Goal: Task Accomplishment & Management: Use online tool/utility

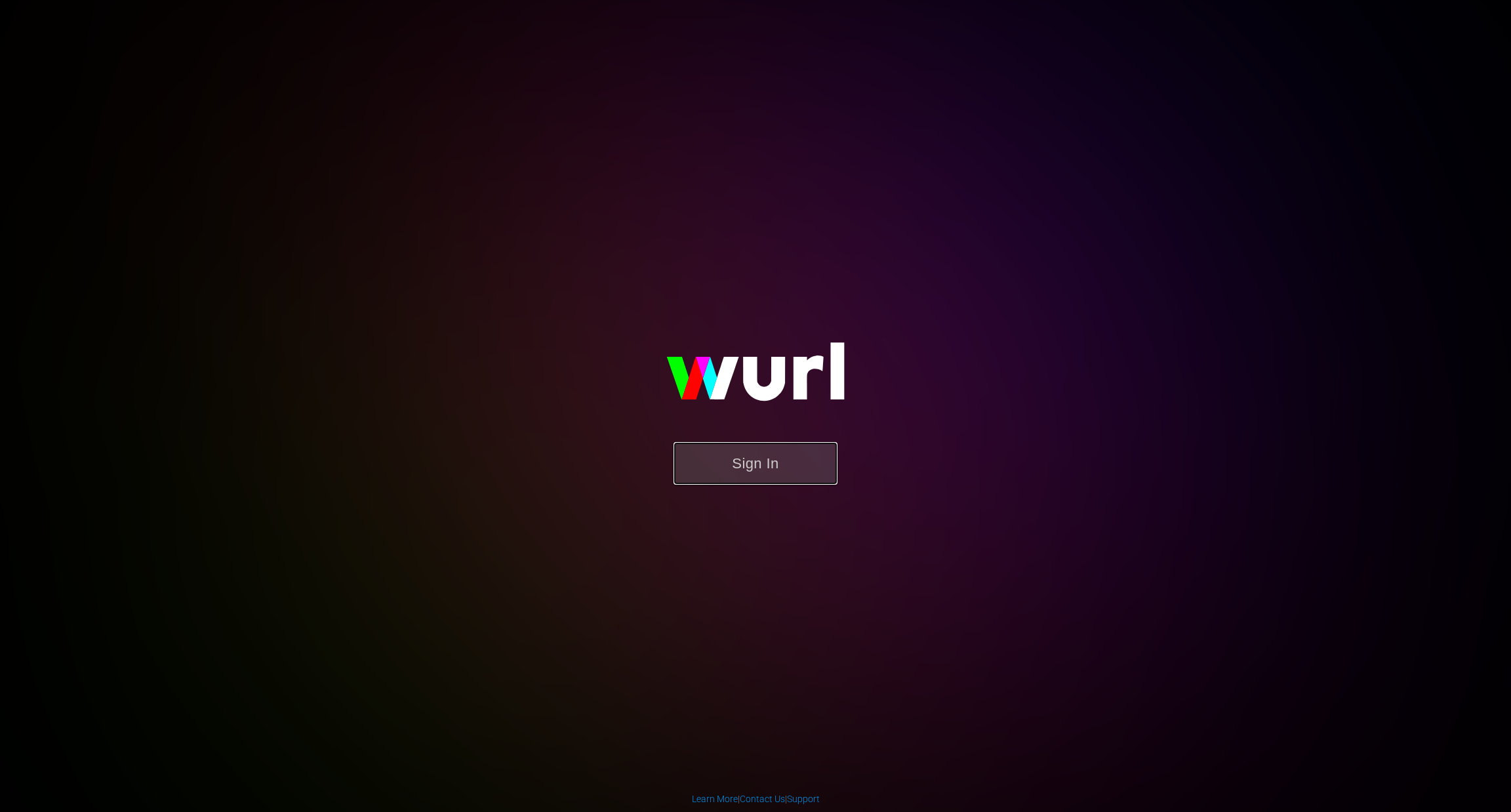
click at [772, 458] on button "Sign In" at bounding box center [756, 463] width 164 height 43
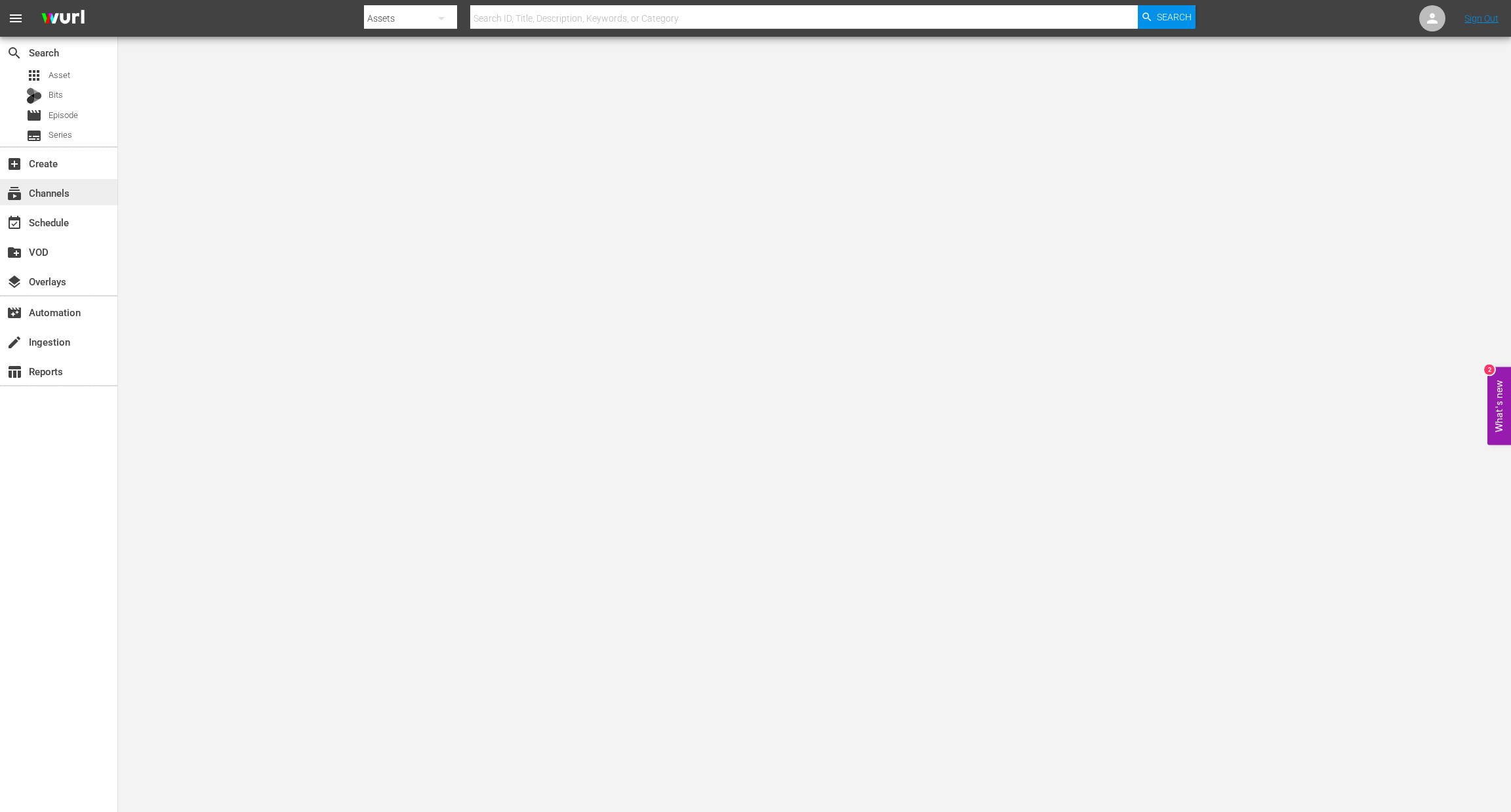
click at [50, 195] on div "subscriptions Channels" at bounding box center [37, 190] width 74 height 12
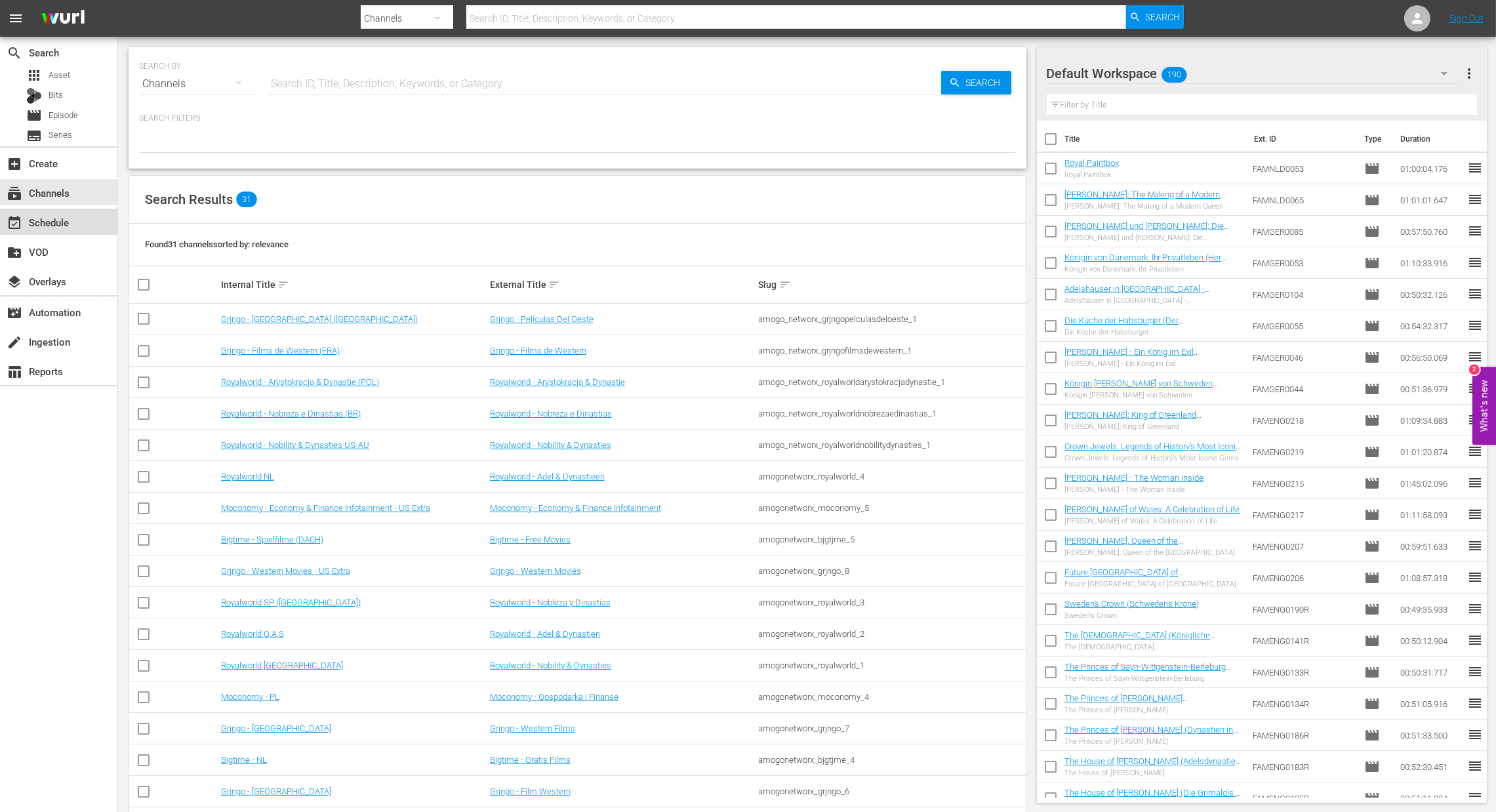
click at [38, 230] on div "event_available Schedule" at bounding box center [59, 222] width 117 height 26
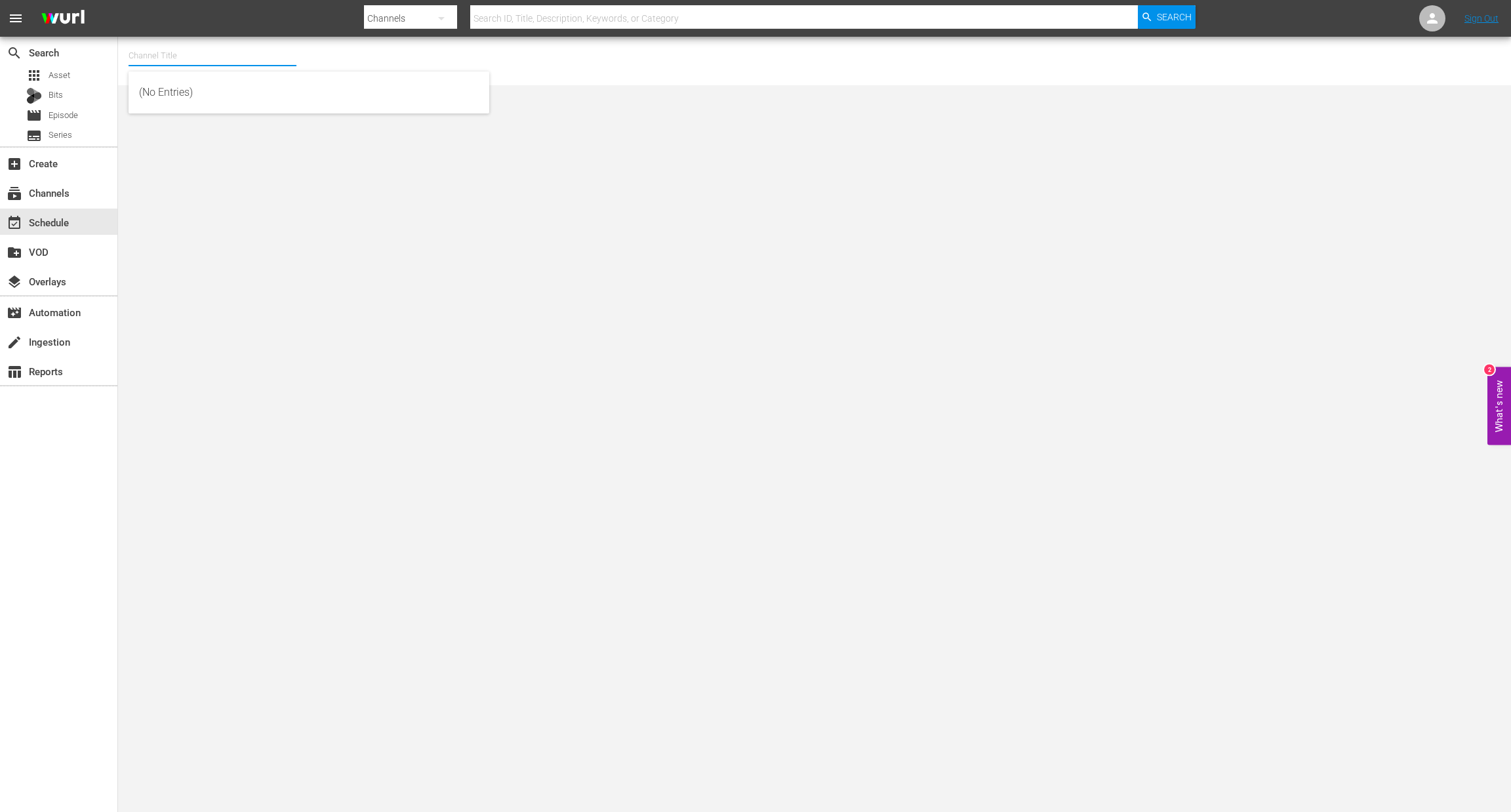
click at [217, 49] on input "text" at bounding box center [213, 56] width 168 height 31
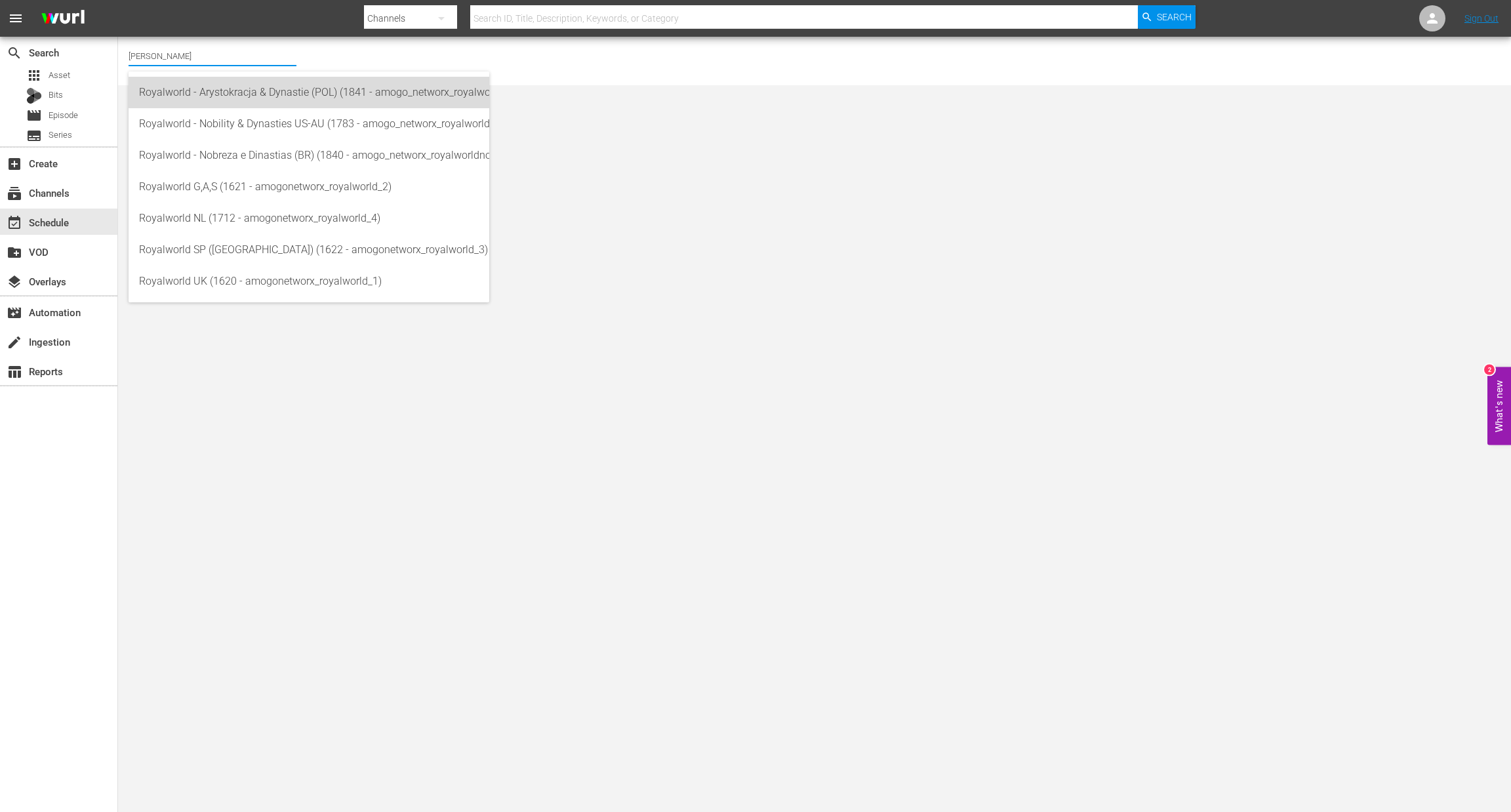
click at [232, 103] on div "Royalworld - Arystokracja & Dynastie (POL) (1841 - amogo_networx_royalworldarys…" at bounding box center [309, 93] width 340 height 31
type input "Royalworld - Arystokracja & Dynastie (POL) (1841 - amogo_networx_royalworldarys…"
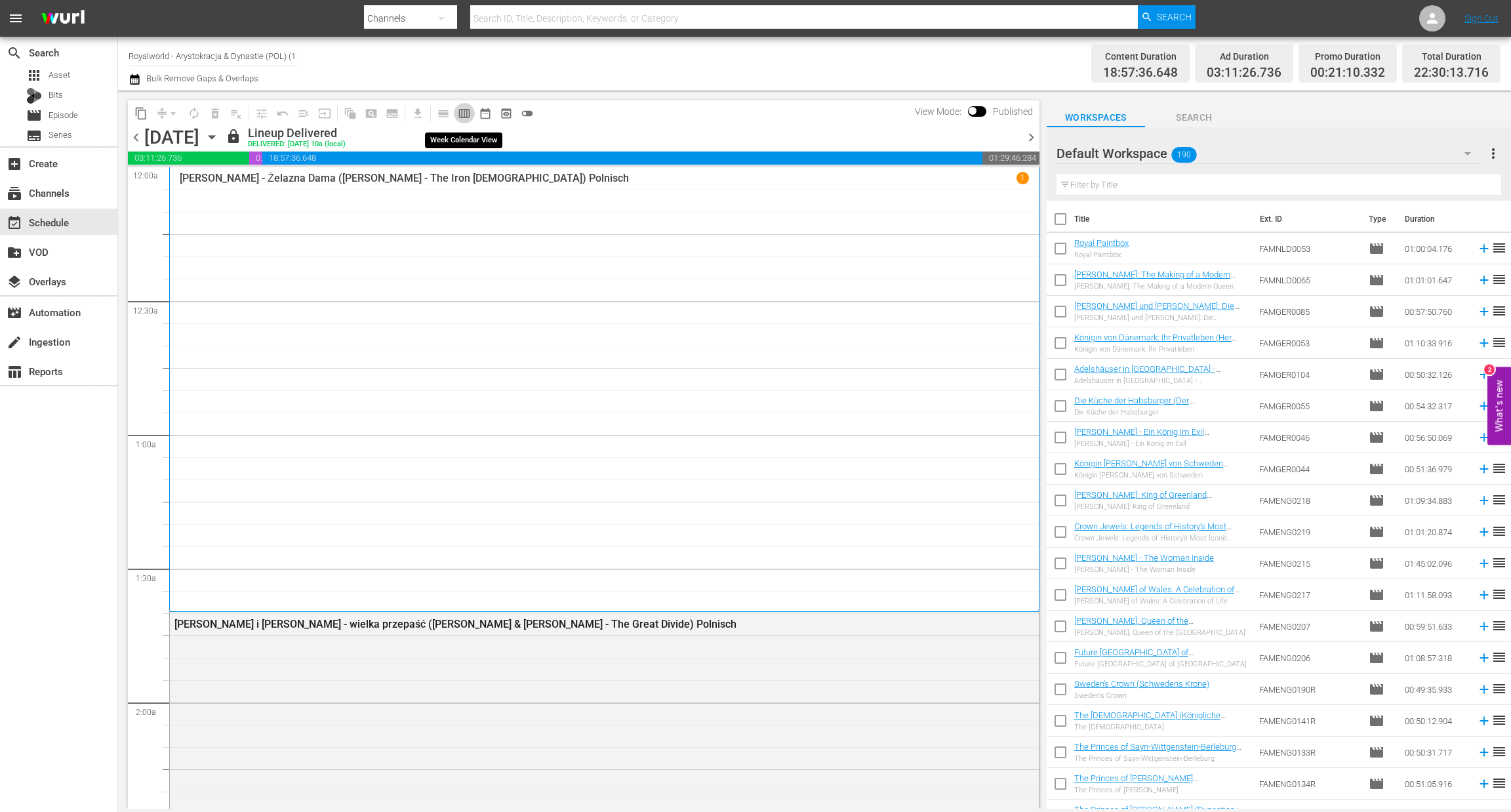
click at [464, 113] on span "calendar_view_week_outlined" at bounding box center [464, 113] width 13 height 13
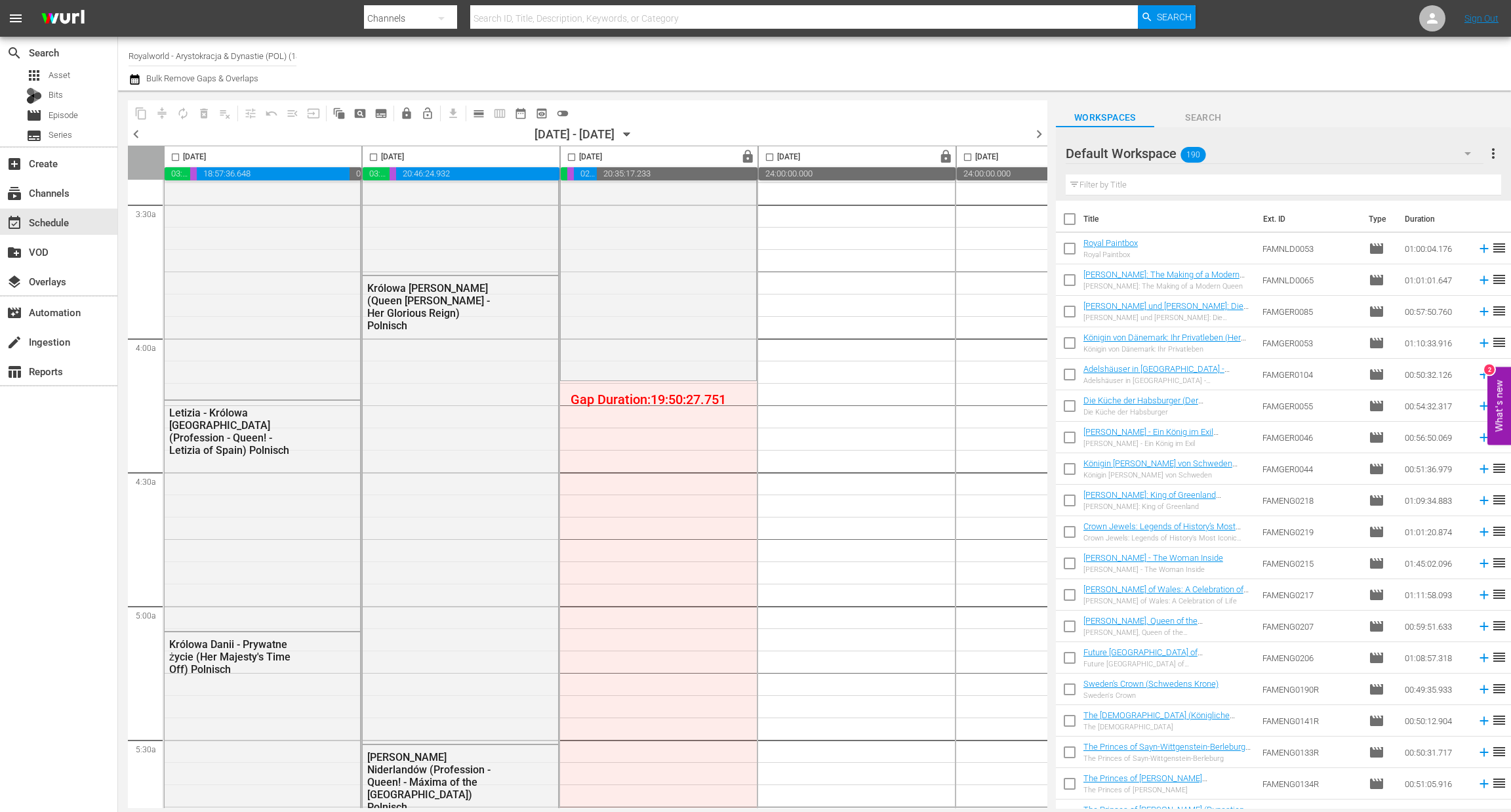
scroll to position [925, 0]
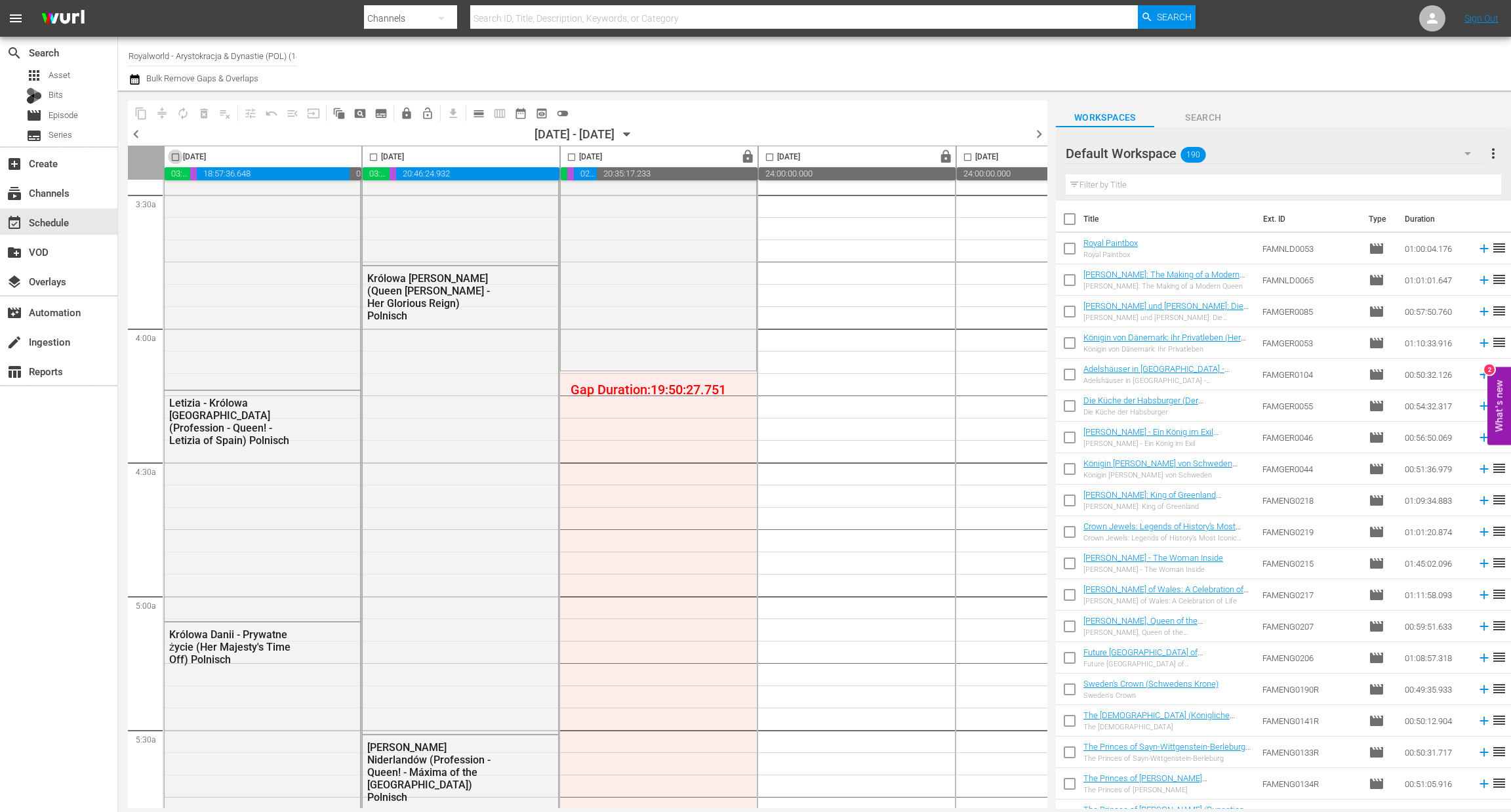
click at [173, 162] on input "checkbox" at bounding box center [175, 160] width 15 height 15
checkbox input "true"
click at [136, 112] on span "content_copy" at bounding box center [140, 113] width 13 height 13
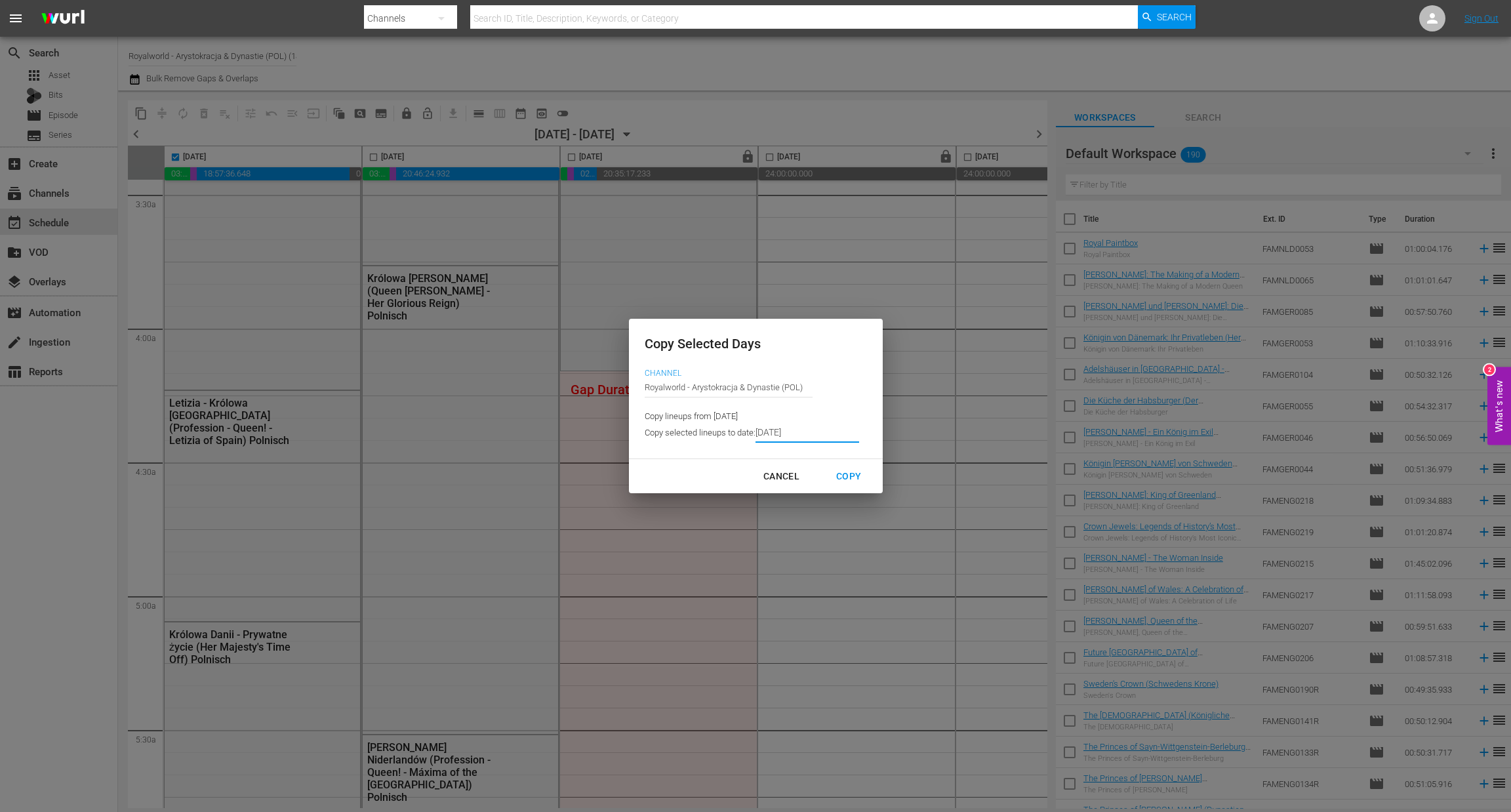
click at [799, 434] on input "[DATE]" at bounding box center [807, 432] width 104 height 20
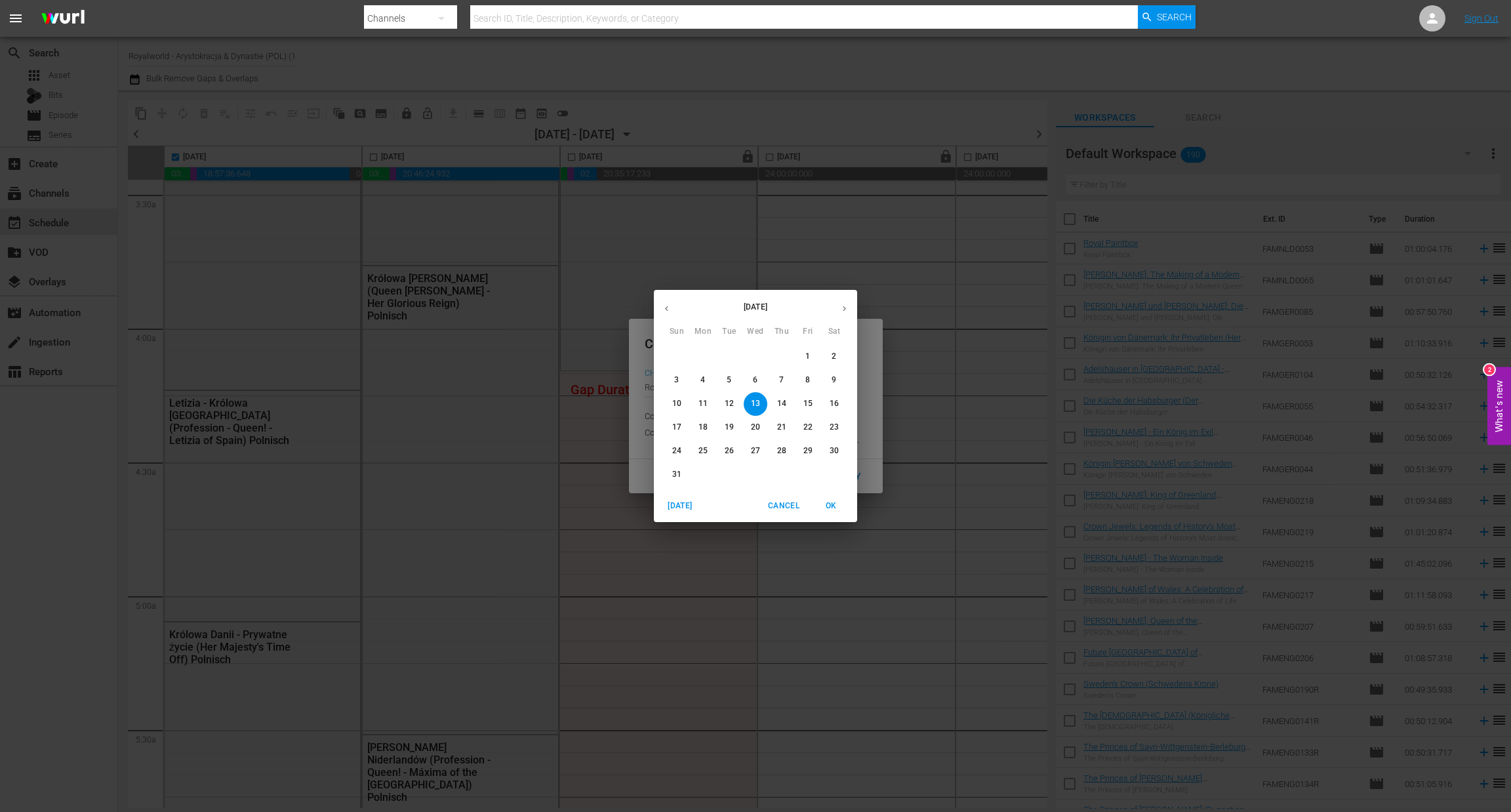
click at [803, 404] on p "15" at bounding box center [807, 404] width 9 height 11
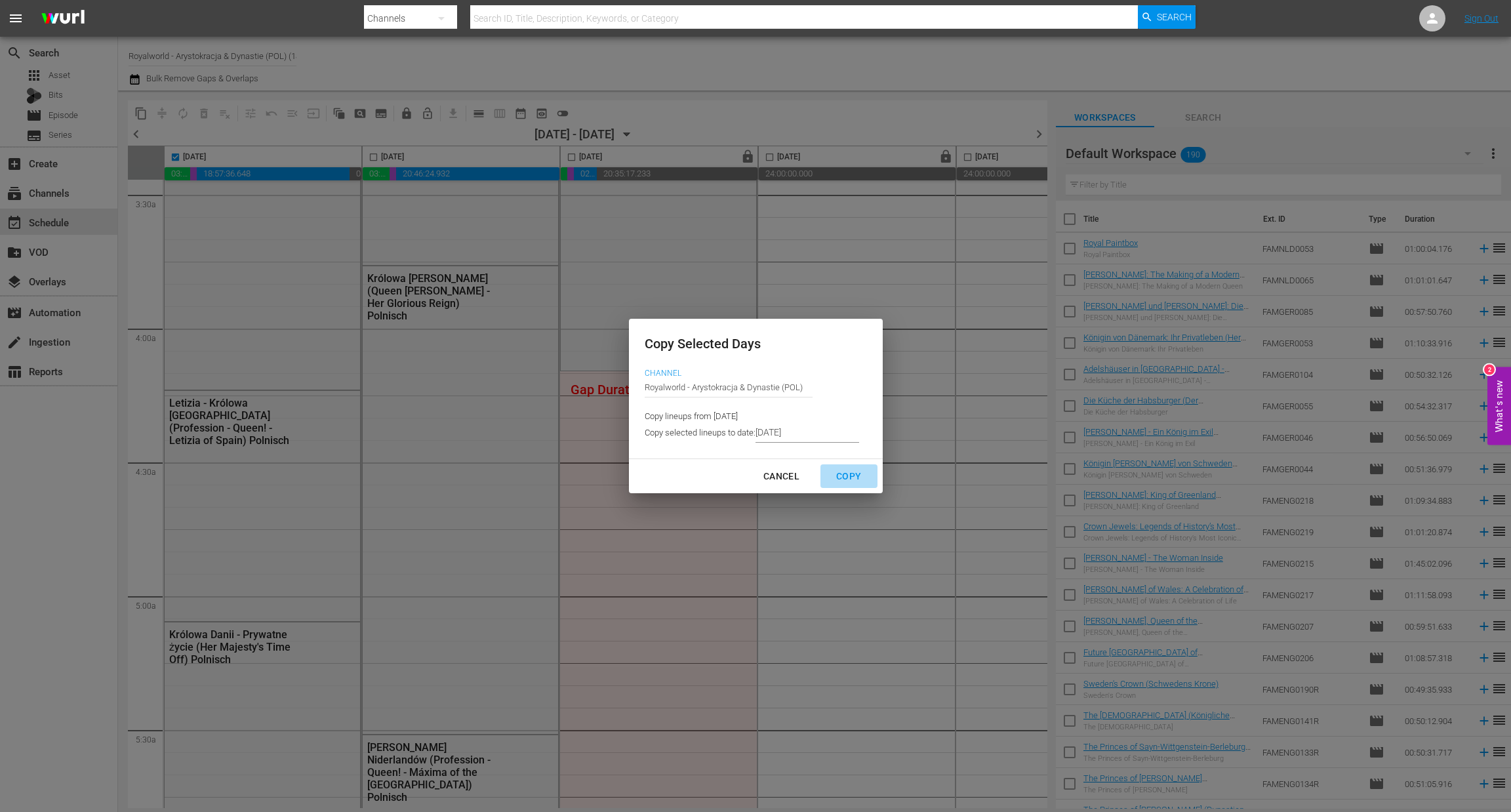
click at [852, 485] on button "Copy" at bounding box center [848, 477] width 57 height 25
type input "[DATE]"
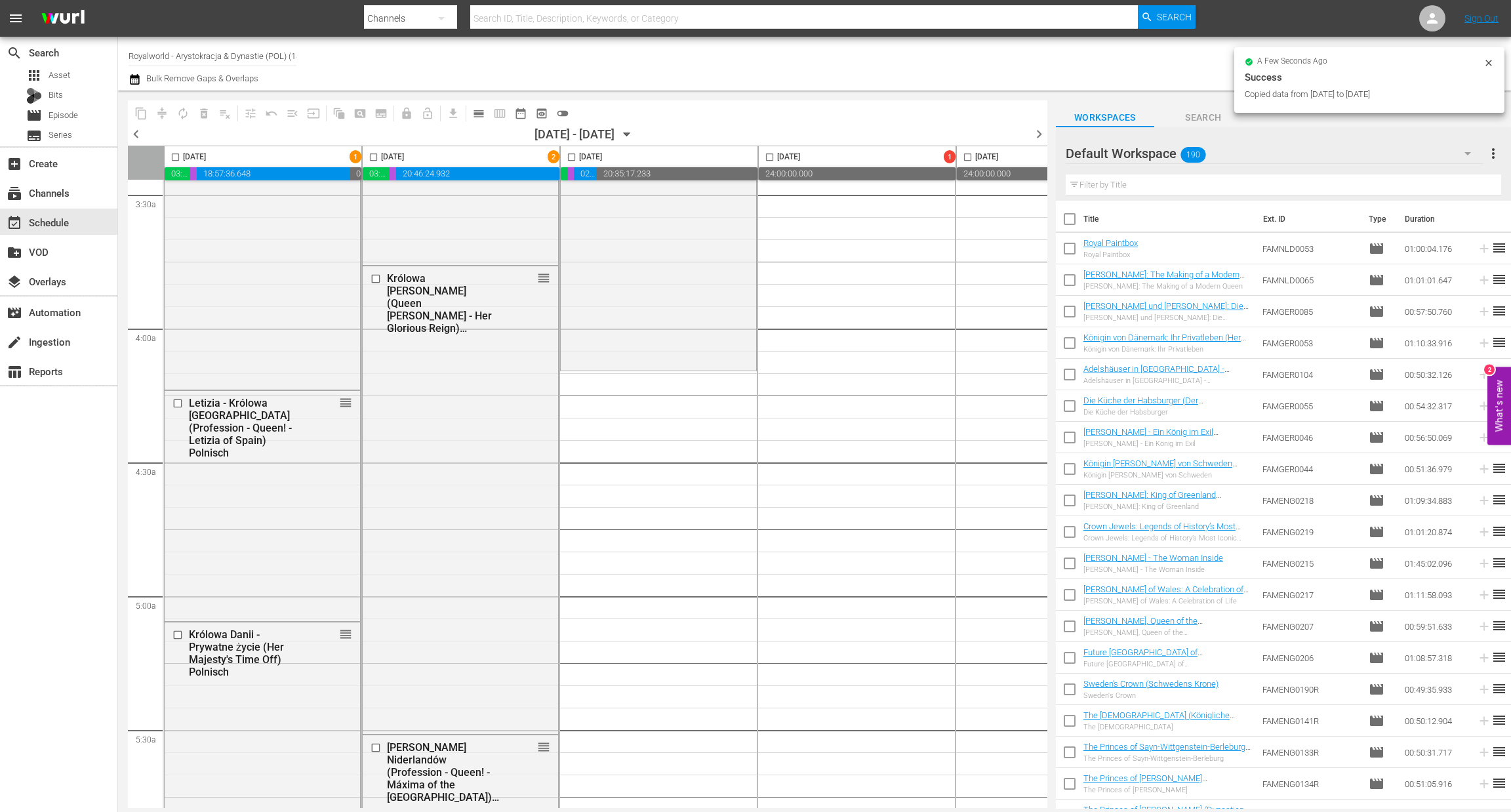
checkbox input "false"
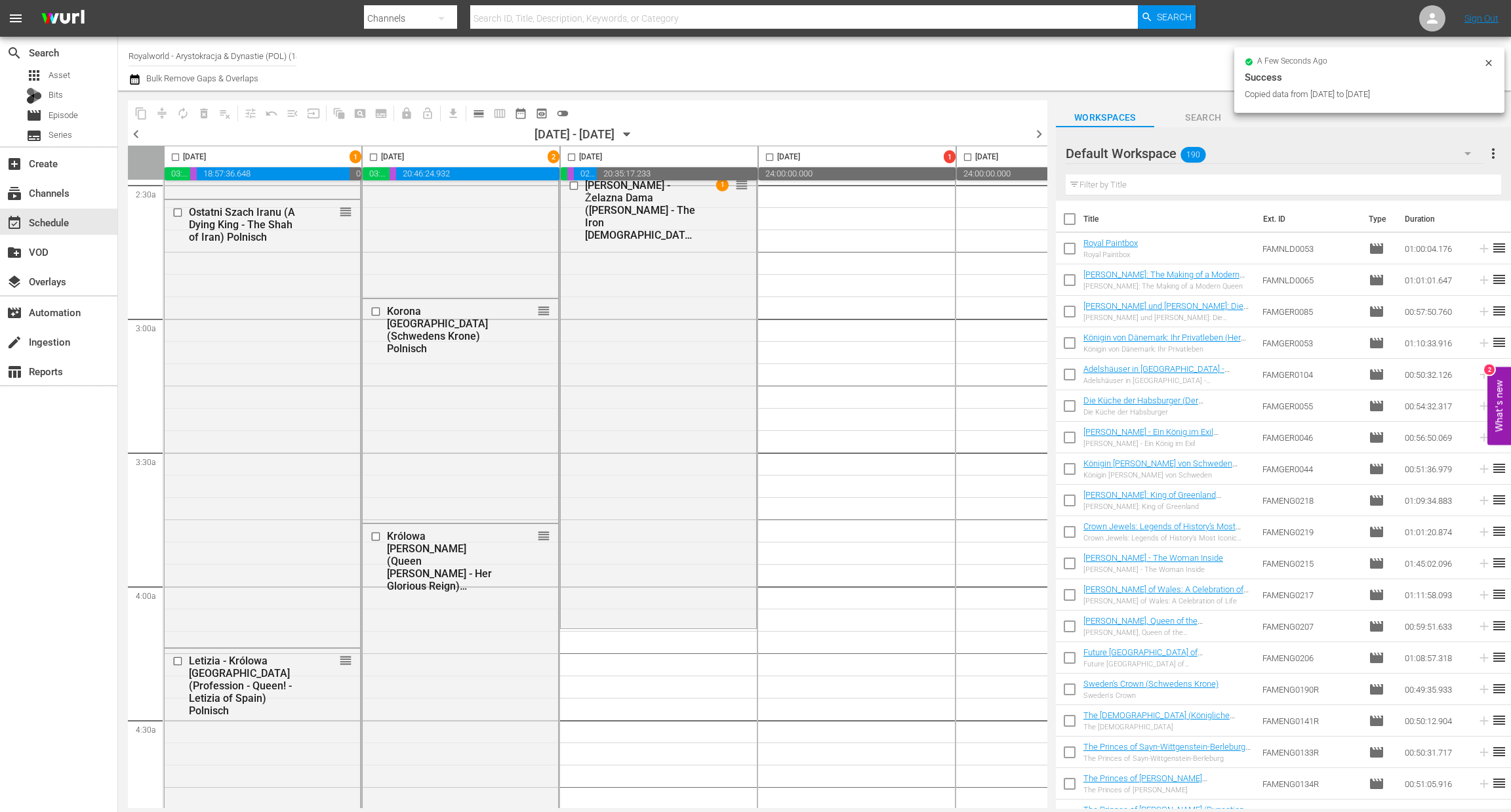
scroll to position [0, 0]
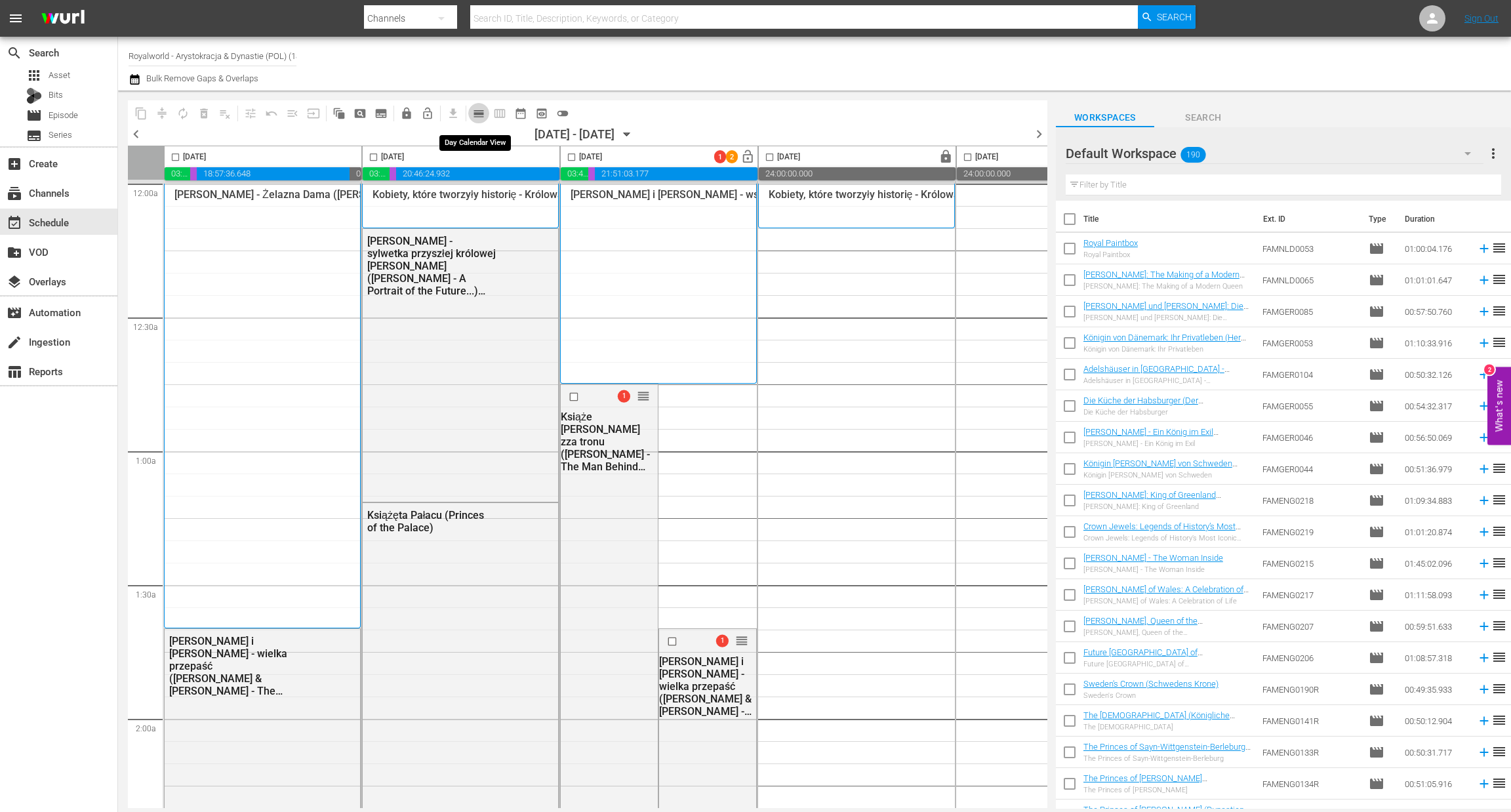
click at [479, 116] on span "calendar_view_day_outlined" at bounding box center [478, 113] width 13 height 13
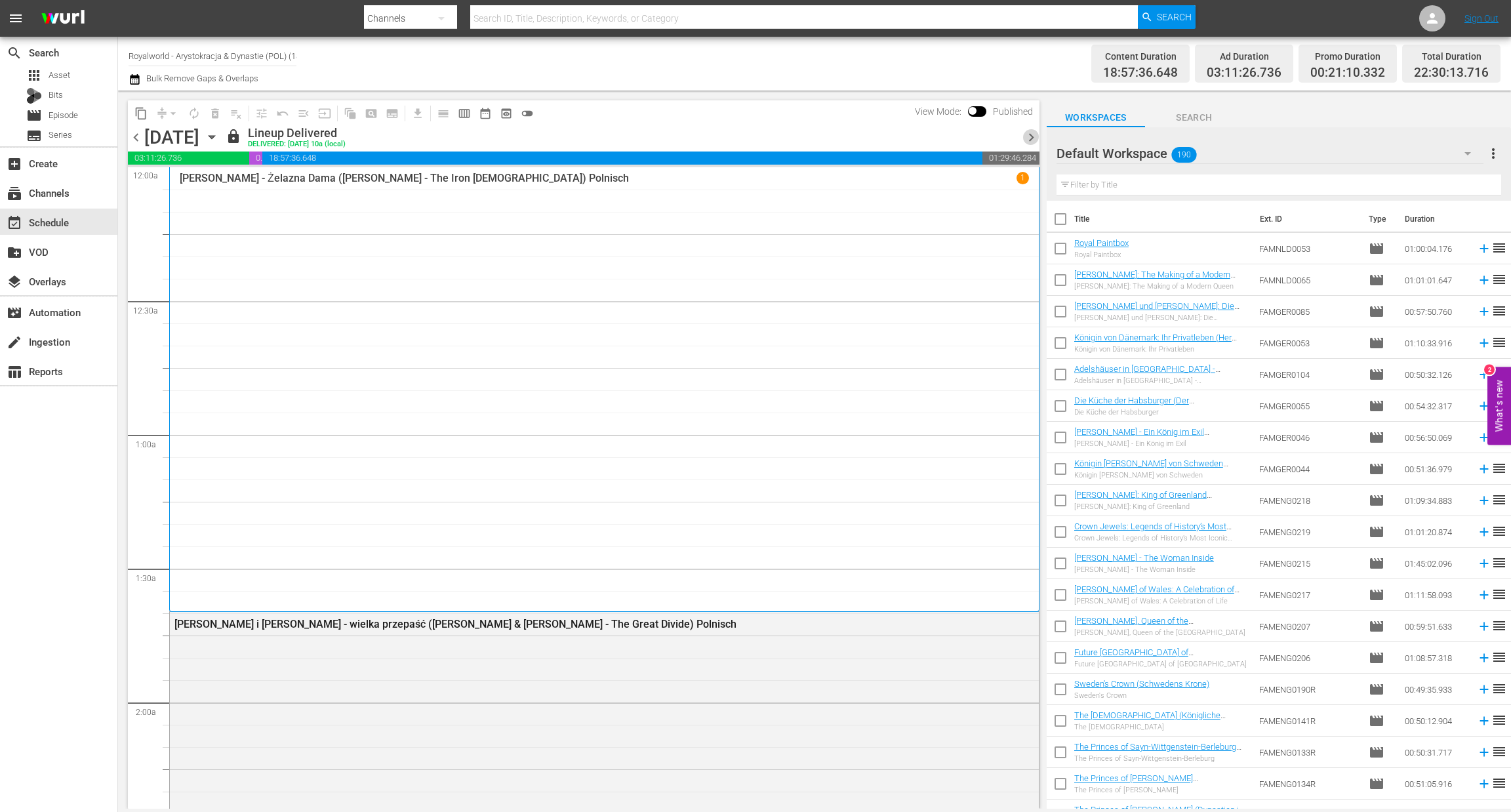
click at [1030, 139] on span "chevron_right" at bounding box center [1031, 137] width 16 height 16
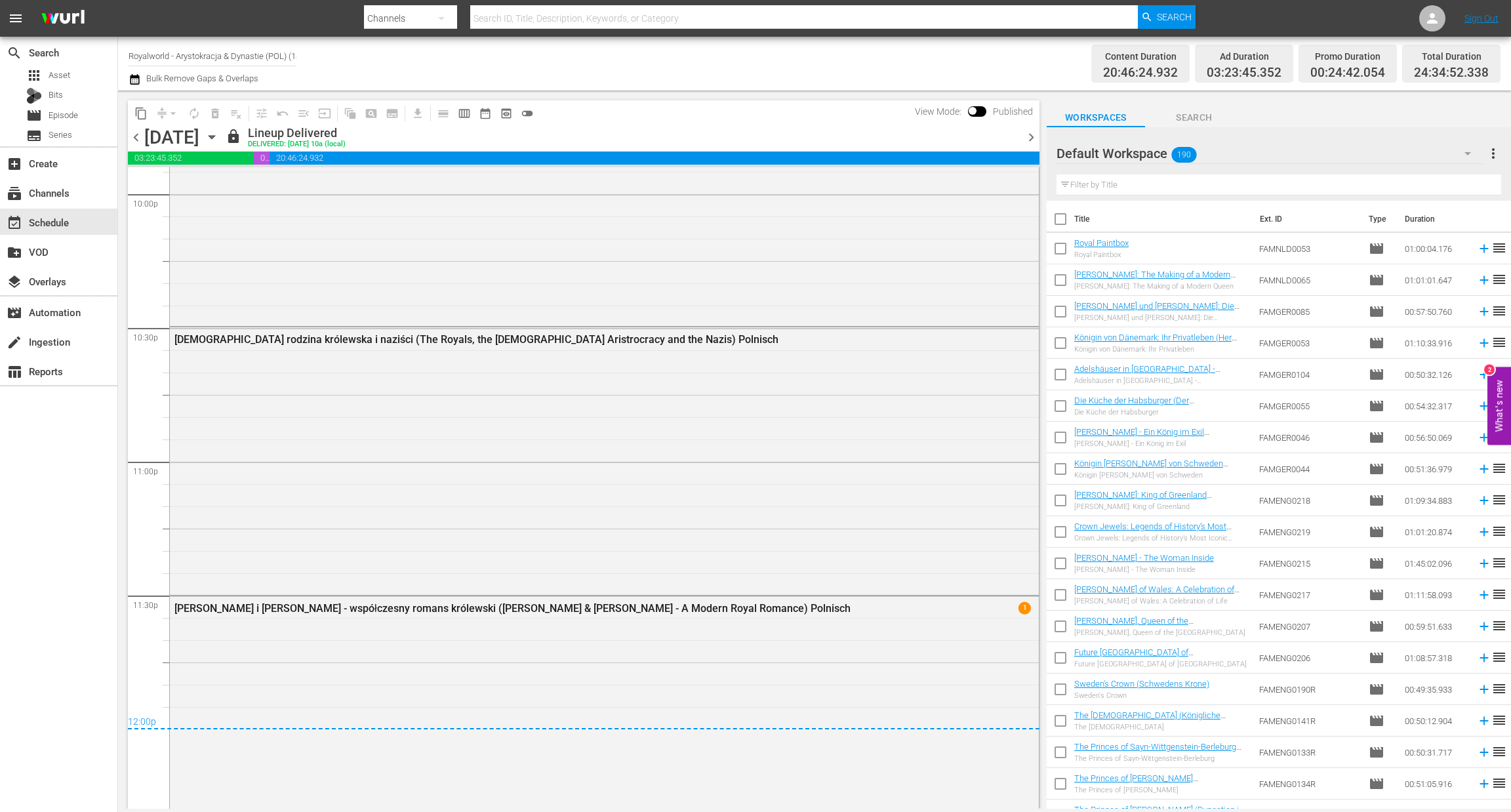
scroll to position [5979, 0]
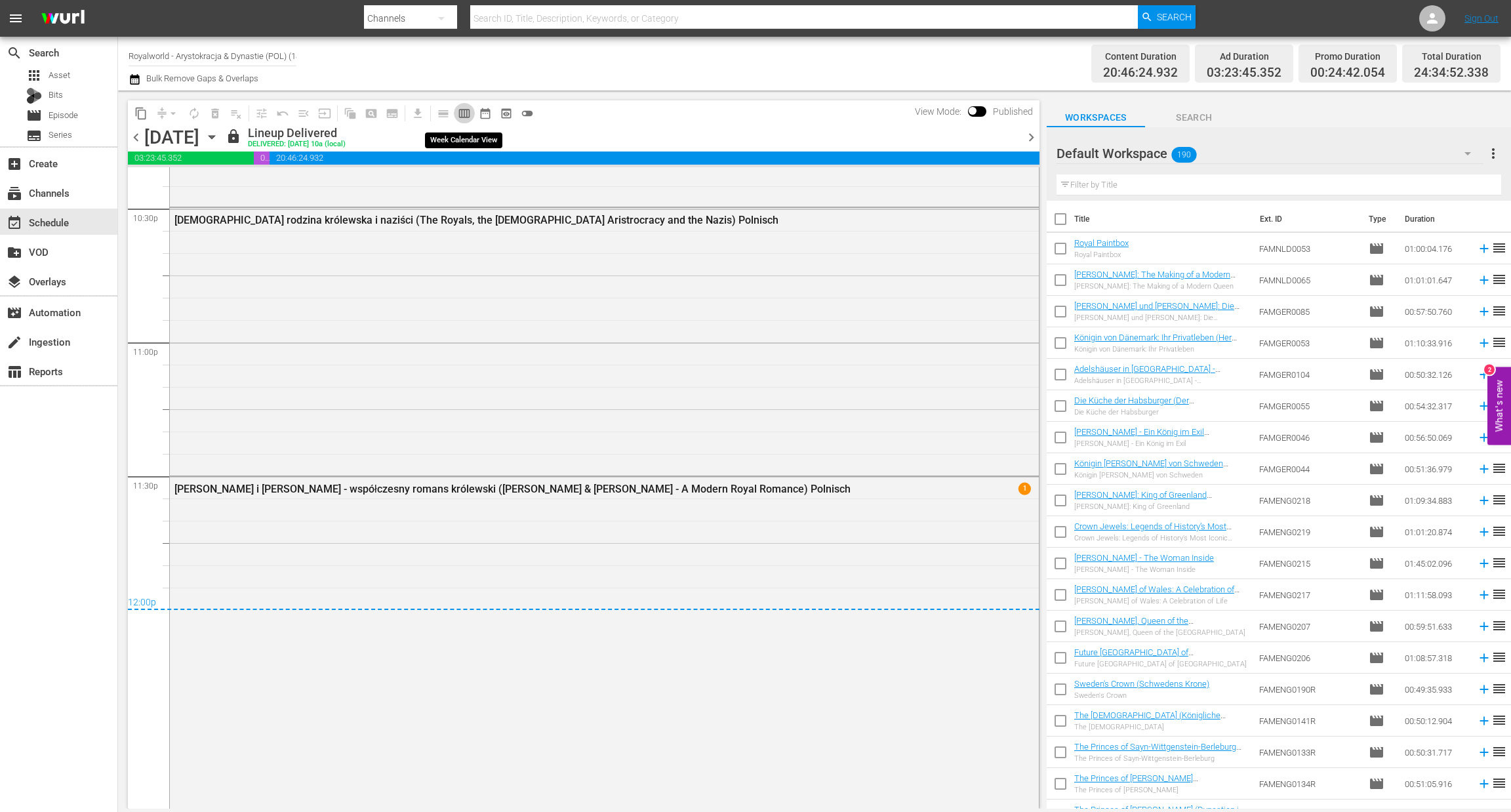
click at [469, 115] on span "calendar_view_week_outlined" at bounding box center [464, 113] width 13 height 13
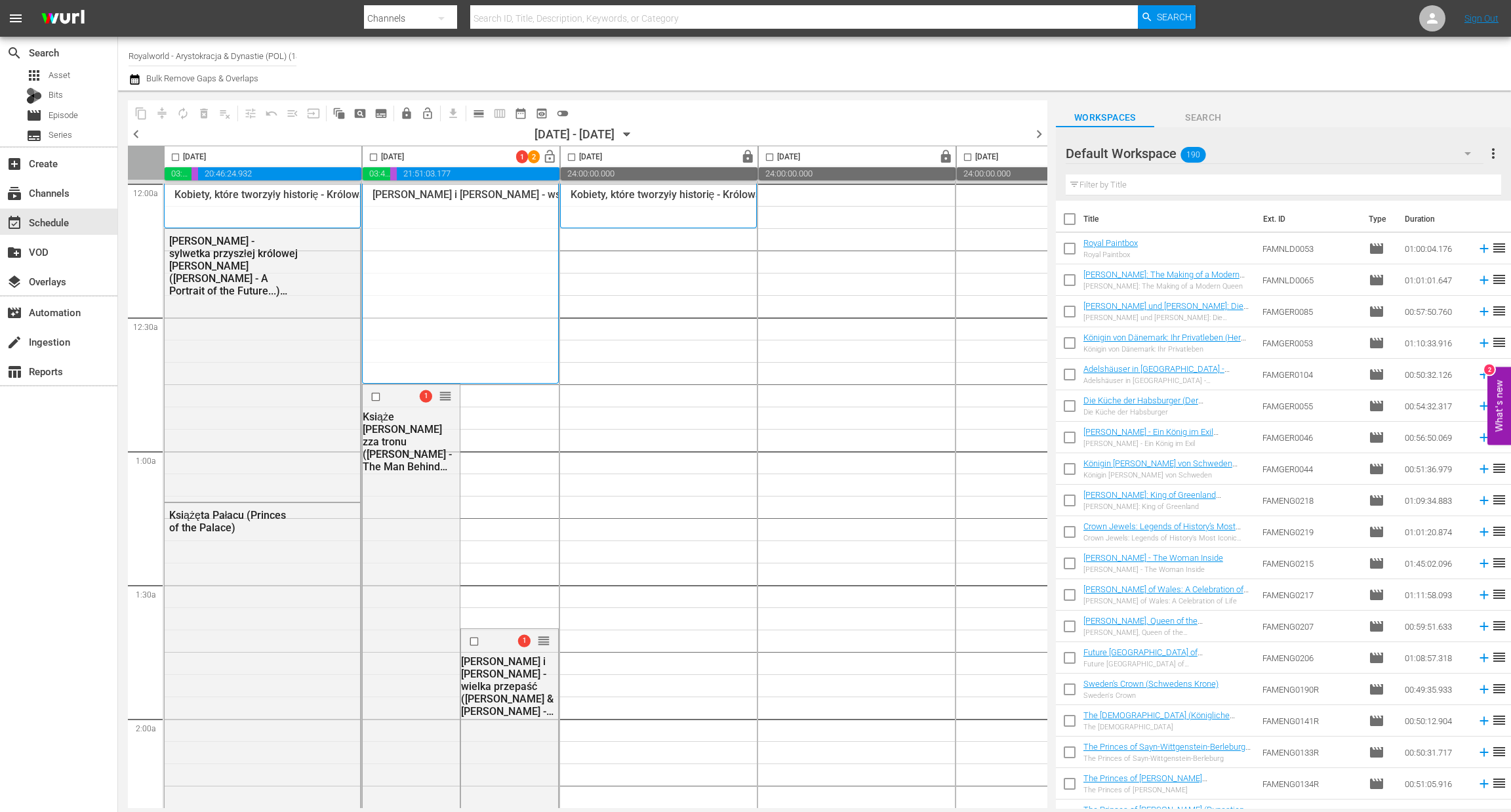
click at [172, 155] on input "checkbox" at bounding box center [175, 160] width 15 height 15
checkbox input "true"
click at [140, 110] on span "content_copy" at bounding box center [140, 113] width 13 height 13
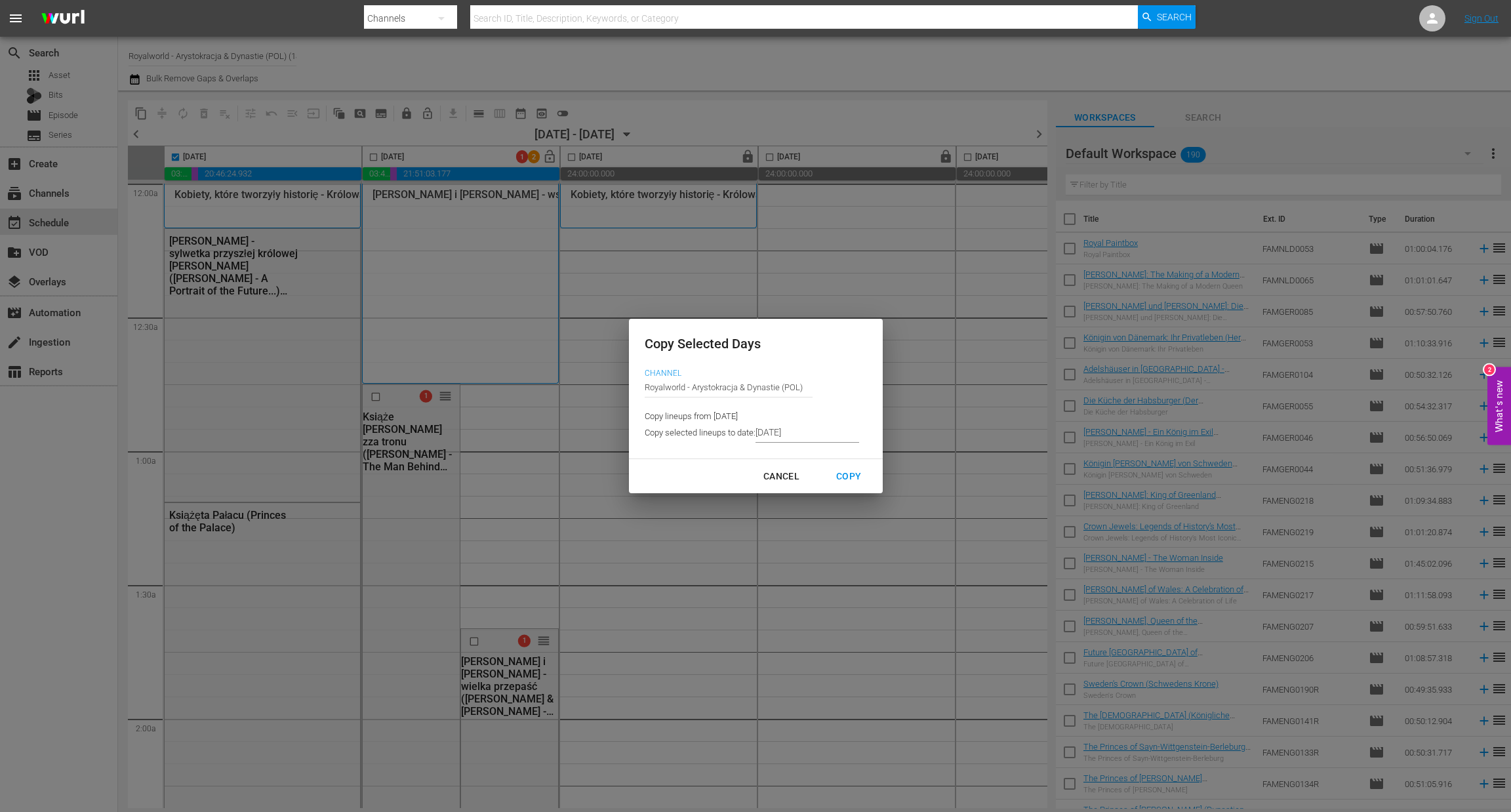
click at [832, 419] on p "Copy lineups from 2025-08-14" at bounding box center [751, 417] width 215 height 12
click at [809, 434] on input "[DATE]" at bounding box center [807, 432] width 104 height 20
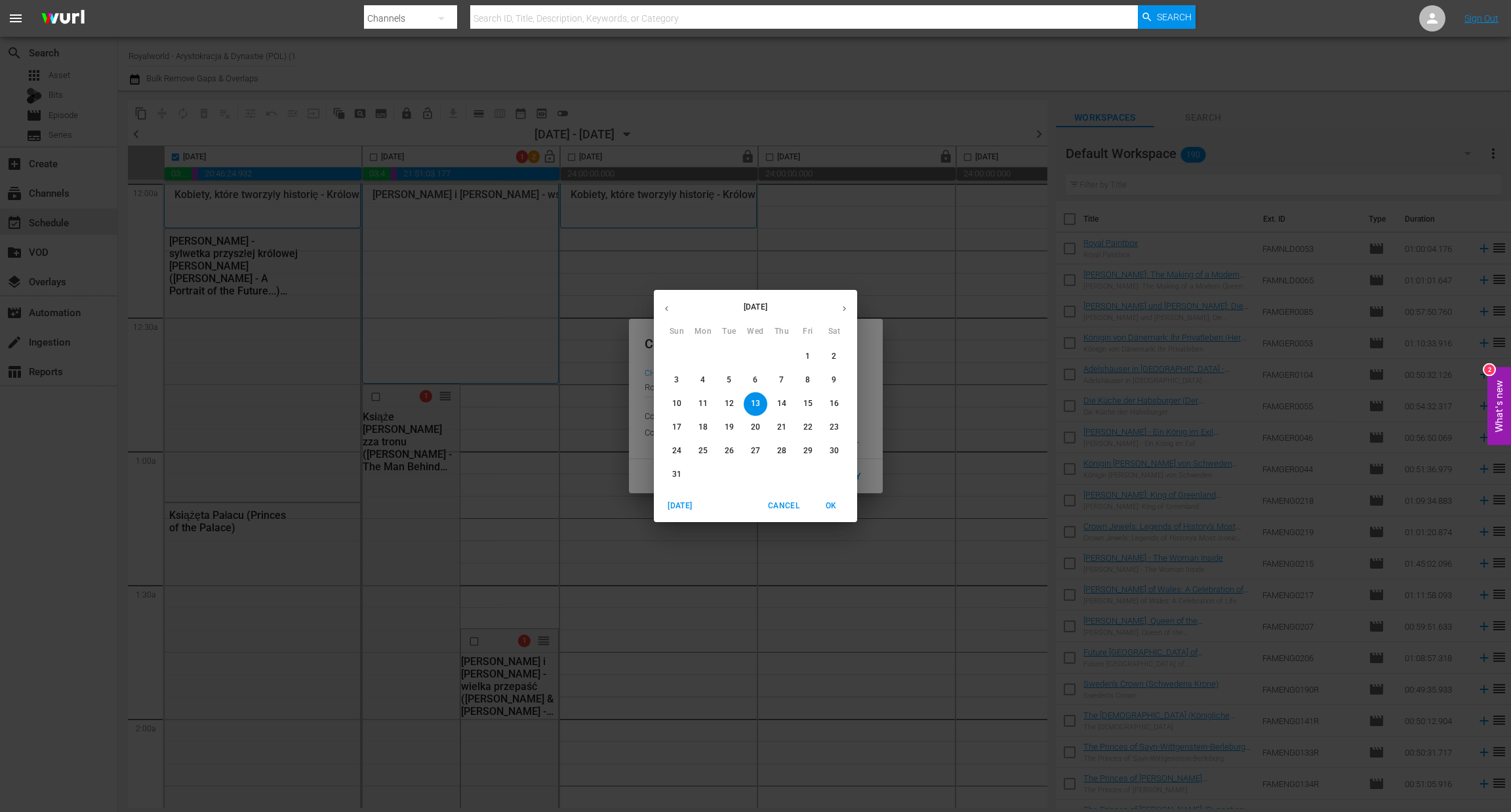
click at [847, 404] on div "16" at bounding box center [834, 404] width 26 height 24
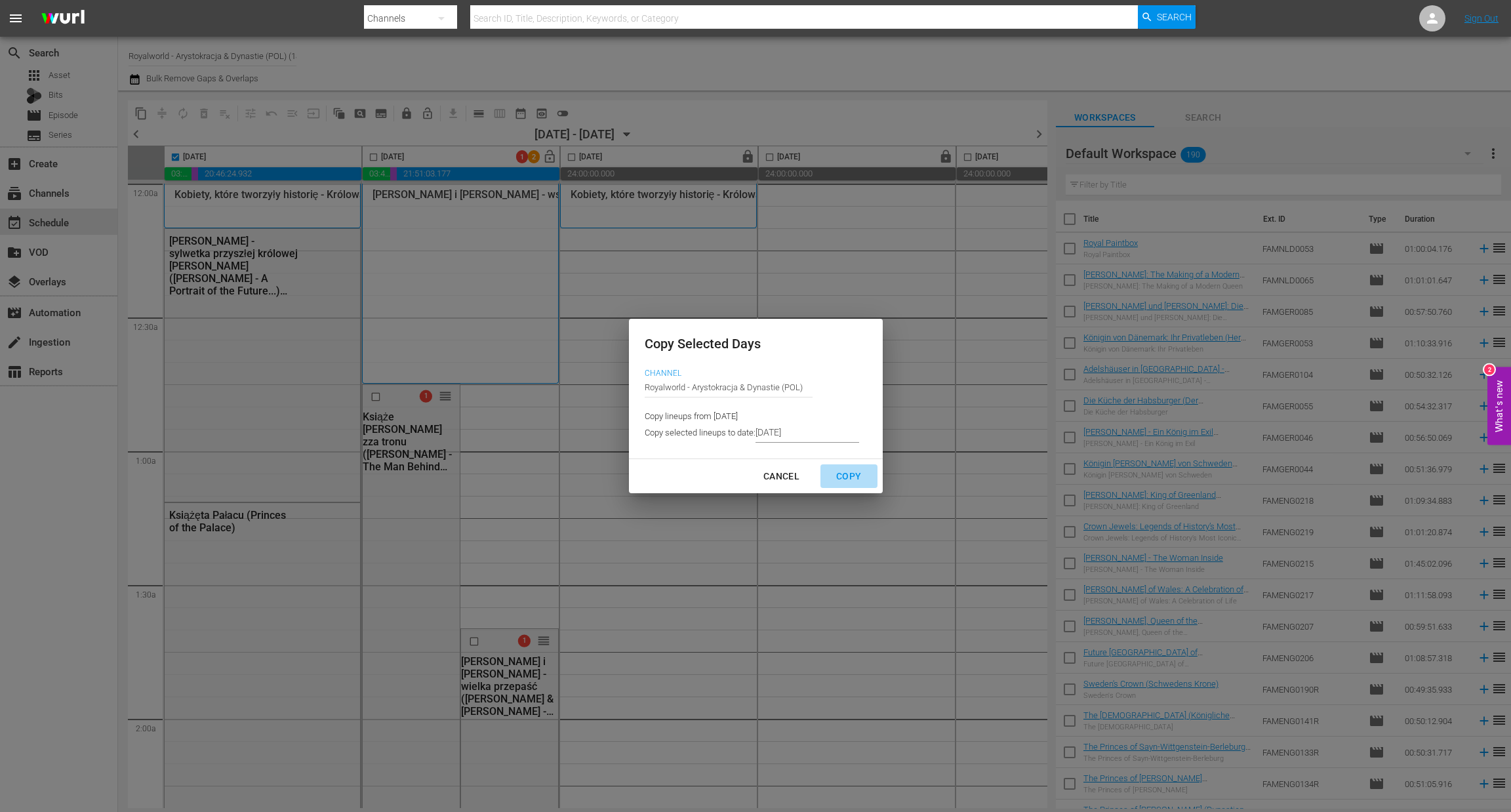
click at [860, 483] on div "Copy" at bounding box center [848, 477] width 46 height 16
type input "8/14/2025"
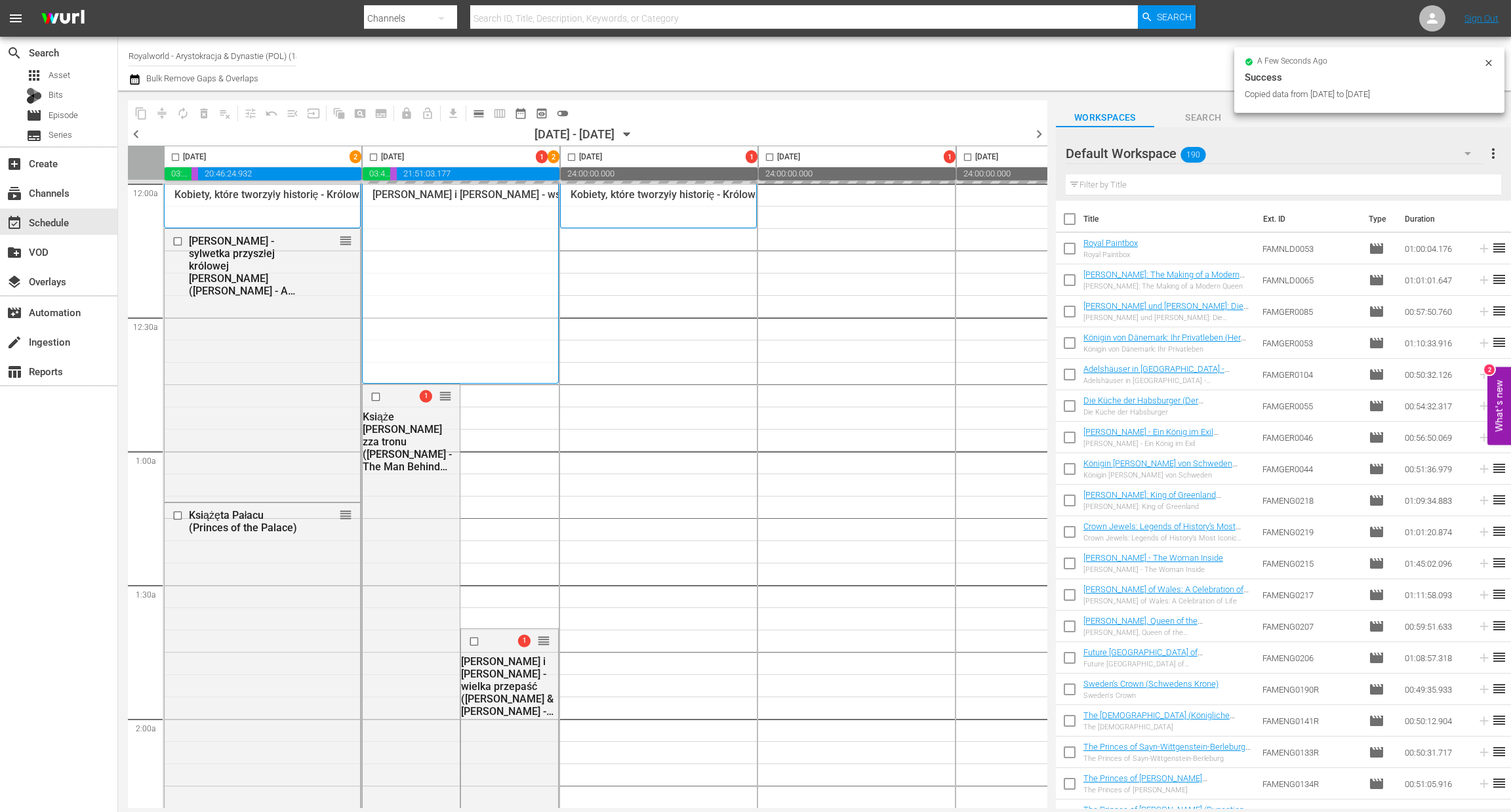
checkbox input "false"
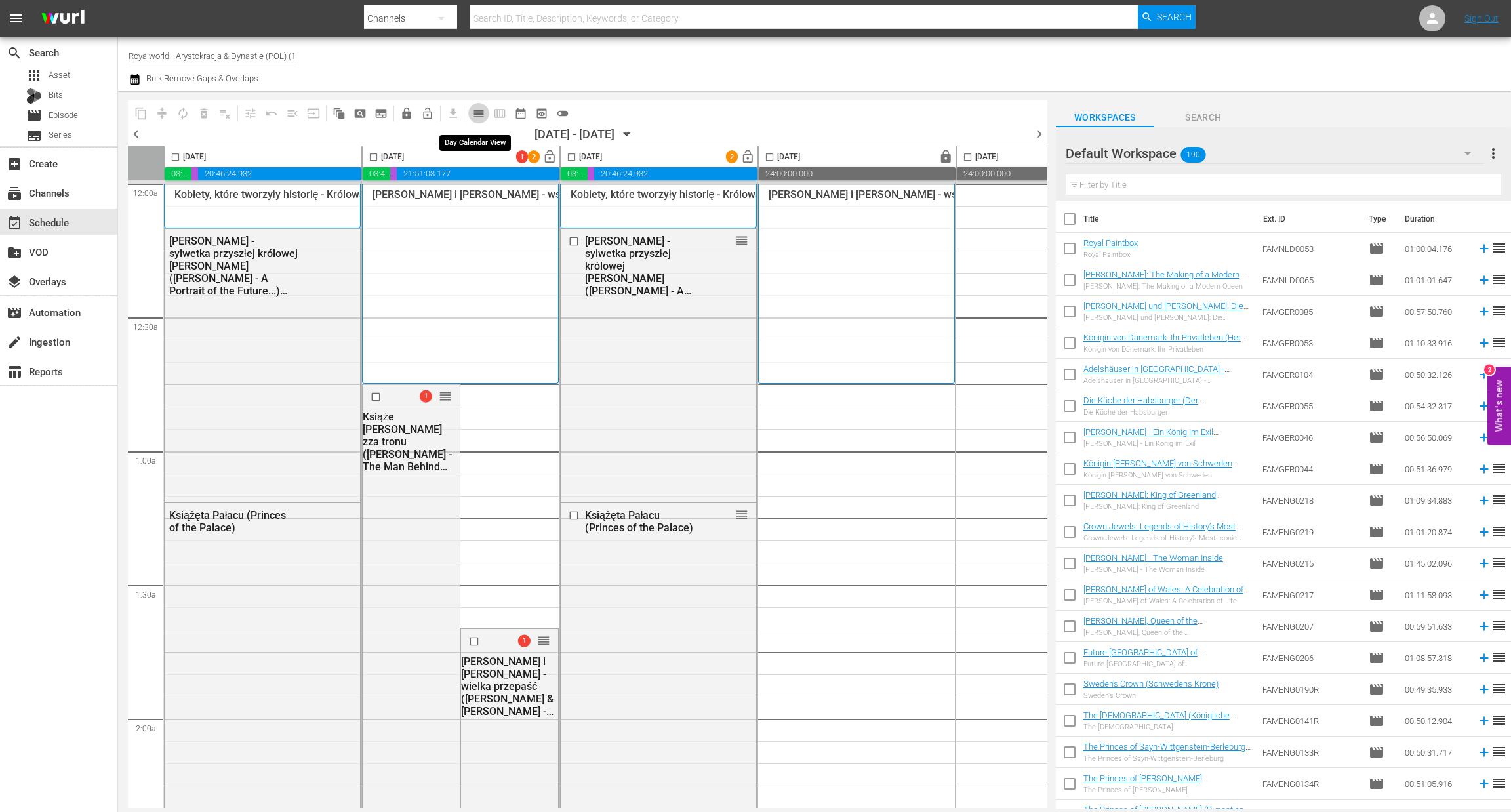
click at [479, 114] on span "calendar_view_day_outlined" at bounding box center [478, 113] width 13 height 13
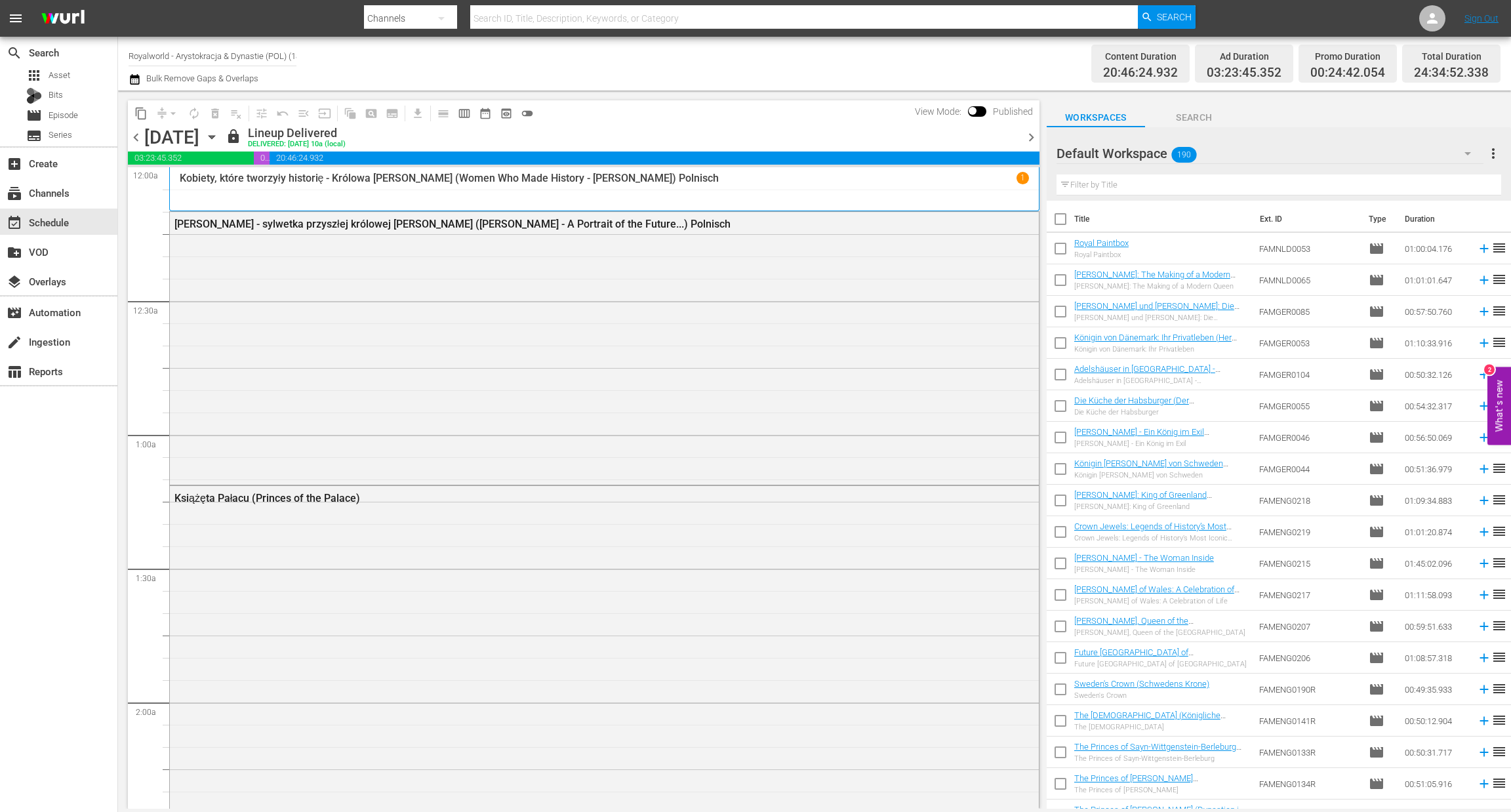
click at [1026, 140] on span "chevron_right" at bounding box center [1031, 137] width 16 height 16
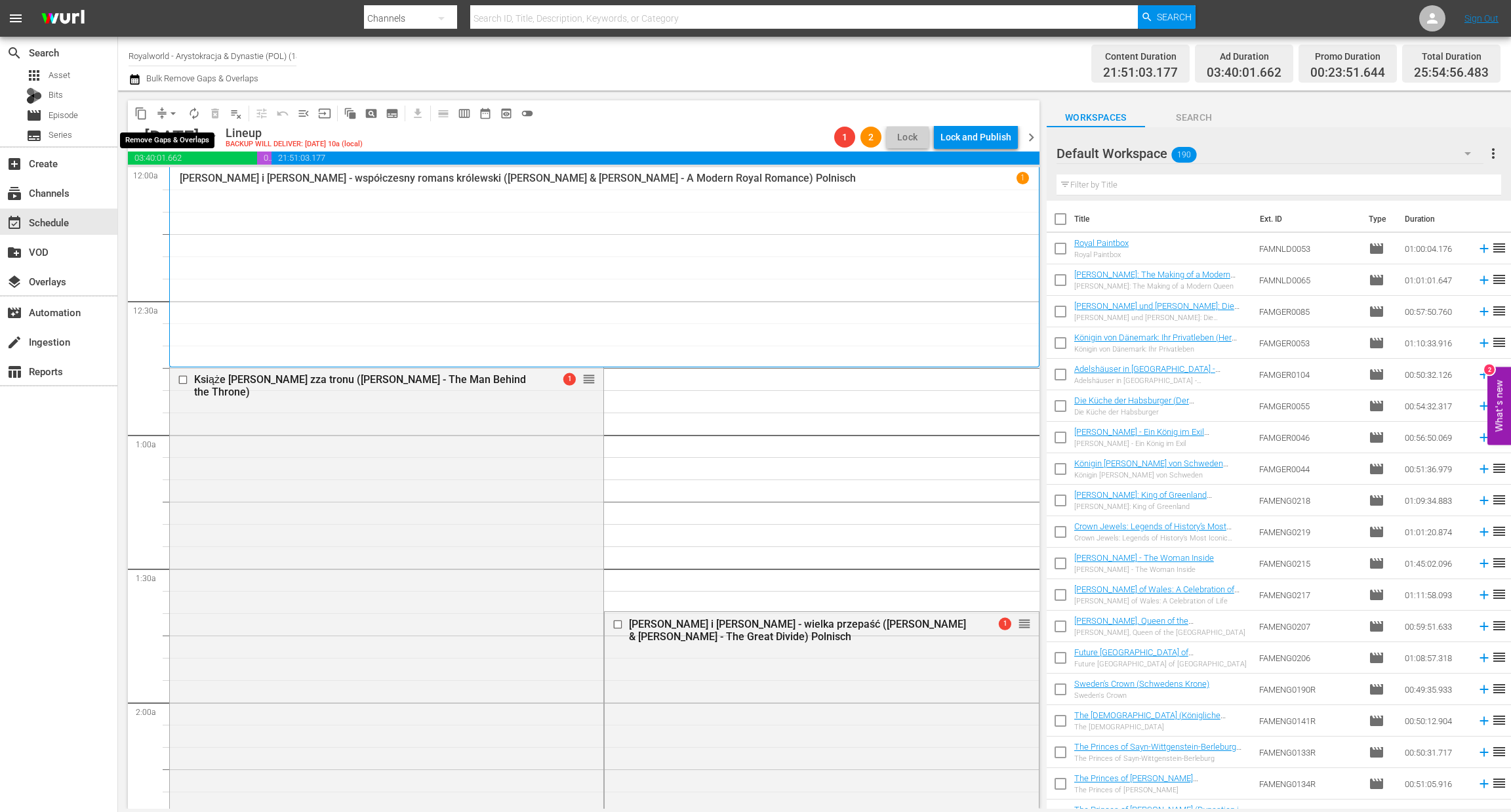
click at [171, 116] on span "arrow_drop_down" at bounding box center [173, 113] width 13 height 13
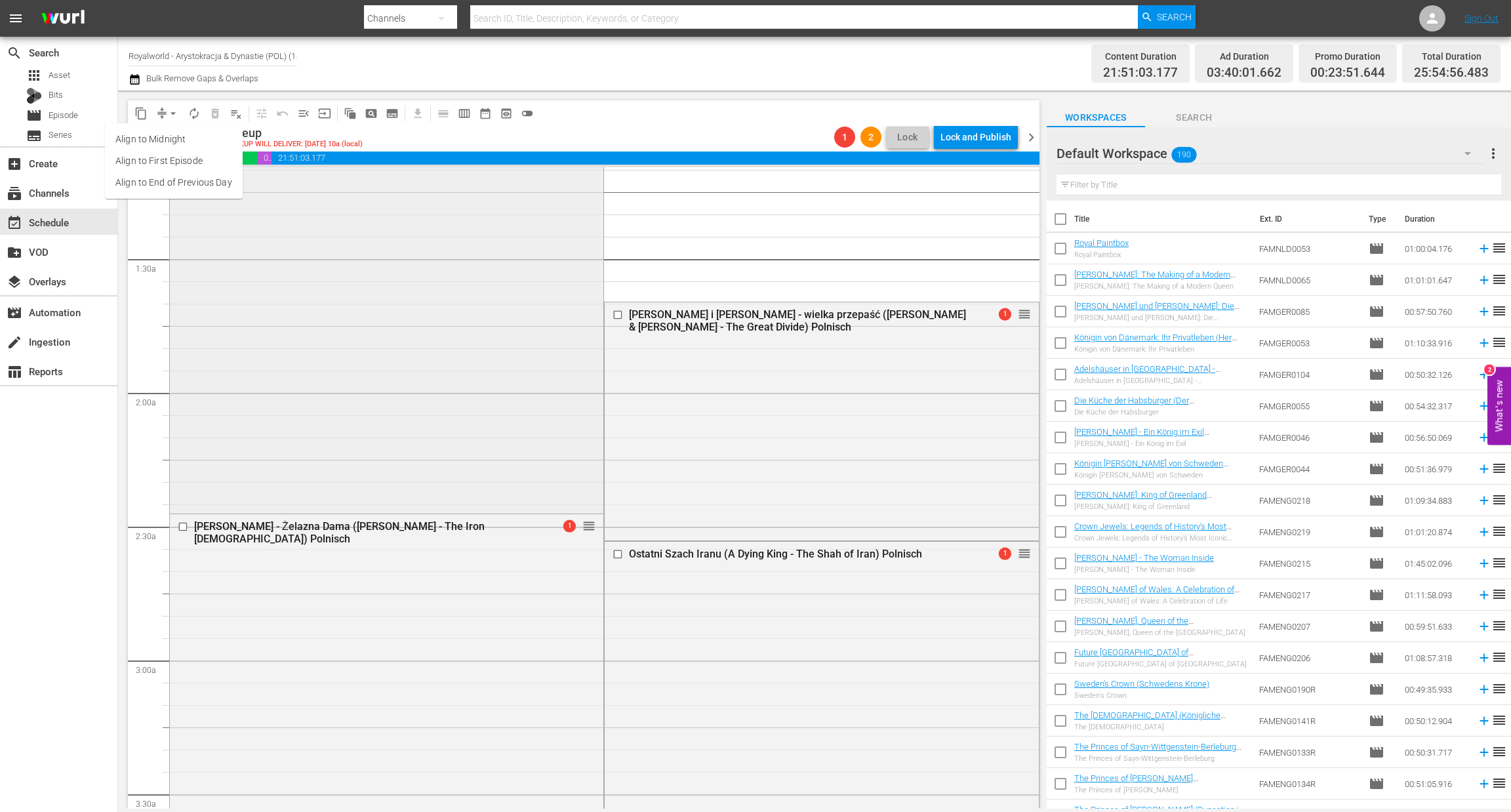
scroll to position [310, 0]
drag, startPoint x: 1006, startPoint y: 312, endPoint x: 922, endPoint y: 668, distance: 365.8
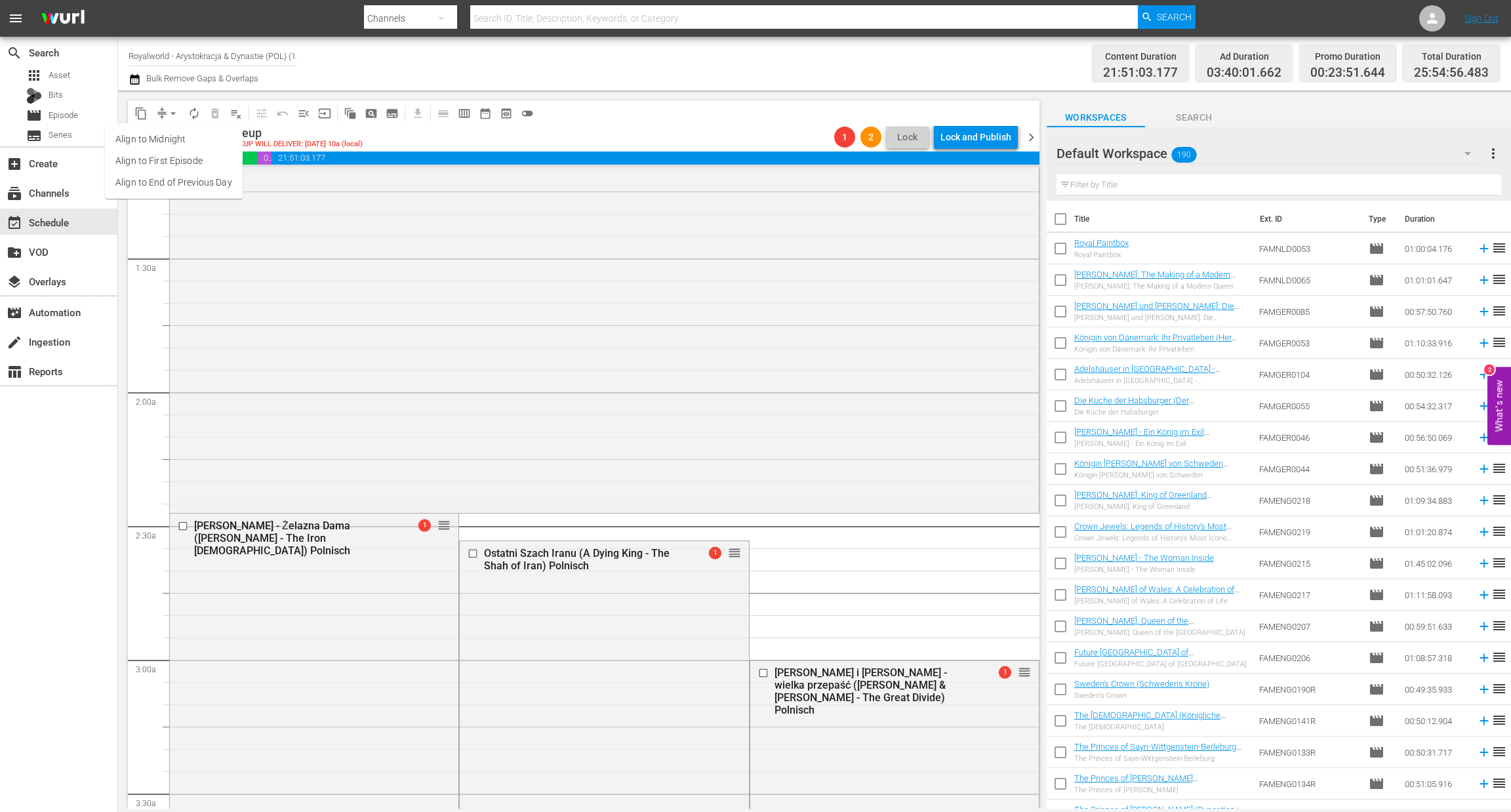
click at [175, 107] on span "arrow_drop_down" at bounding box center [173, 113] width 13 height 13
click at [173, 113] on span "arrow_drop_down" at bounding box center [173, 113] width 13 height 13
click at [170, 179] on li "Align to End of Previous Day" at bounding box center [174, 183] width 138 height 22
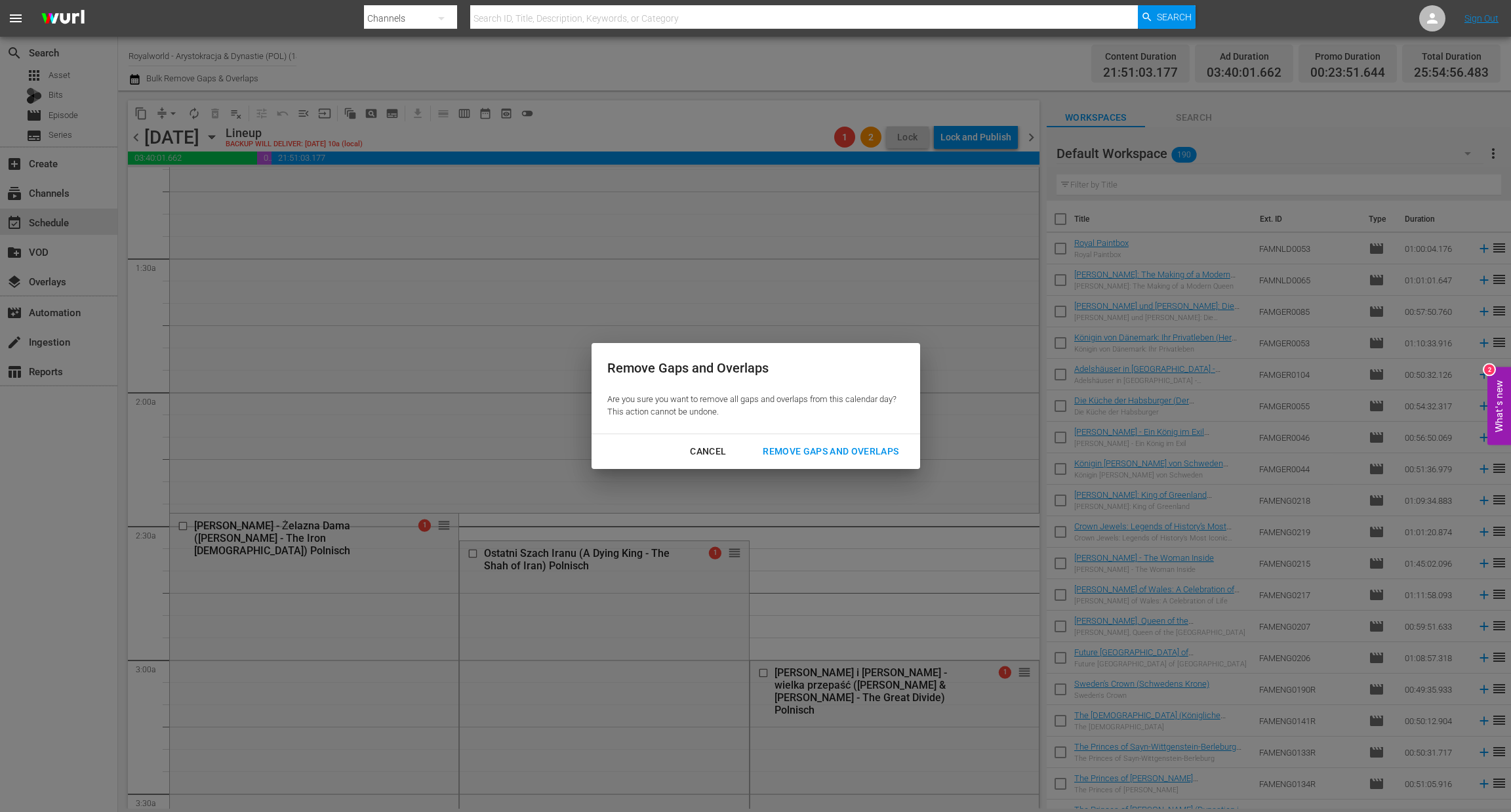
click at [813, 455] on div "Remove Gaps and Overlaps" at bounding box center [831, 451] width 157 height 16
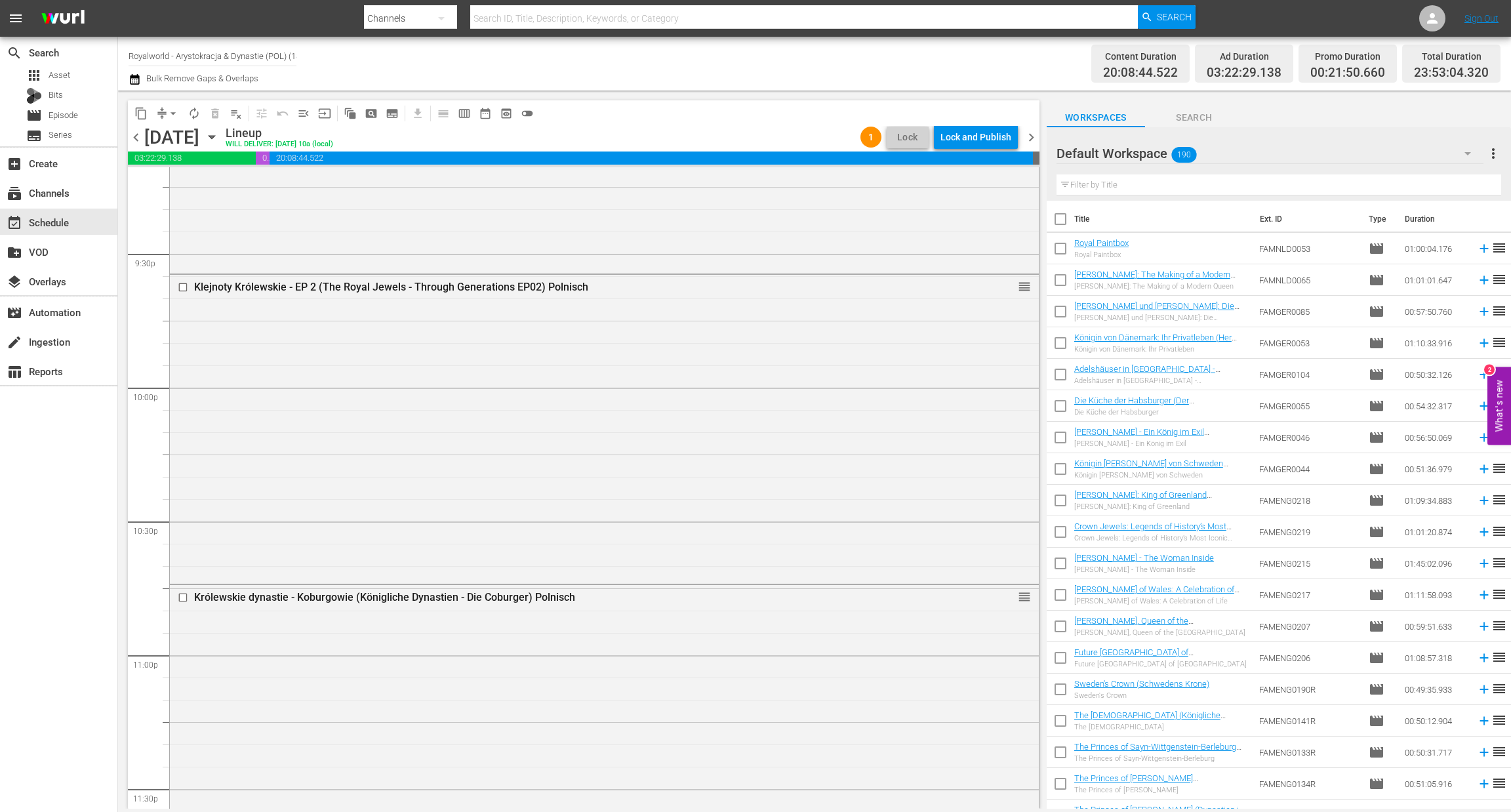
scroll to position [5947, 0]
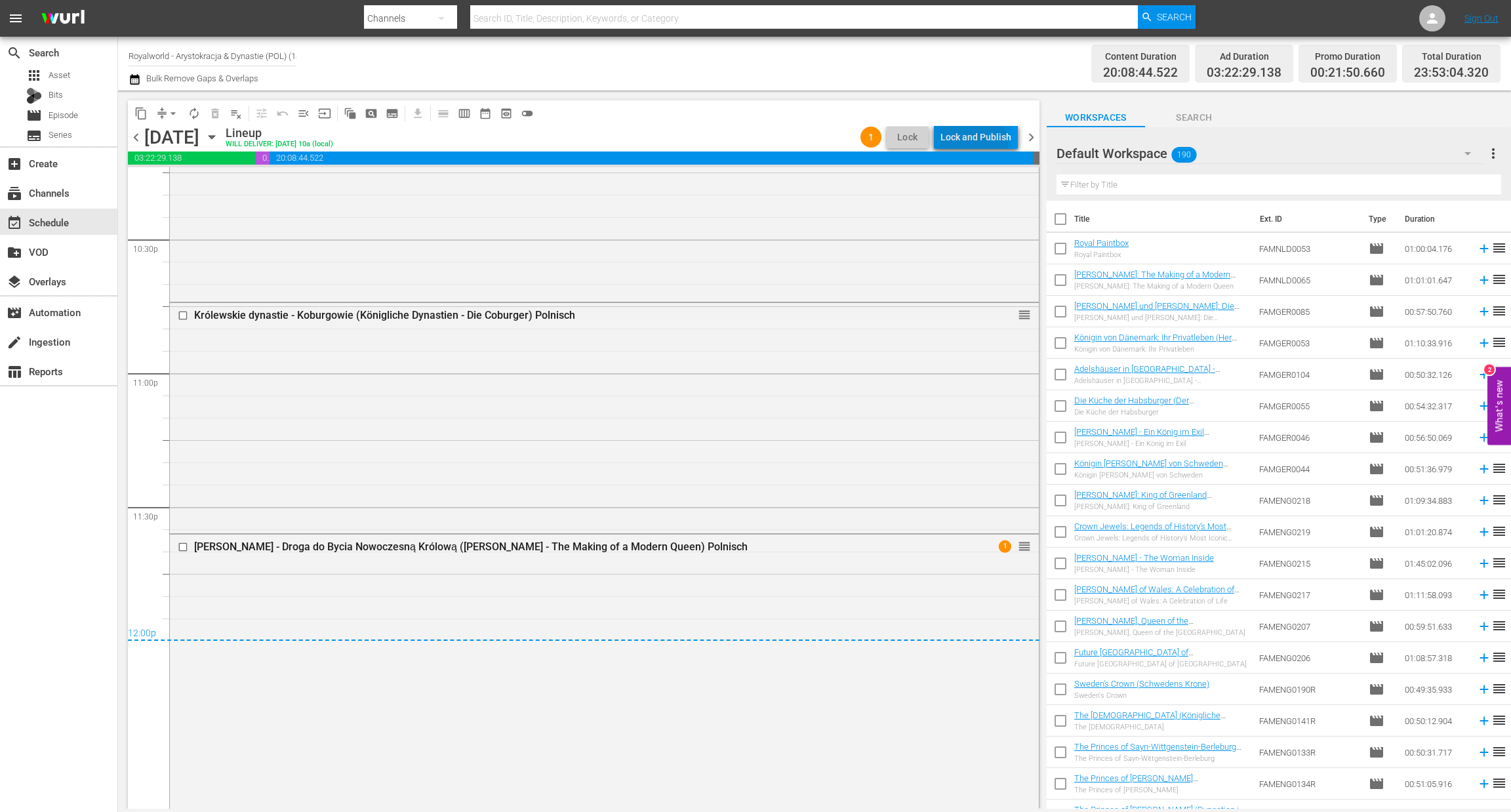
click at [974, 144] on div "Lock and Publish" at bounding box center [976, 137] width 71 height 24
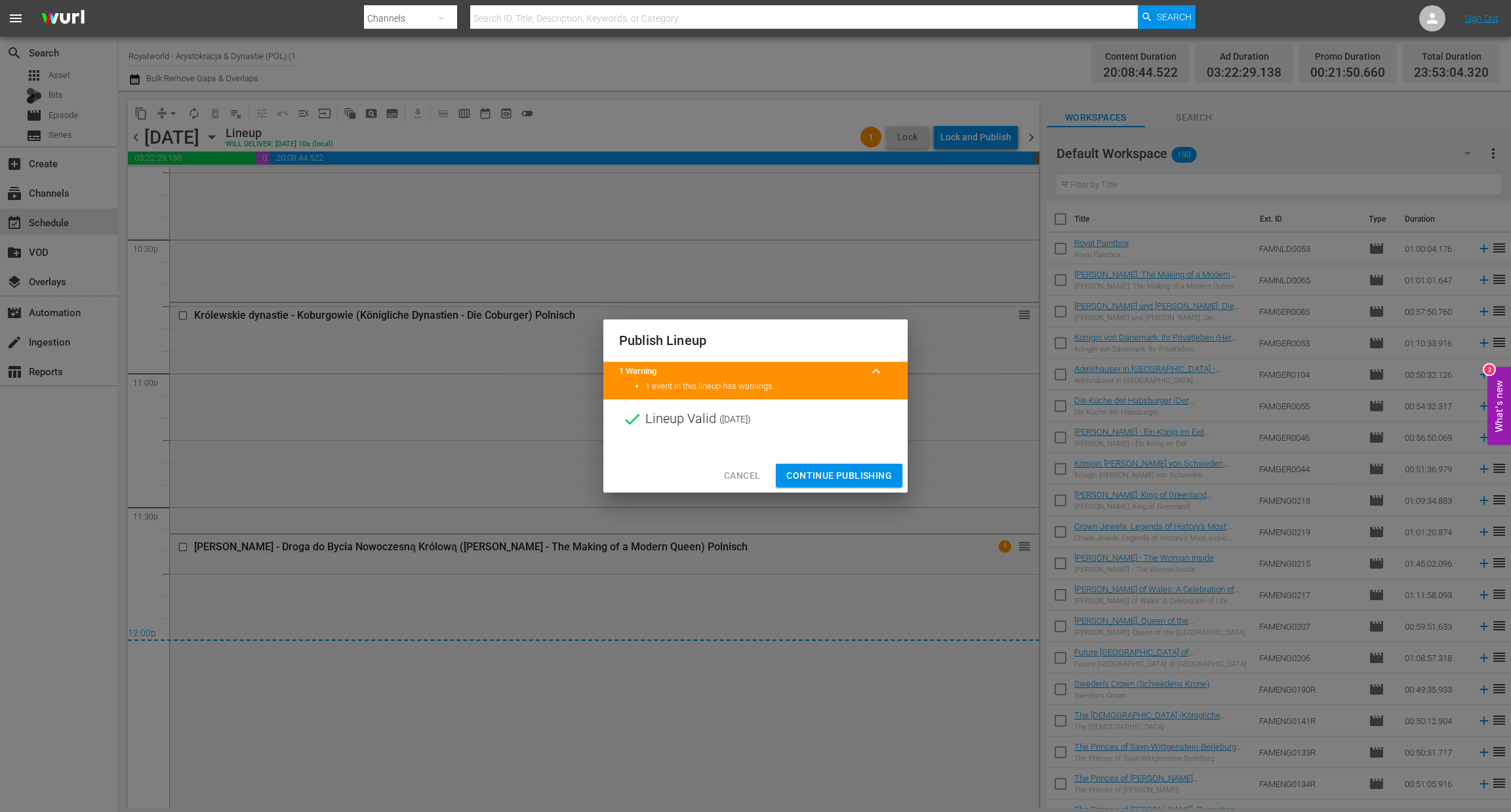
click at [863, 477] on span "Continue Publishing" at bounding box center [839, 476] width 106 height 16
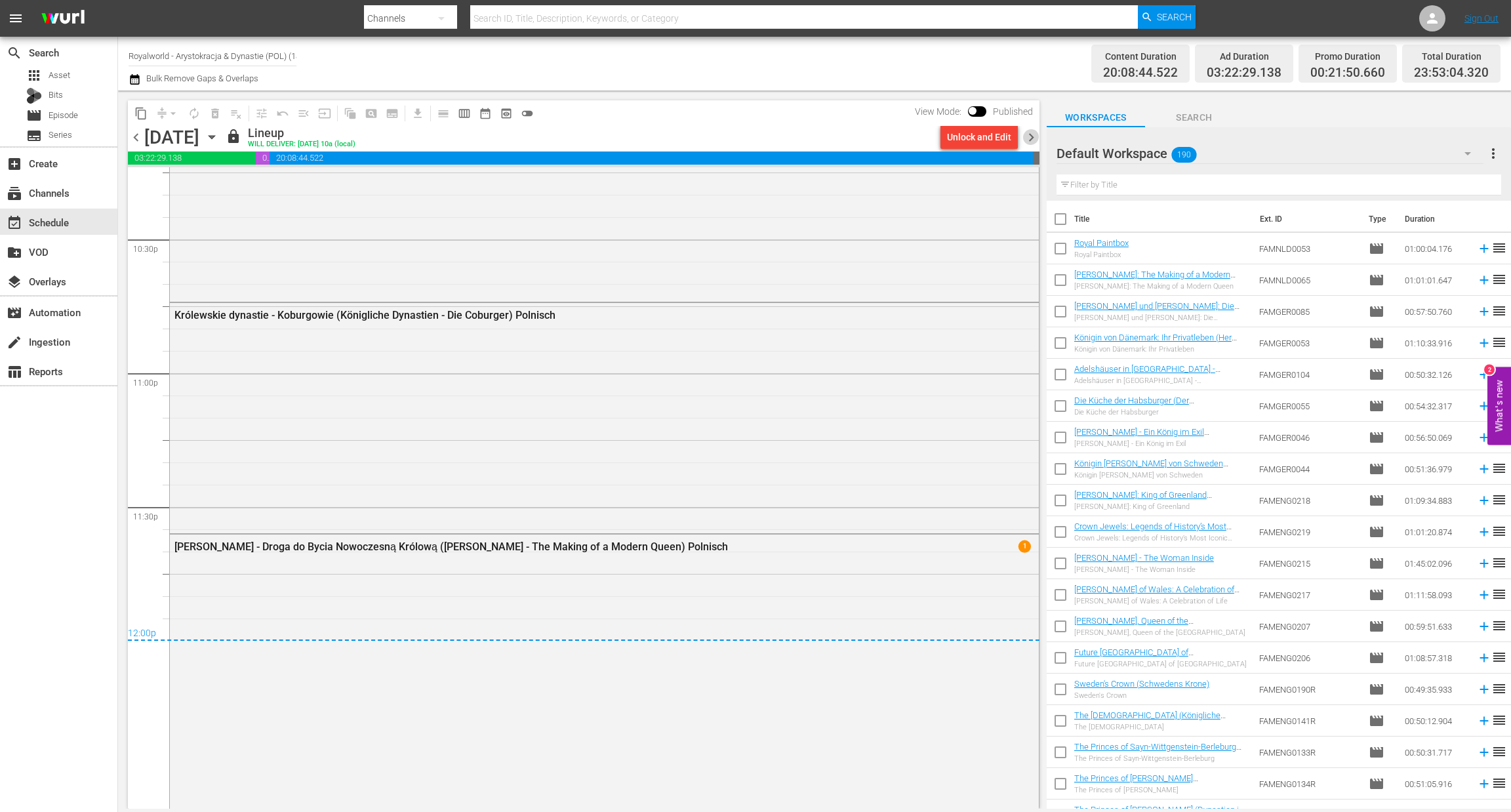
click at [1033, 138] on span "chevron_right" at bounding box center [1031, 137] width 16 height 16
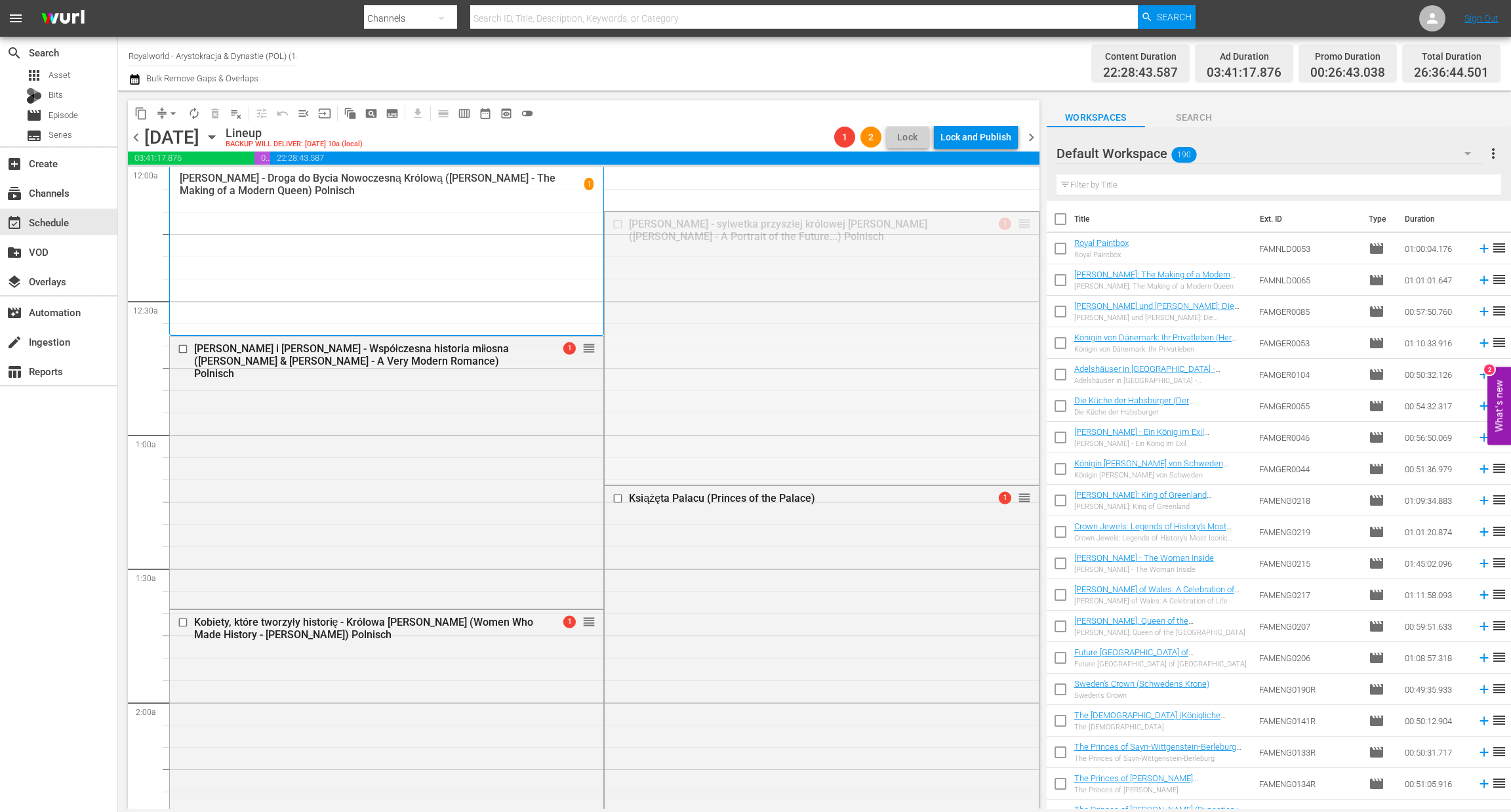
drag, startPoint x: 1012, startPoint y: 226, endPoint x: 813, endPoint y: 752, distance: 562.4
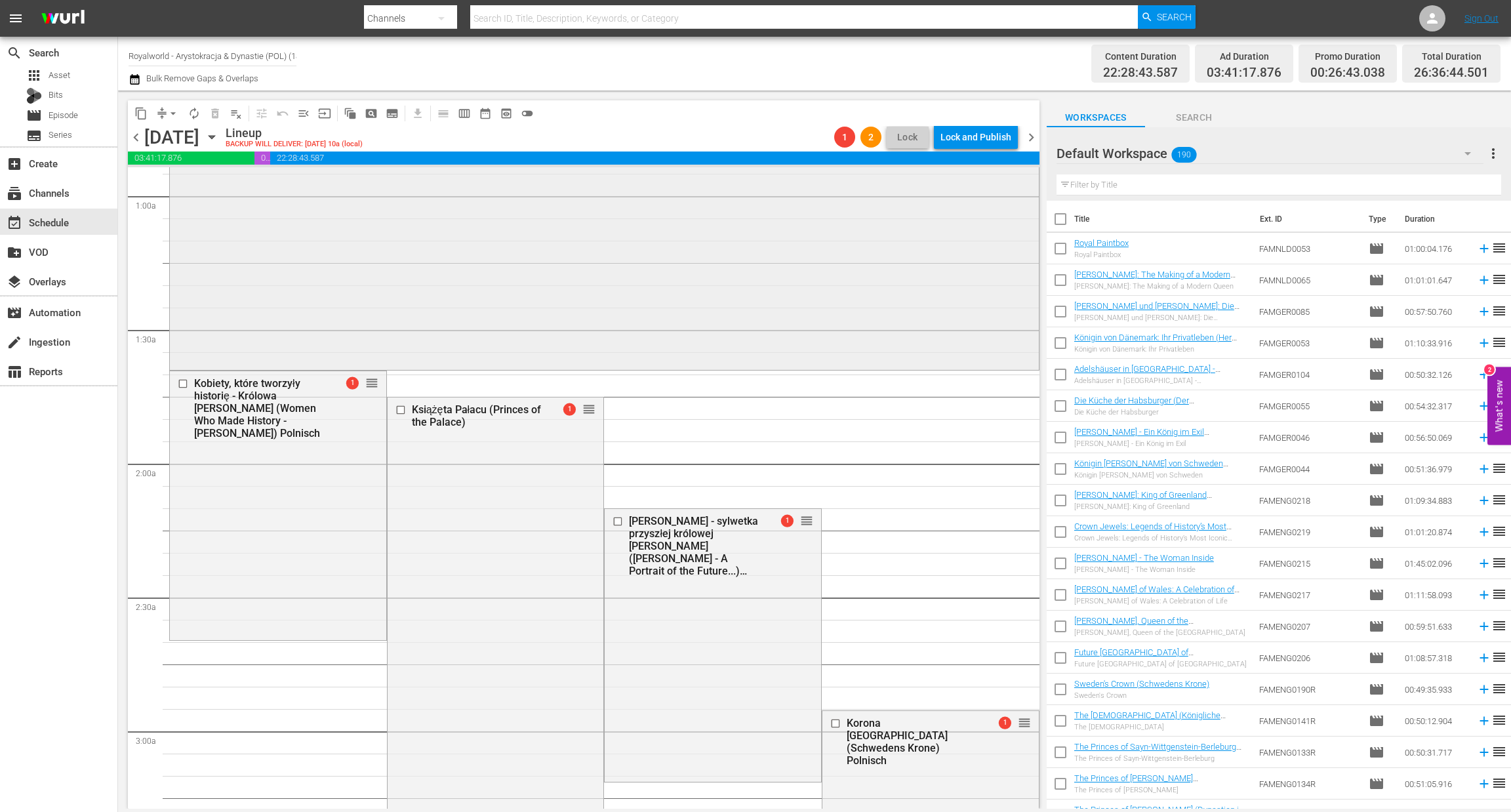
scroll to position [239, 0]
click at [170, 112] on span "arrow_drop_down" at bounding box center [173, 113] width 13 height 13
click at [186, 188] on li "Align to End of Previous Day" at bounding box center [174, 183] width 138 height 22
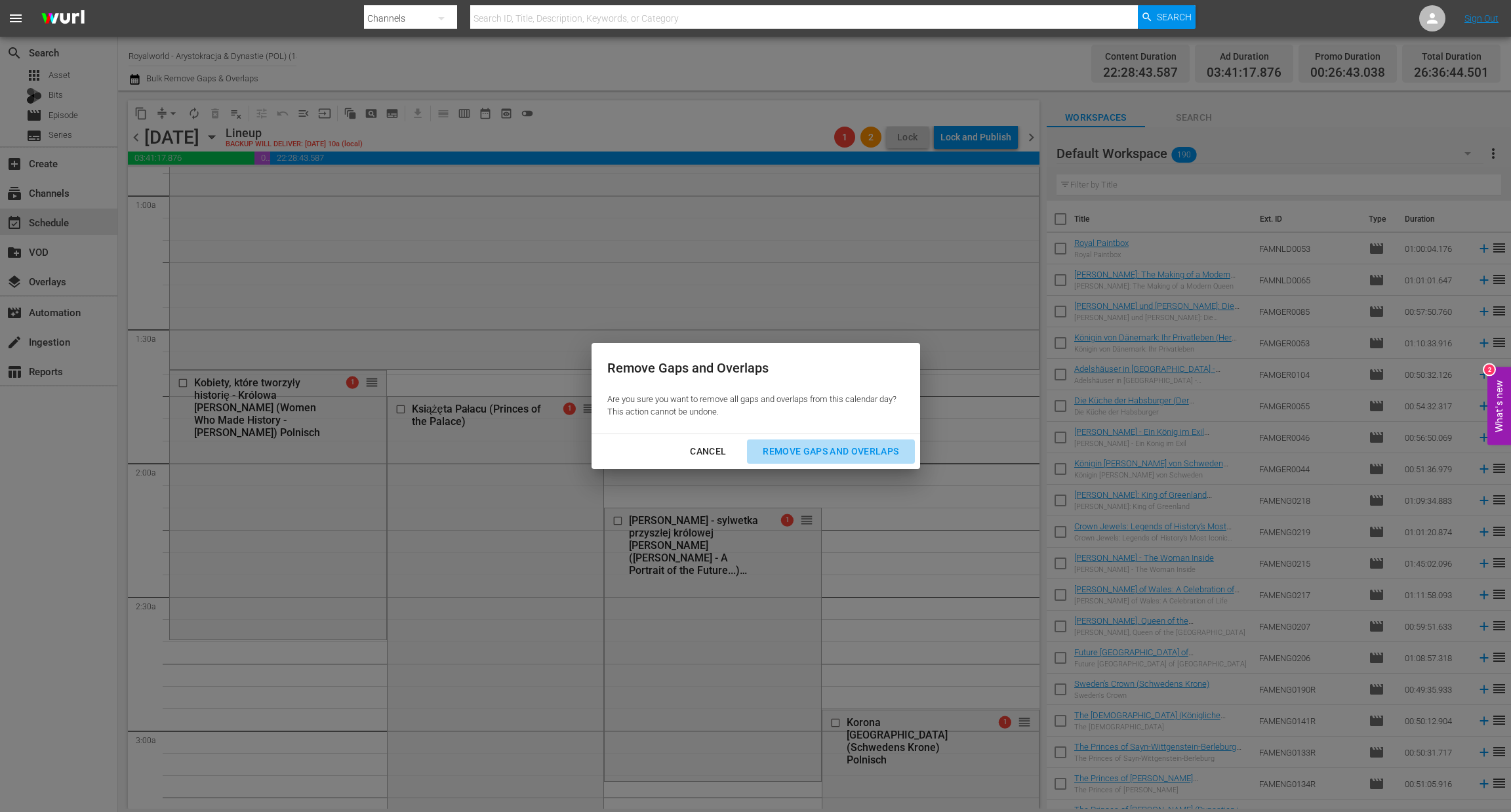
click at [779, 455] on div "Remove Gaps and Overlaps" at bounding box center [831, 451] width 157 height 16
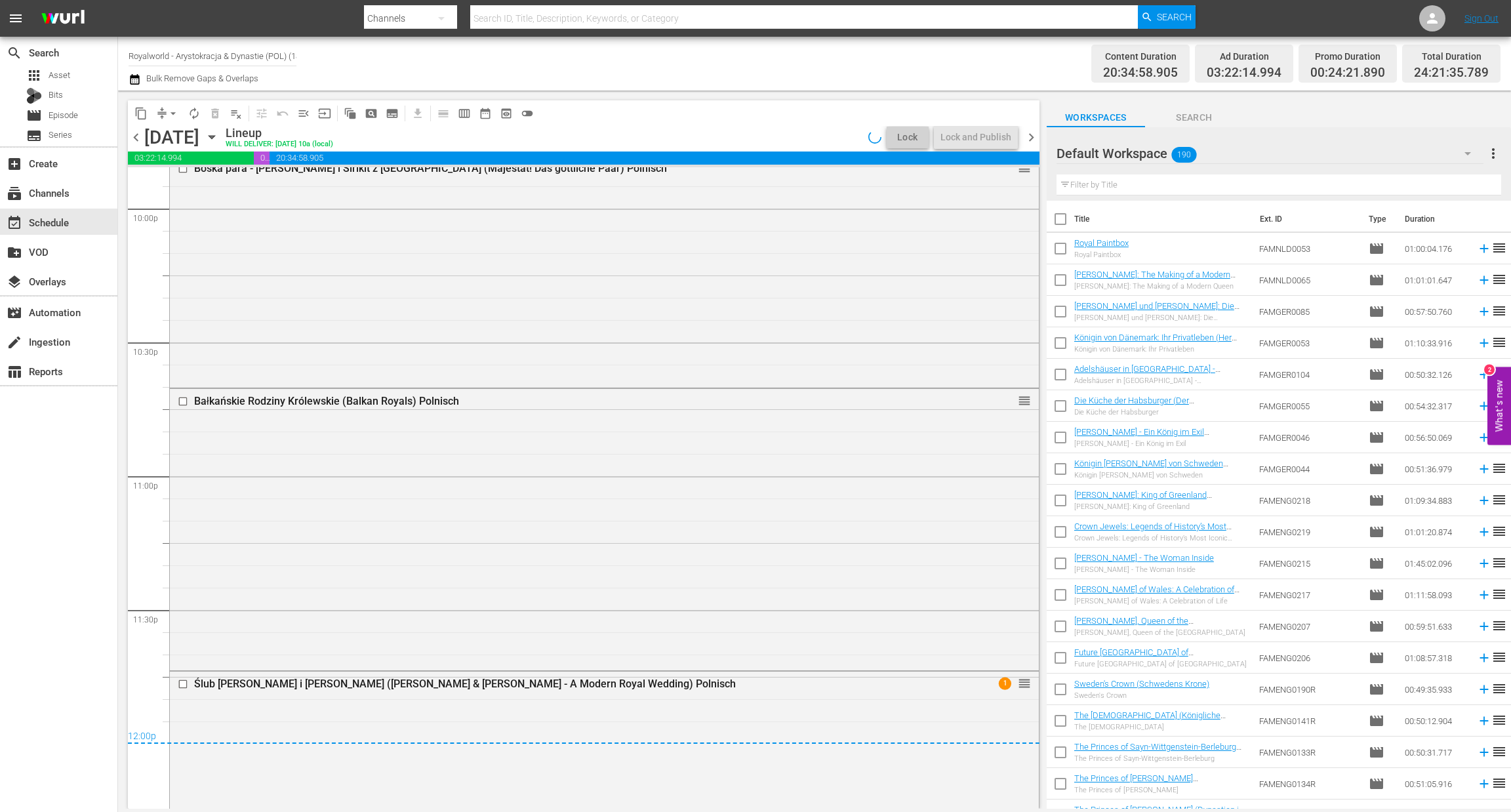
scroll to position [6044, 0]
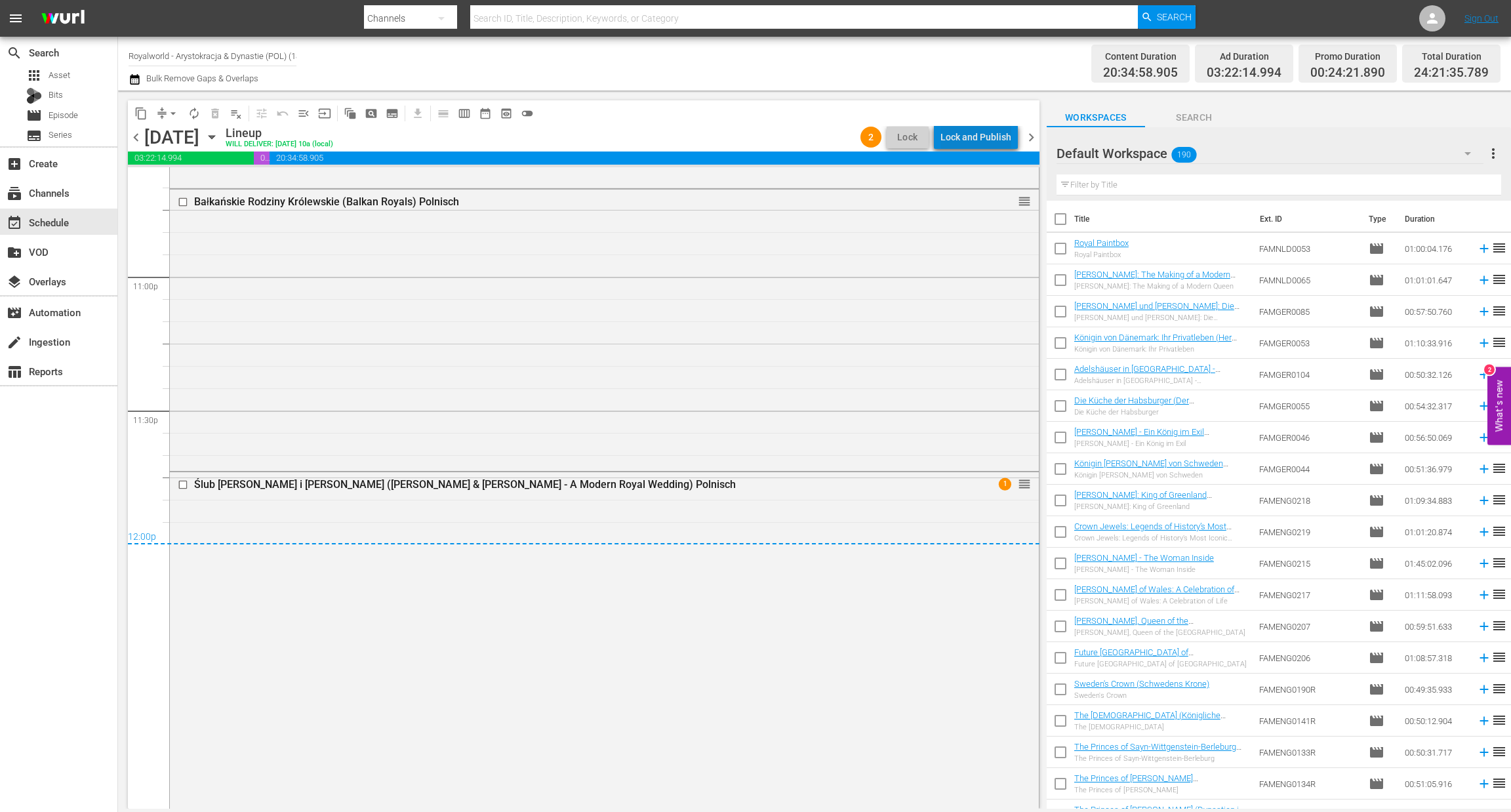
click at [1000, 134] on div "Lock and Publish" at bounding box center [976, 137] width 71 height 24
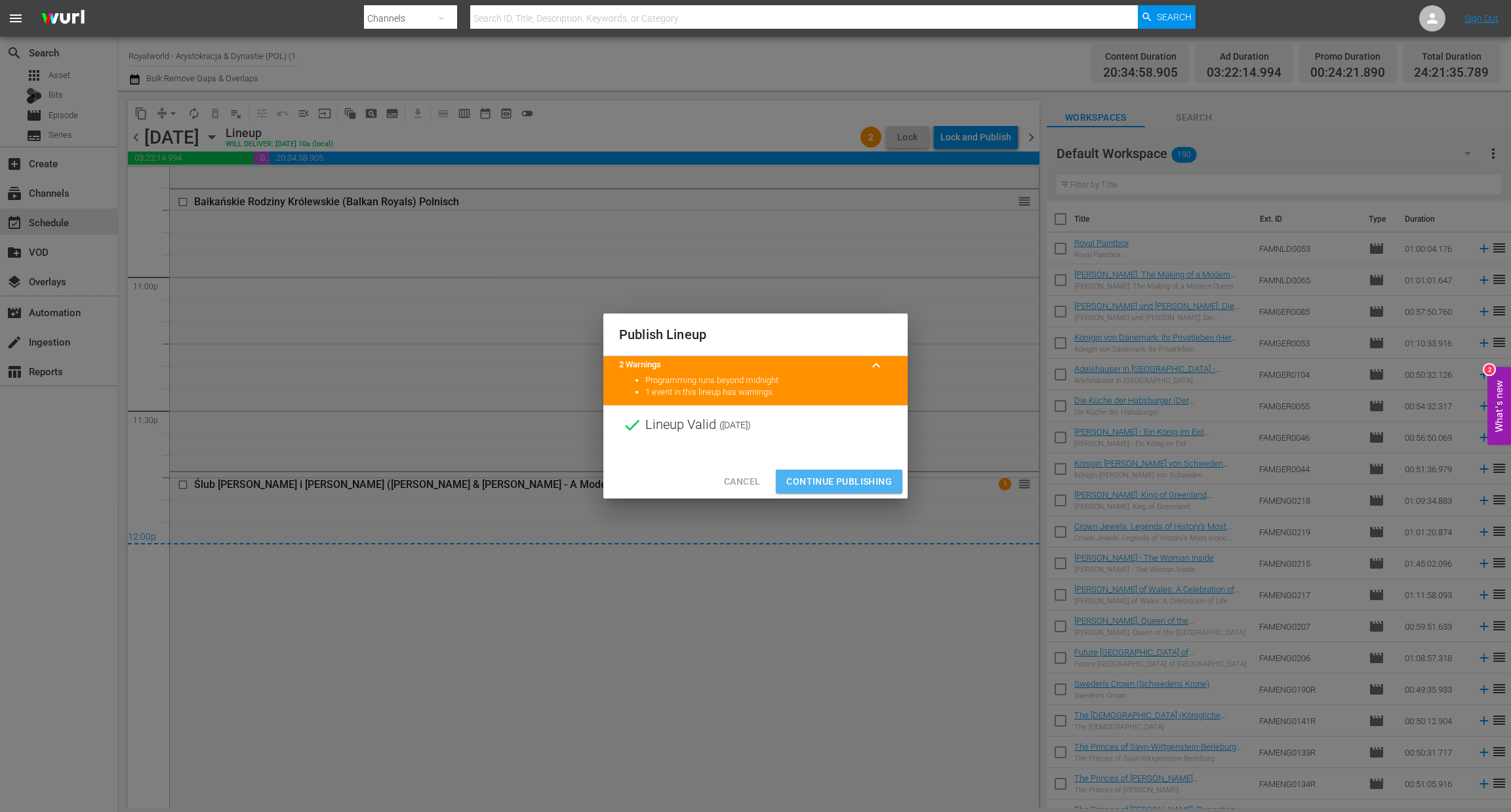
click at [843, 481] on span "Continue Publishing" at bounding box center [839, 481] width 106 height 16
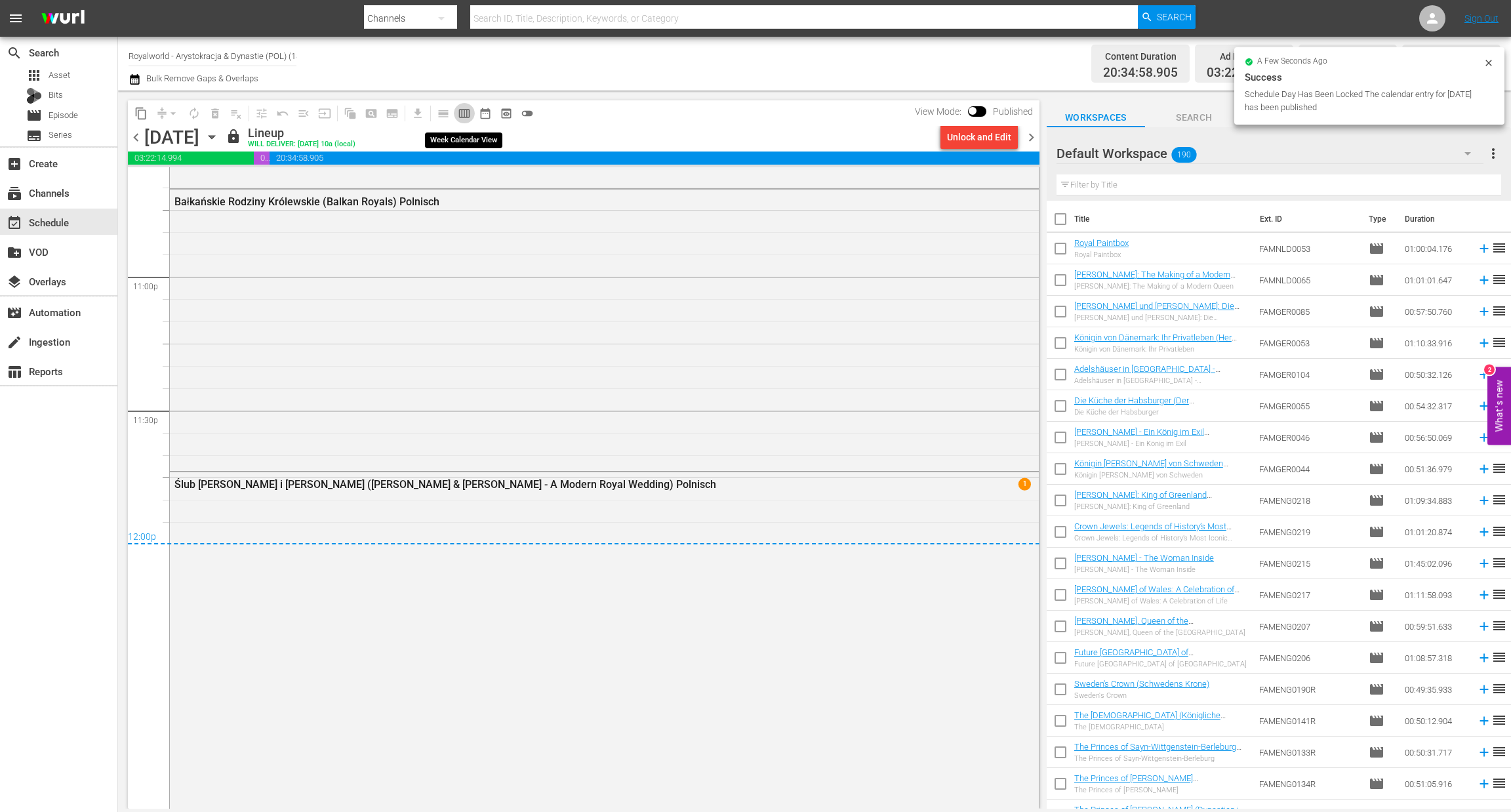
click at [460, 115] on span "calendar_view_week_outlined" at bounding box center [464, 113] width 13 height 13
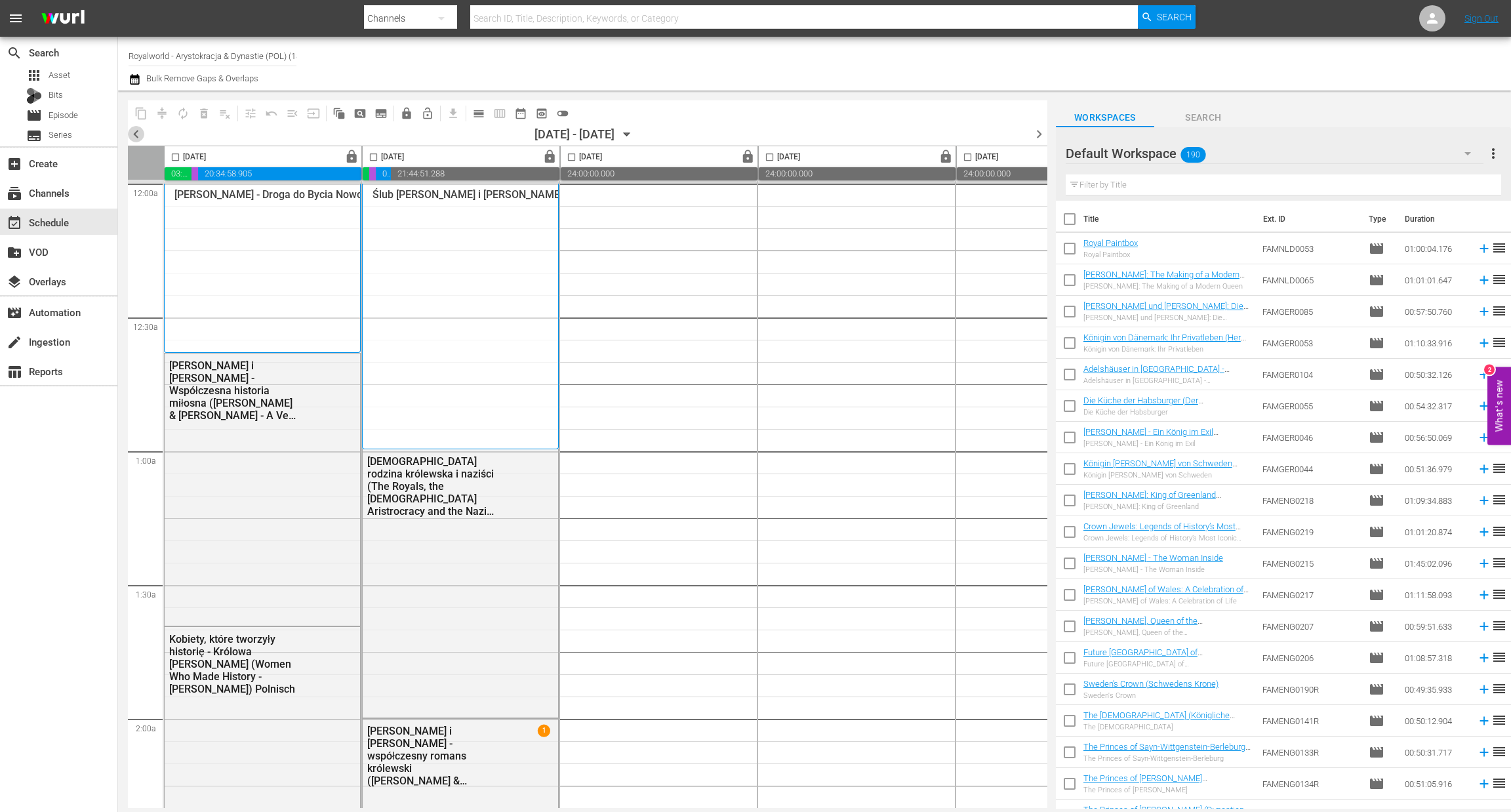
click at [132, 128] on span "chevron_left" at bounding box center [136, 134] width 16 height 16
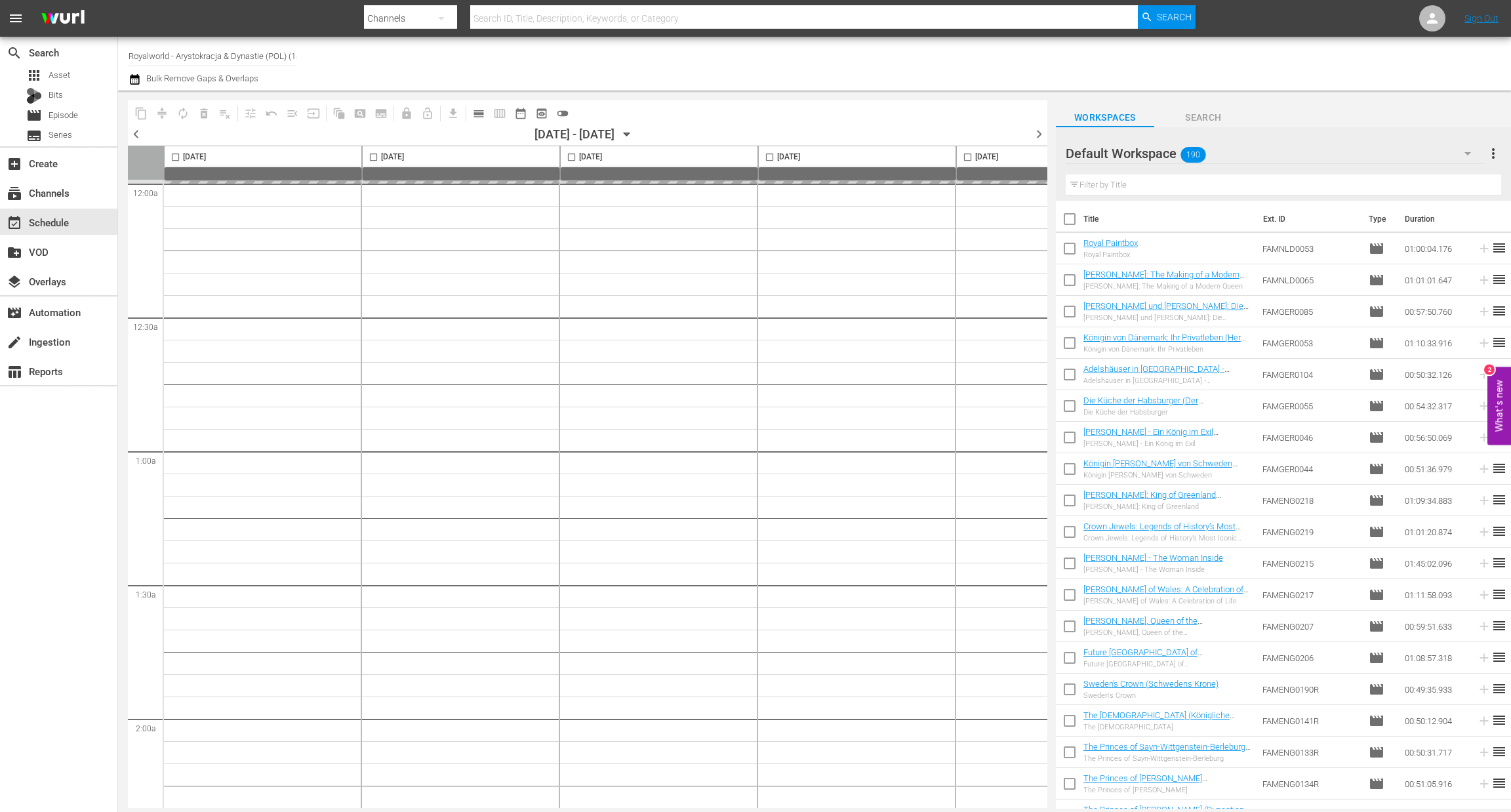
scroll to position [0, 394]
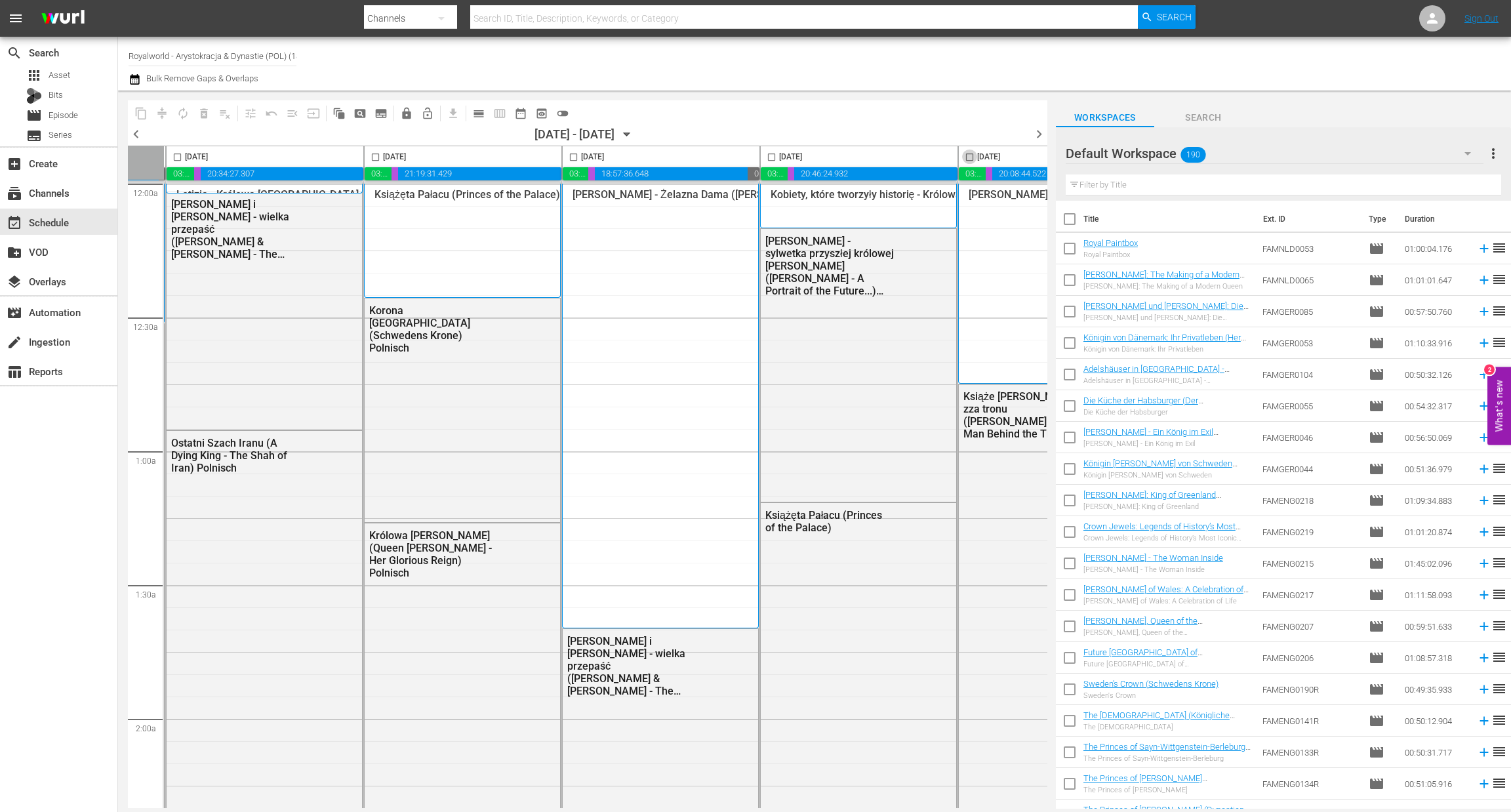
click at [971, 158] on input "checkbox" at bounding box center [970, 160] width 15 height 15
checkbox input "true"
click at [139, 110] on span "content_copy" at bounding box center [140, 113] width 13 height 13
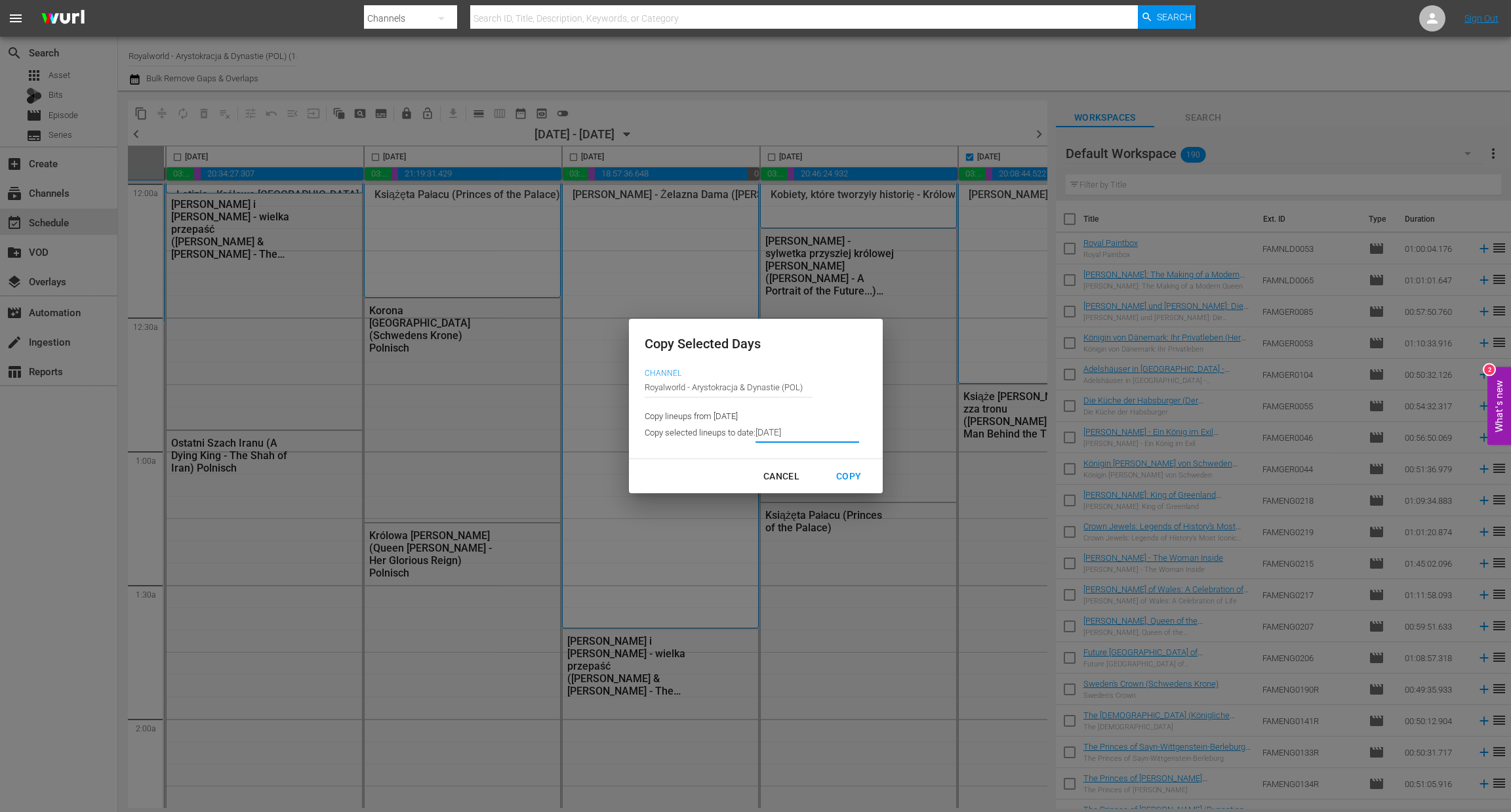
click at [822, 435] on input "8/13/2025" at bounding box center [807, 432] width 104 height 20
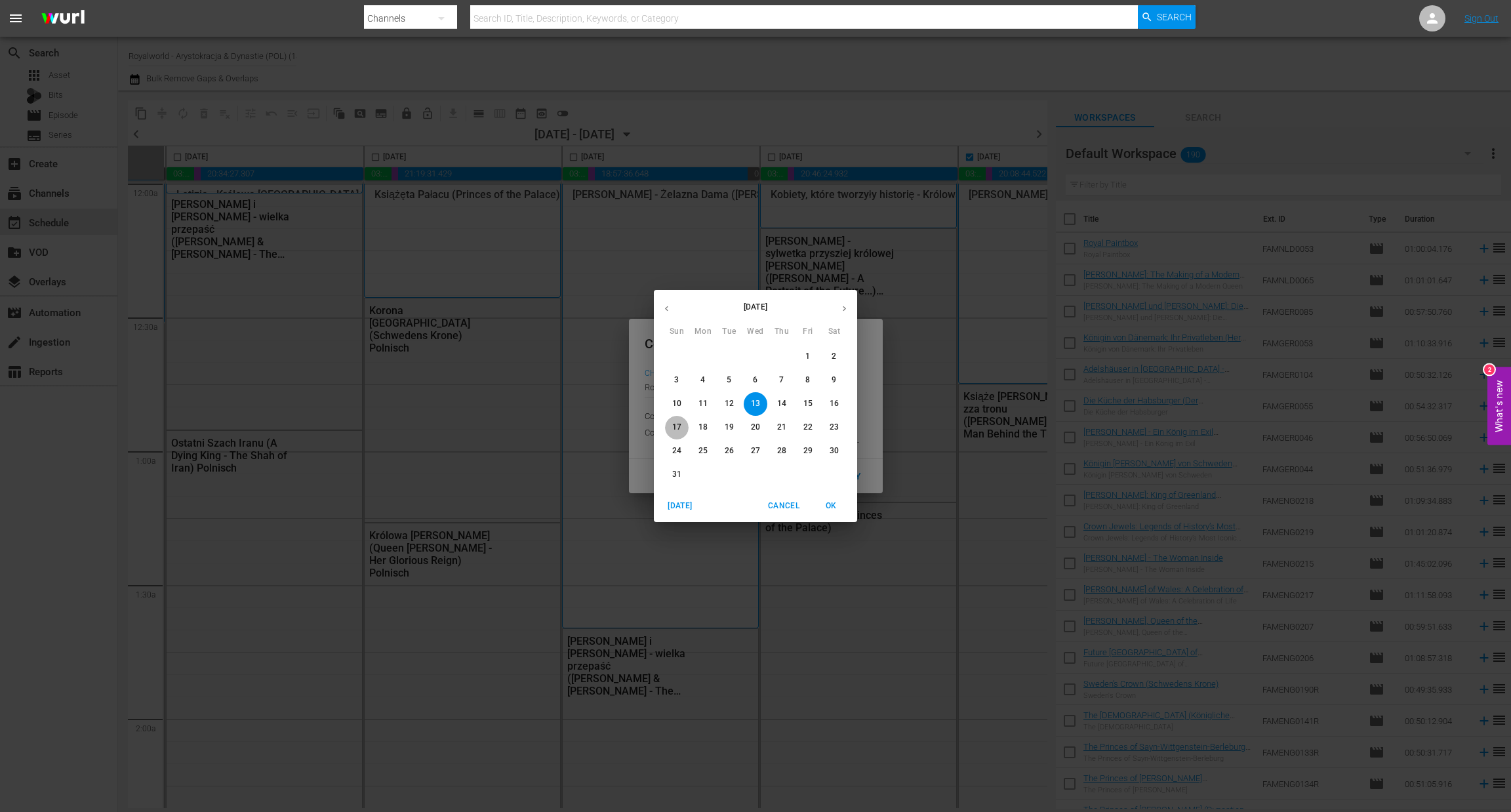
click at [678, 432] on p "17" at bounding box center [676, 427] width 9 height 11
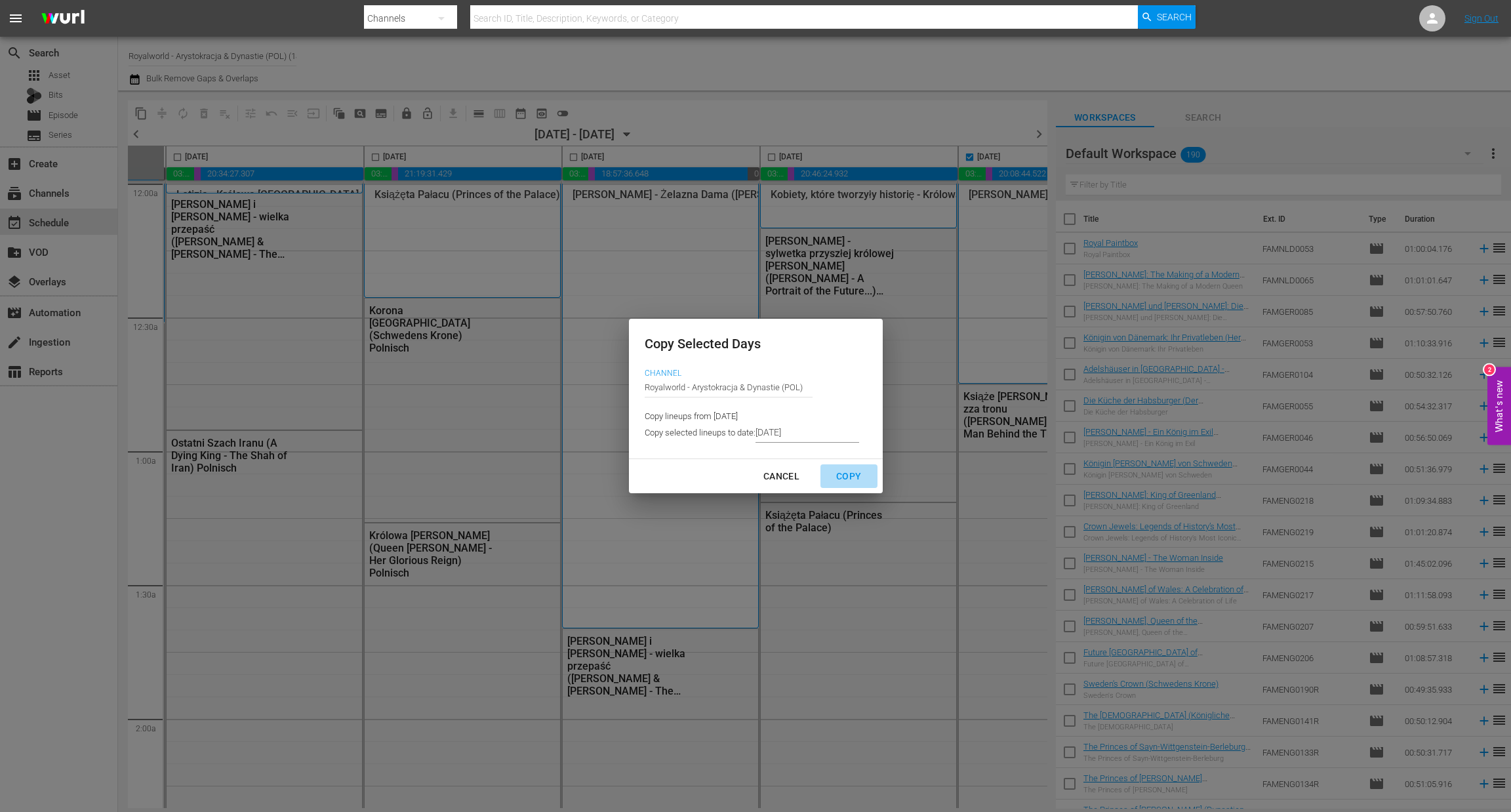
click at [850, 481] on div "Copy" at bounding box center [848, 477] width 46 height 16
type input "8/15/2025"
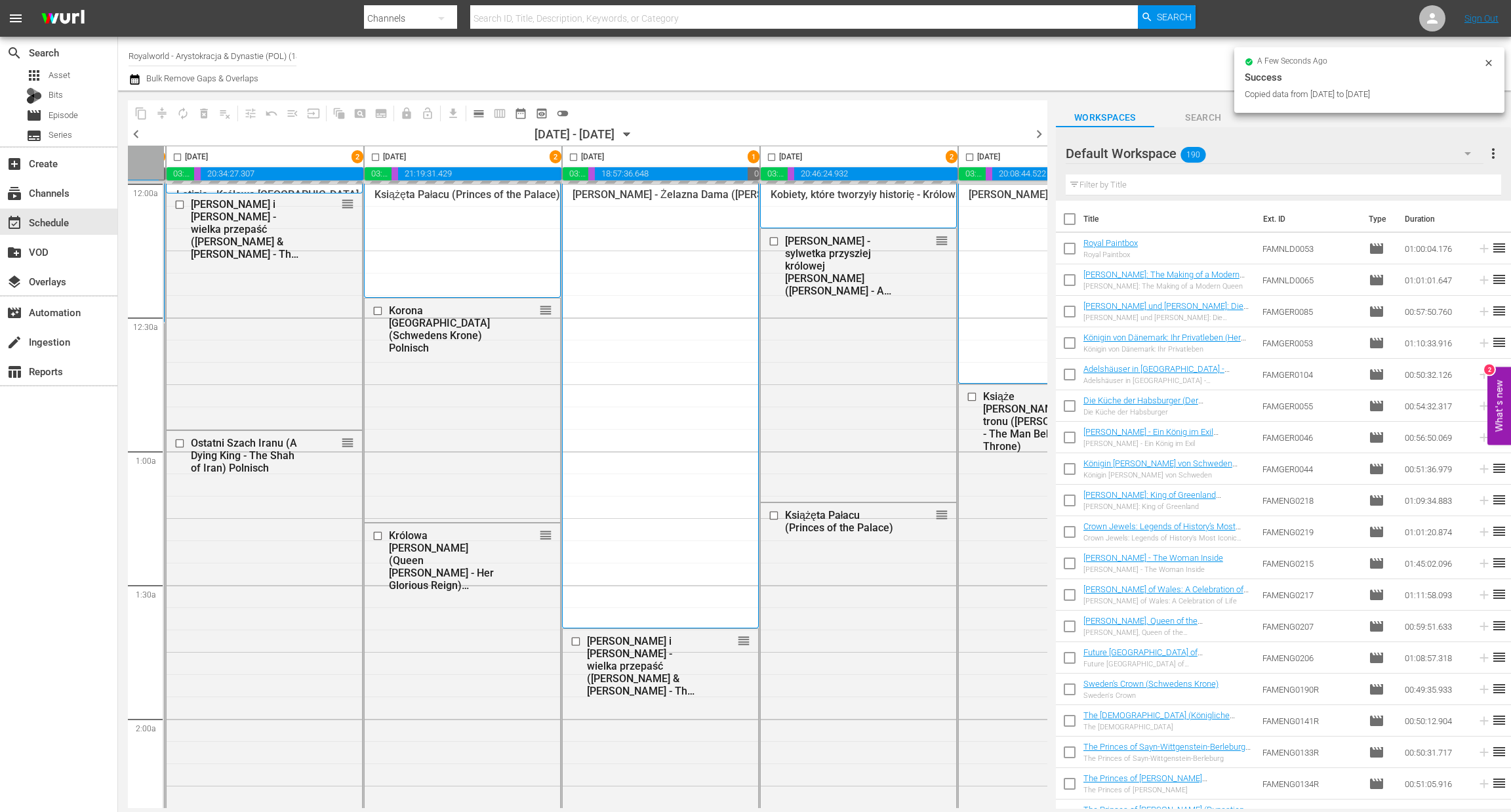
checkbox input "false"
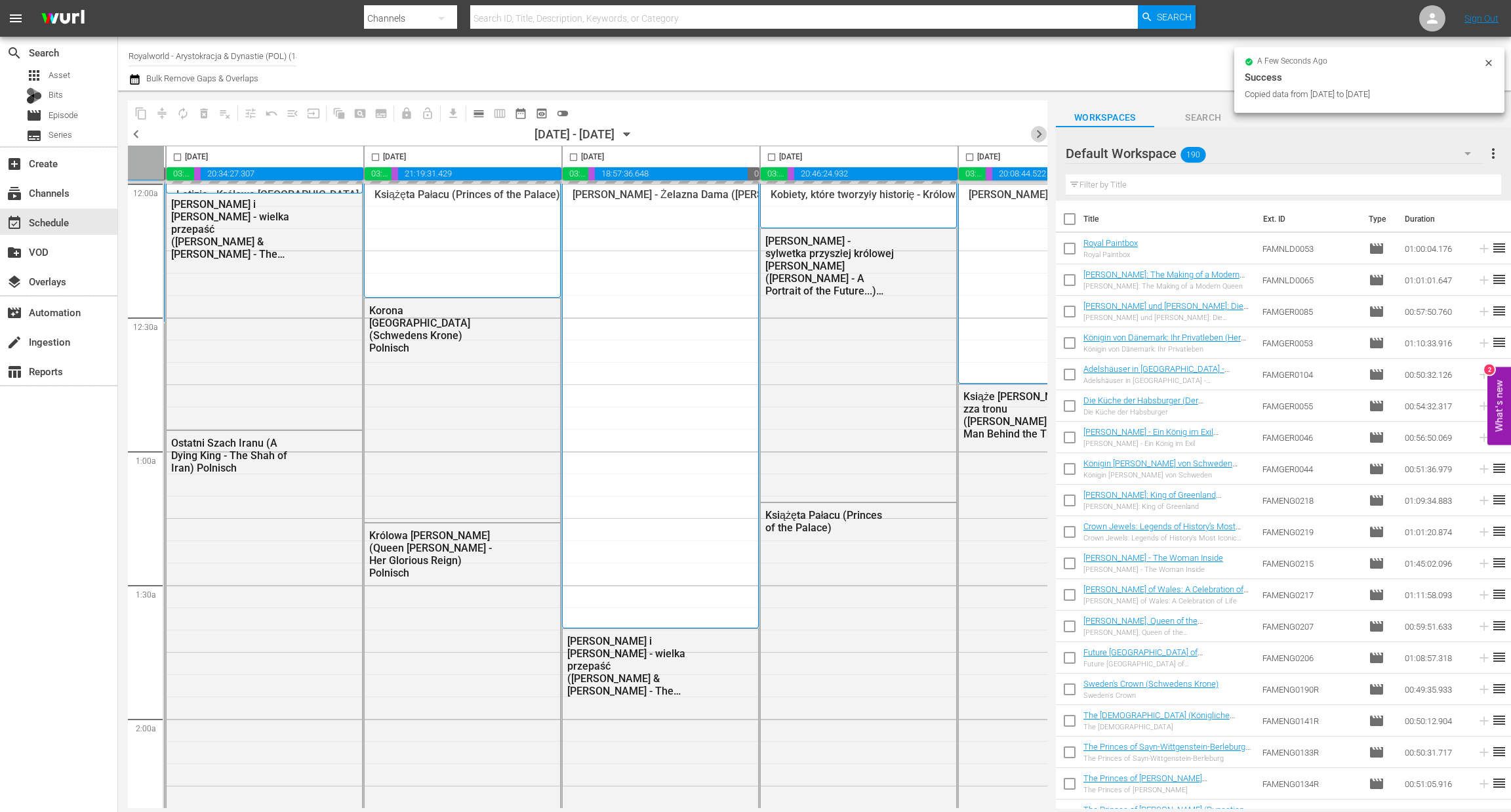
click at [1041, 132] on span "chevron_right" at bounding box center [1039, 134] width 16 height 16
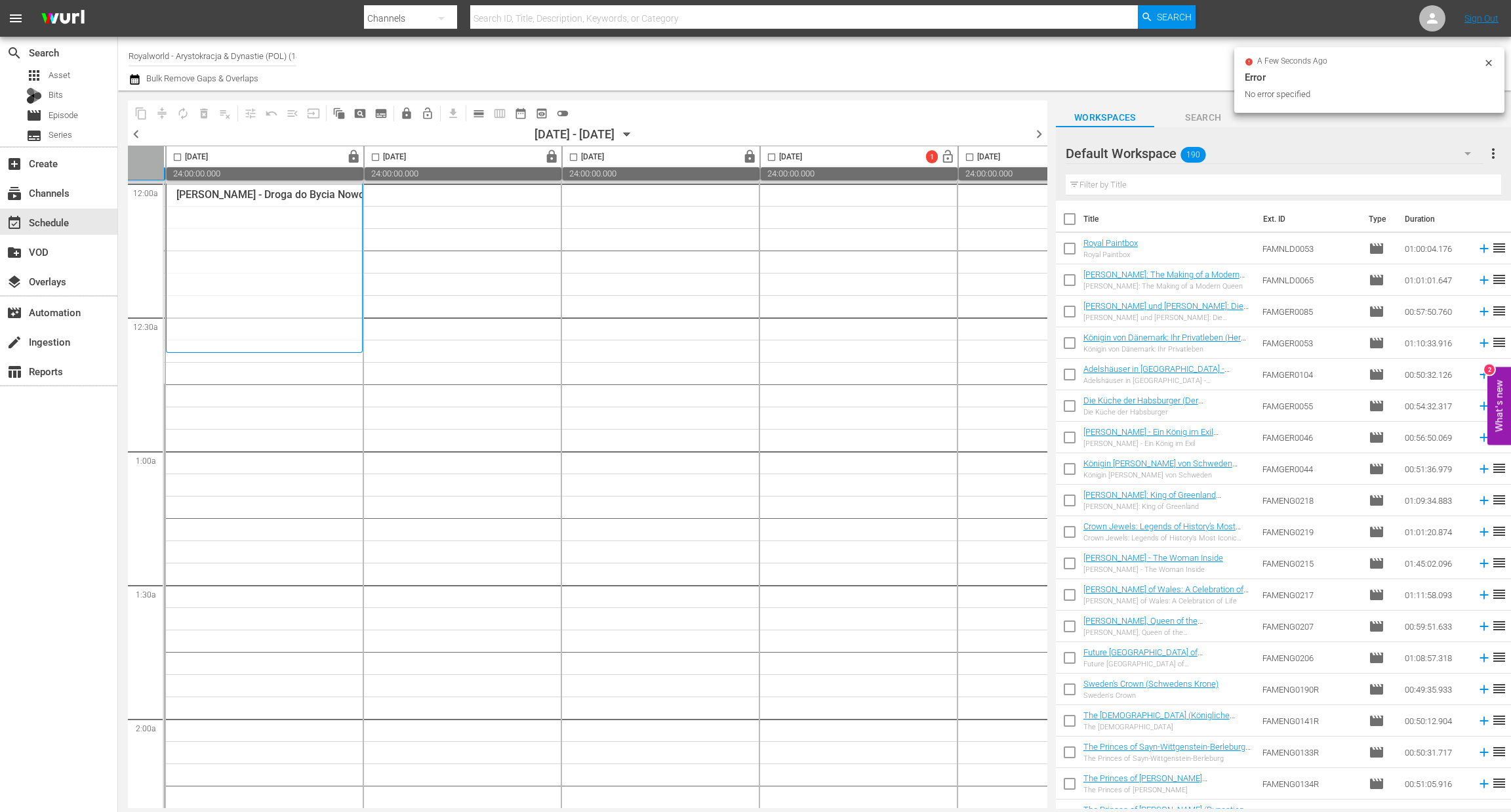
scroll to position [79, 0]
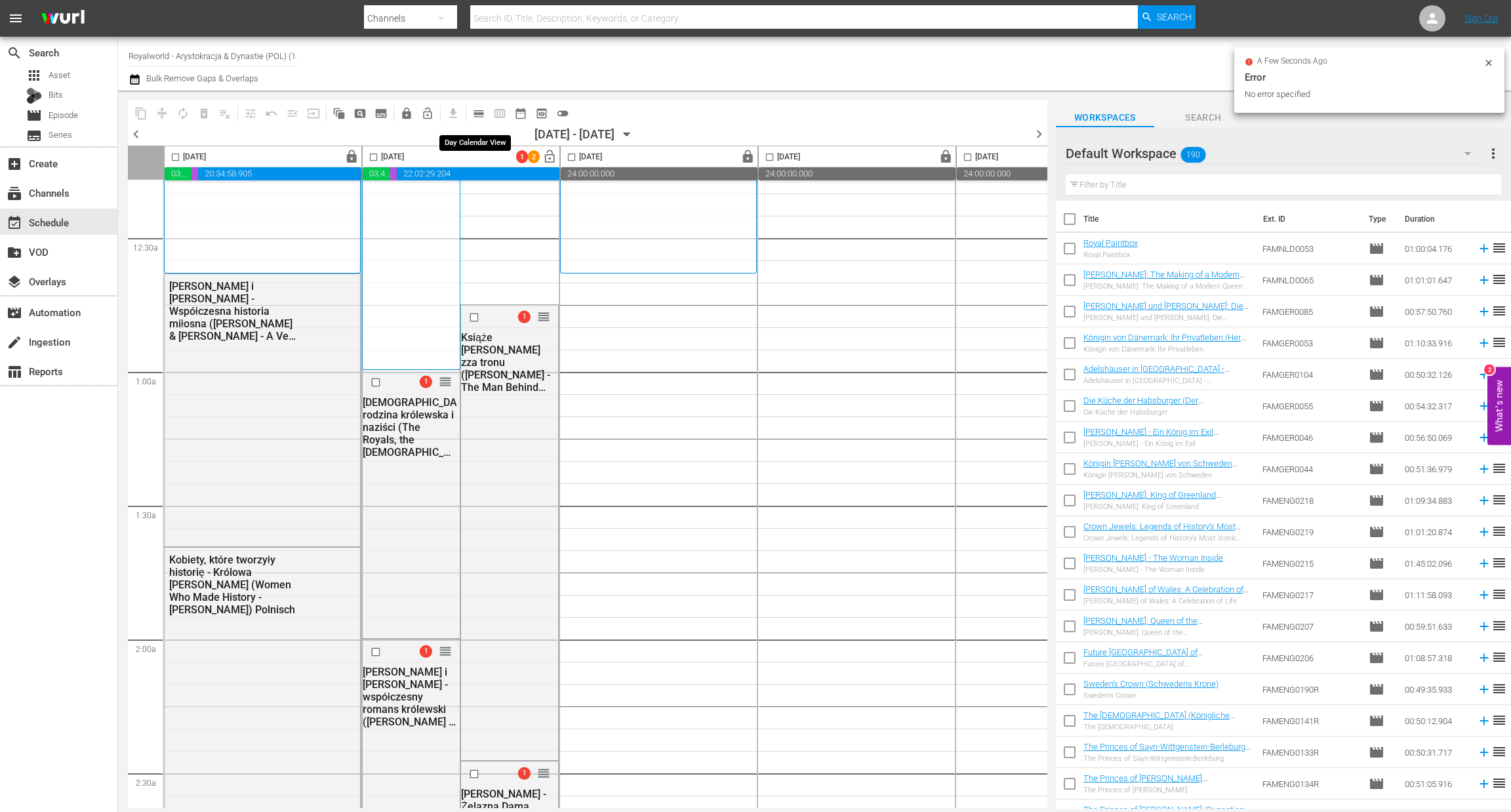
click at [485, 112] on span "calendar_view_day_outlined" at bounding box center [478, 113] width 13 height 13
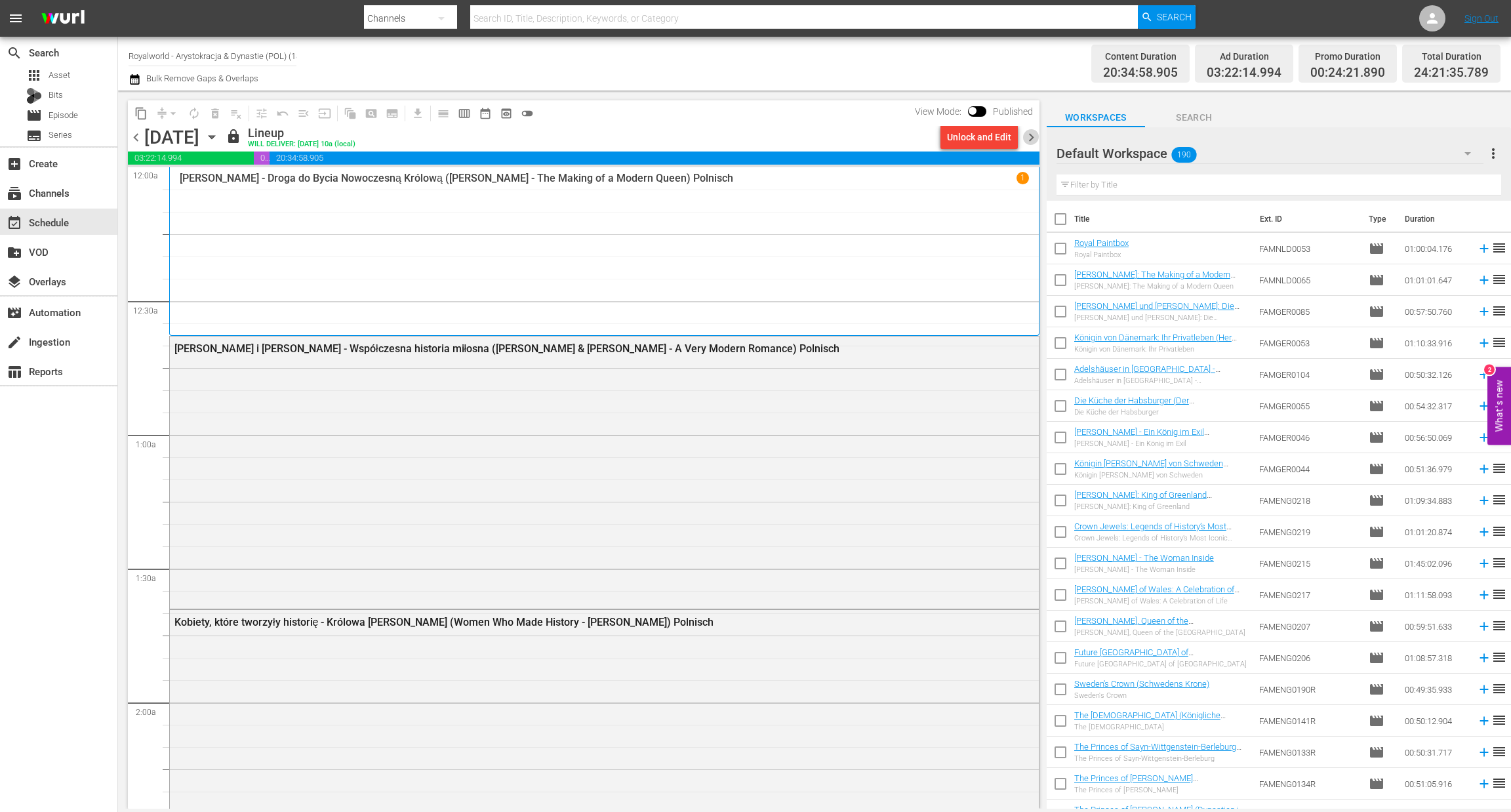
click at [1034, 138] on span "chevron_right" at bounding box center [1031, 137] width 16 height 16
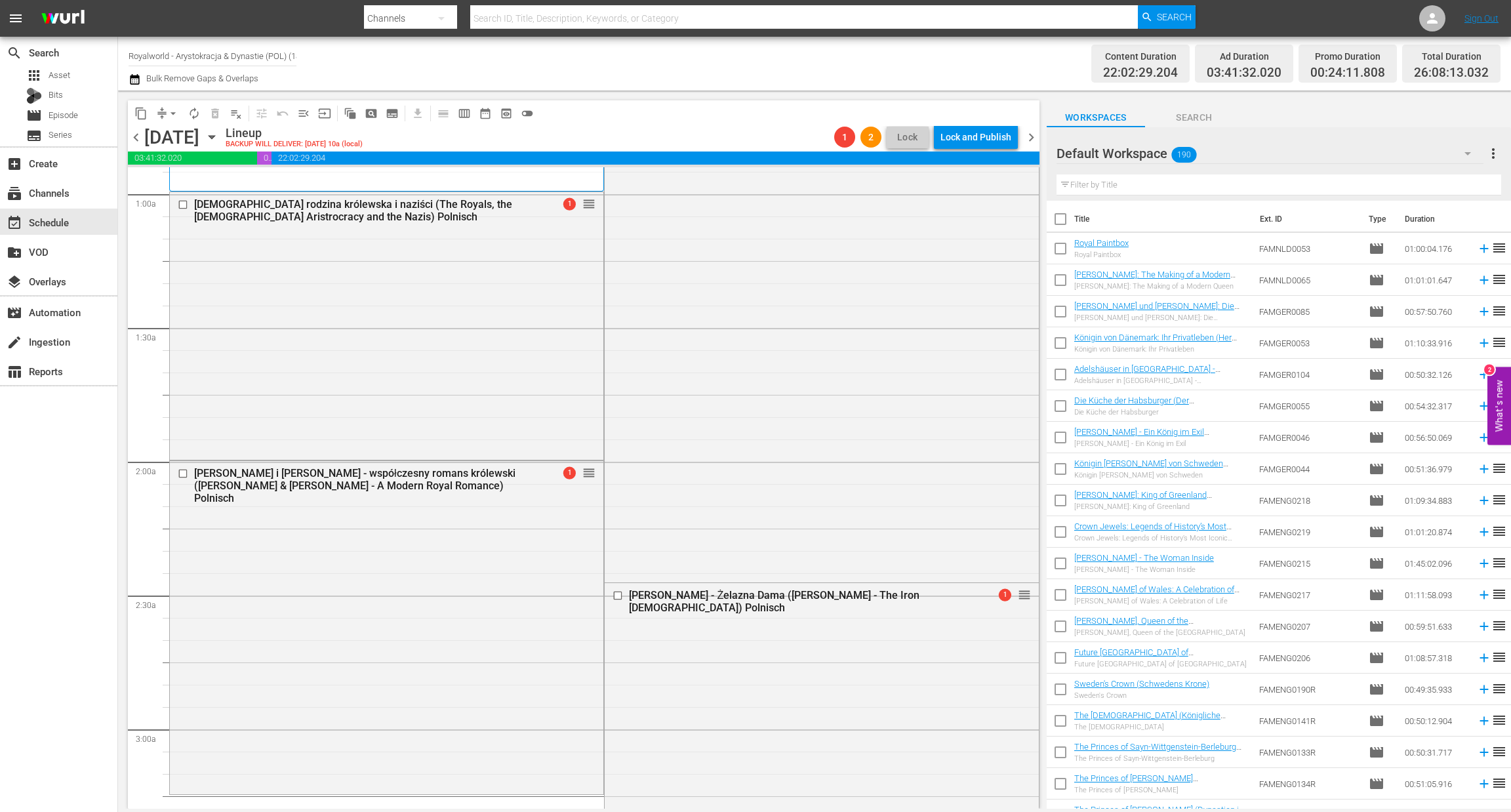
scroll to position [161, 0]
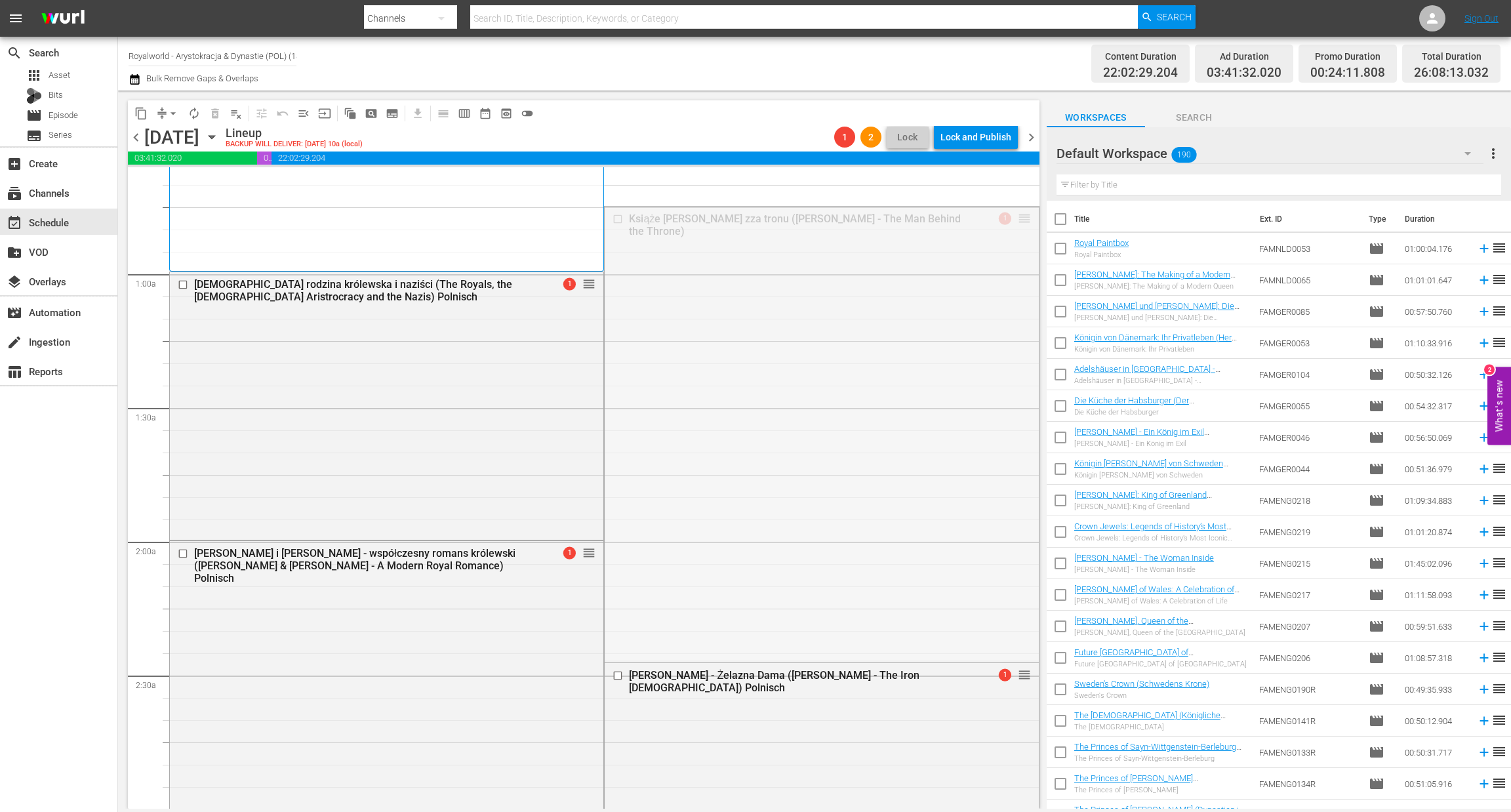
drag, startPoint x: 1009, startPoint y: 220, endPoint x: 856, endPoint y: 605, distance: 414.3
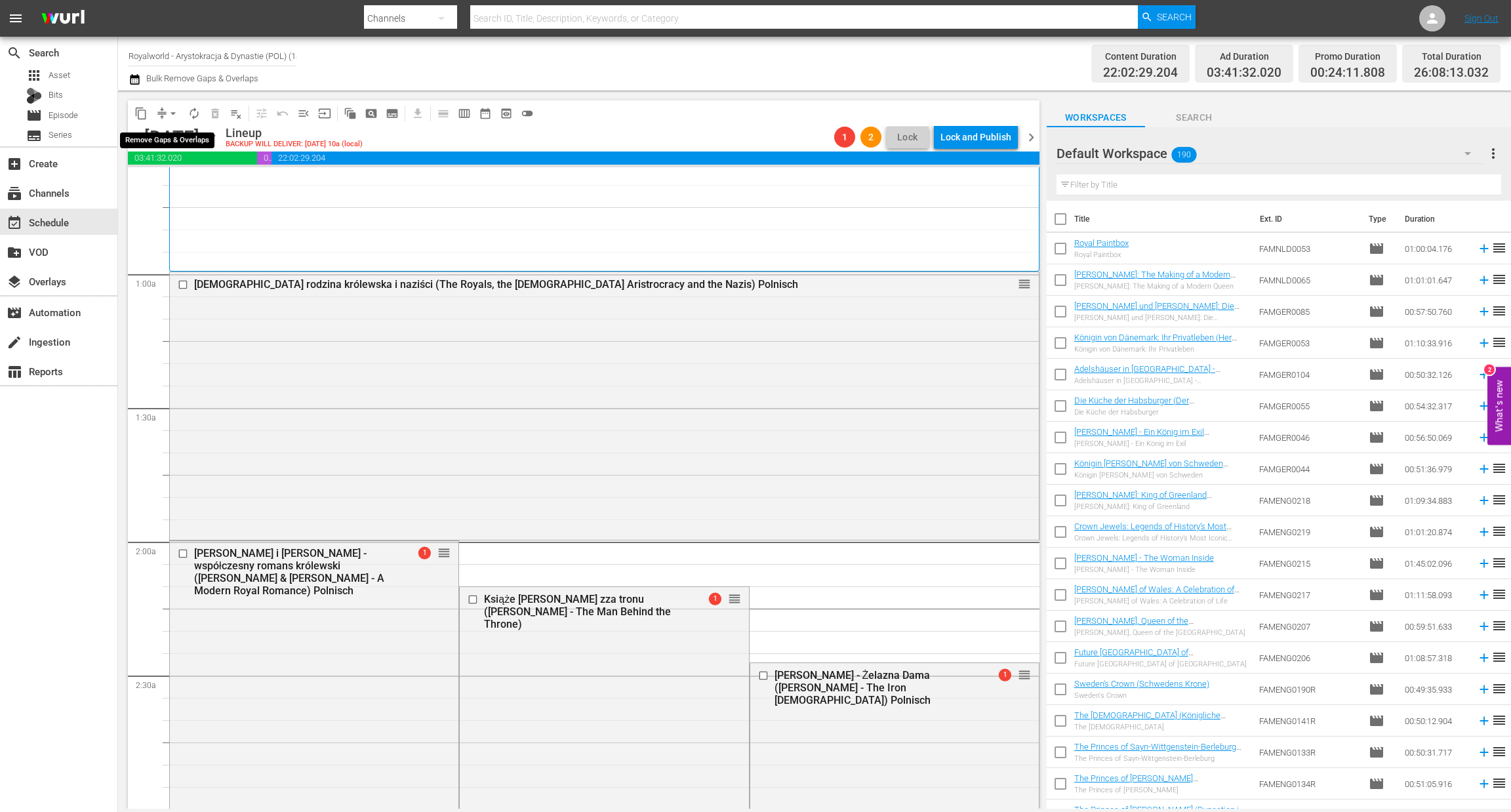
click at [177, 114] on span "arrow_drop_down" at bounding box center [173, 113] width 13 height 13
click at [177, 183] on li "Align to End of Previous Day" at bounding box center [174, 183] width 138 height 22
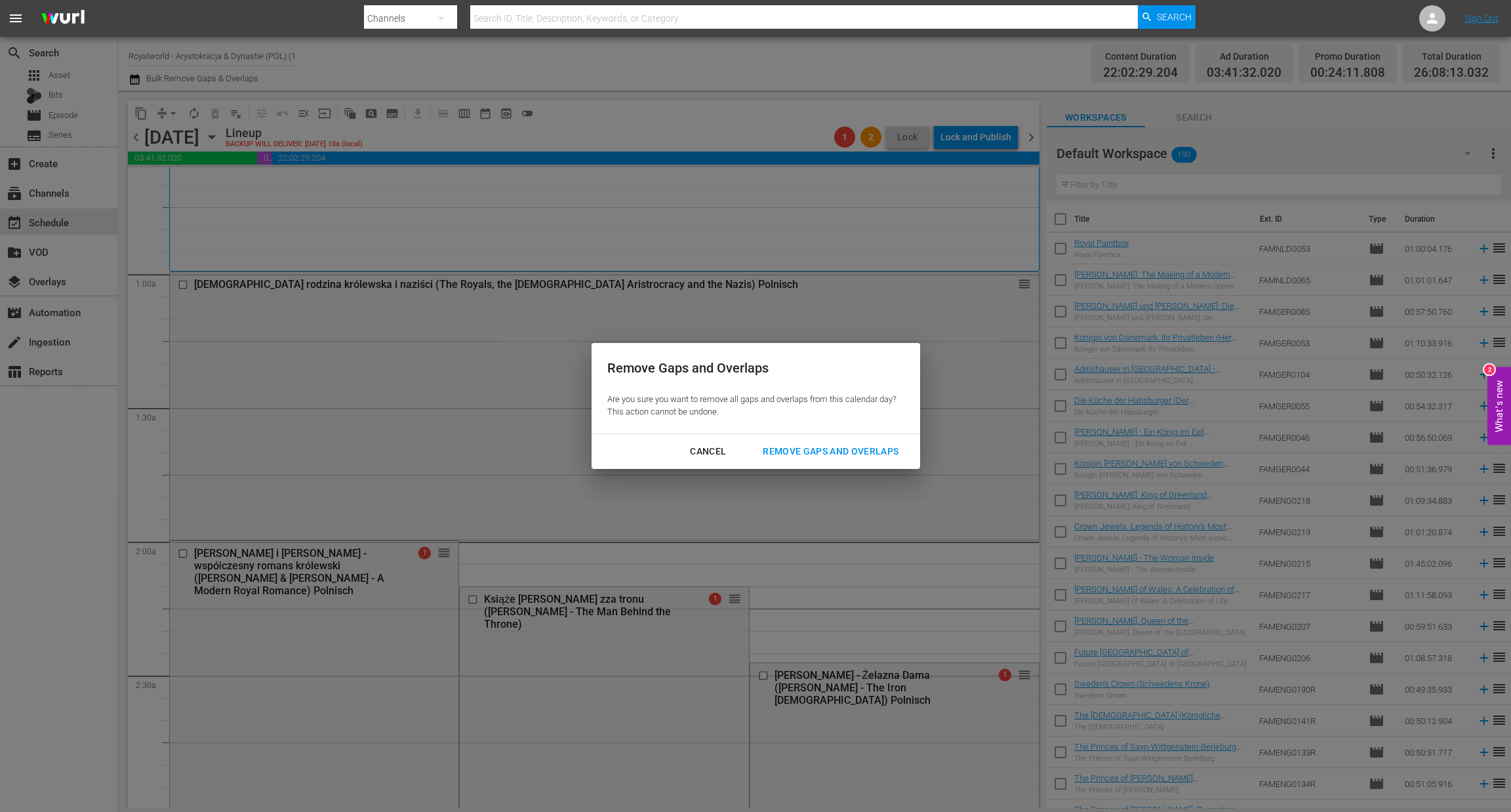
click at [799, 460] on button "Remove Gaps and Overlaps" at bounding box center [830, 451] width 167 height 25
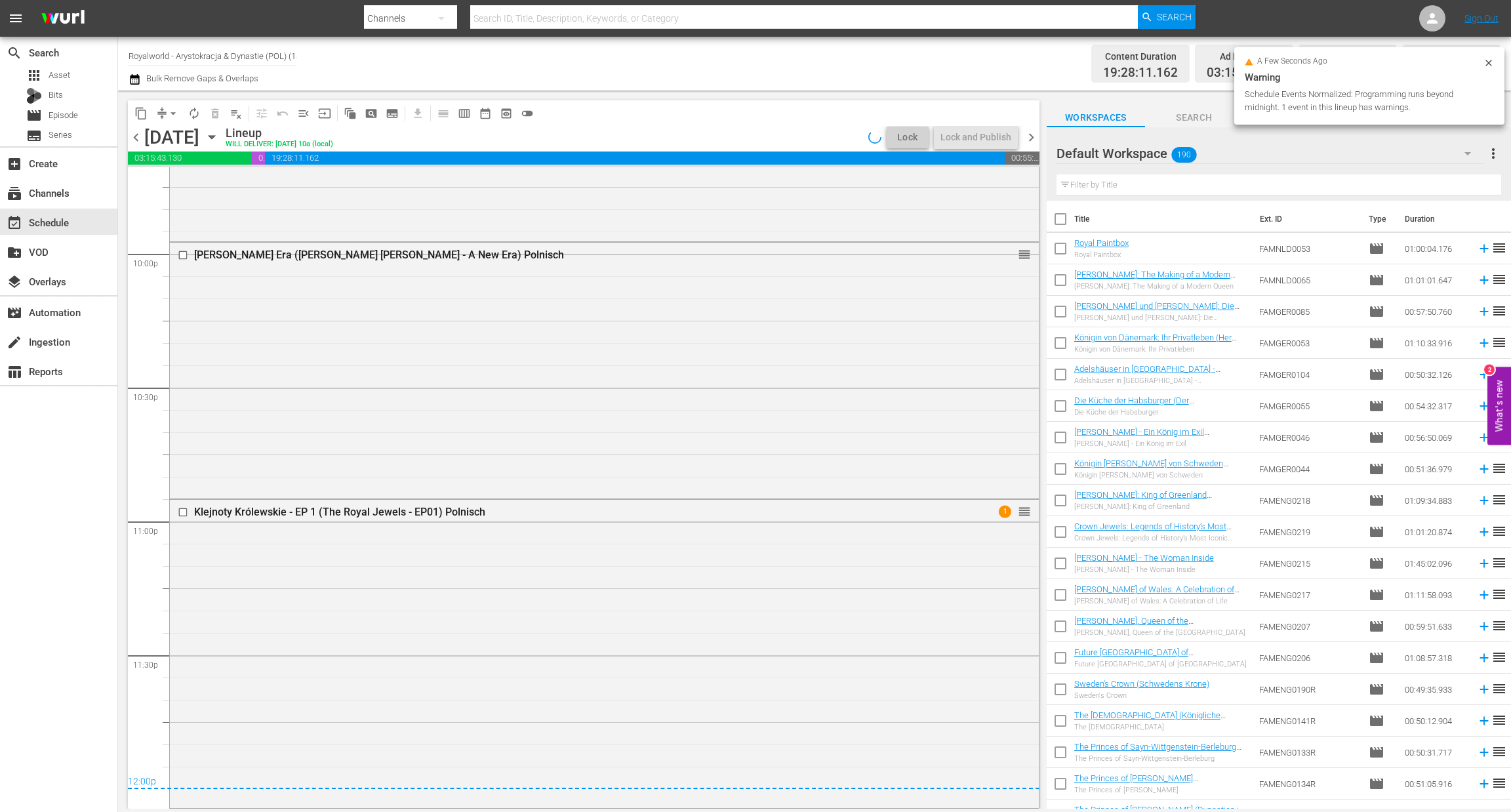
scroll to position [5798, 0]
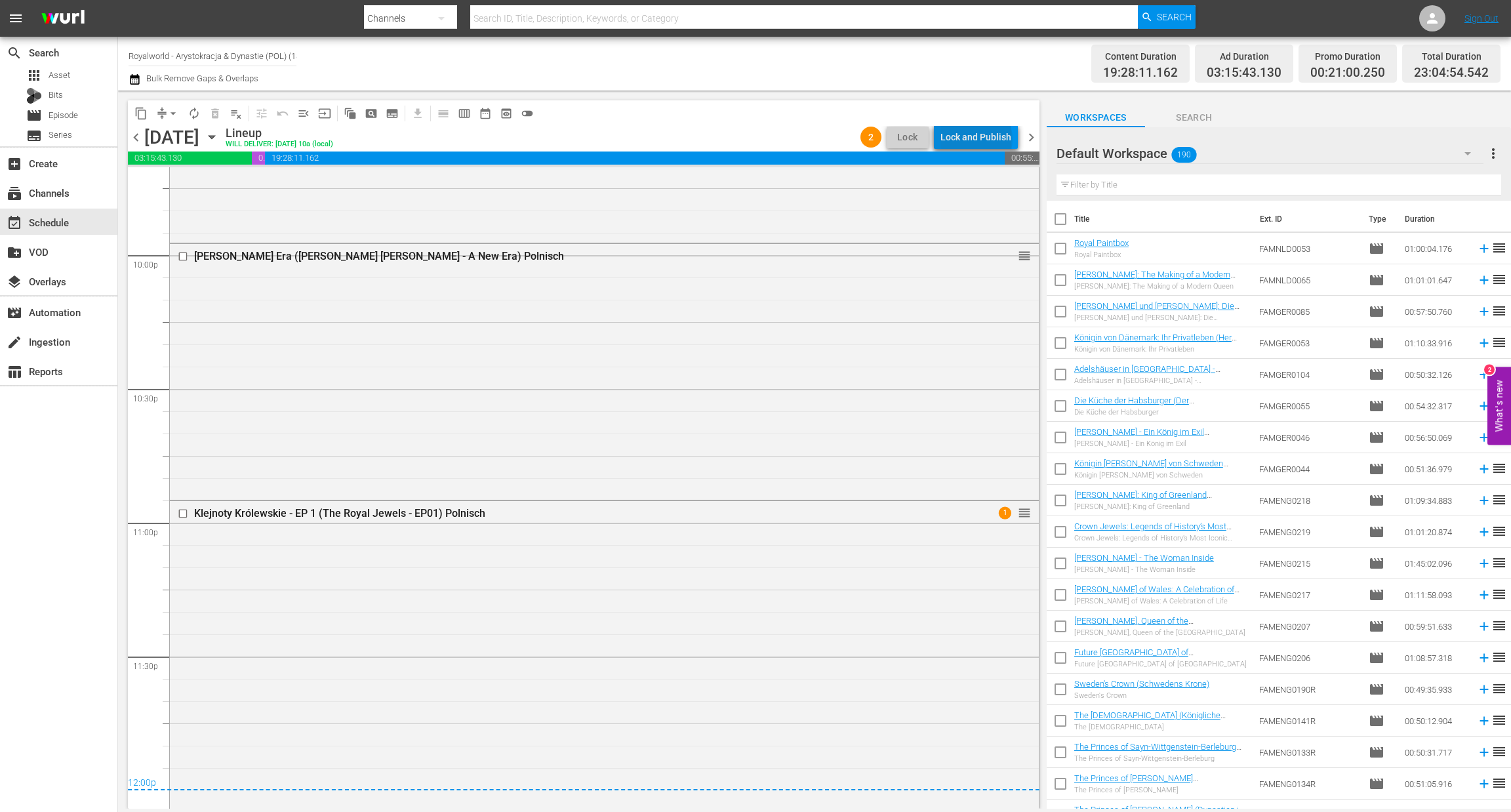
click at [979, 139] on div "Lock and Publish" at bounding box center [976, 137] width 71 height 24
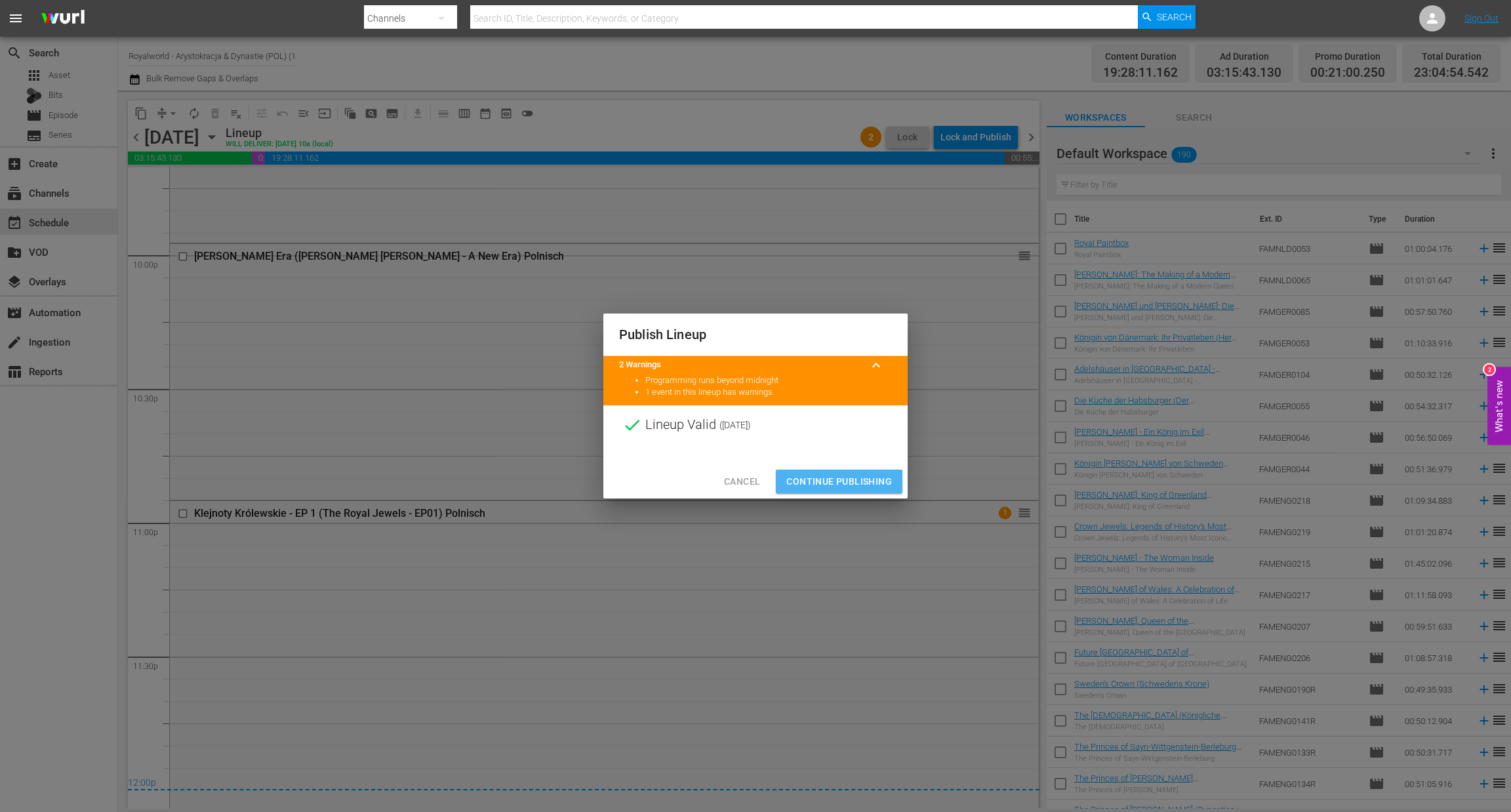
click at [829, 477] on span "Continue Publishing" at bounding box center [839, 481] width 106 height 16
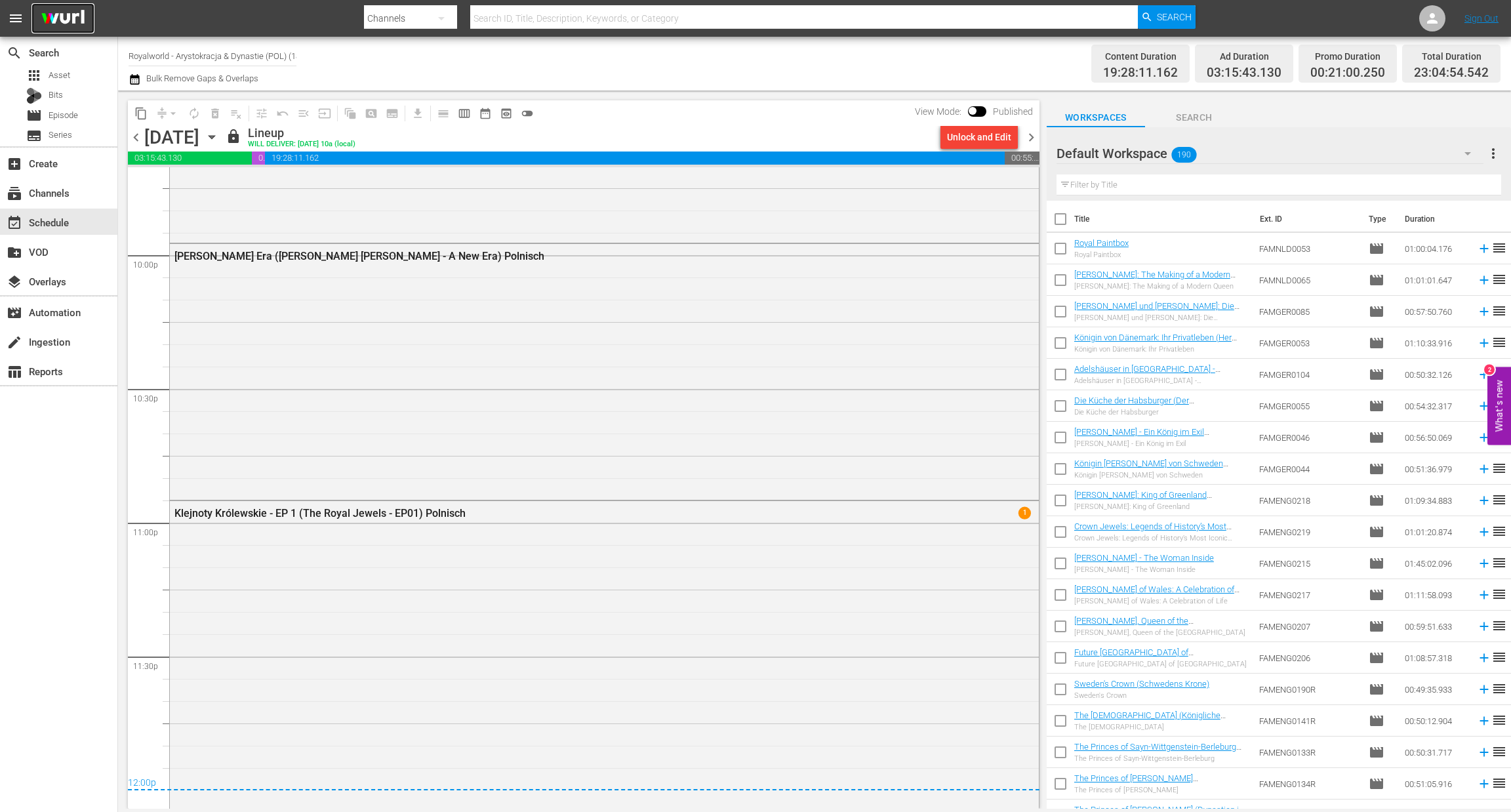
click at [82, 22] on img at bounding box center [63, 18] width 63 height 31
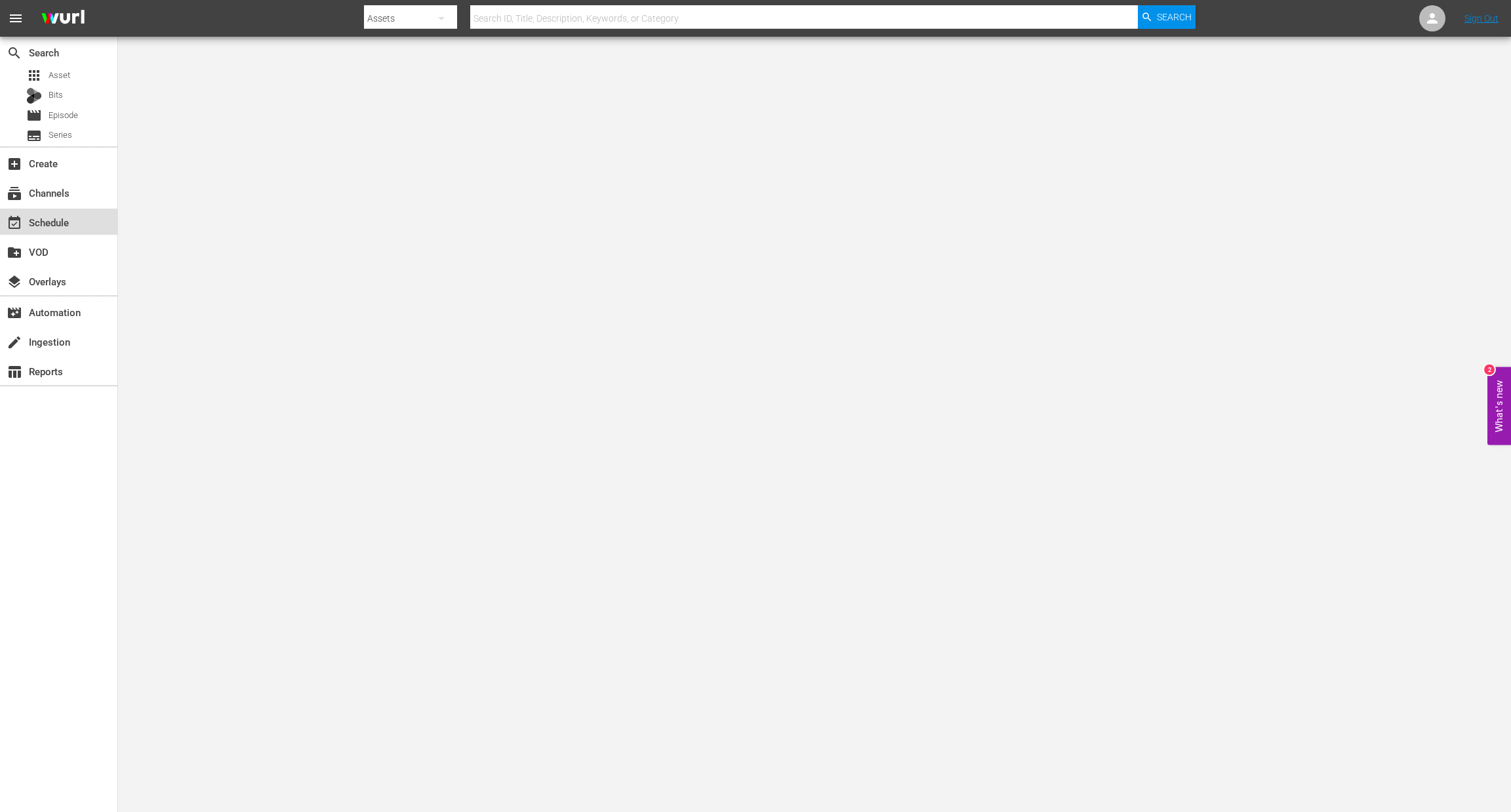
click at [69, 224] on div "event_available Schedule" at bounding box center [37, 220] width 74 height 12
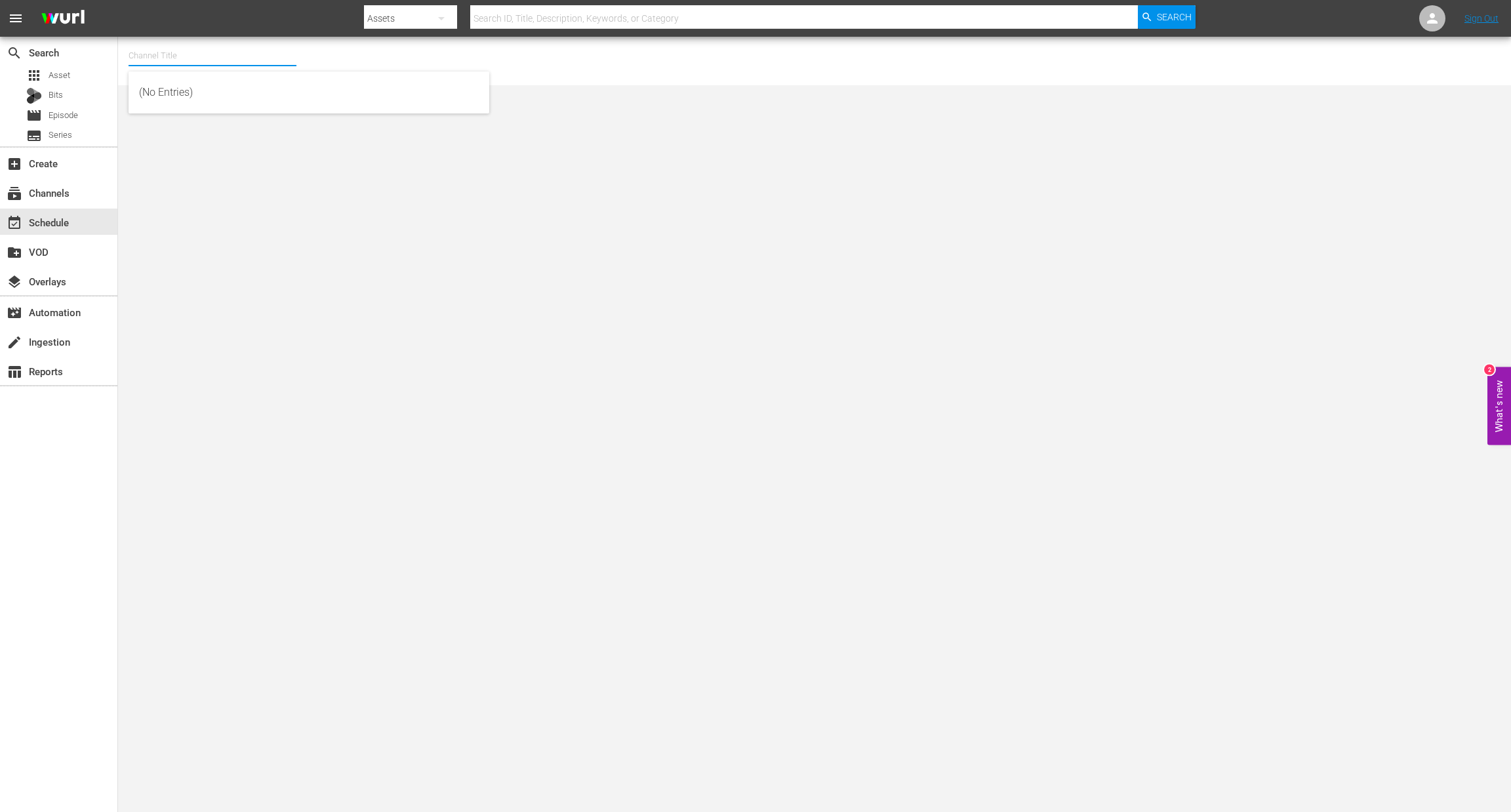
click at [164, 59] on input "text" at bounding box center [213, 56] width 168 height 31
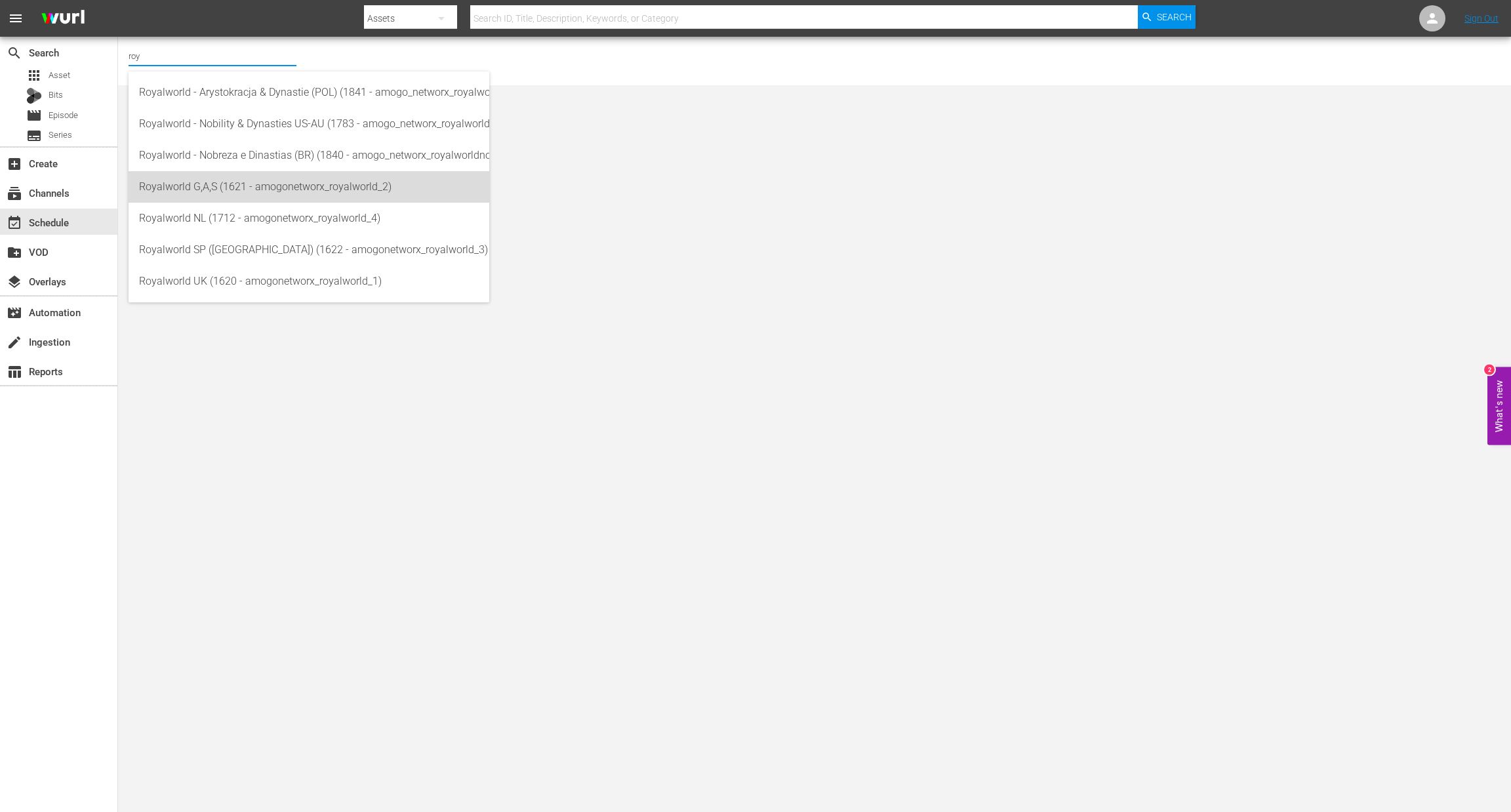
click at [273, 194] on div "Royalworld G,A,S (1621 - amogonetworx_royalworld_2)" at bounding box center [309, 187] width 340 height 31
type input "Royalworld G,A,S (1621 - amogonetworx_royalworld_2)"
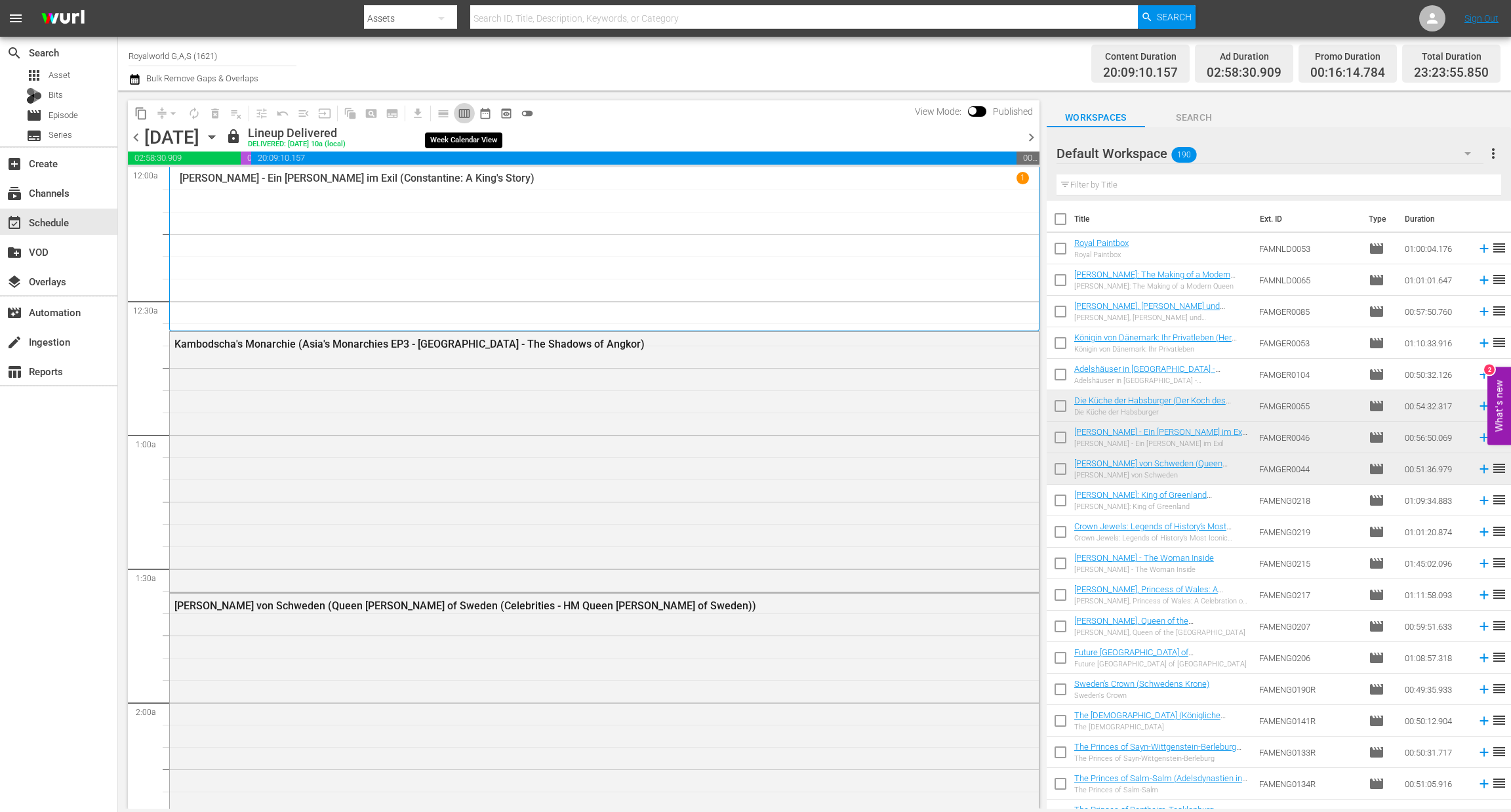
click at [462, 107] on span "calendar_view_week_outlined" at bounding box center [464, 113] width 13 height 13
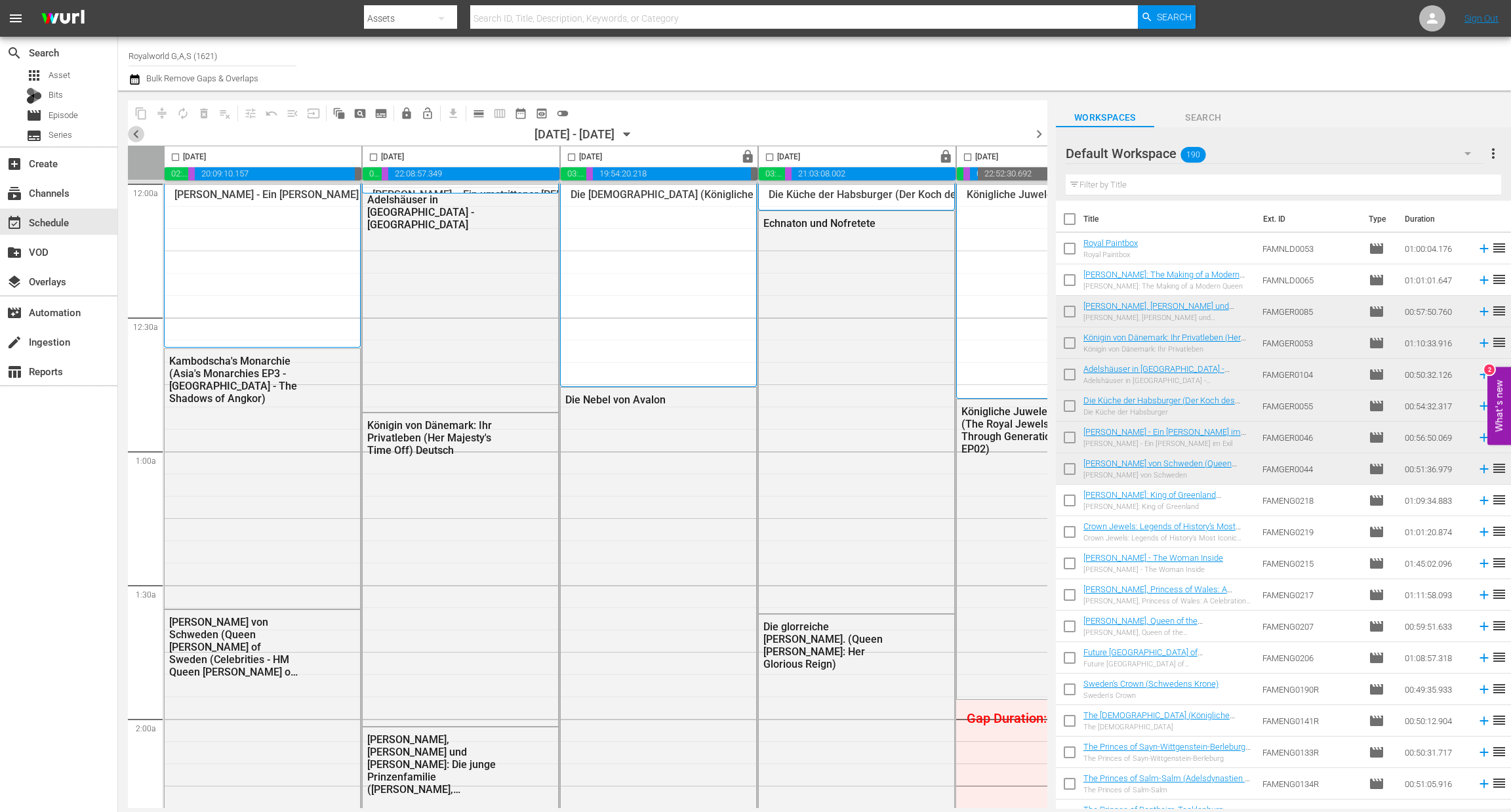
click at [134, 130] on span "chevron_left" at bounding box center [136, 134] width 16 height 16
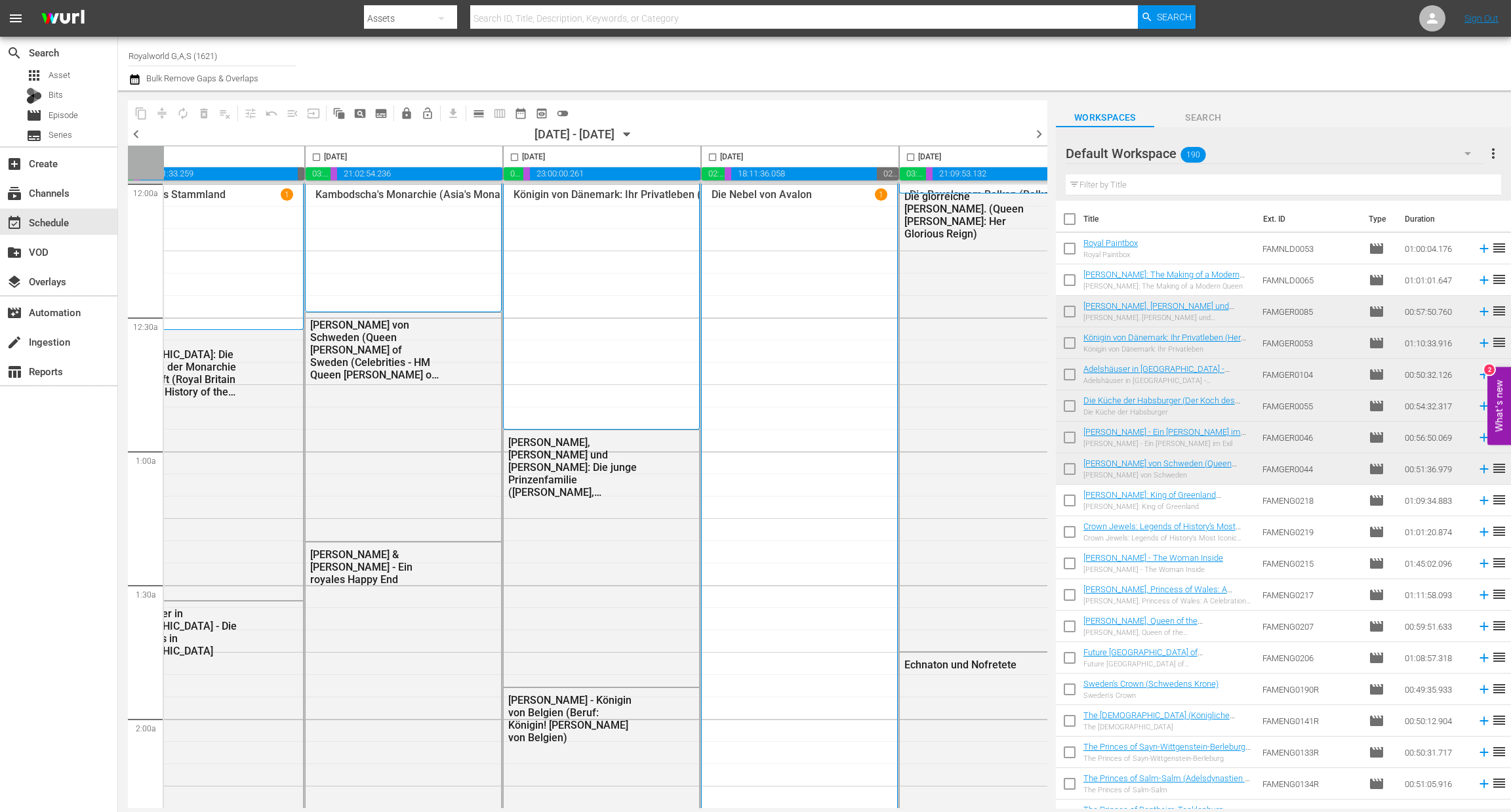
scroll to position [0, 509]
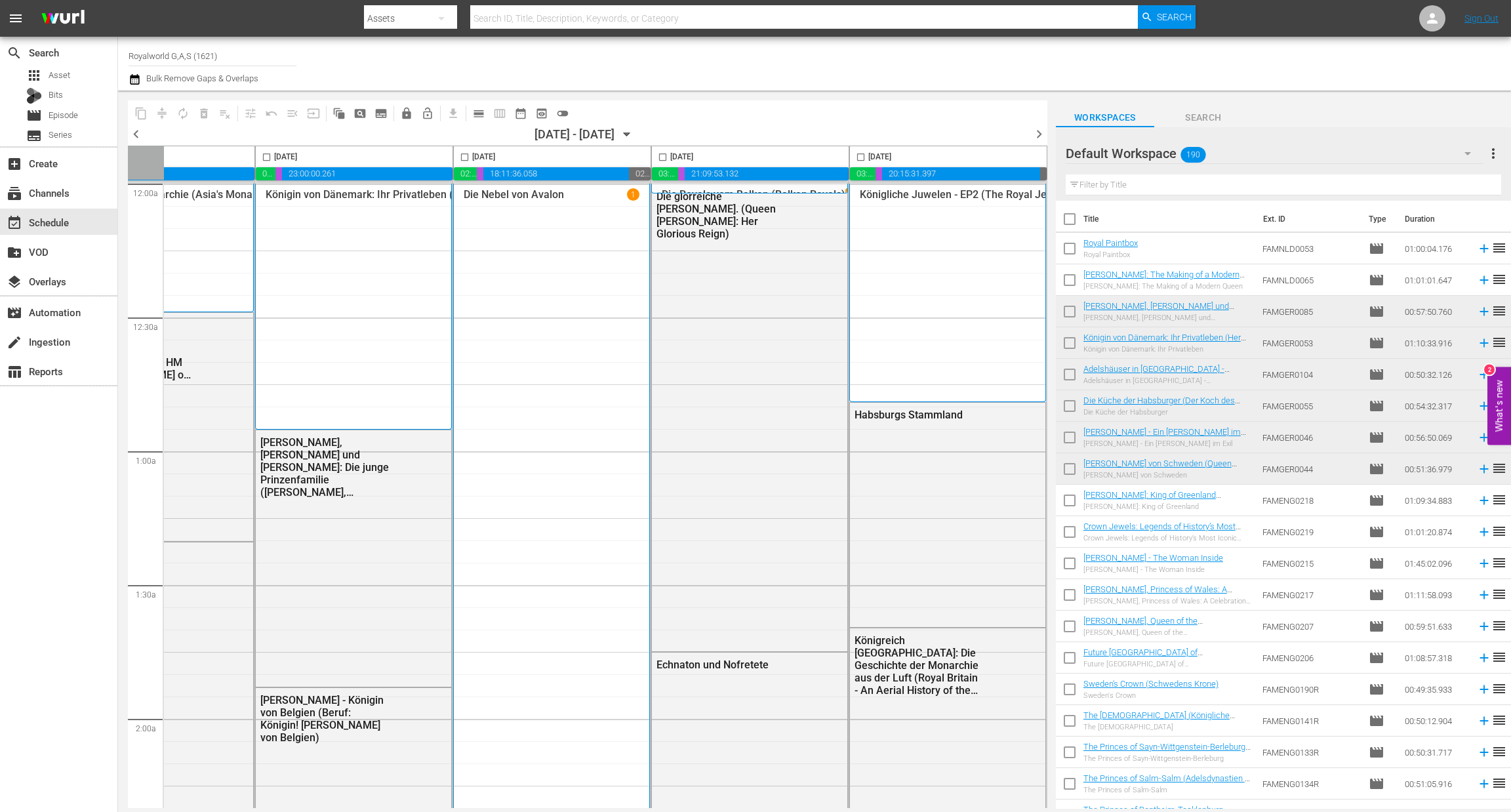
click at [854, 157] on input "checkbox" at bounding box center [861, 160] width 15 height 15
checkbox input "true"
click at [143, 108] on span "content_copy" at bounding box center [140, 113] width 13 height 13
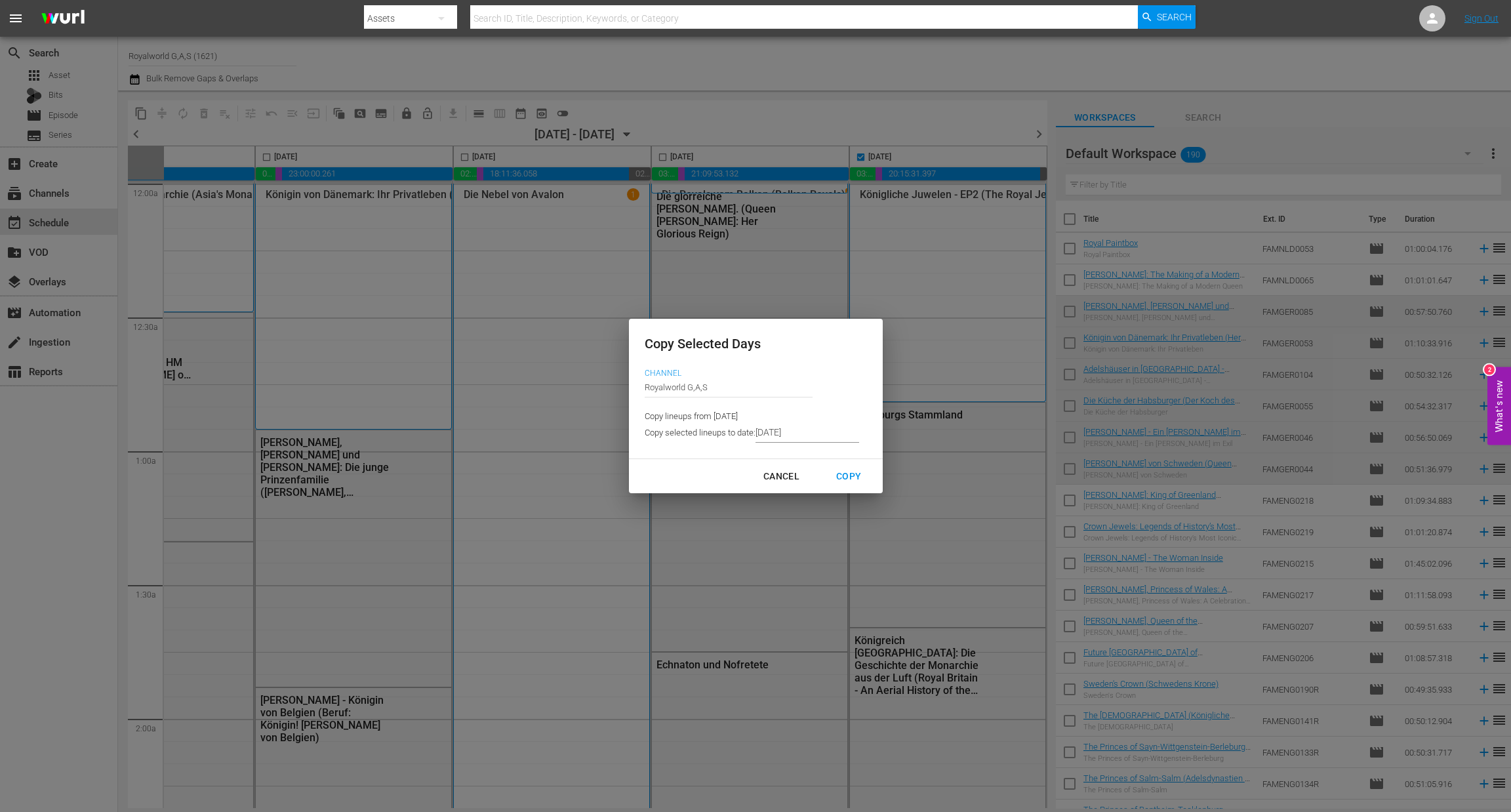
click at [800, 436] on input "[DATE]" at bounding box center [807, 432] width 104 height 20
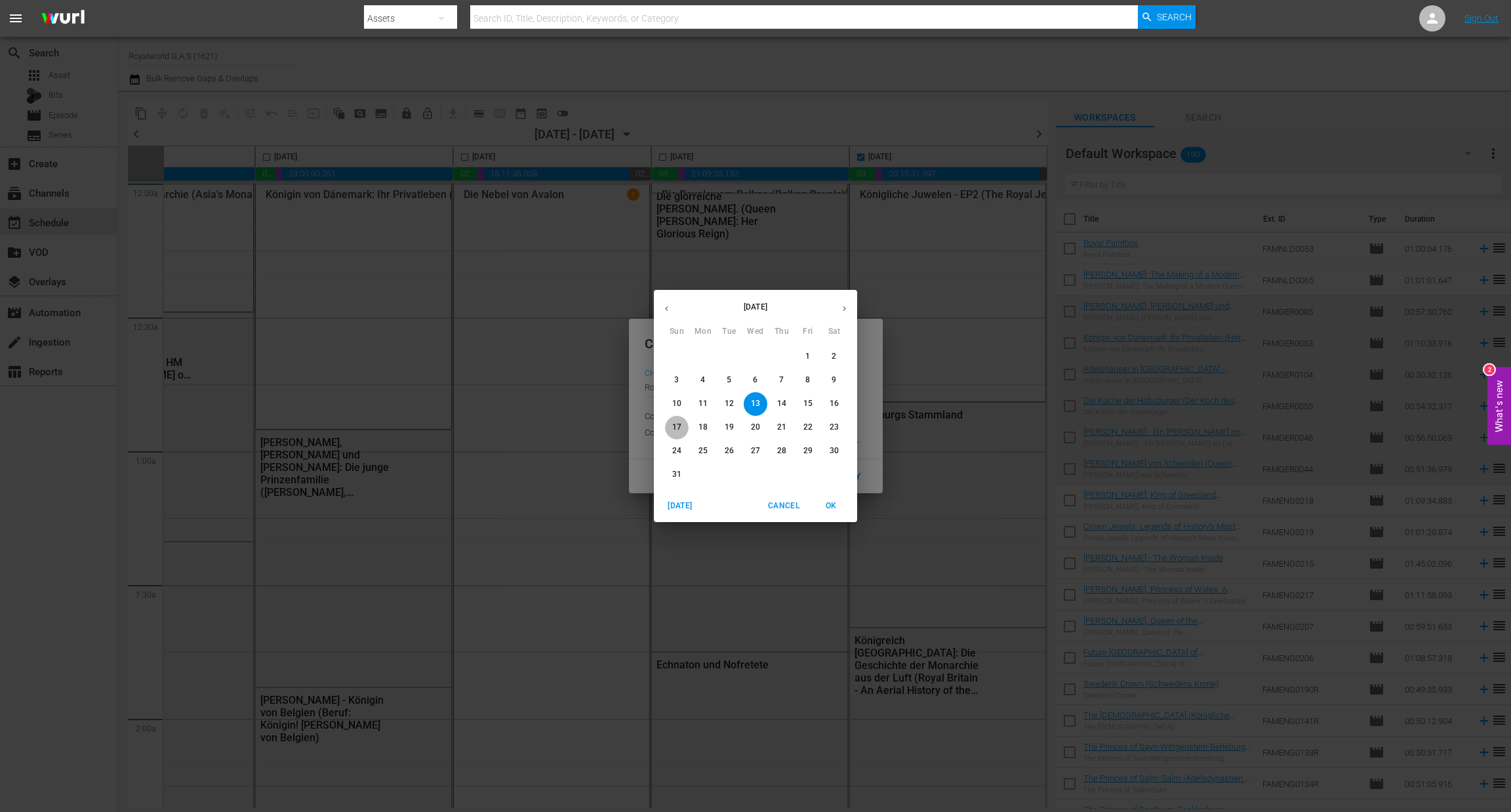
click at [683, 426] on span "17" at bounding box center [676, 427] width 24 height 11
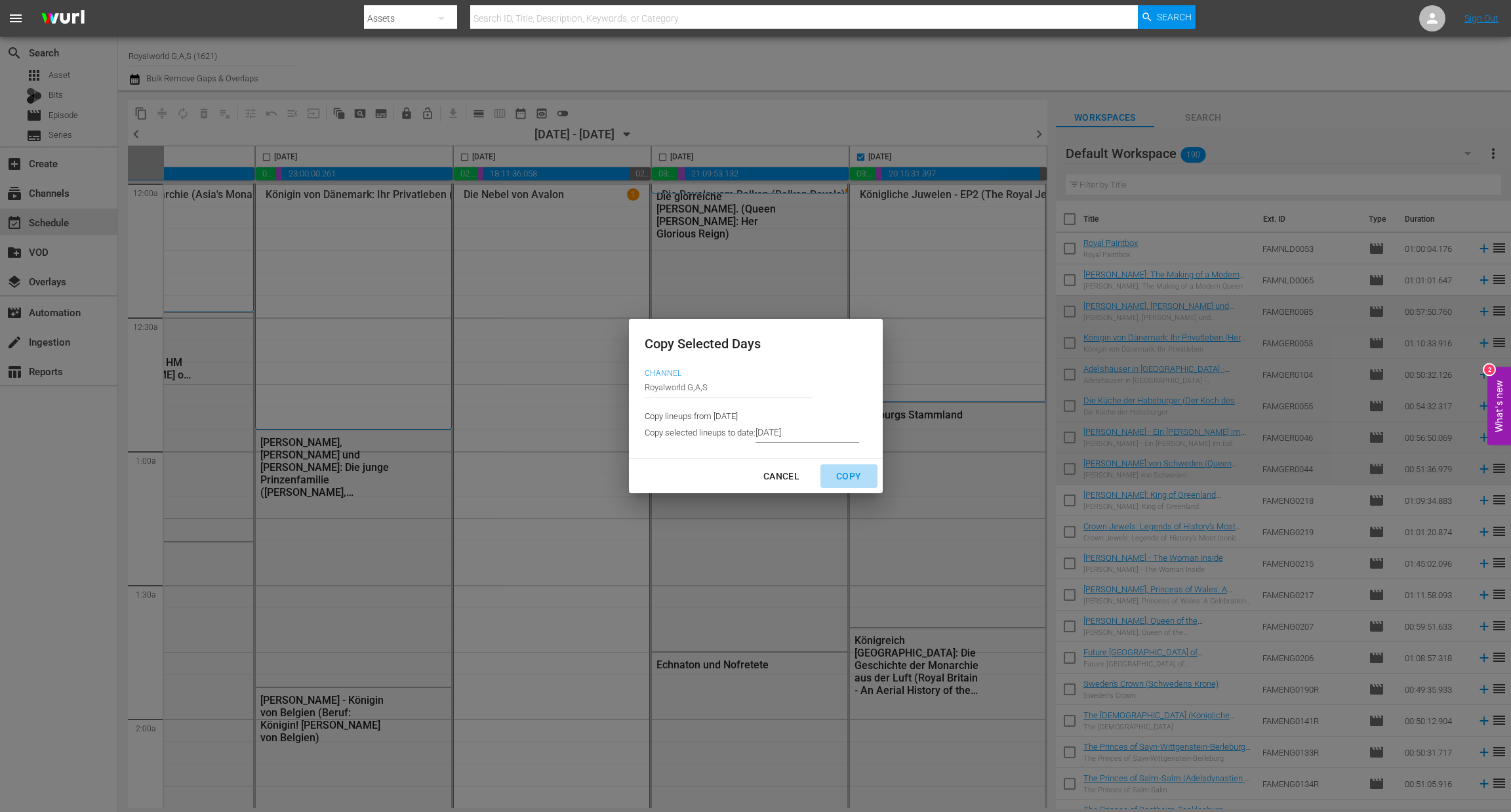
click at [839, 472] on div "Copy" at bounding box center [848, 477] width 46 height 16
type input "8/12/2025"
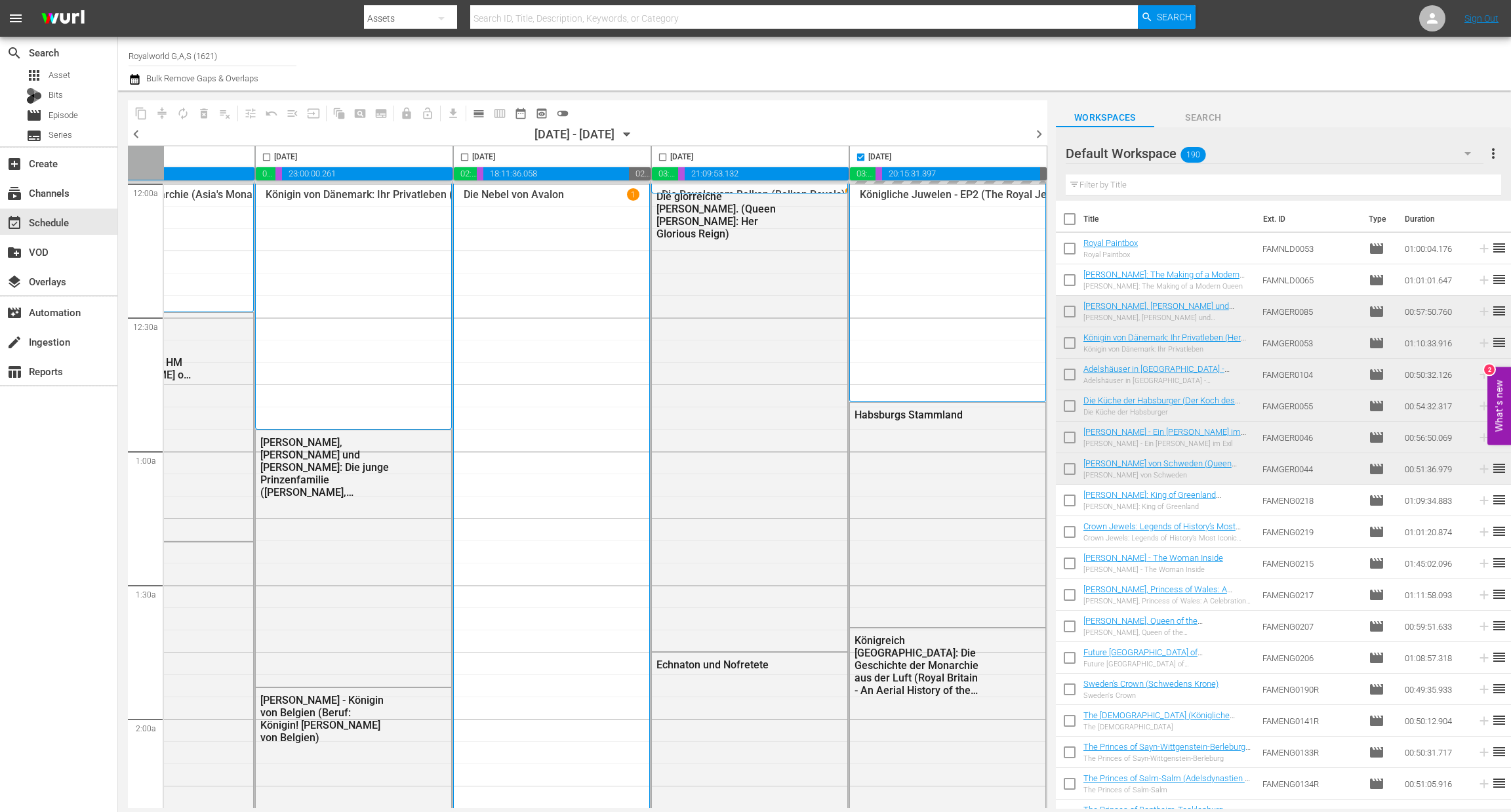
checkbox input "false"
click at [1039, 134] on span "chevron_right" at bounding box center [1039, 134] width 16 height 16
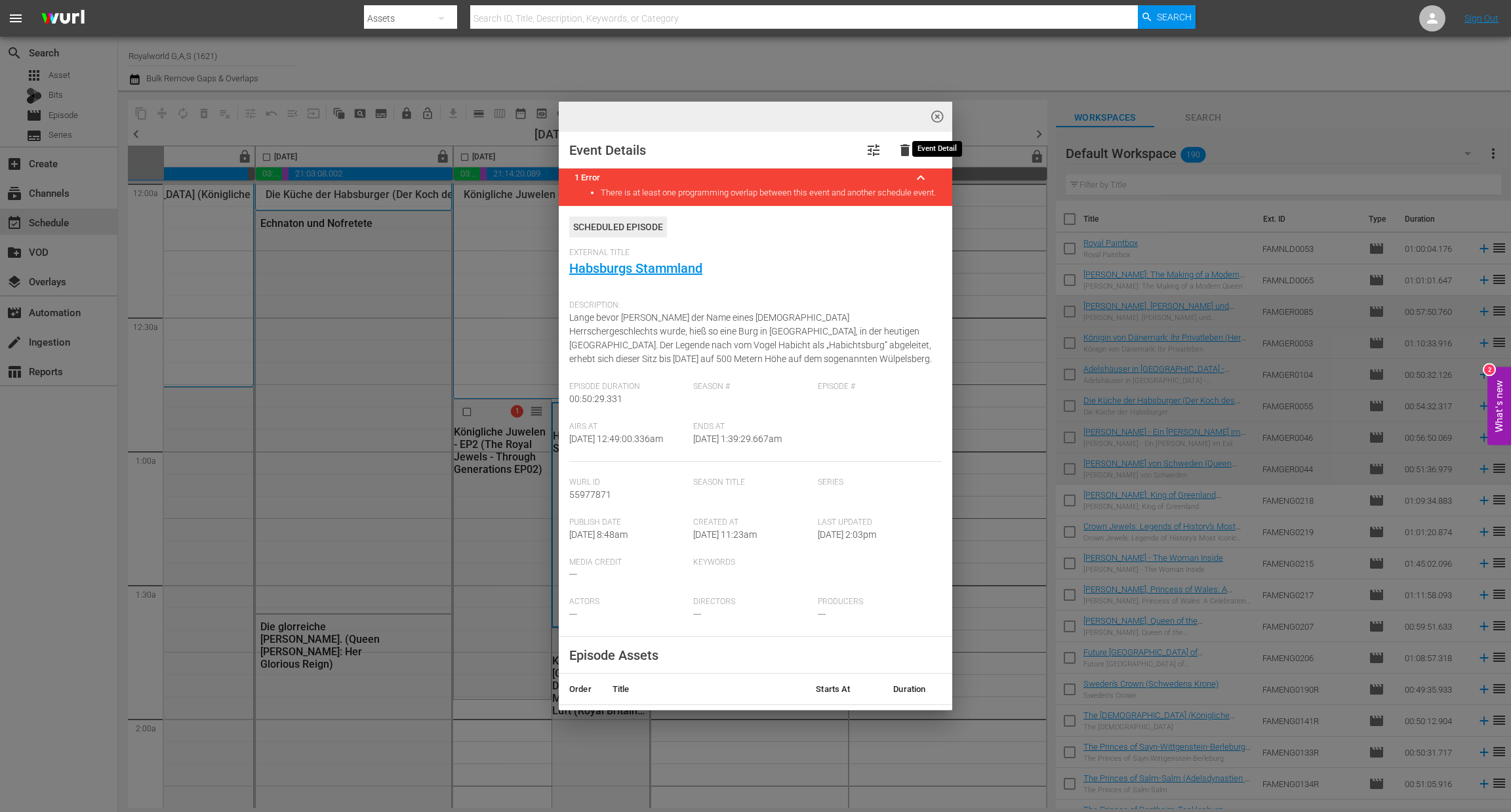
click at [935, 119] on span "highlight_off_icon" at bounding box center [938, 117] width 15 height 15
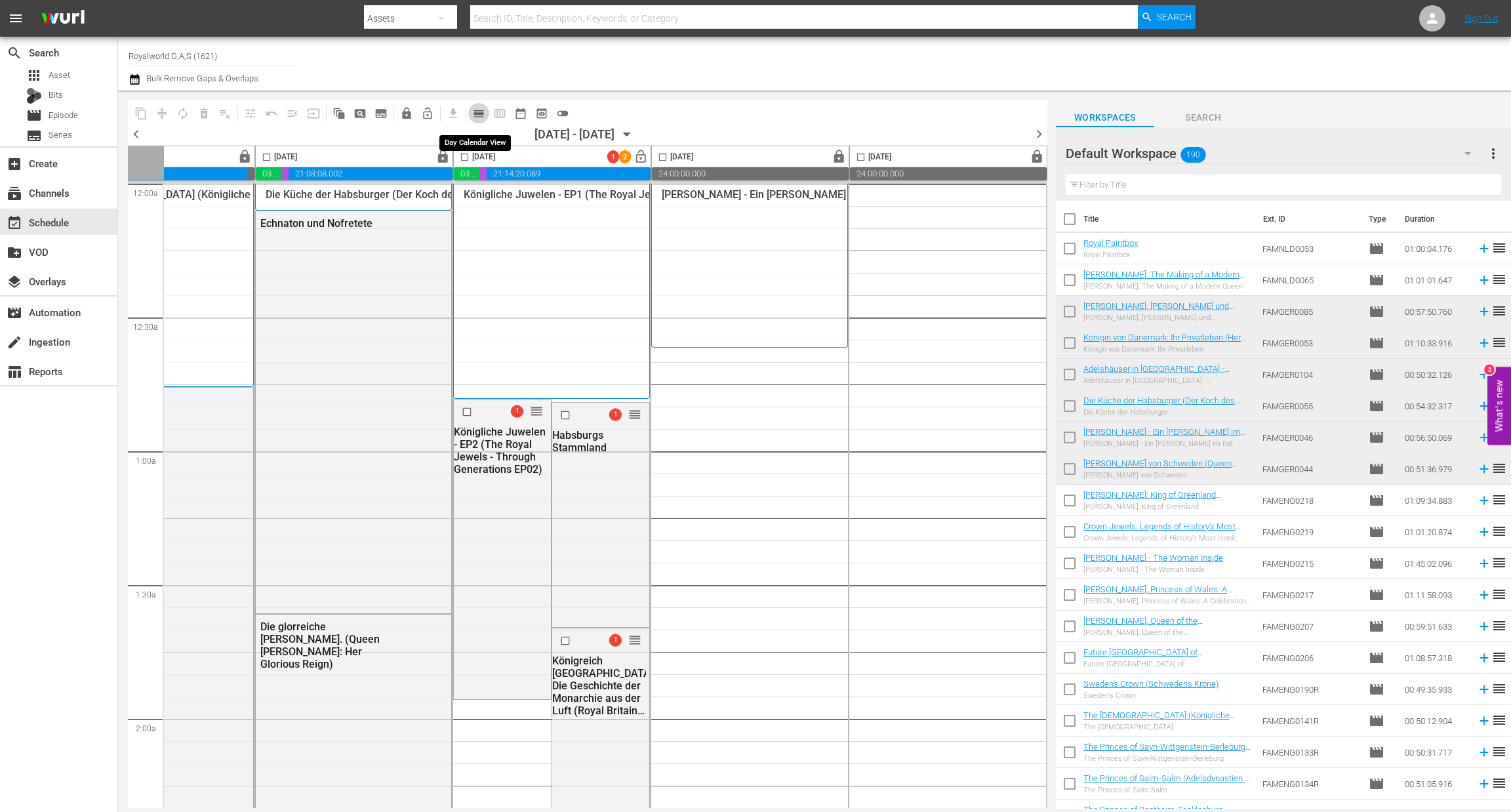
click at [479, 116] on span "calendar_view_day_outlined" at bounding box center [478, 113] width 13 height 13
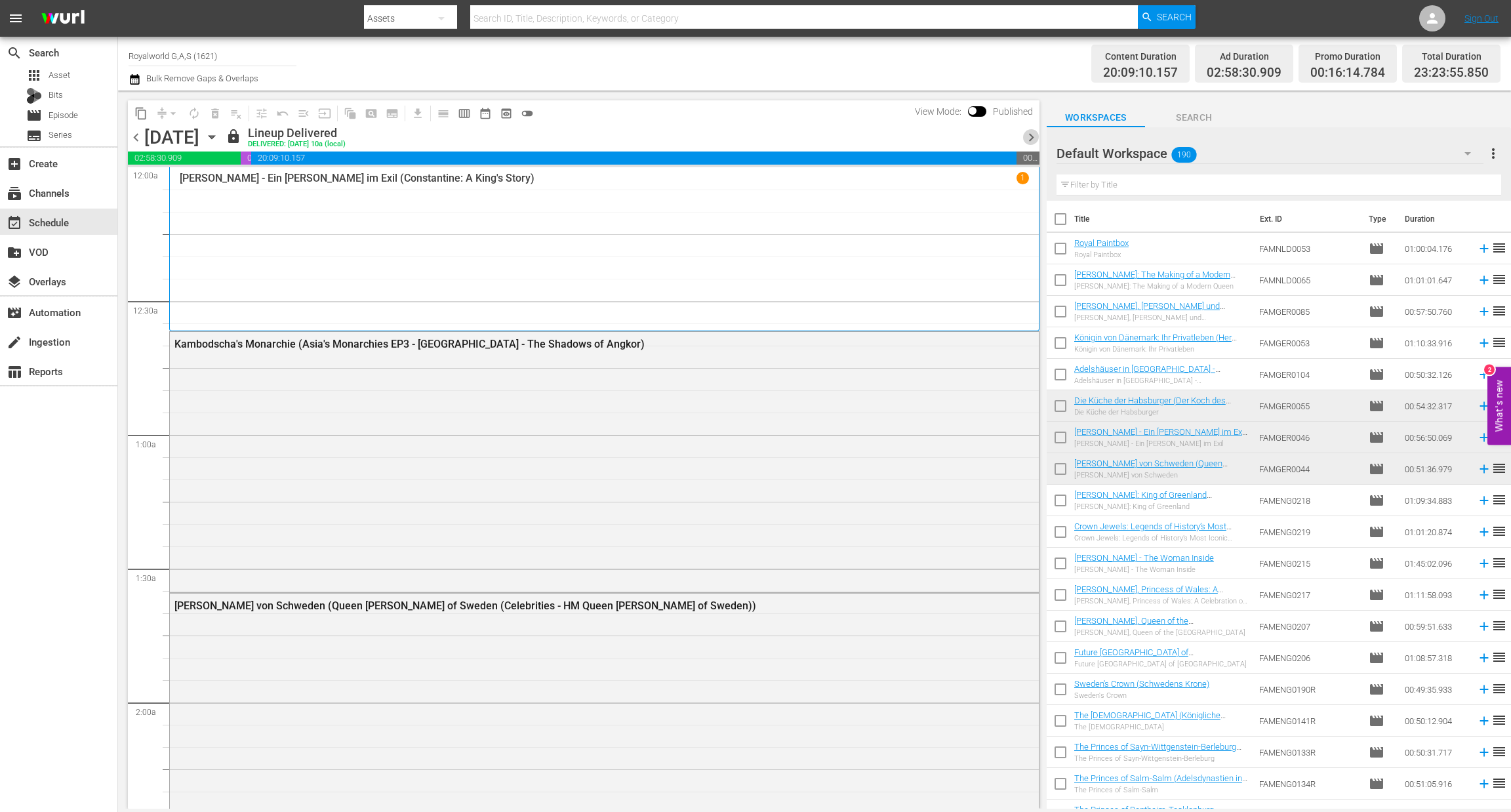
click at [1026, 139] on span "chevron_right" at bounding box center [1031, 137] width 16 height 16
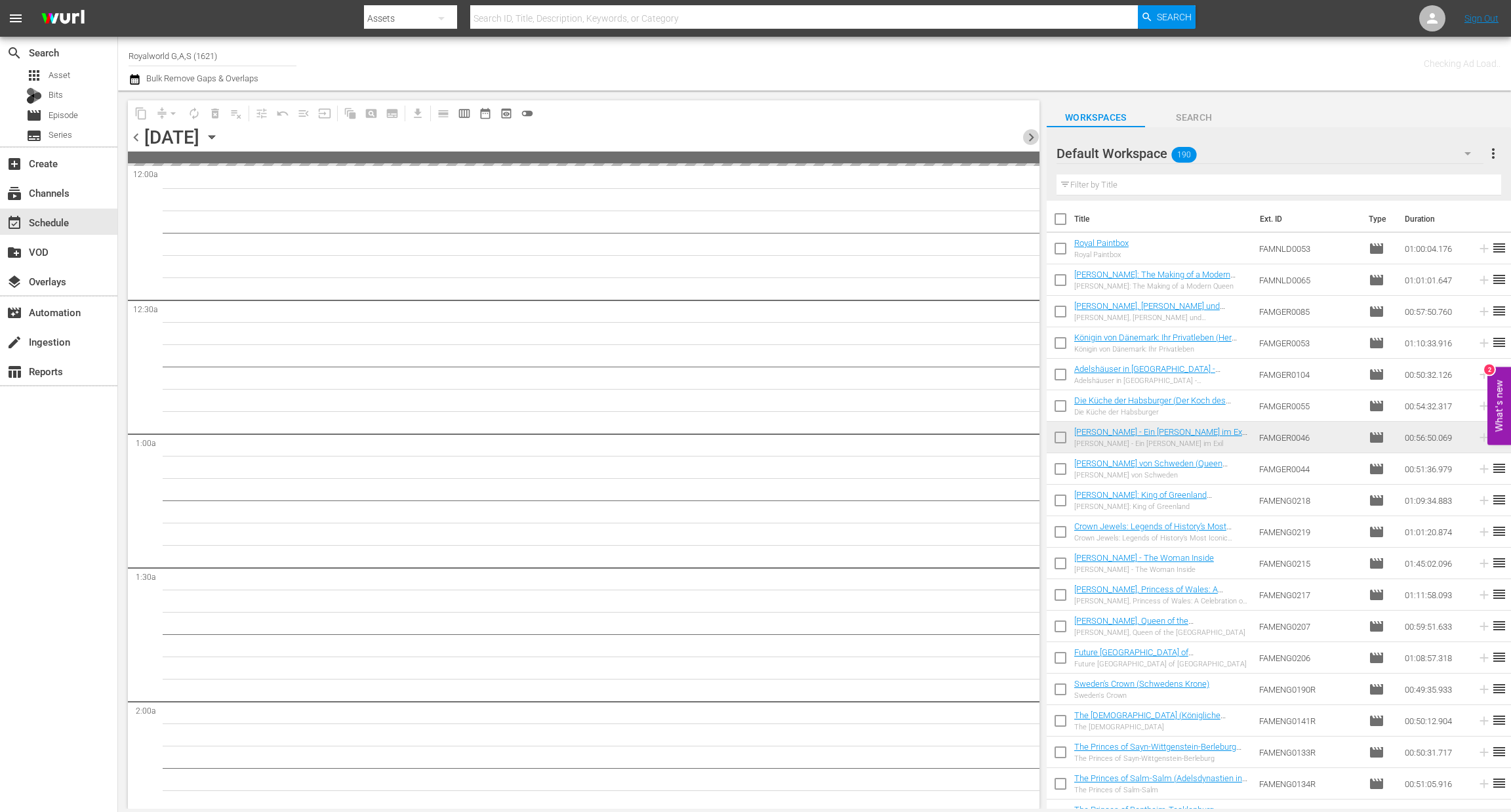
click at [1026, 139] on span "chevron_right" at bounding box center [1031, 137] width 16 height 16
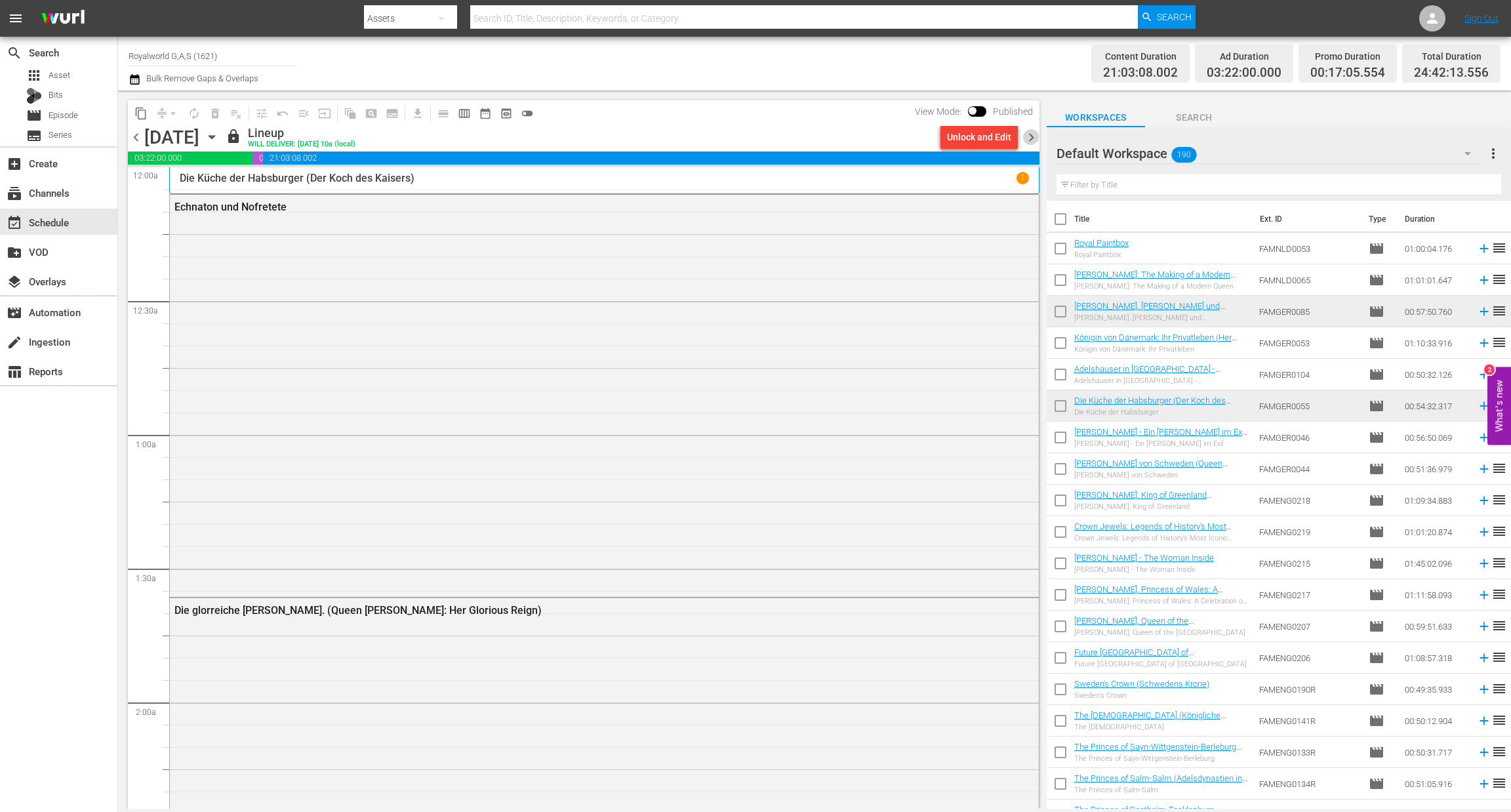
click at [1026, 139] on span "chevron_right" at bounding box center [1031, 137] width 16 height 16
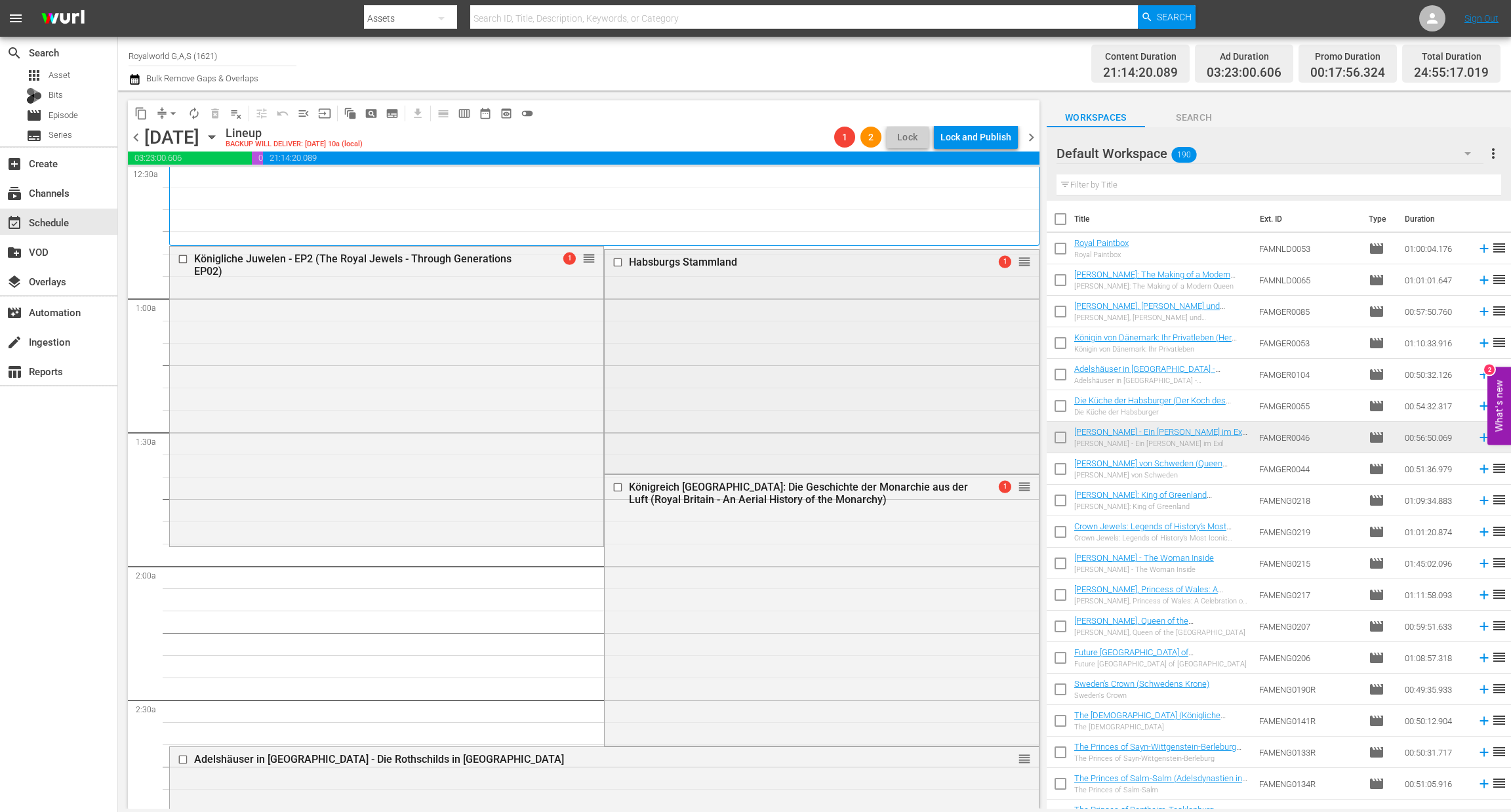
scroll to position [137, 0]
drag, startPoint x: 1008, startPoint y: 263, endPoint x: 821, endPoint y: 790, distance: 559.2
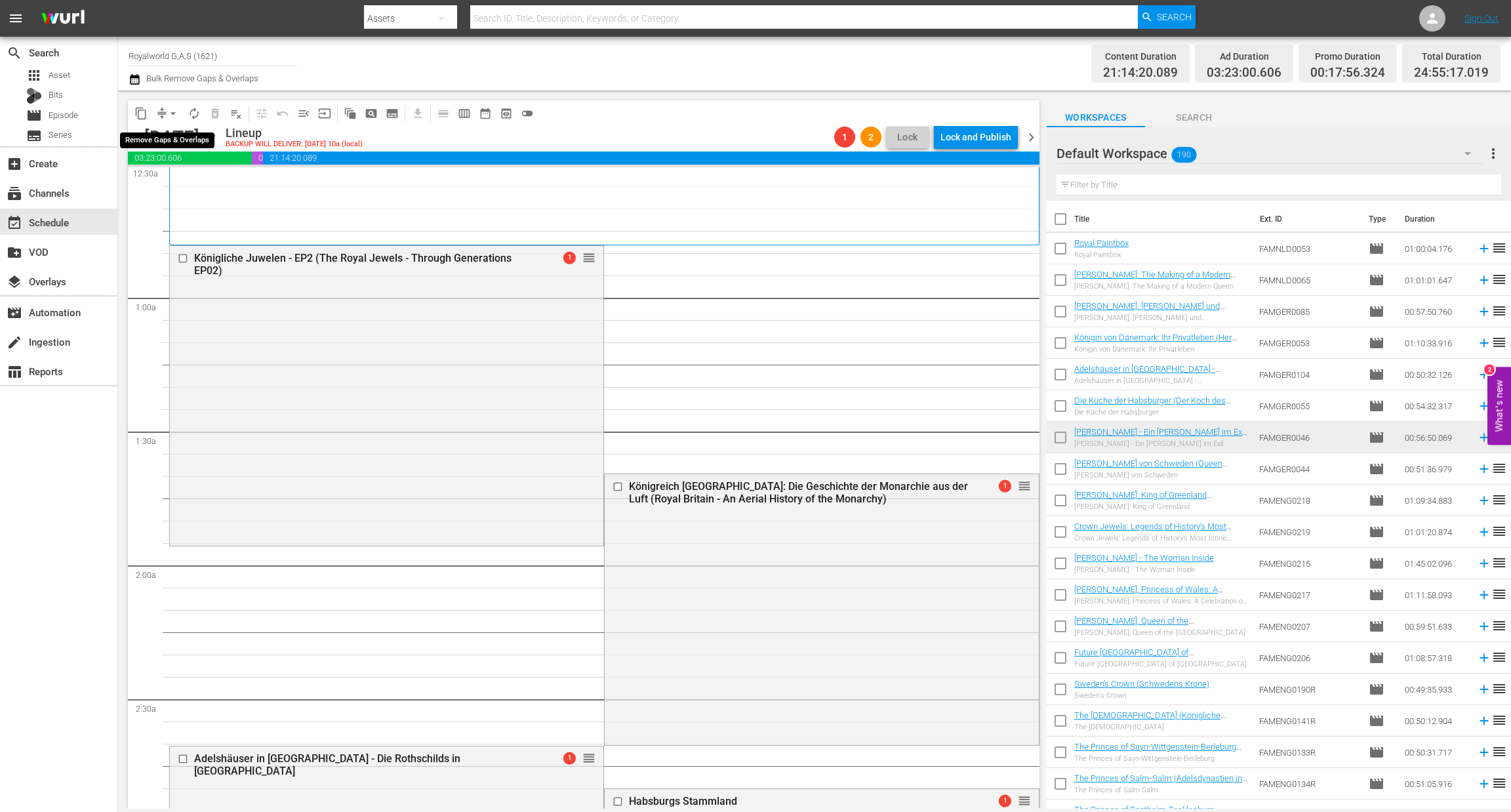
click at [177, 115] on span "arrow_drop_down" at bounding box center [173, 113] width 13 height 13
click at [183, 190] on li "Align to End of Previous Day" at bounding box center [174, 183] width 138 height 22
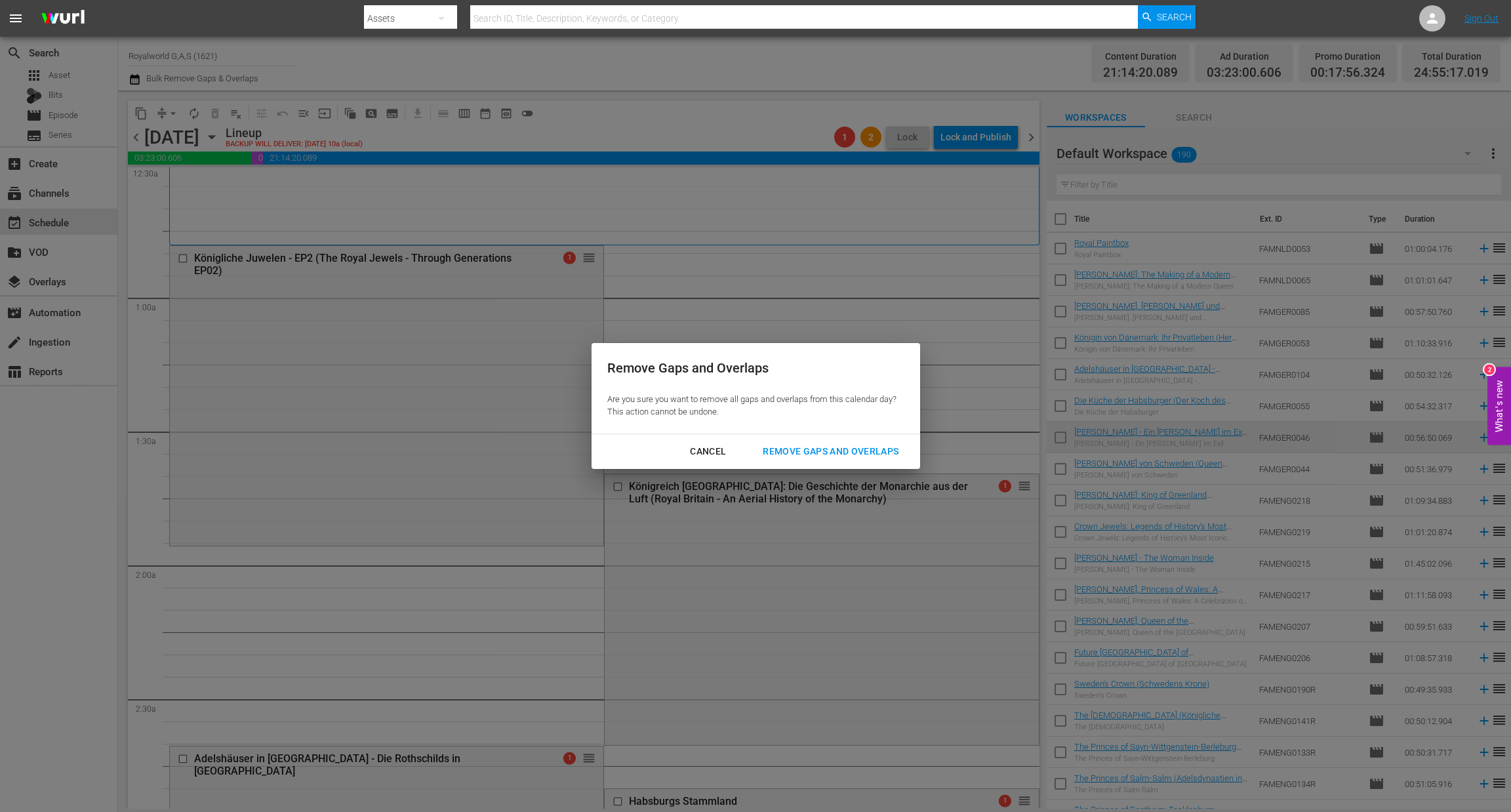
click at [833, 457] on div "Remove Gaps and Overlaps" at bounding box center [831, 451] width 157 height 16
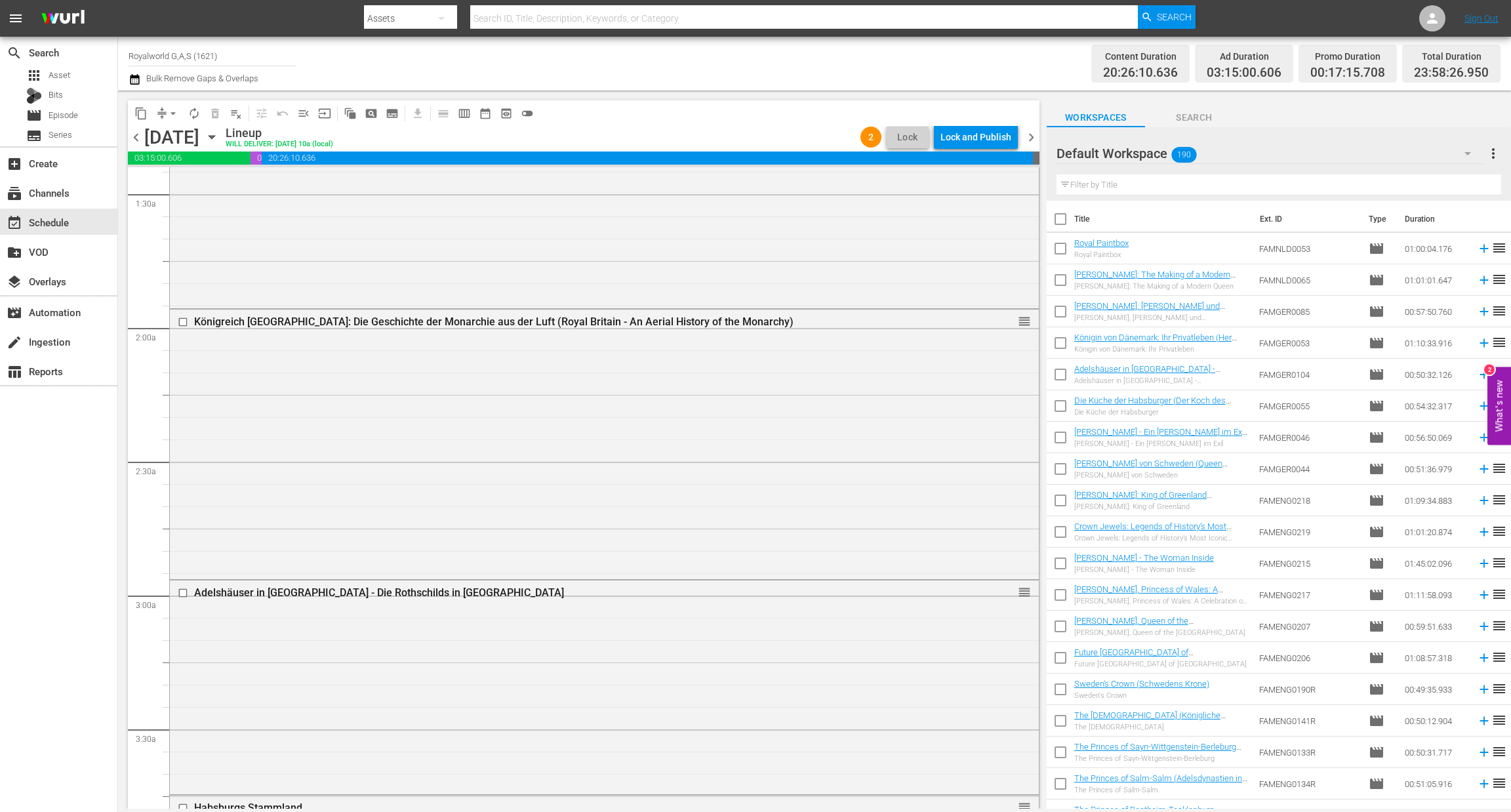
scroll to position [0, 0]
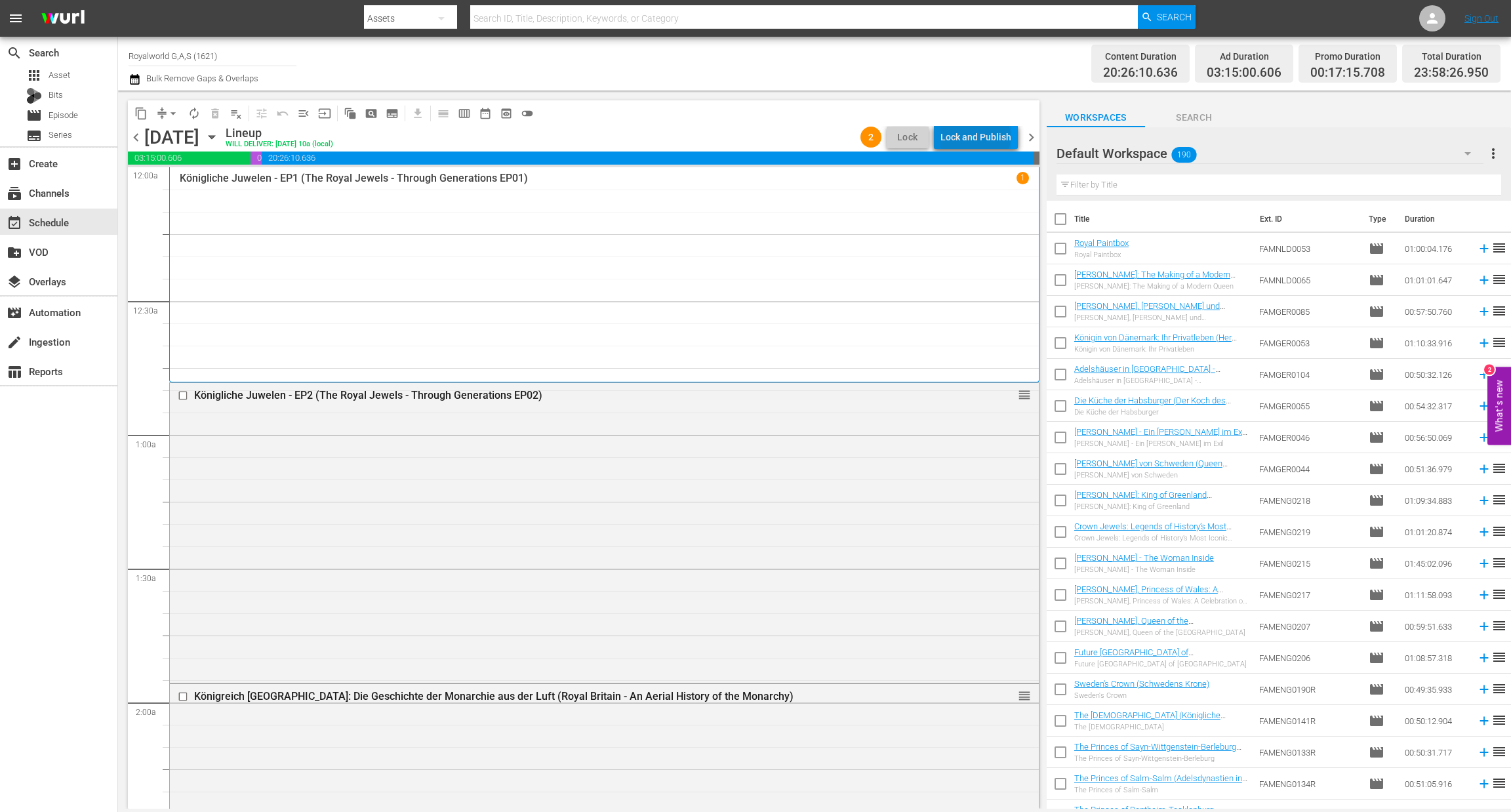
click at [978, 137] on div "Lock and Publish" at bounding box center [976, 137] width 71 height 24
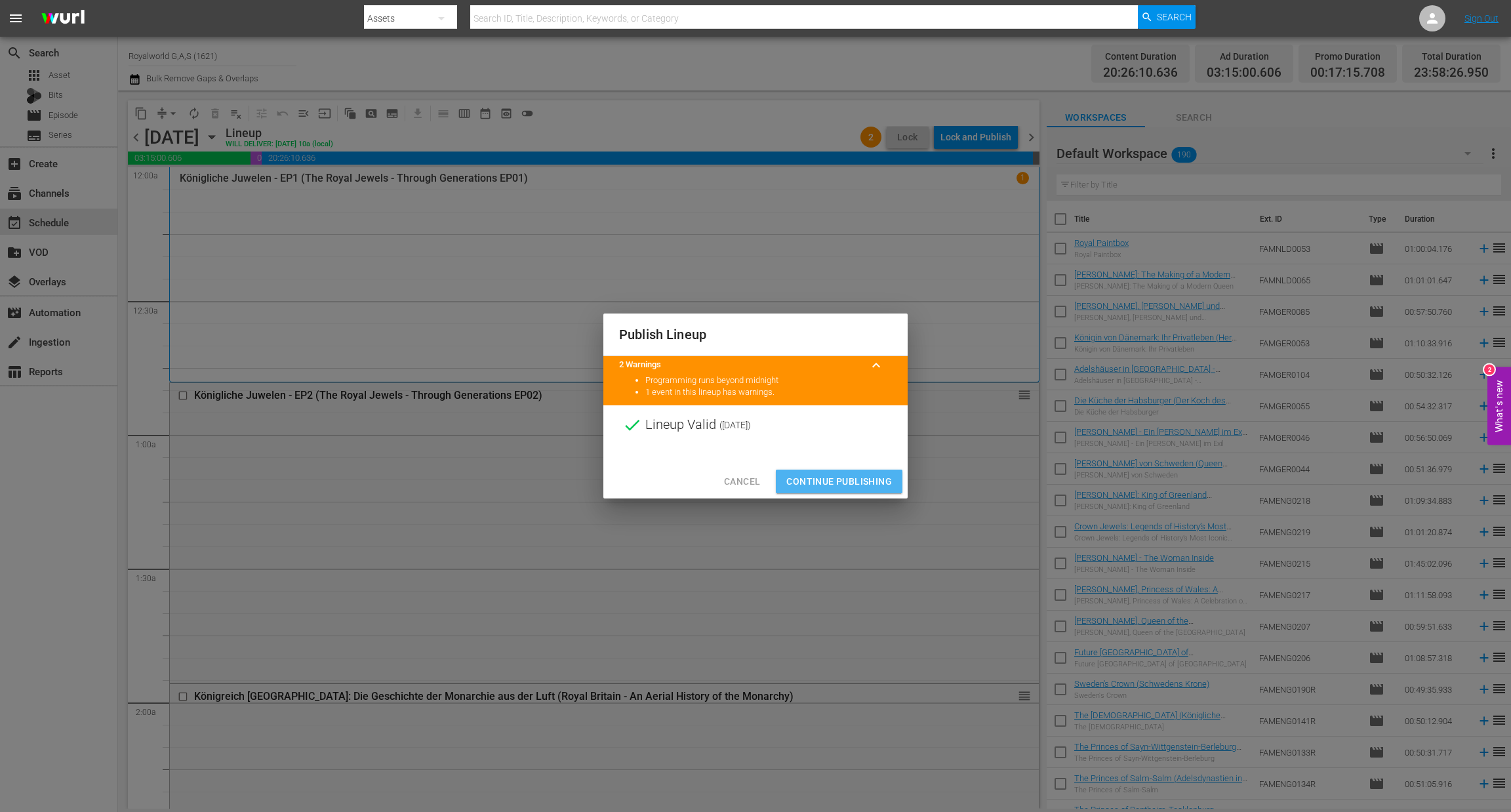
click at [836, 481] on span "Continue Publishing" at bounding box center [839, 481] width 106 height 16
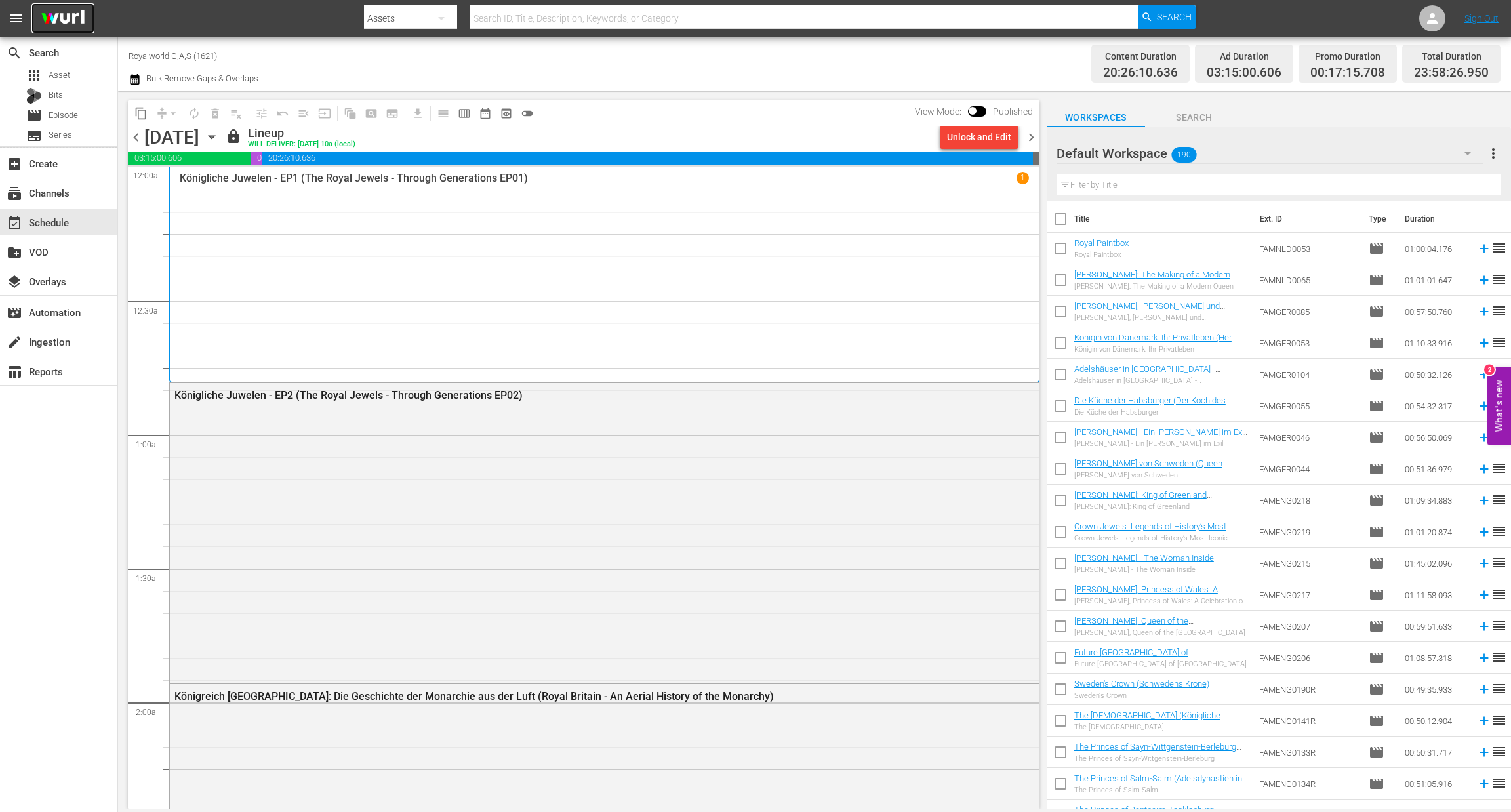
click at [60, 27] on img at bounding box center [63, 18] width 63 height 31
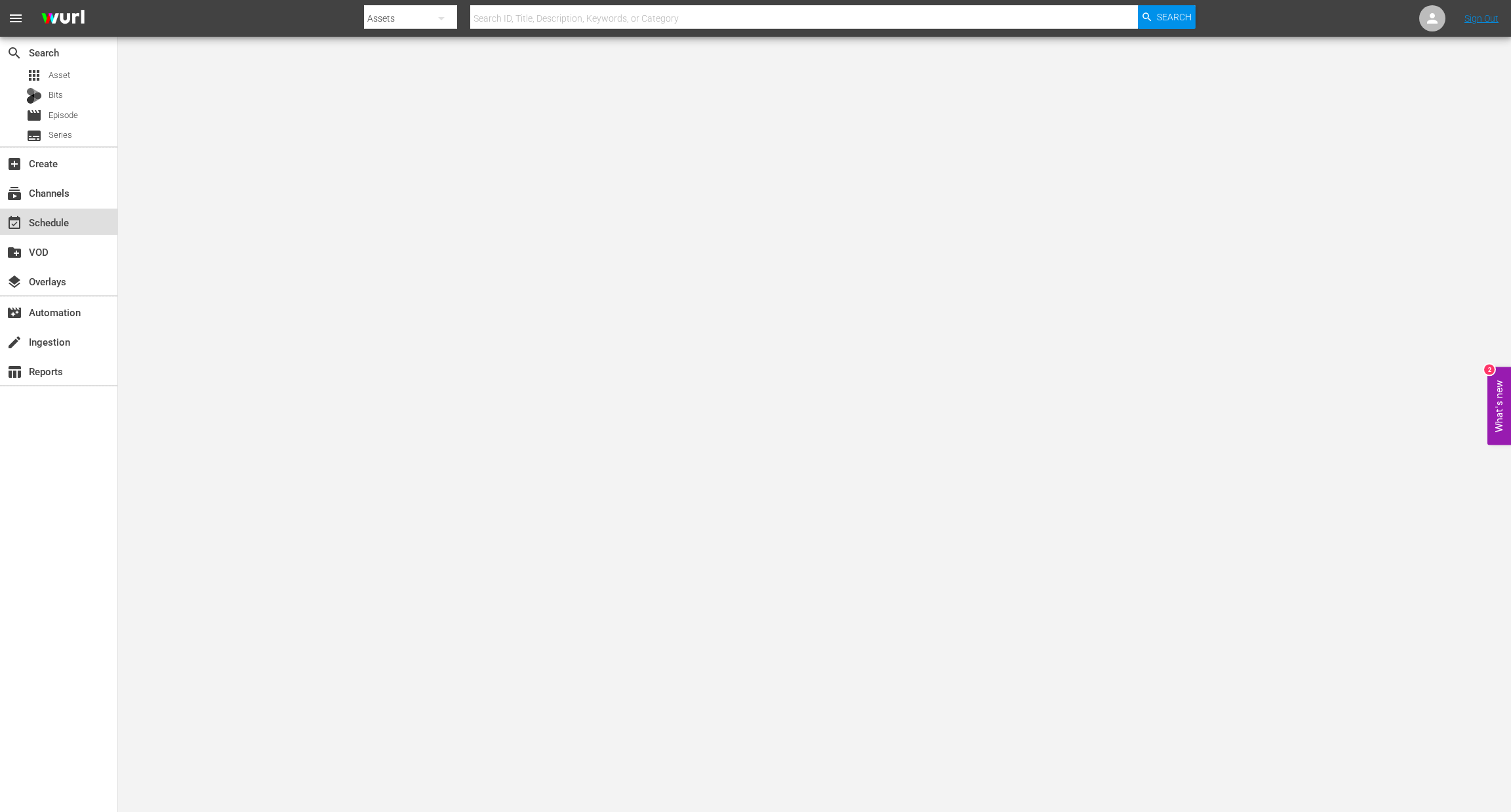
click at [59, 226] on div "event_available Schedule" at bounding box center [37, 220] width 74 height 12
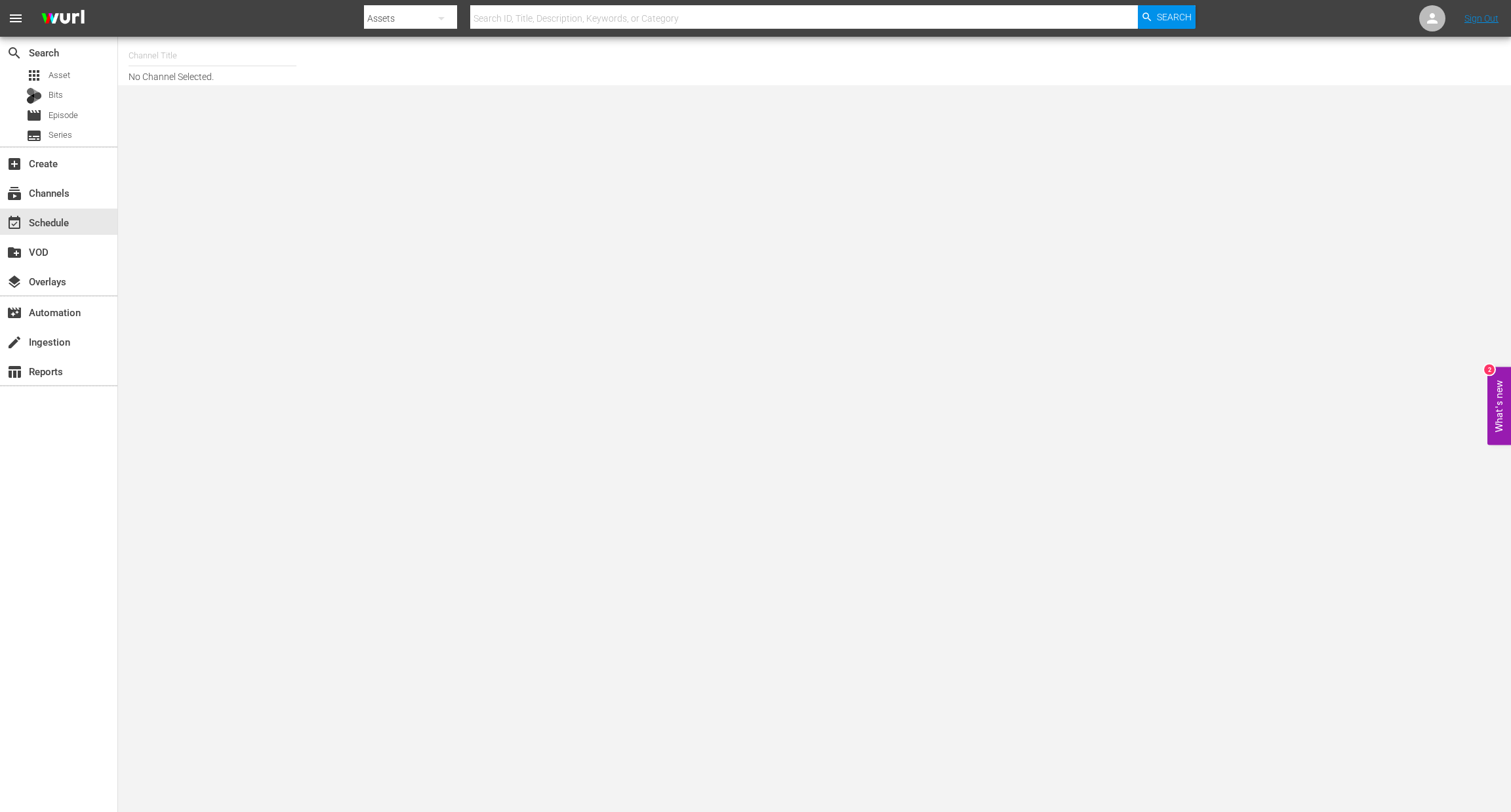
click at [145, 61] on input "text" at bounding box center [213, 56] width 168 height 31
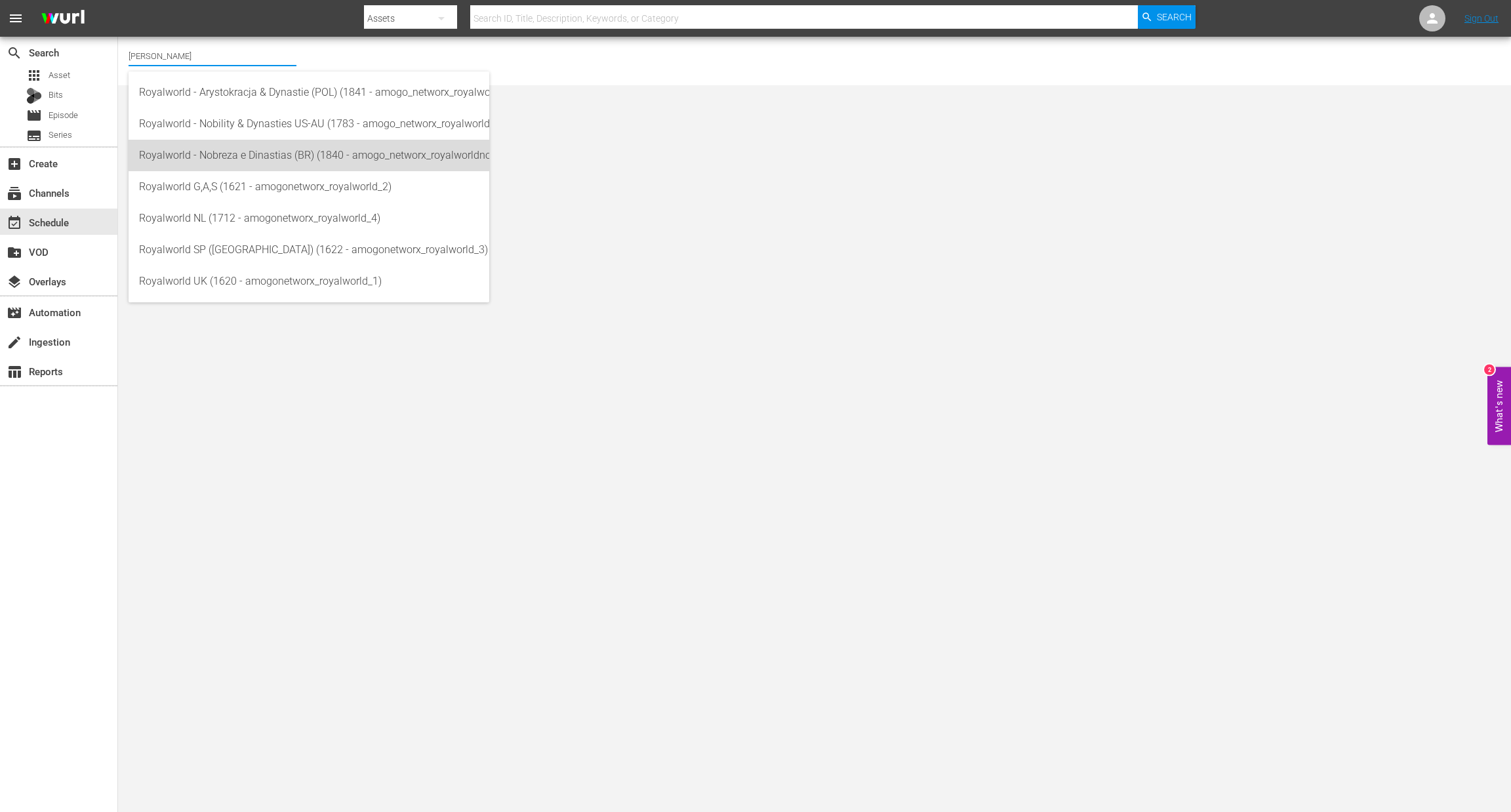
click at [258, 147] on div "Royalworld - Nobreza e Dinastias (BR) (1840 - amogo_networx_royalworldnobrezaed…" at bounding box center [309, 155] width 340 height 31
type input "Royalworld - Nobreza e Dinastias (BR) (1840 - amogo_networx_royalworldnobrezaed…"
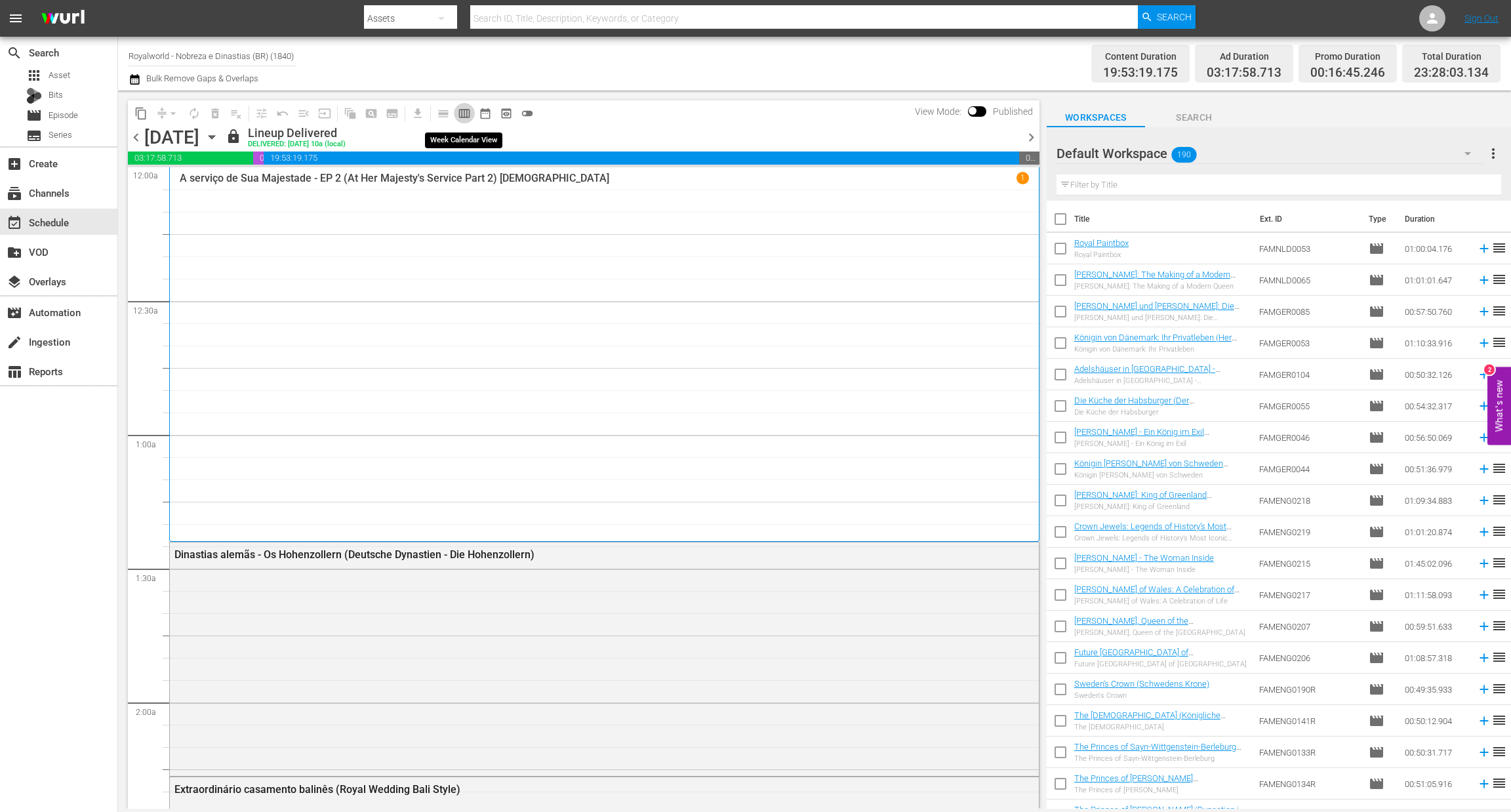
click at [465, 111] on span "calendar_view_week_outlined" at bounding box center [464, 113] width 13 height 13
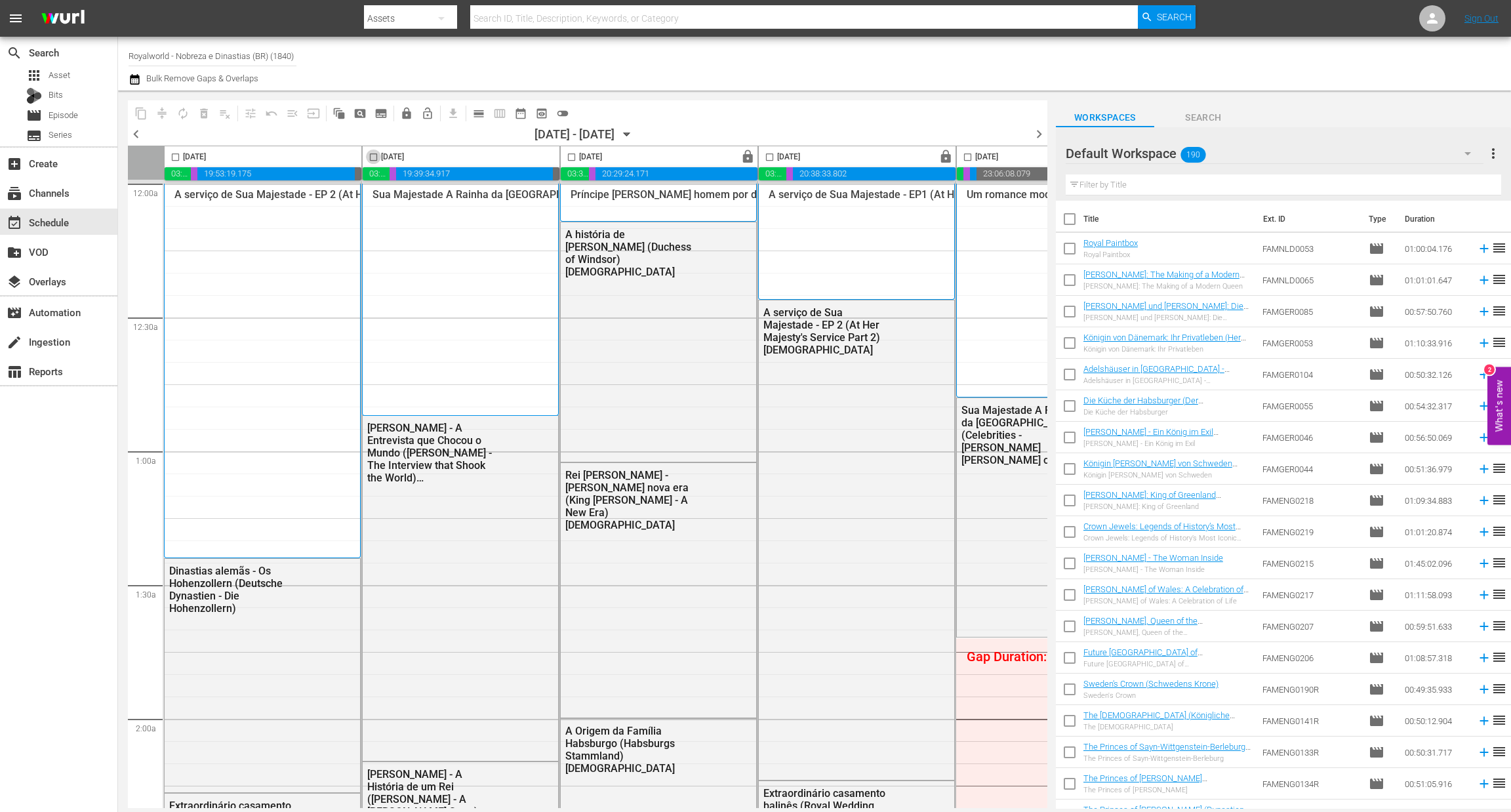
click at [373, 155] on input "checkbox" at bounding box center [374, 160] width 15 height 15
checkbox input "true"
click at [137, 115] on span "content_copy" at bounding box center [140, 113] width 13 height 13
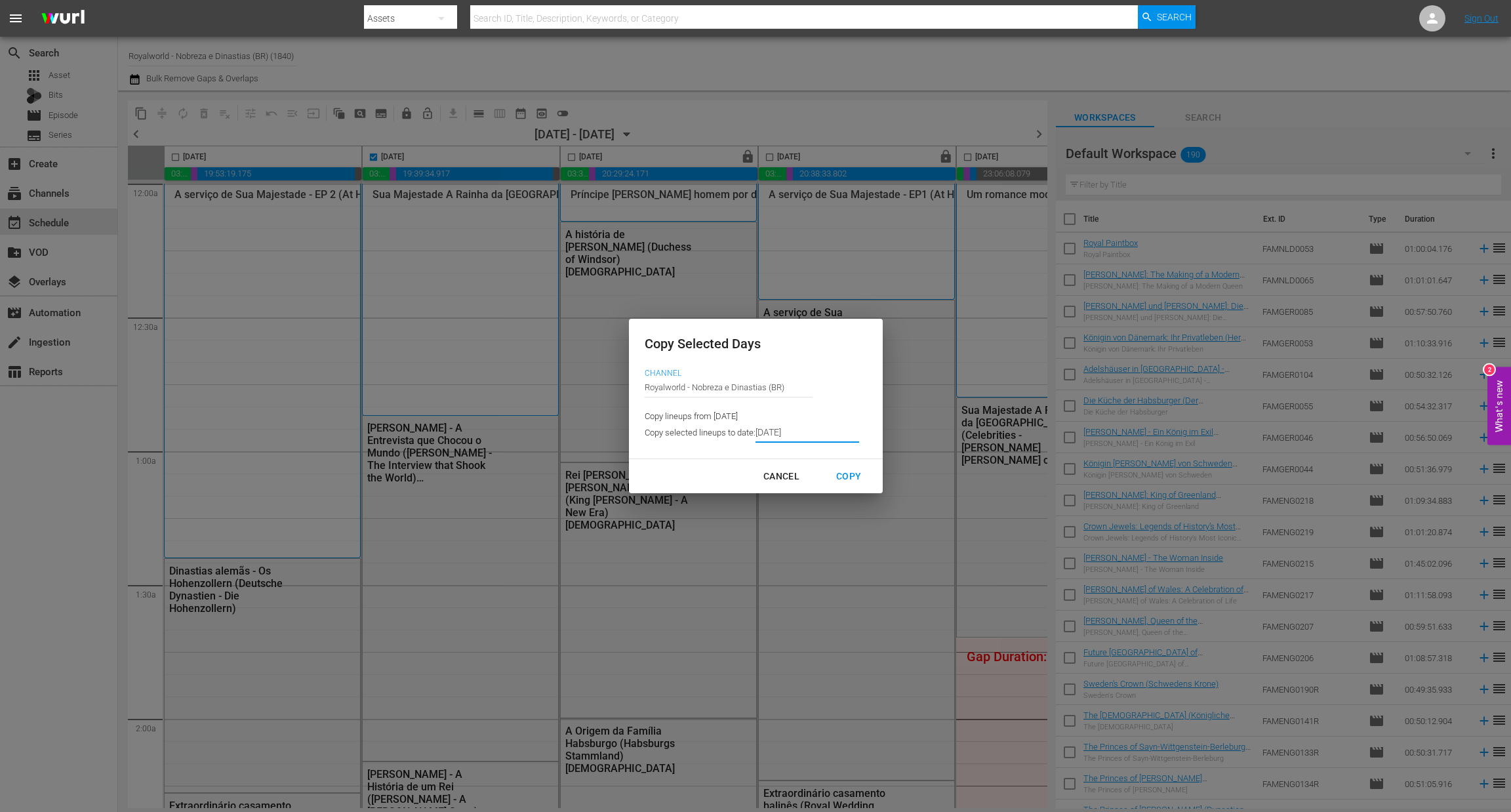
click at [798, 437] on input "[DATE]" at bounding box center [807, 432] width 104 height 20
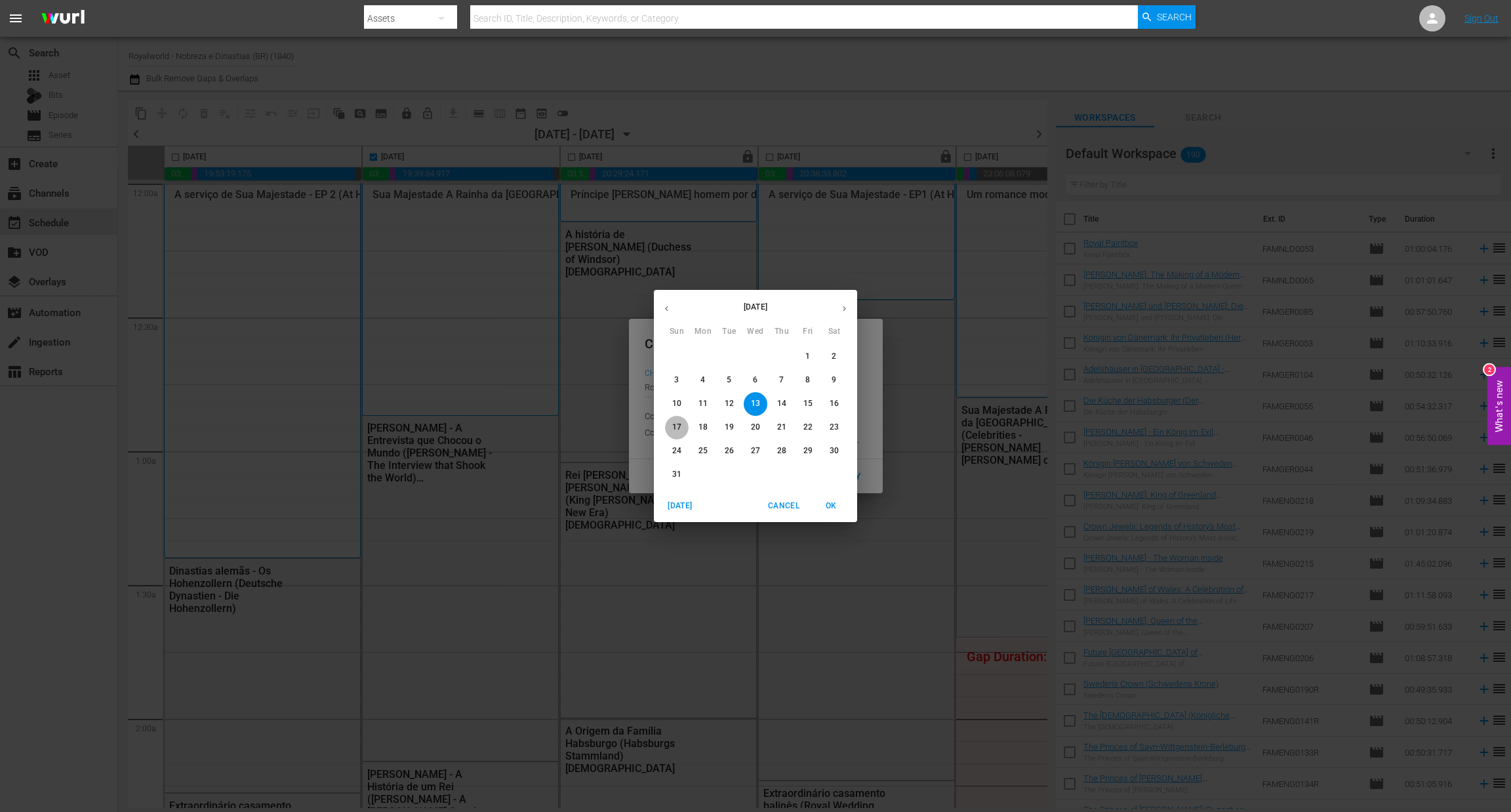
click at [674, 430] on p "17" at bounding box center [676, 427] width 9 height 11
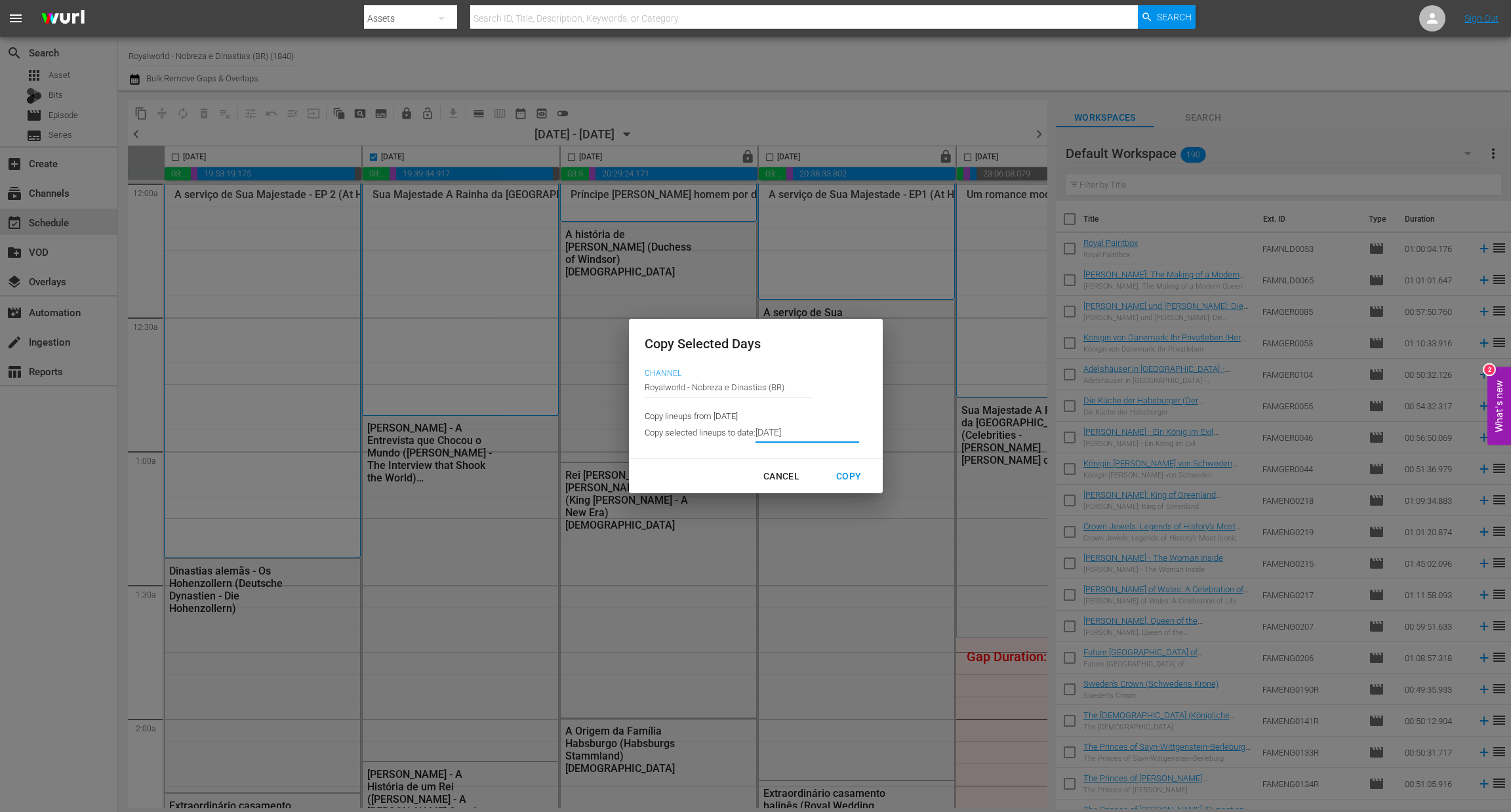
click at [845, 479] on div "Copy" at bounding box center [848, 477] width 46 height 16
type input "8/14/2025"
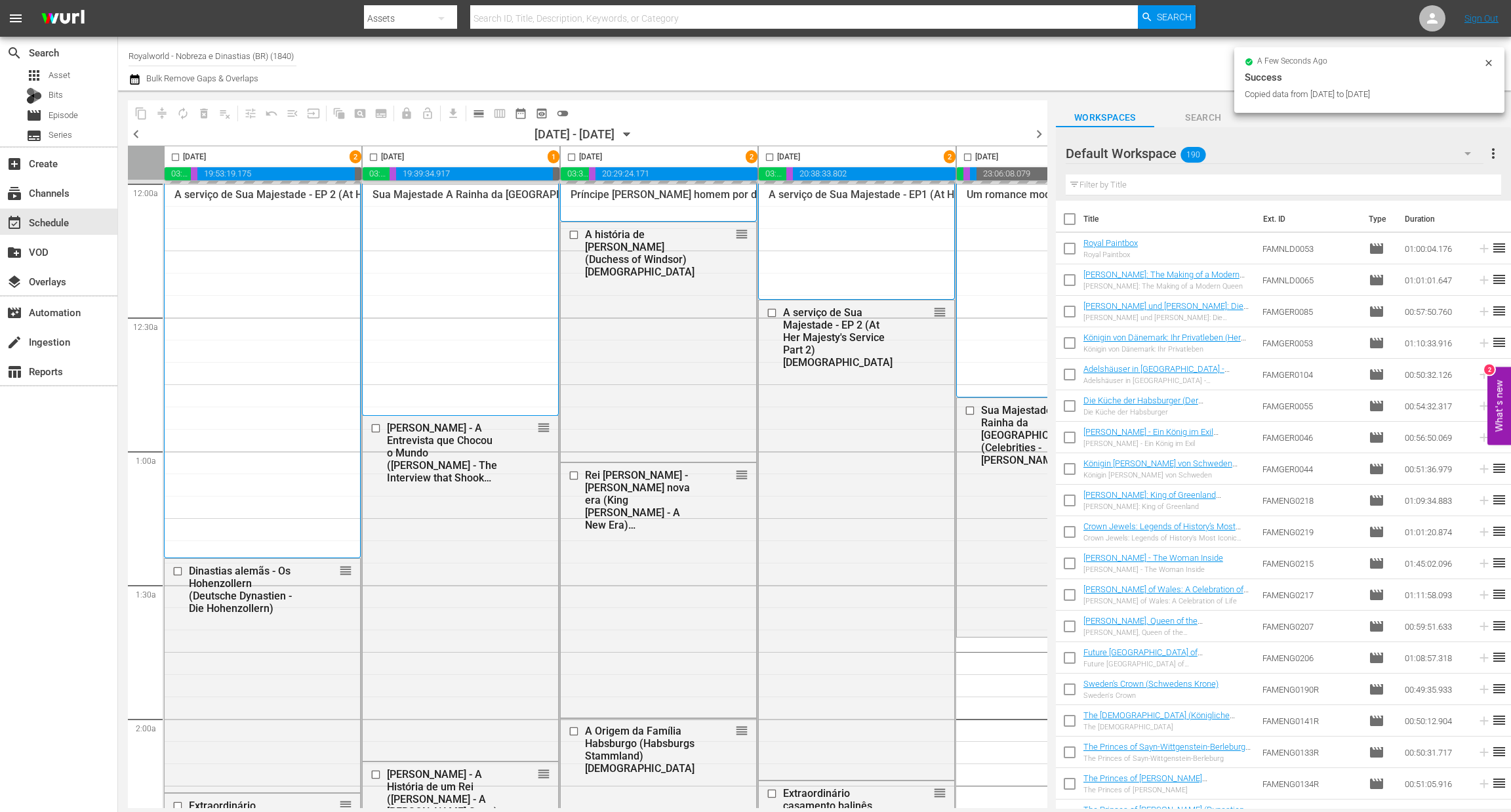
checkbox input "false"
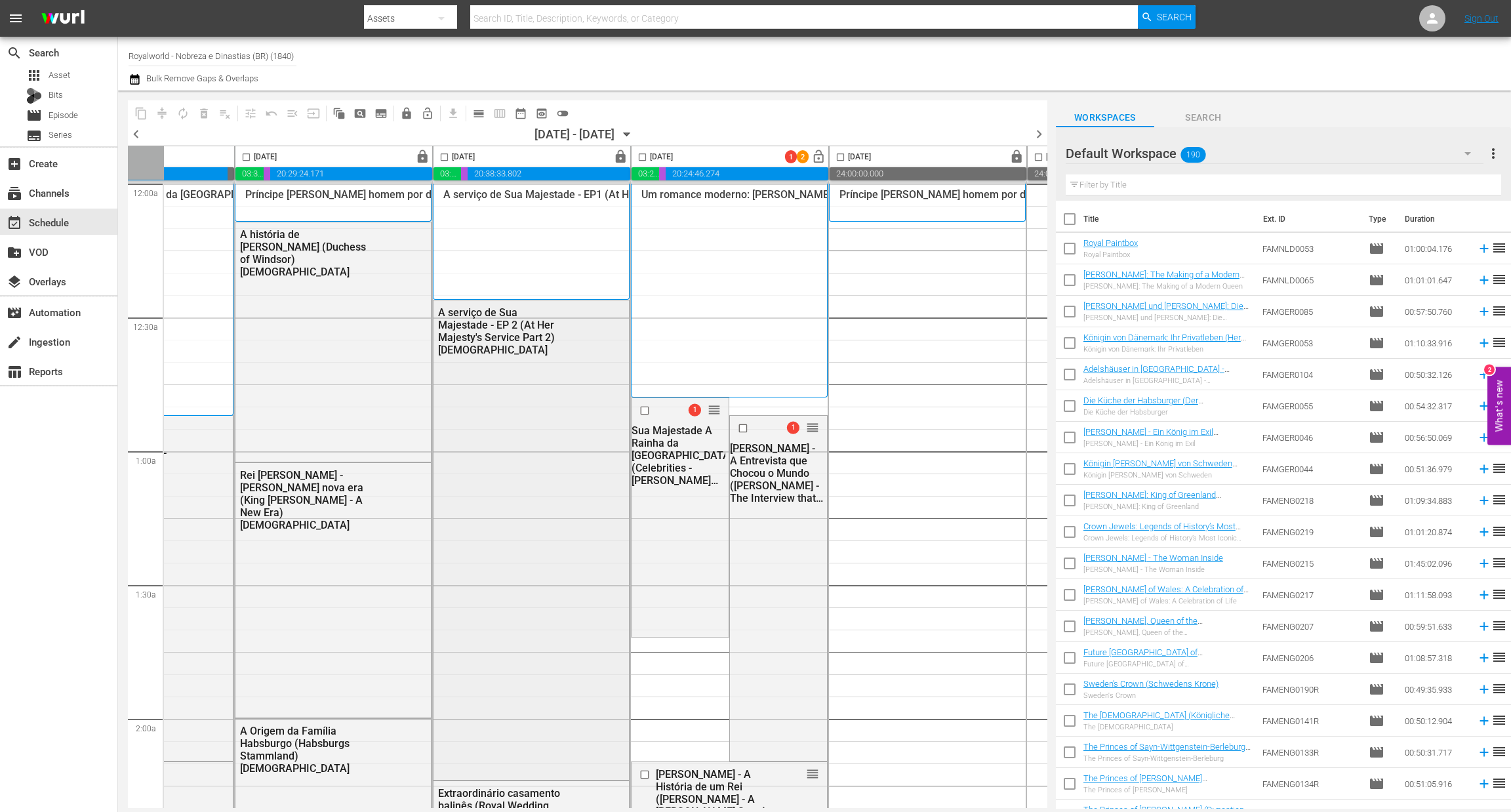
scroll to position [0, 334]
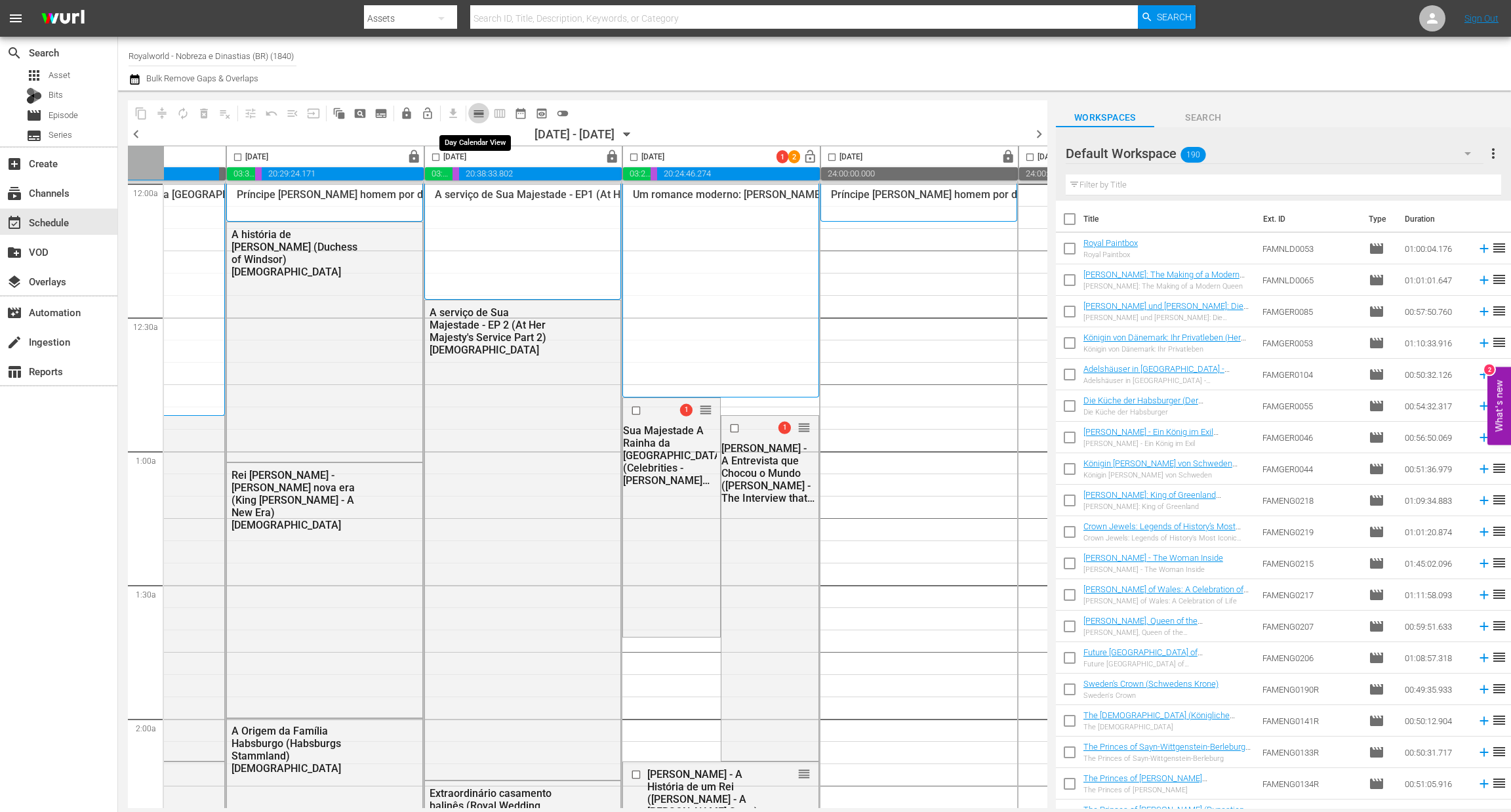
click at [475, 111] on span "calendar_view_day_outlined" at bounding box center [478, 113] width 13 height 13
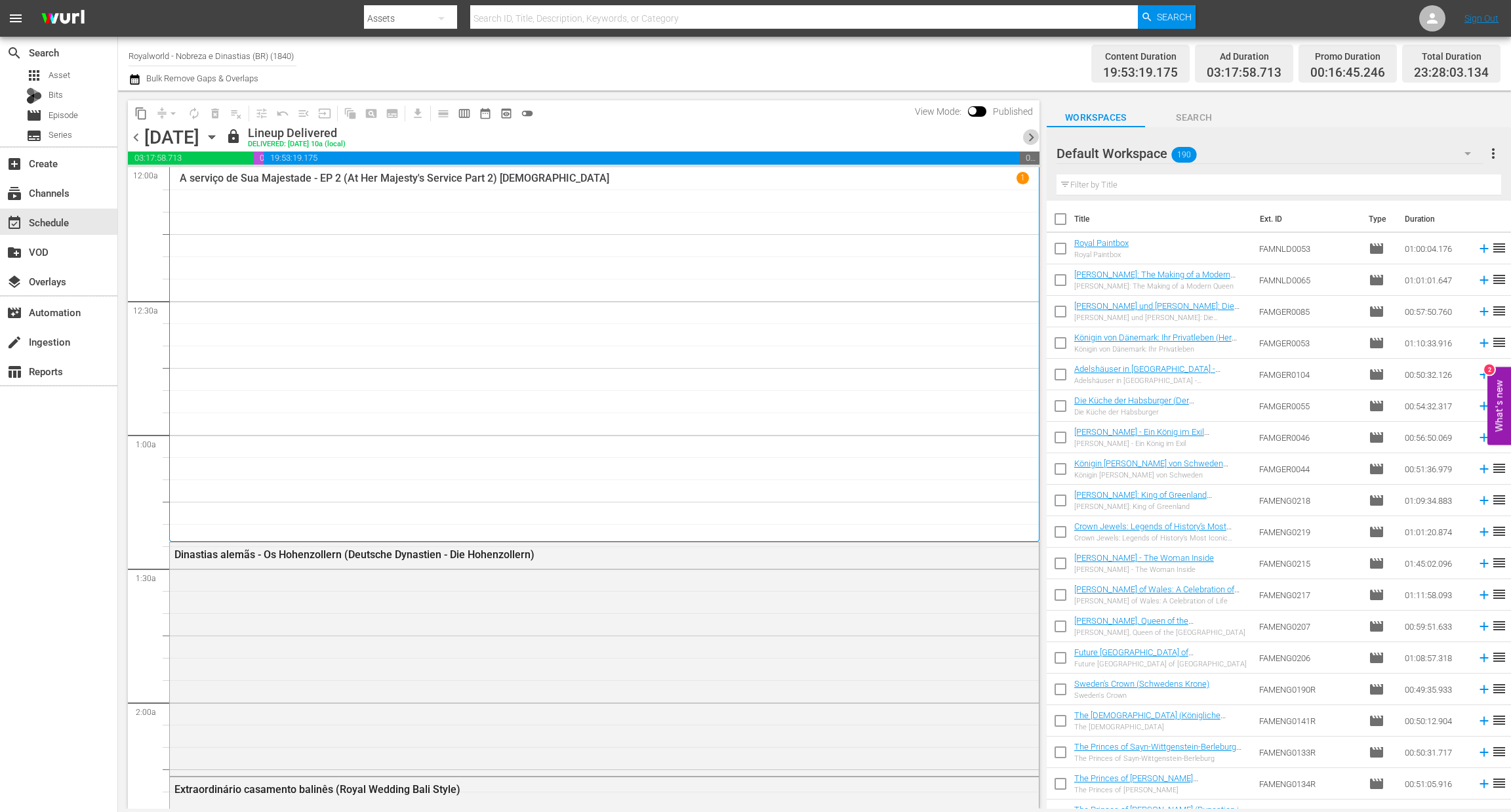
click at [1033, 142] on span "chevron_right" at bounding box center [1031, 137] width 16 height 16
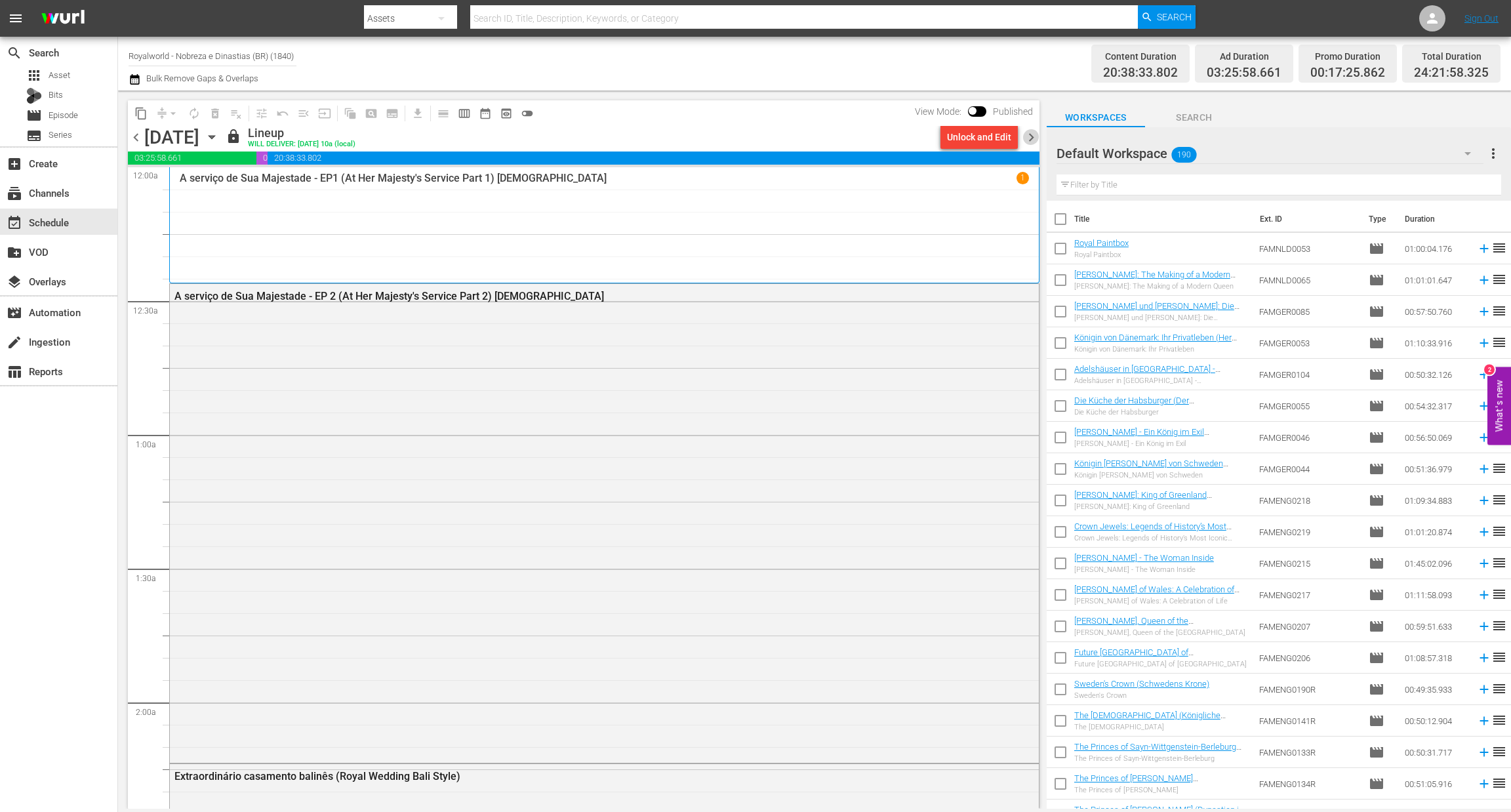
click at [1033, 142] on span "chevron_right" at bounding box center [1031, 137] width 16 height 16
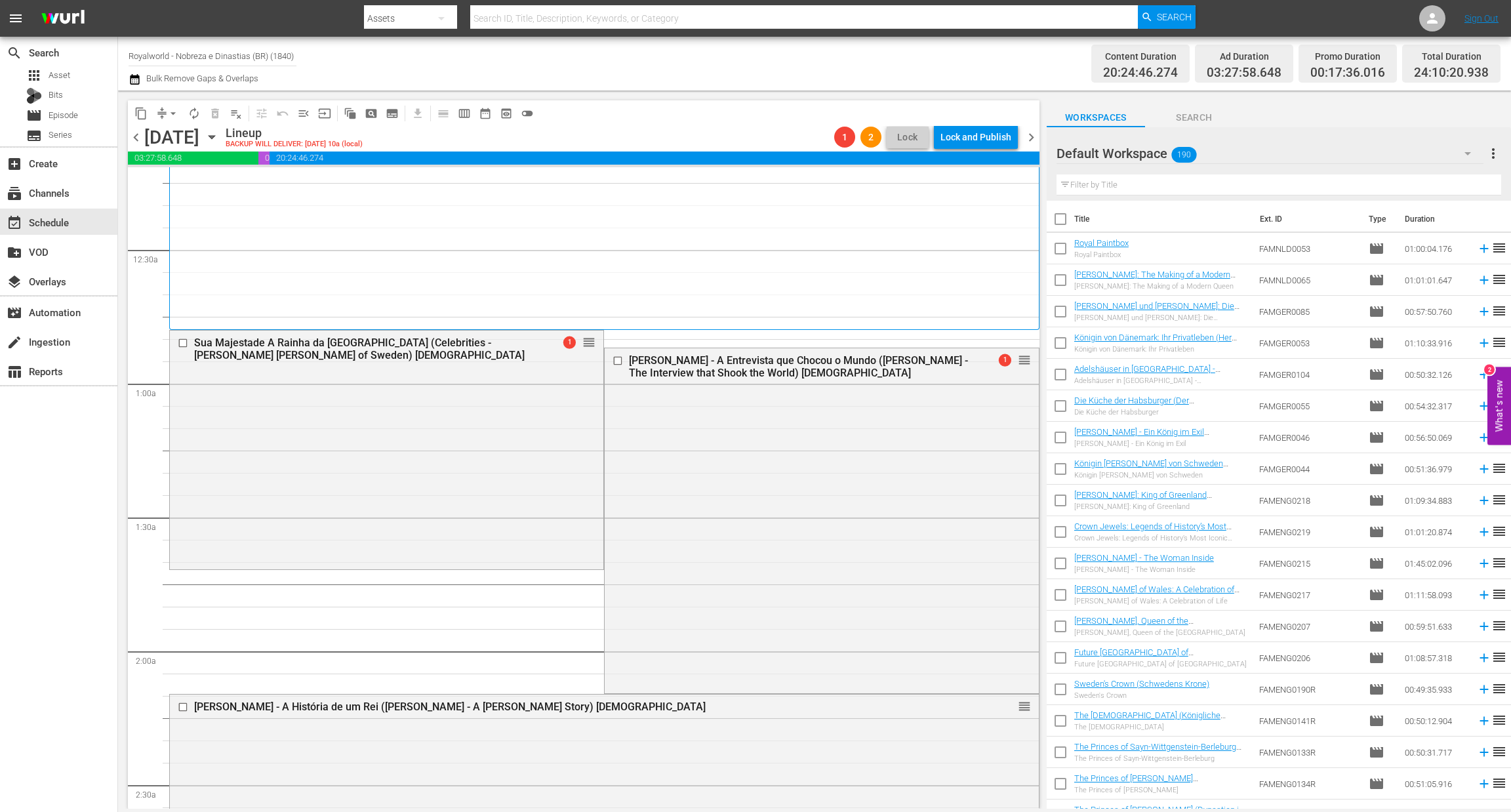
scroll to position [52, 0]
click at [172, 112] on span "arrow_drop_down" at bounding box center [173, 113] width 13 height 13
click at [192, 185] on li "Align to End of Previous Day" at bounding box center [174, 183] width 138 height 22
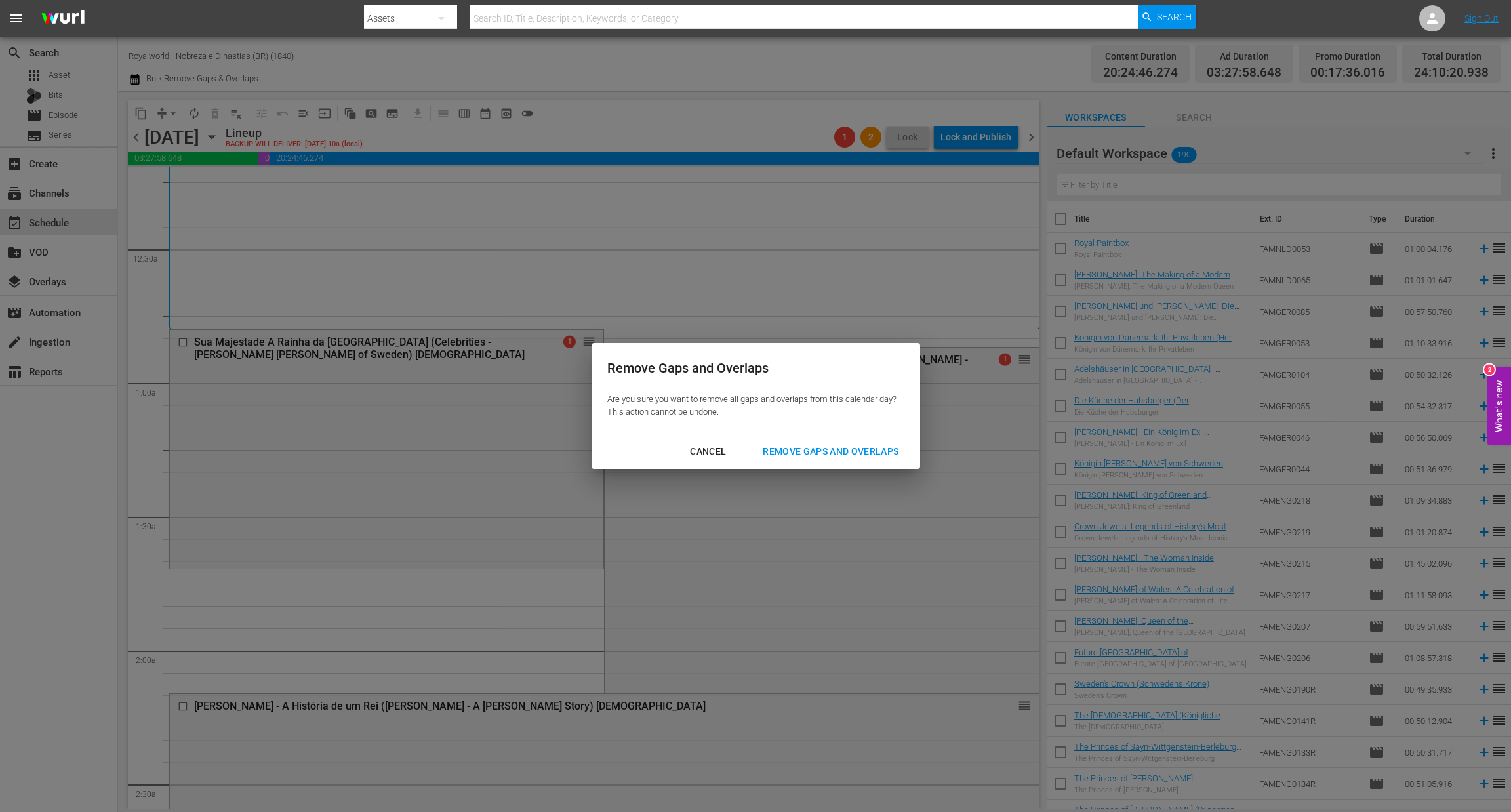
click at [812, 455] on div "Remove Gaps and Overlaps" at bounding box center [831, 451] width 157 height 16
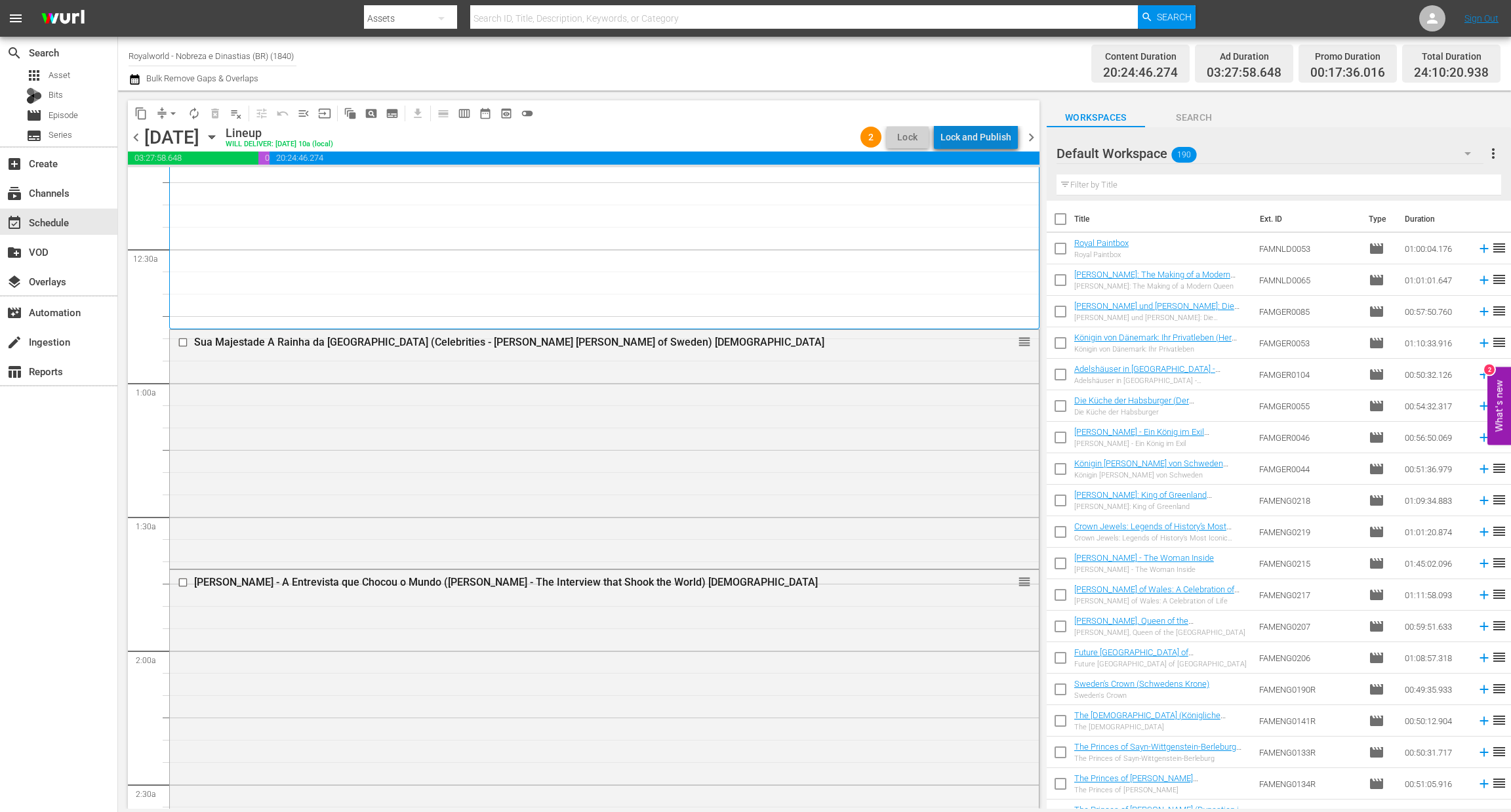
click at [987, 131] on div "Lock and Publish" at bounding box center [976, 137] width 71 height 24
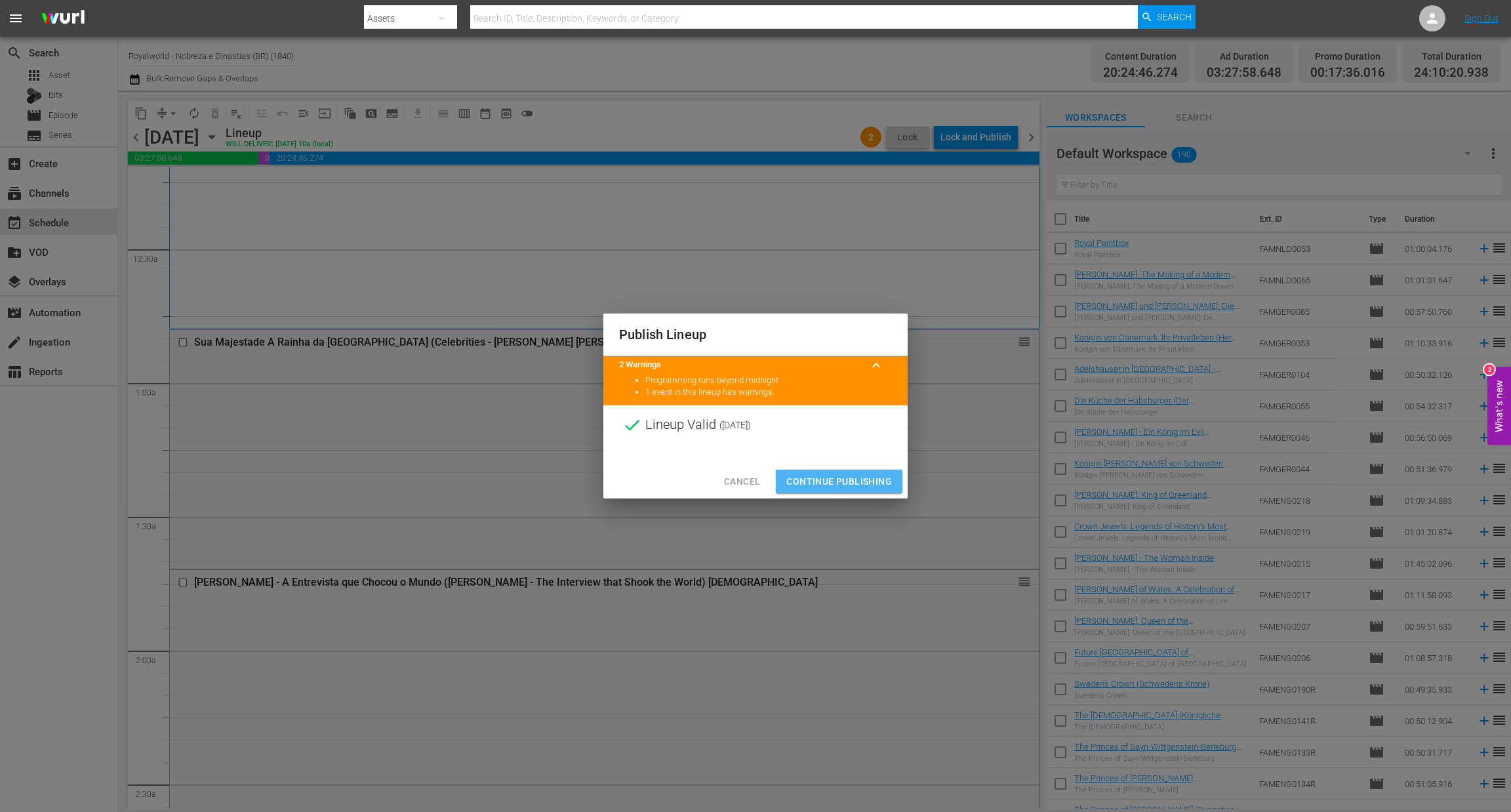
click at [841, 489] on button "Continue Publishing" at bounding box center [839, 482] width 127 height 25
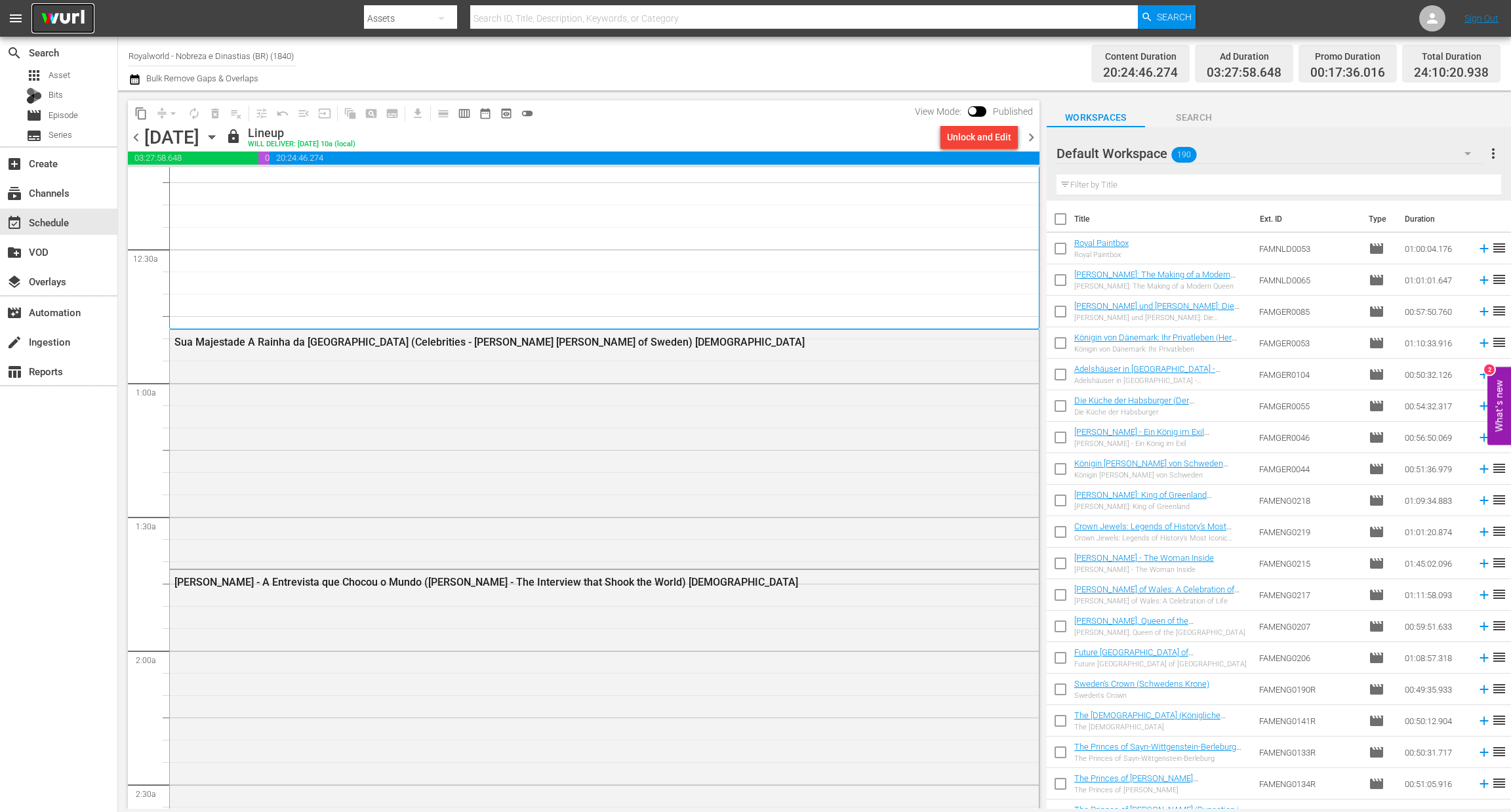
click at [62, 25] on img at bounding box center [63, 18] width 63 height 31
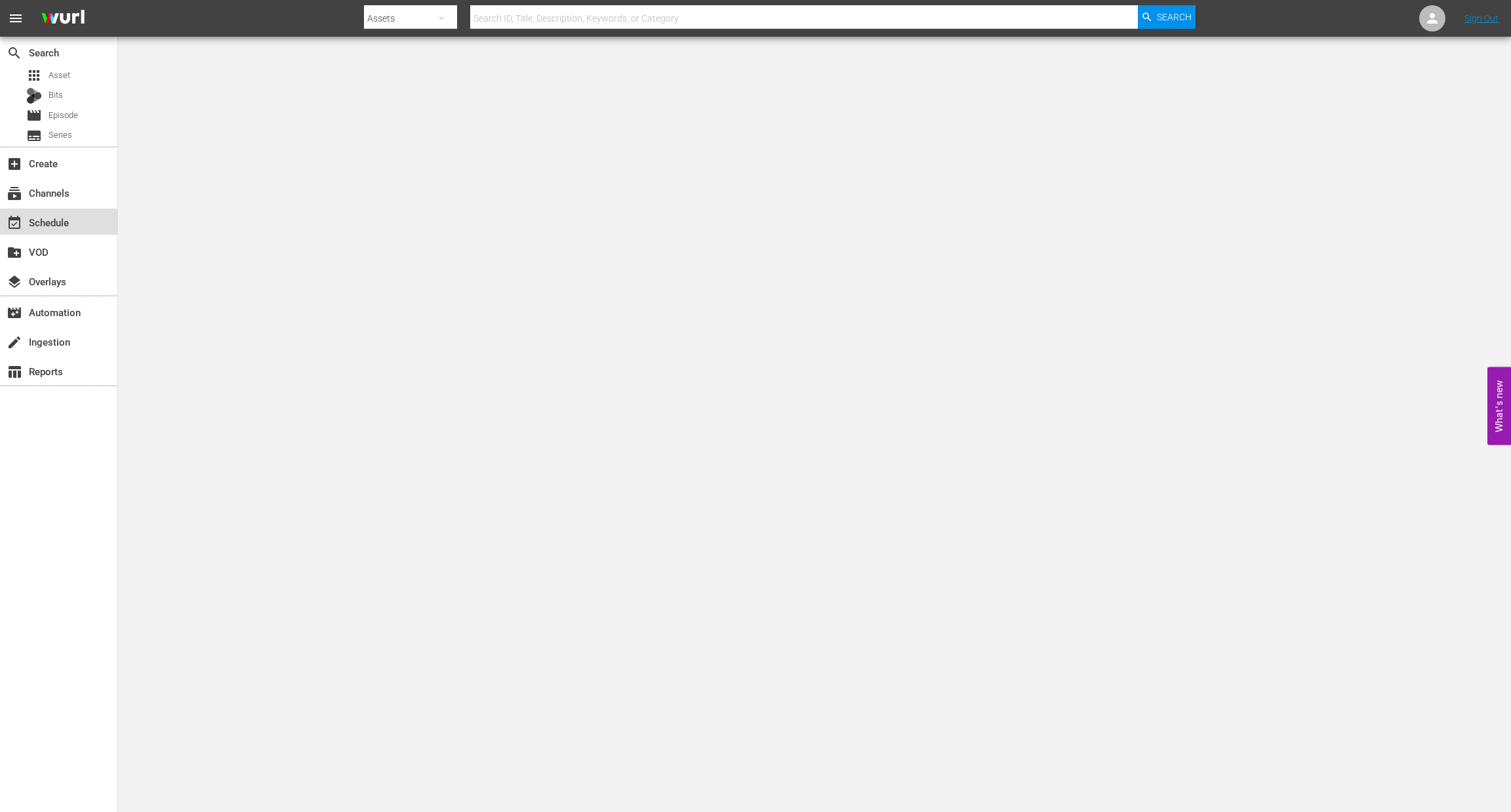
click at [56, 230] on div "event_available Schedule" at bounding box center [59, 222] width 117 height 26
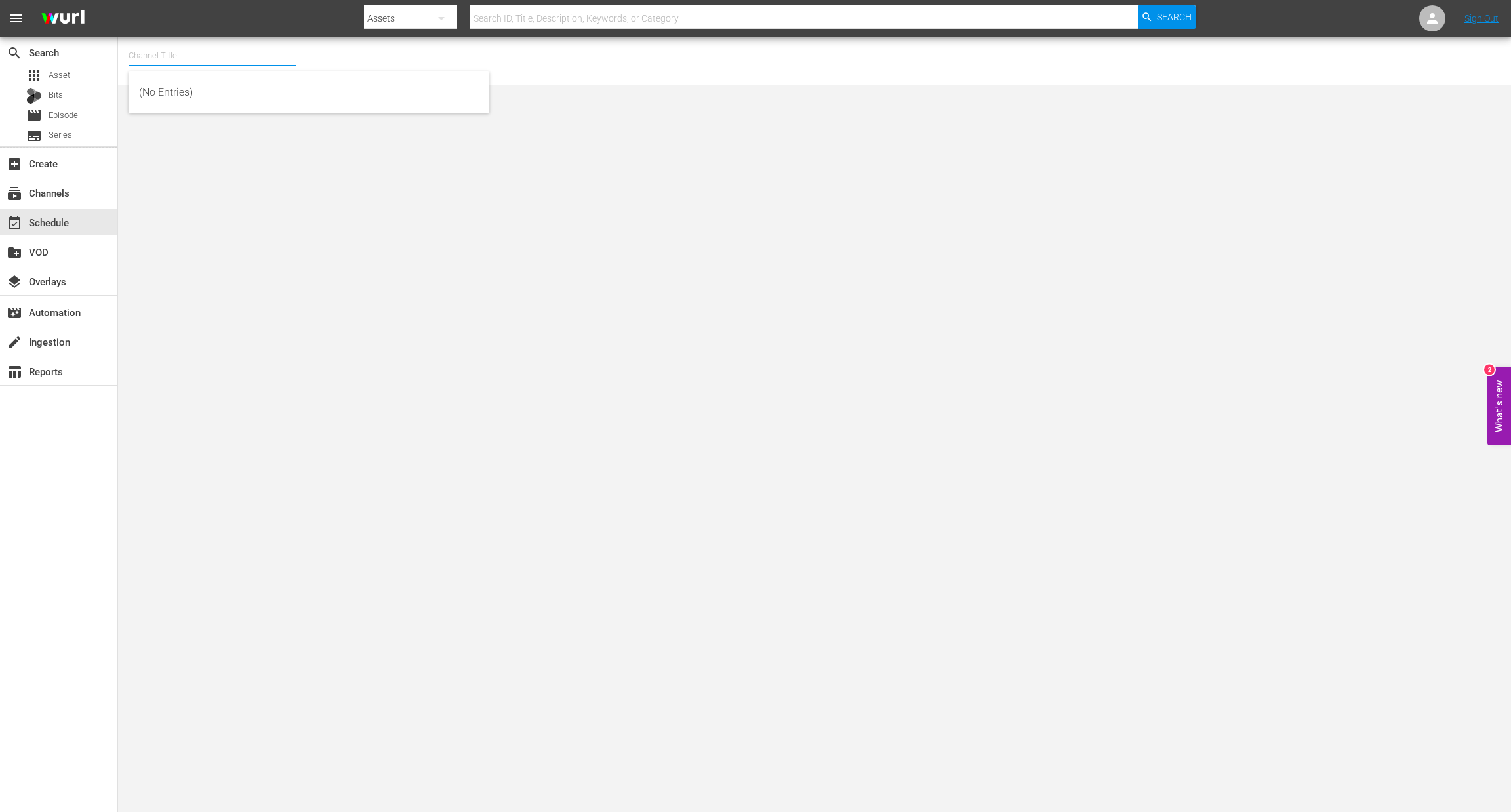
click at [168, 57] on input "text" at bounding box center [213, 56] width 168 height 31
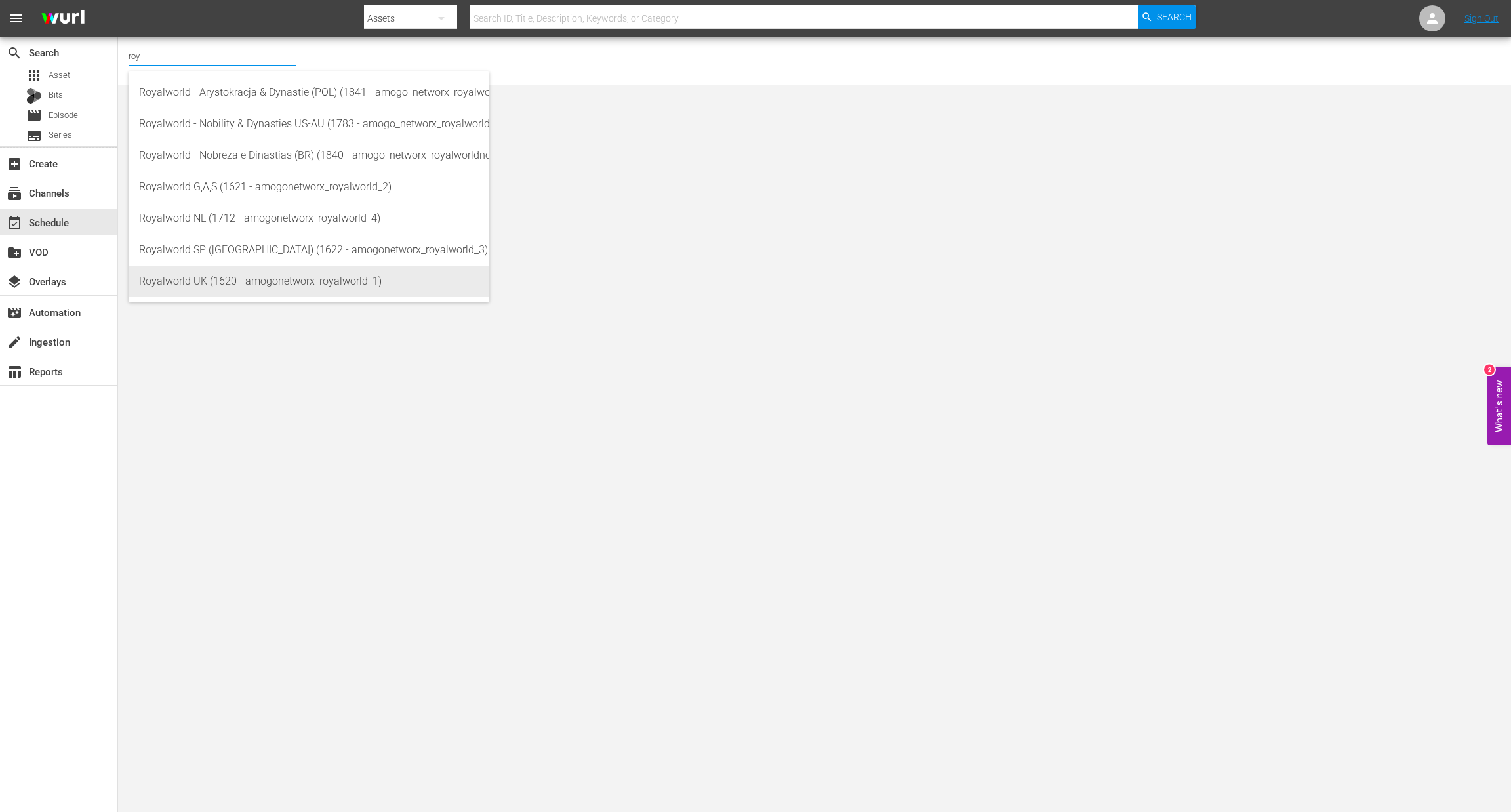
click at [215, 276] on div "Royalworld UK (1620 - amogonetworx_royalworld_1)" at bounding box center [309, 282] width 340 height 31
type input "Royalworld UK (1620 - amogonetworx_royalworld_1)"
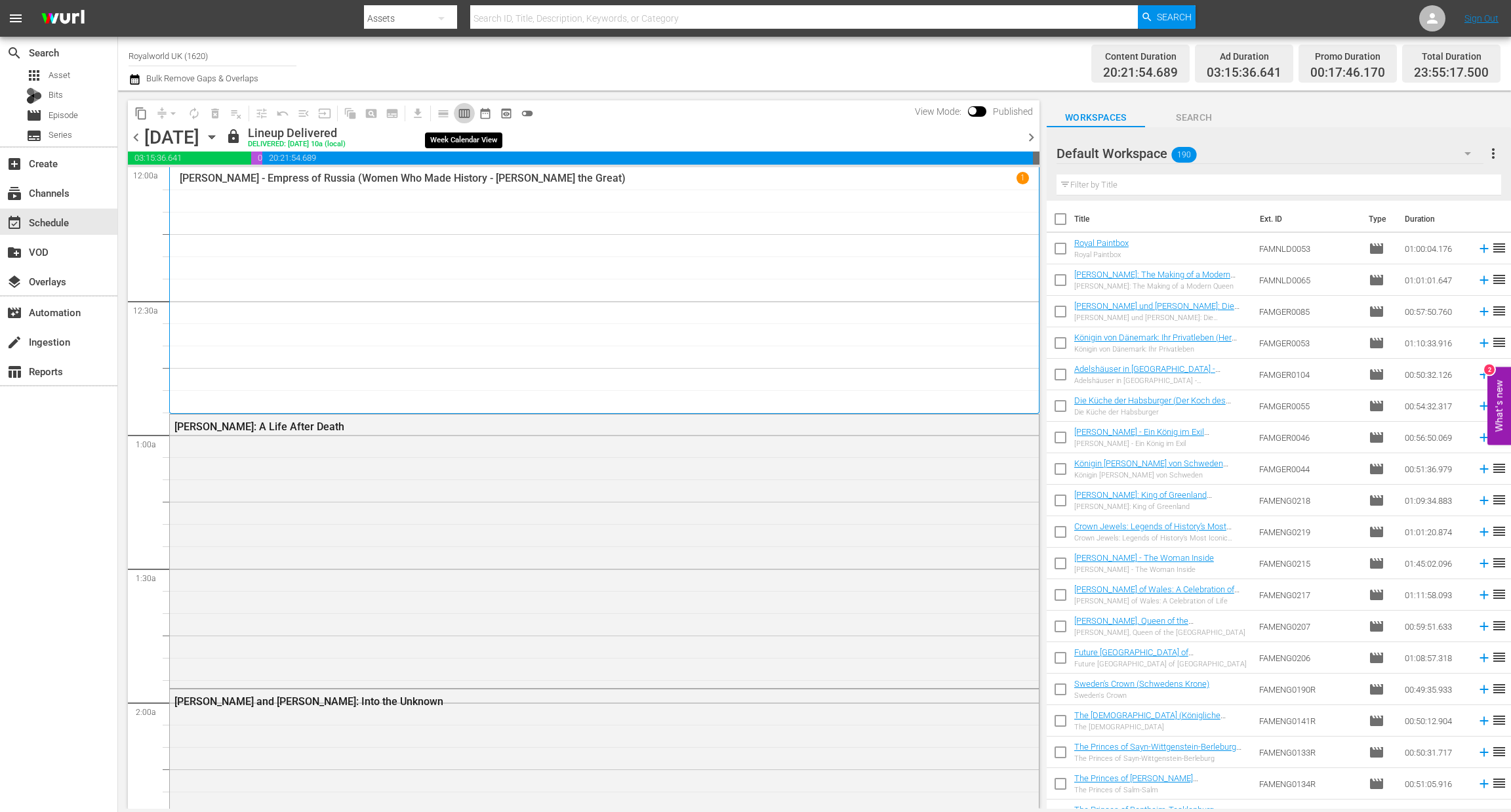
click at [459, 110] on span "calendar_view_week_outlined" at bounding box center [464, 113] width 13 height 13
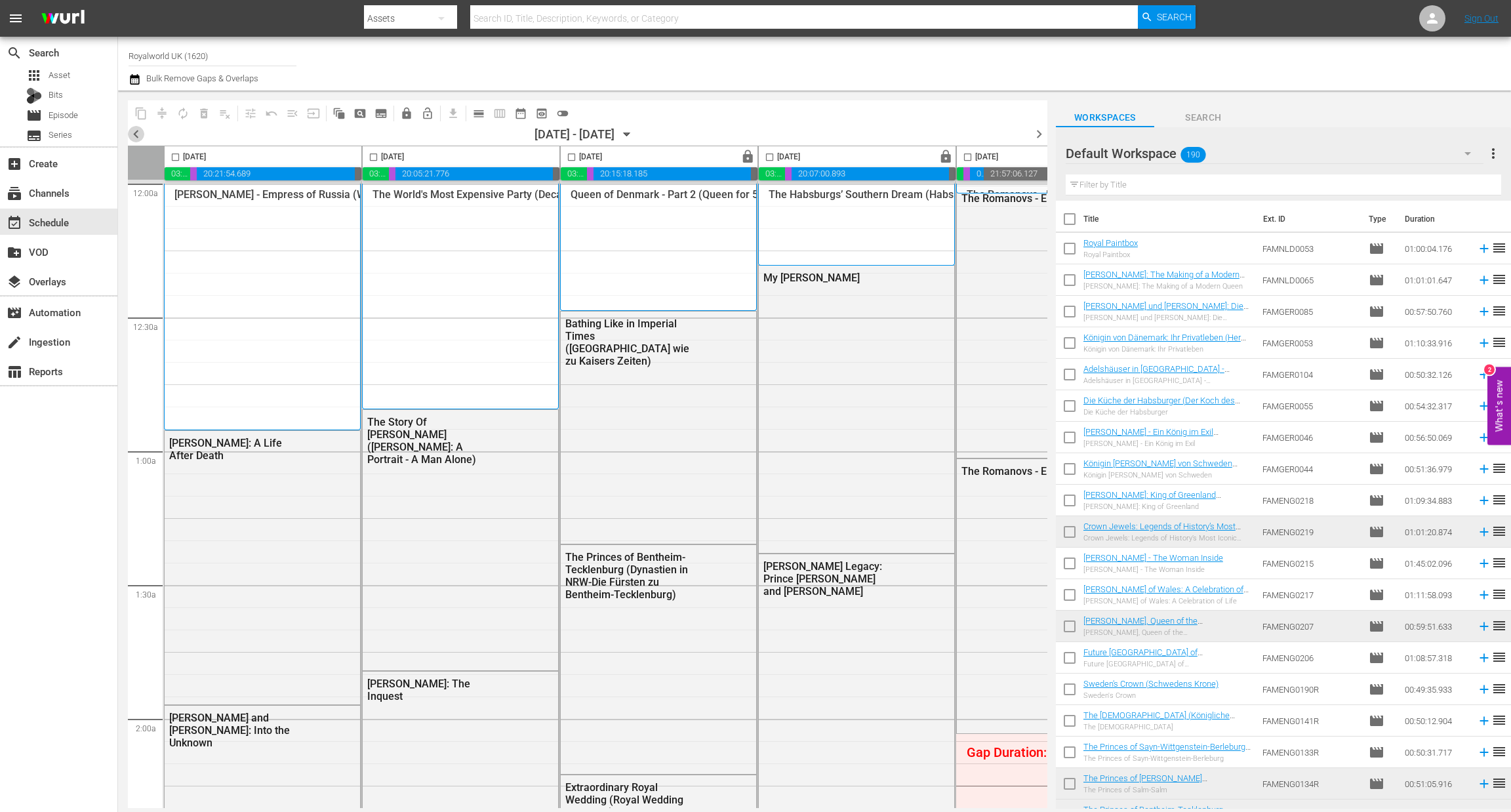
click at [128, 134] on span "chevron_left" at bounding box center [136, 134] width 16 height 16
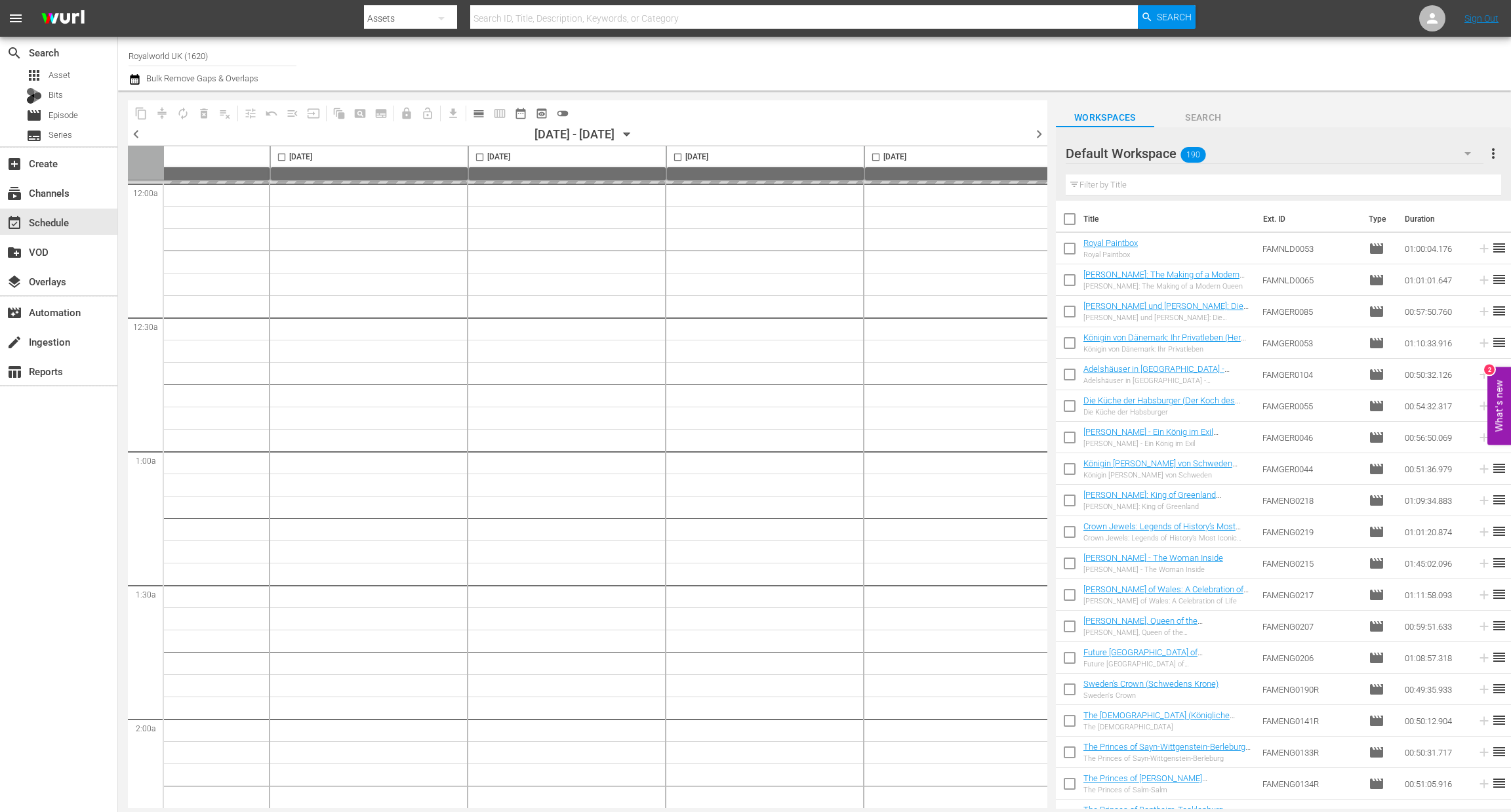
scroll to position [0, 298]
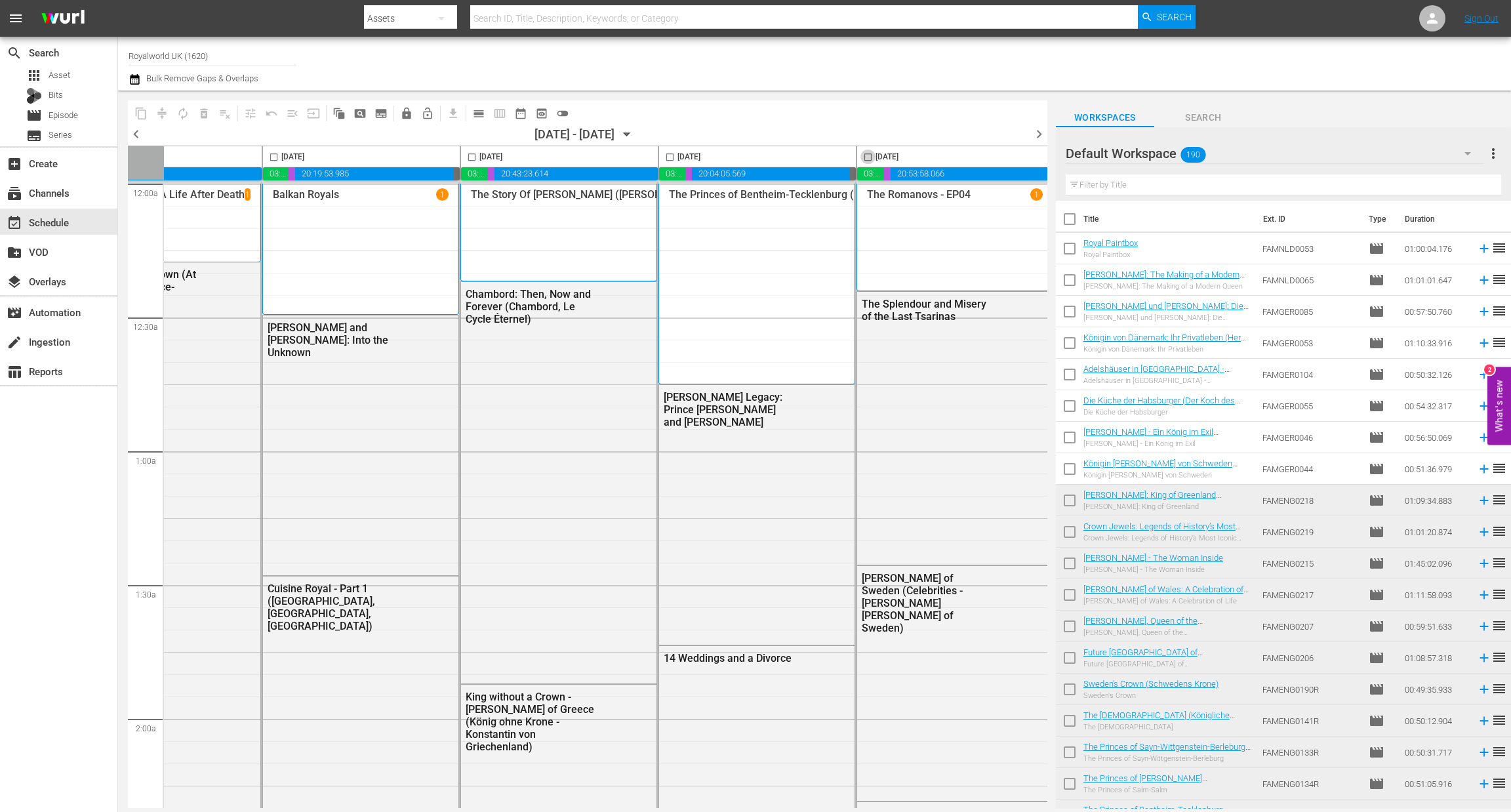
click at [869, 158] on input "checkbox" at bounding box center [868, 160] width 15 height 15
checkbox input "true"
click at [143, 116] on span "content_copy" at bounding box center [140, 113] width 13 height 13
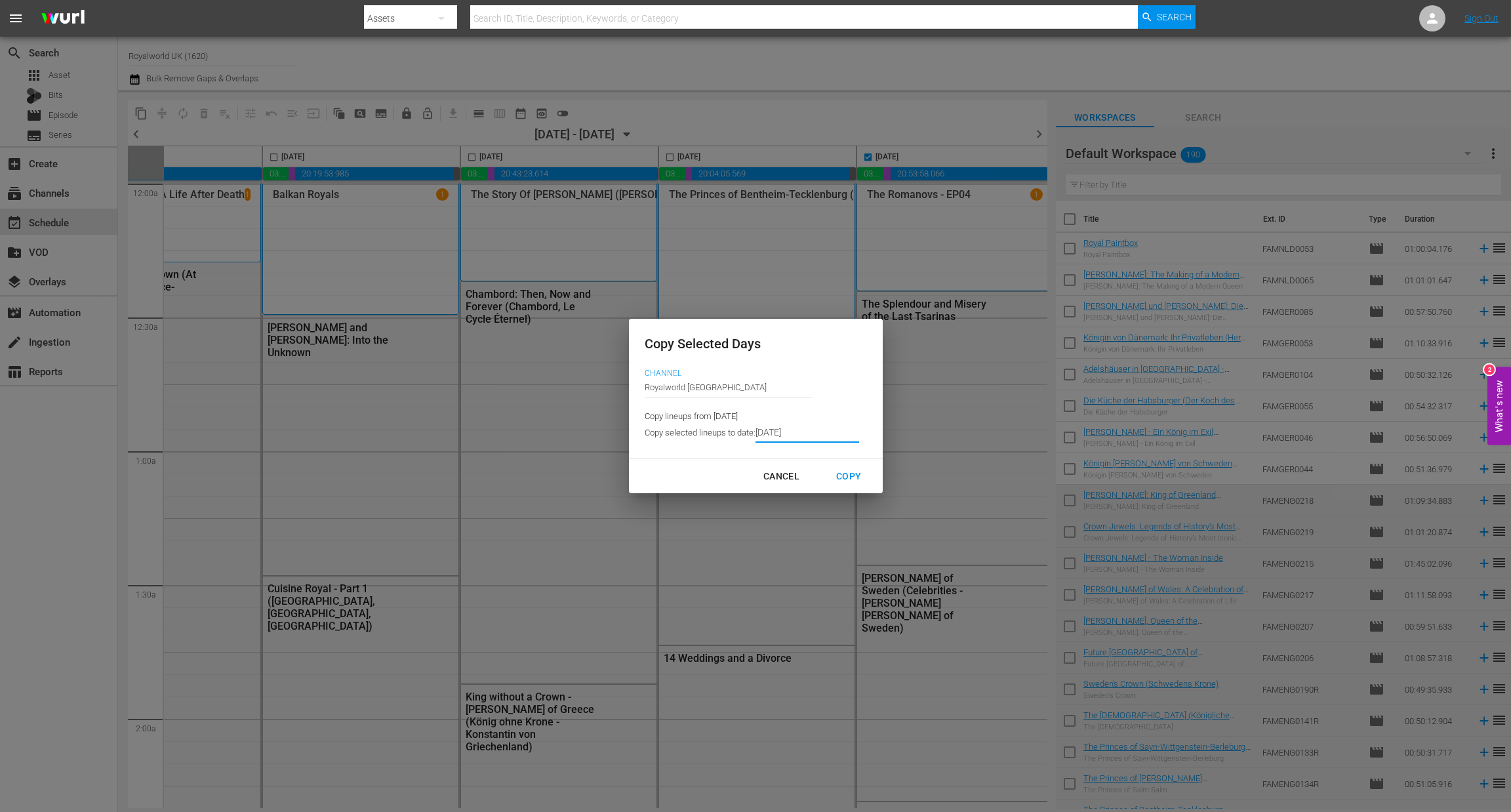
click at [793, 429] on input "8/13/2025" at bounding box center [807, 432] width 104 height 20
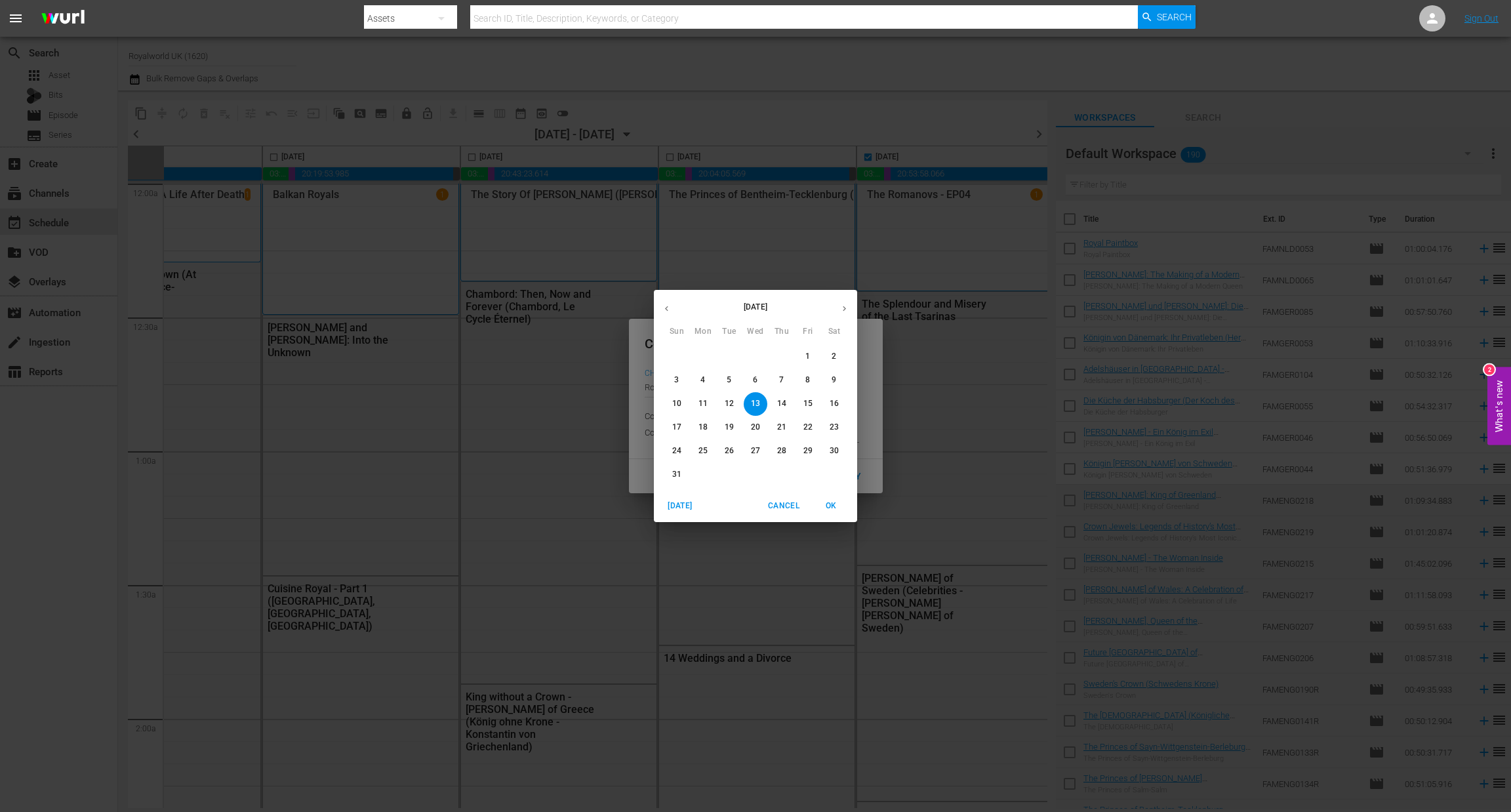
click at [668, 427] on span "17" at bounding box center [676, 427] width 24 height 11
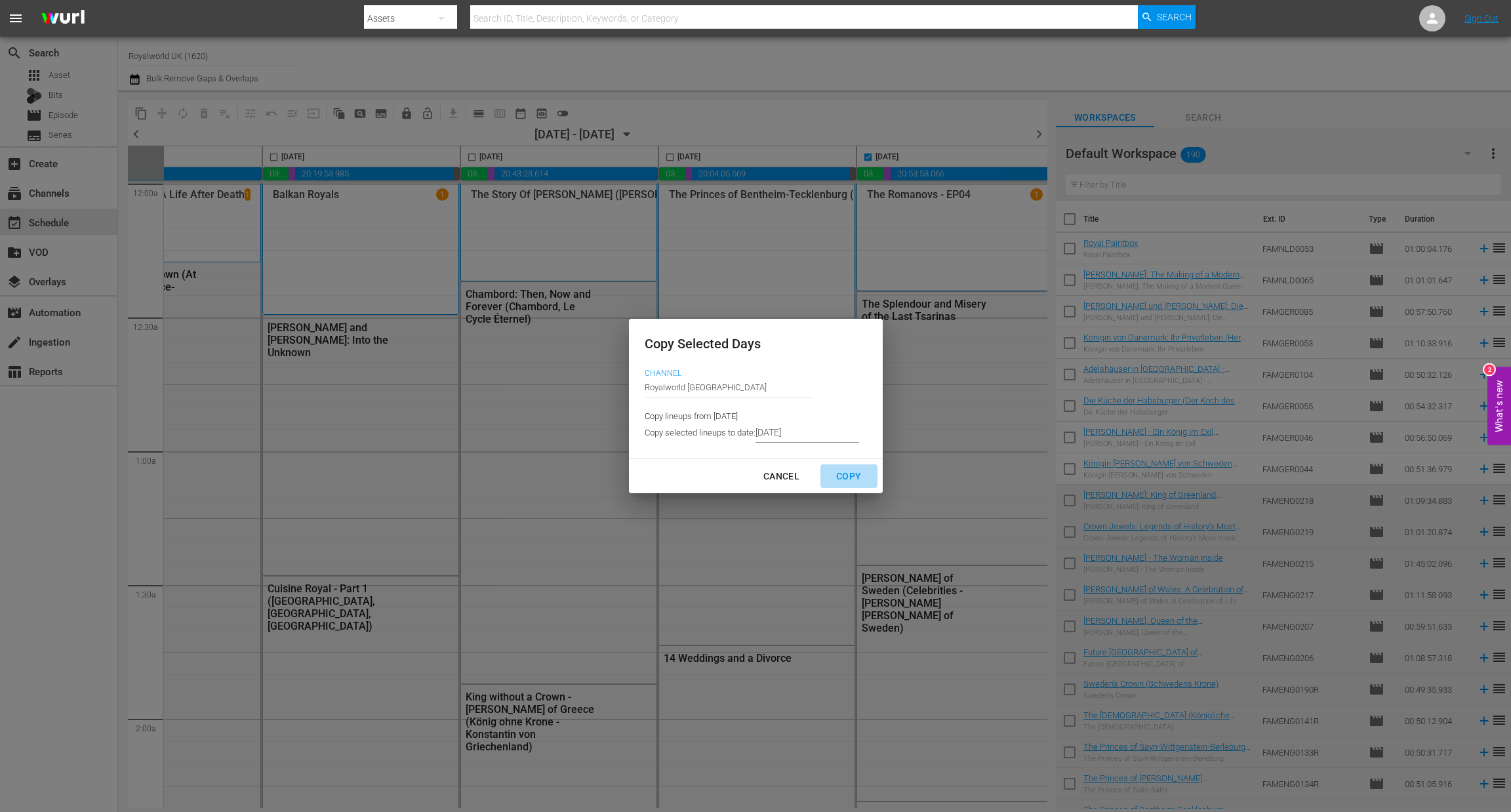
click at [850, 472] on div "Copy" at bounding box center [848, 477] width 46 height 16
type input "8/11/2025"
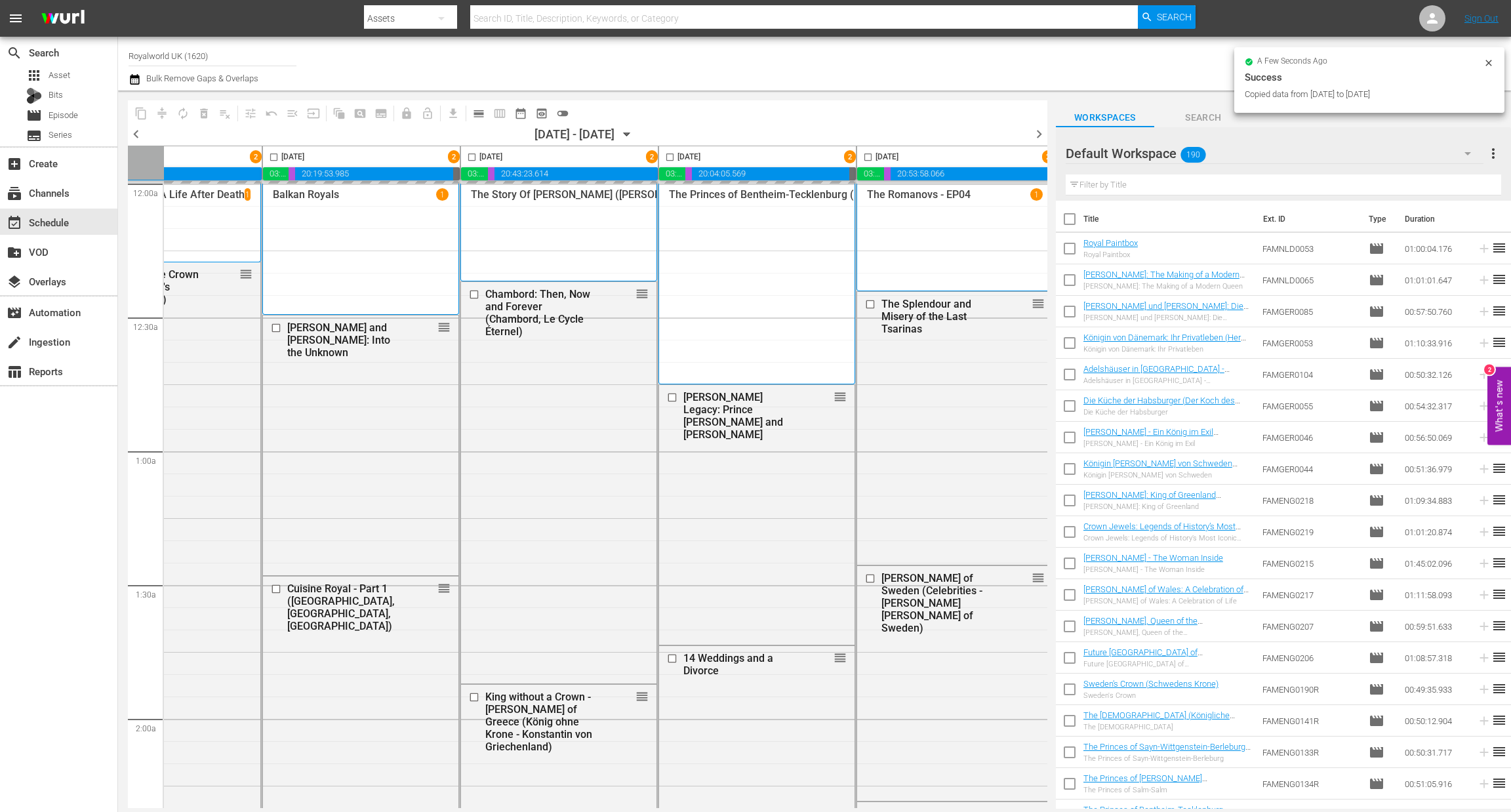
checkbox input "false"
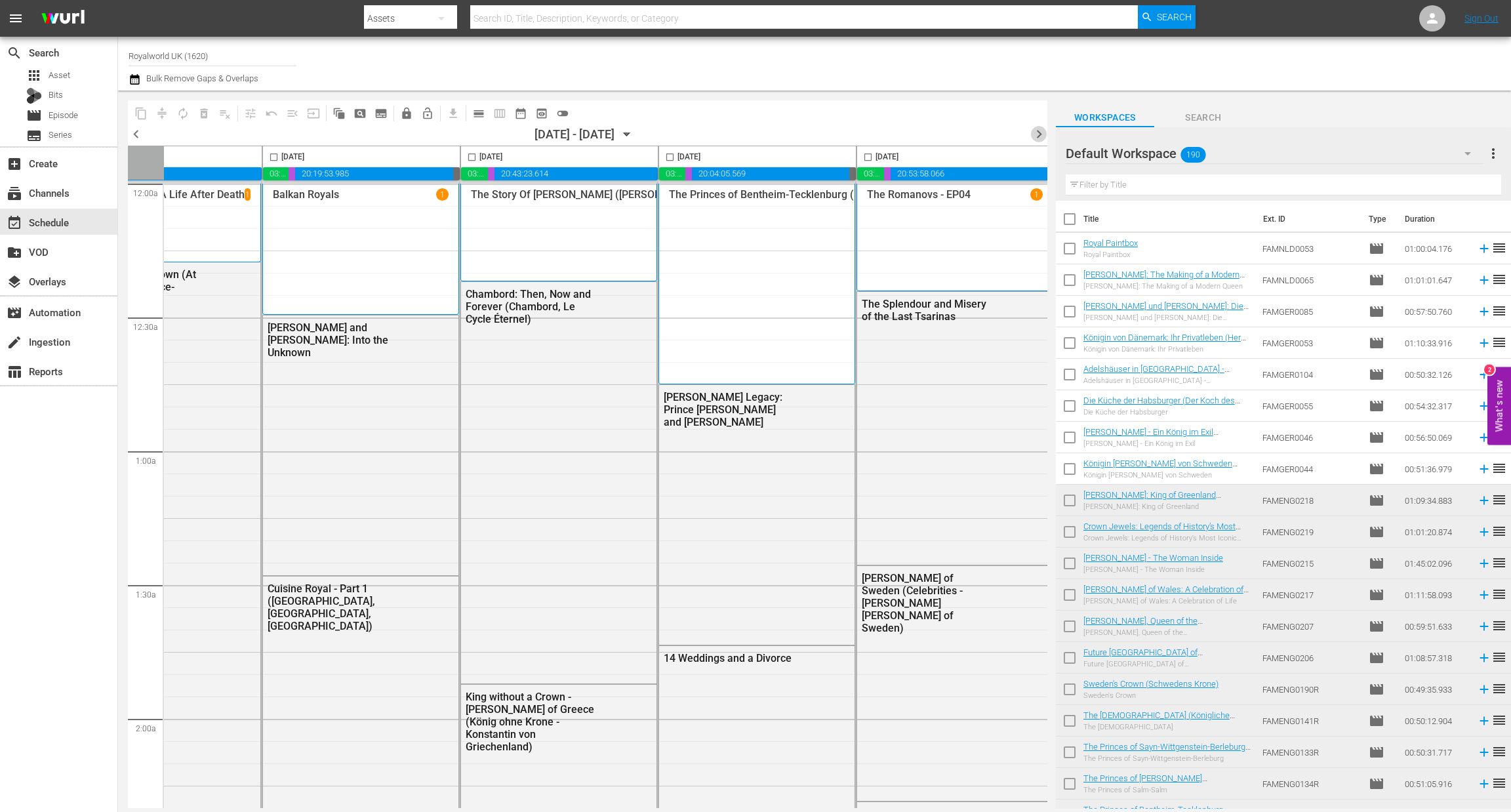
click at [1036, 135] on span "chevron_right" at bounding box center [1039, 134] width 16 height 16
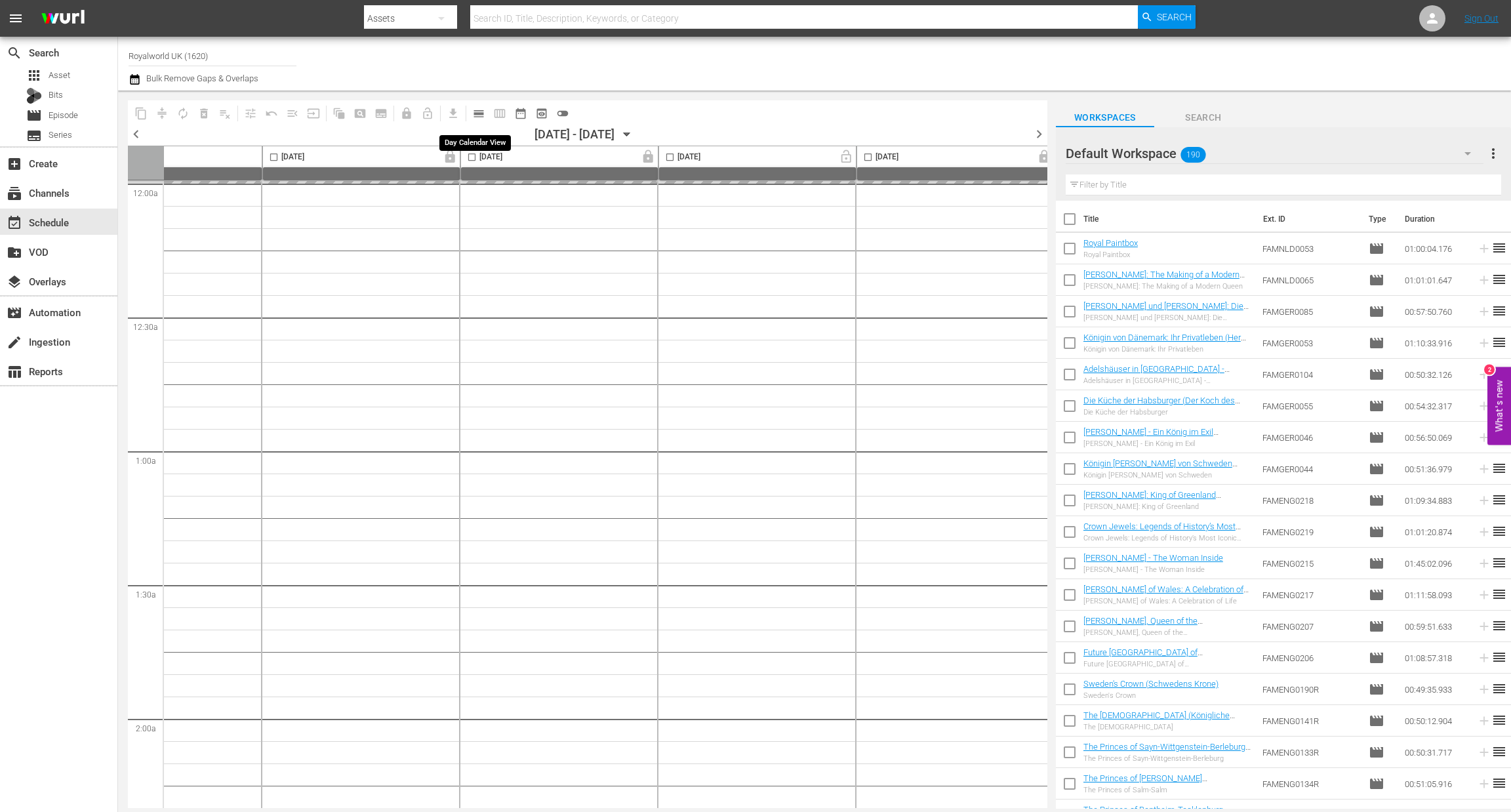
click at [475, 119] on span "calendar_view_day_outlined" at bounding box center [478, 113] width 13 height 13
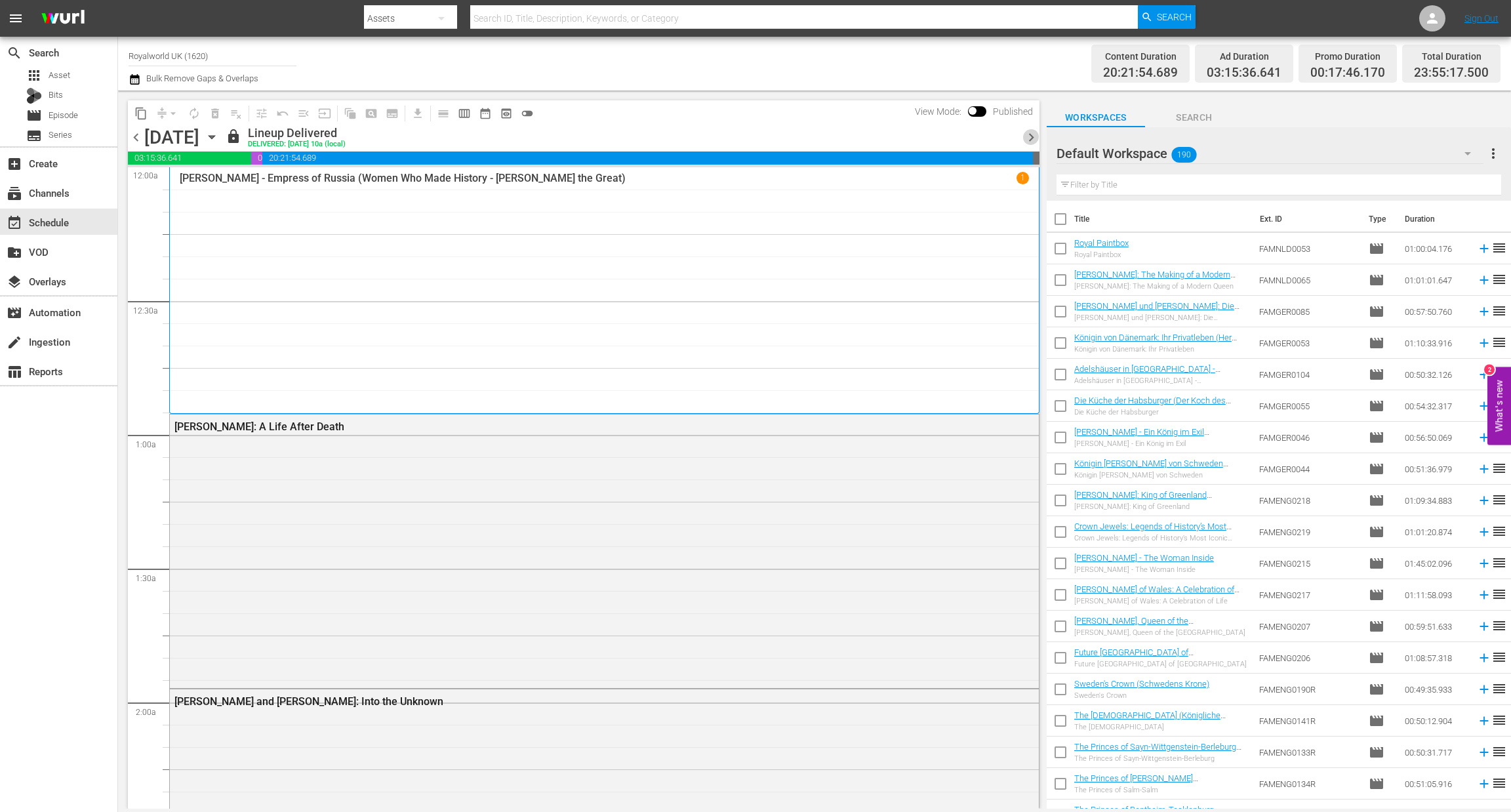
click at [1034, 138] on span "chevron_right" at bounding box center [1031, 137] width 16 height 16
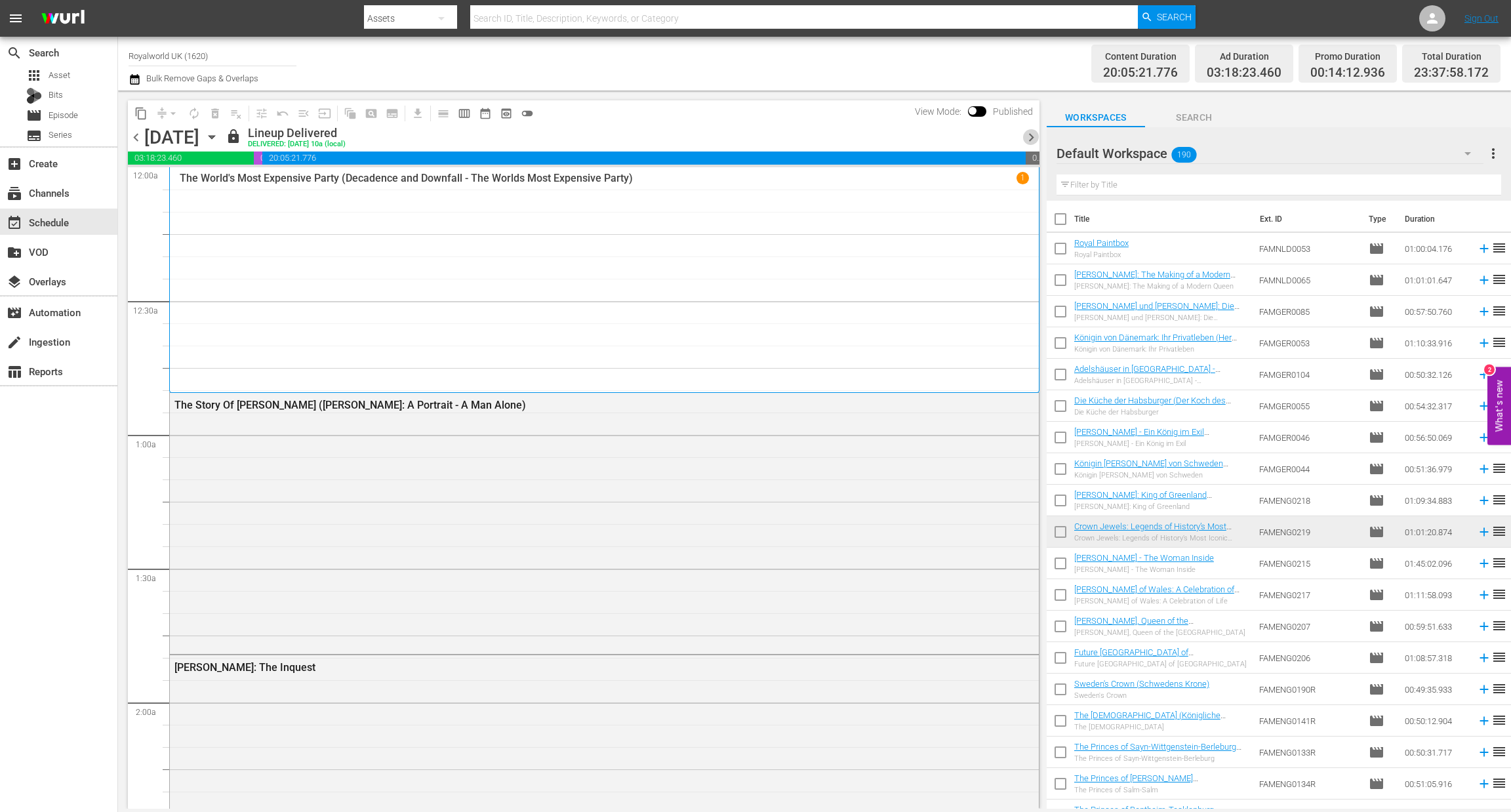
click at [1034, 138] on span "chevron_right" at bounding box center [1031, 137] width 16 height 16
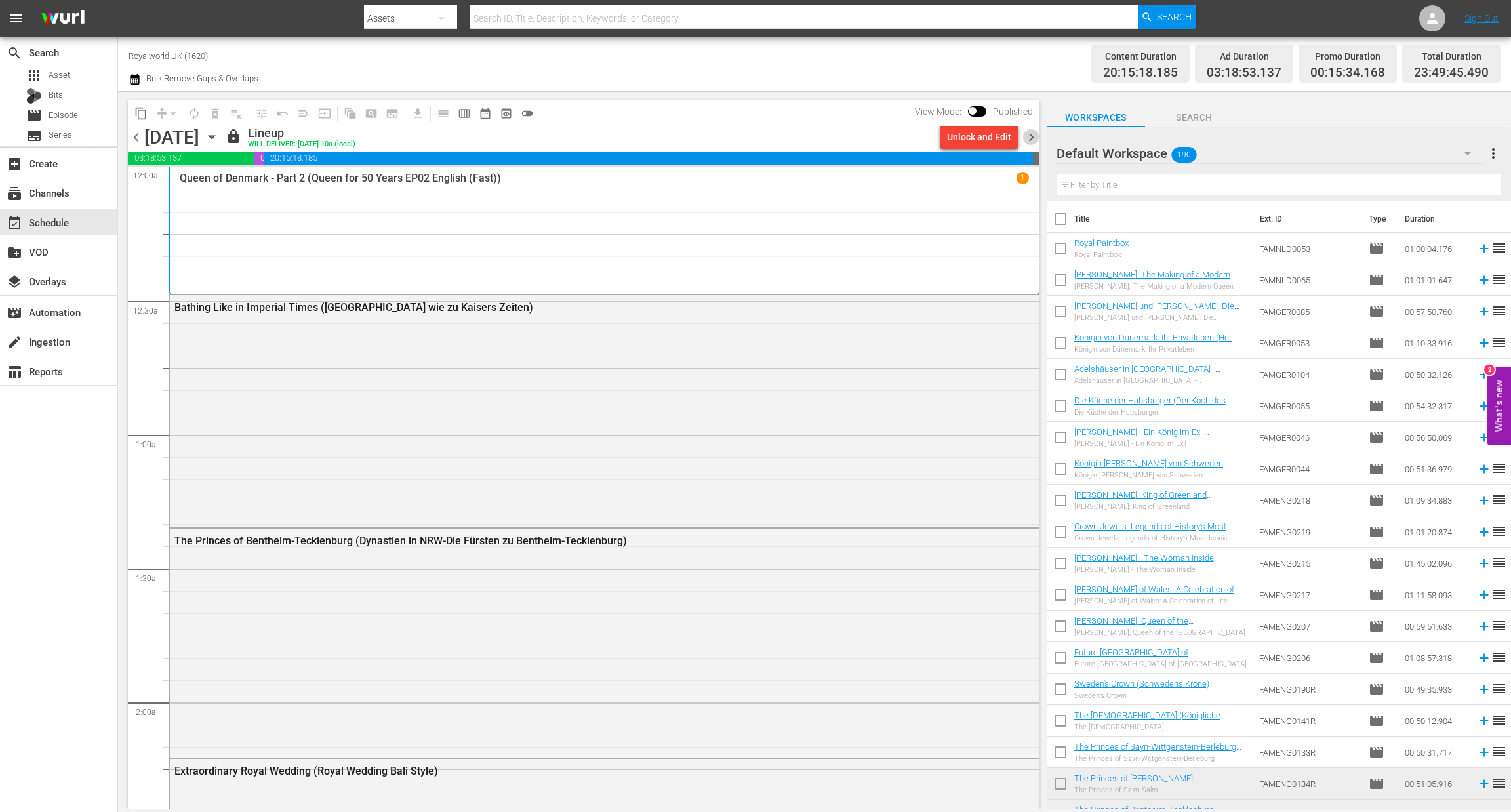
click at [1034, 138] on span "chevron_right" at bounding box center [1031, 137] width 16 height 16
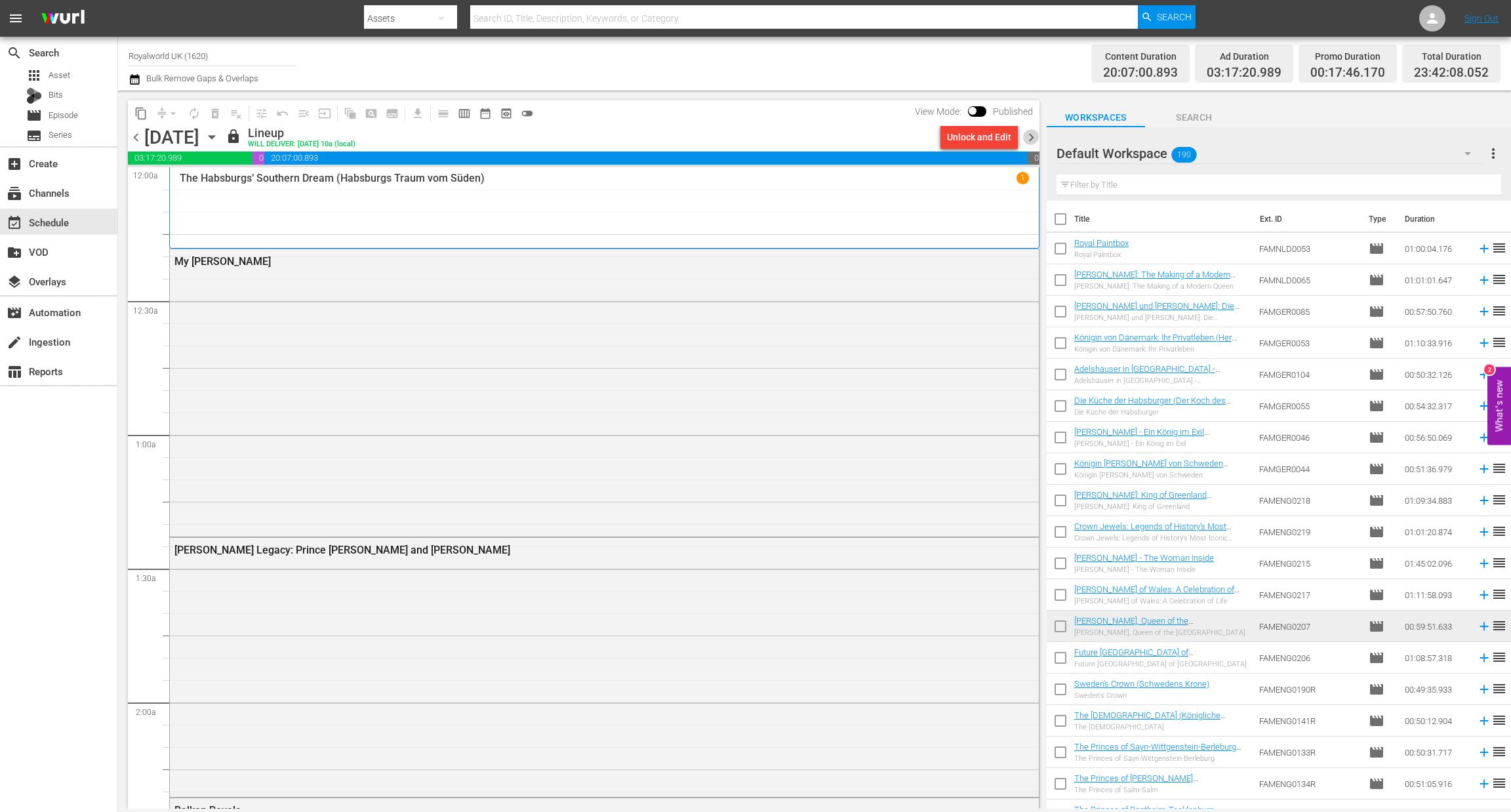
click at [1034, 138] on span "chevron_right" at bounding box center [1031, 137] width 16 height 16
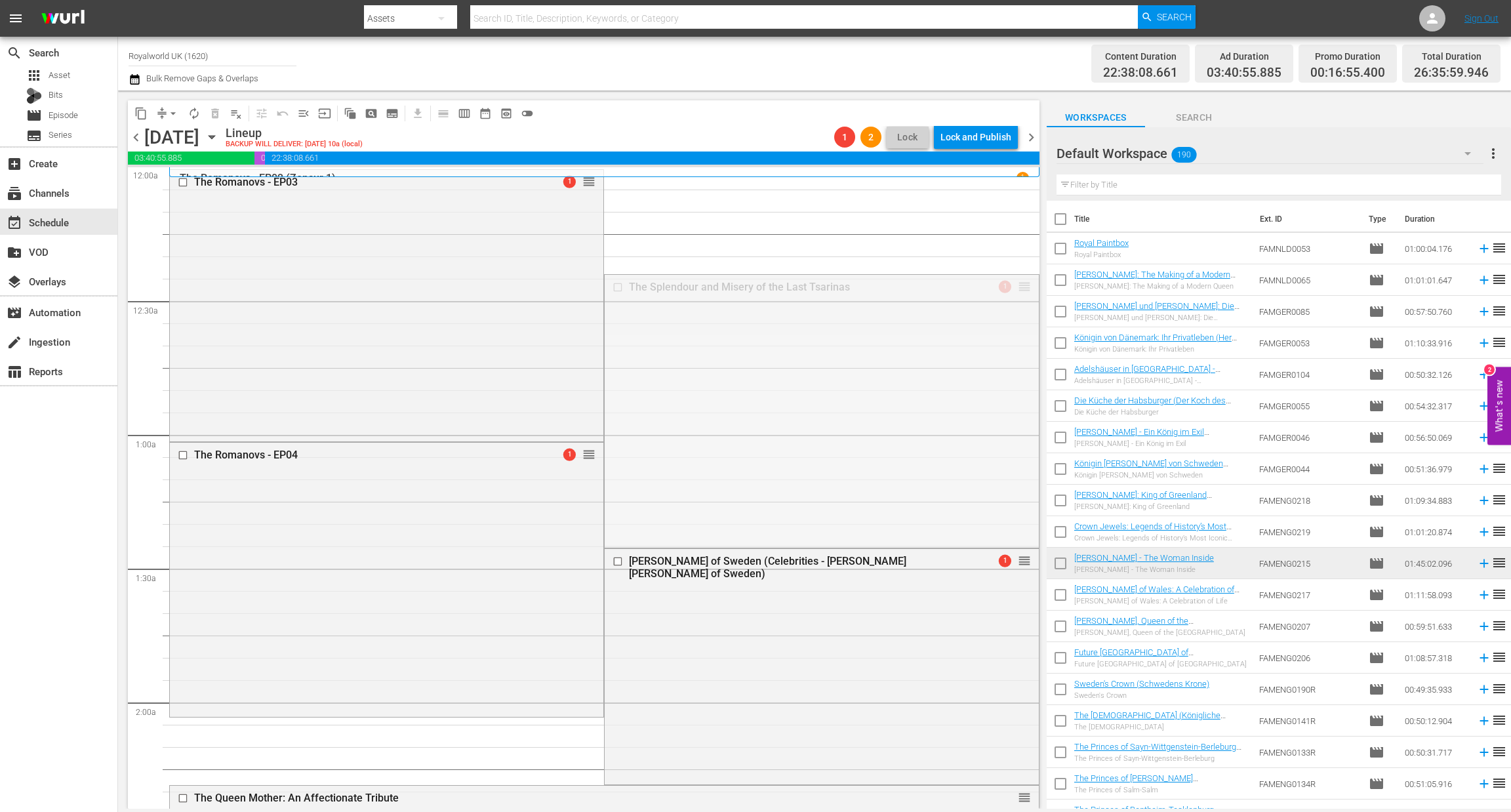
drag, startPoint x: 1008, startPoint y: 288, endPoint x: 920, endPoint y: 502, distance: 231.4
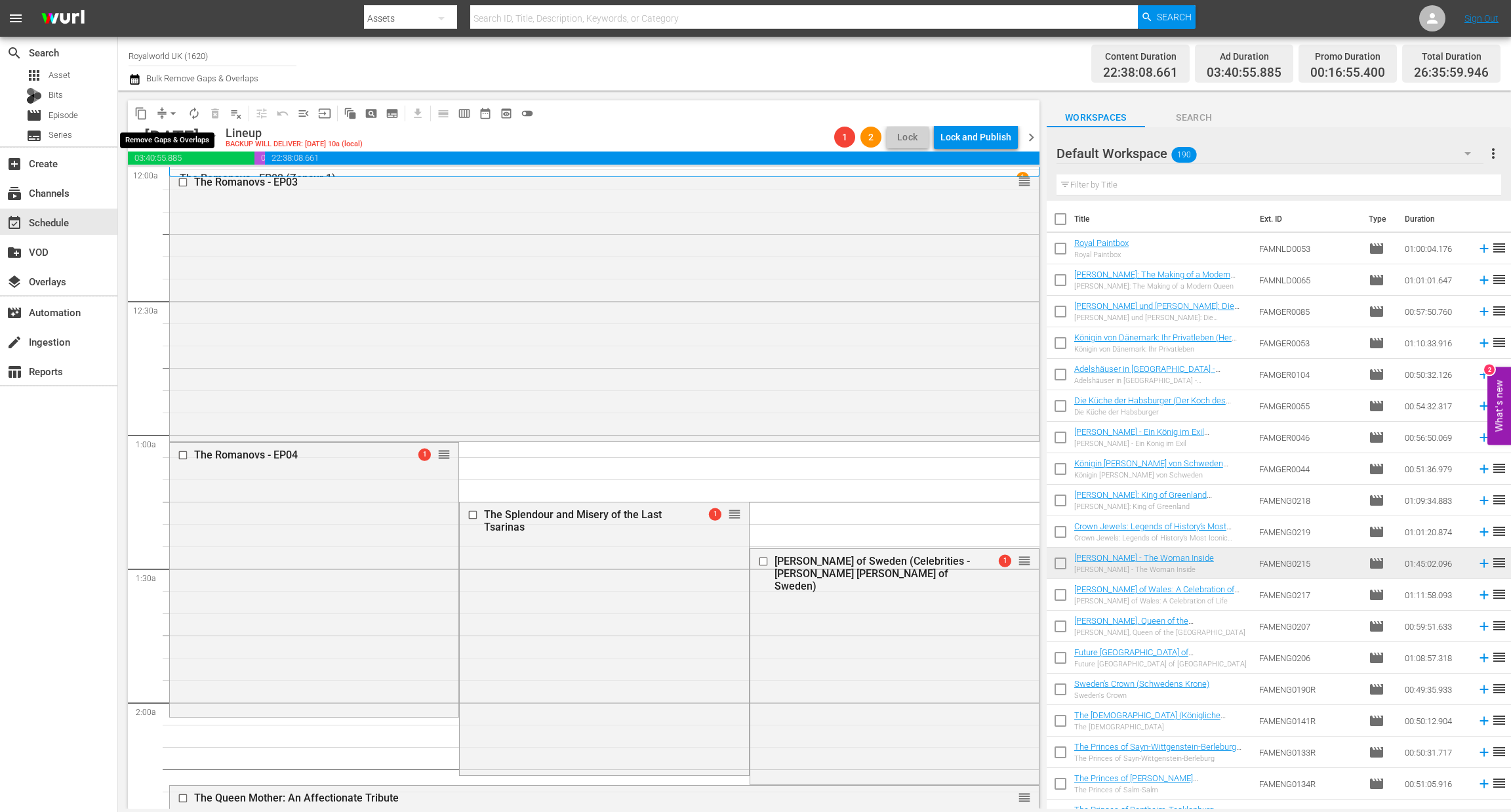
click at [171, 108] on span "arrow_drop_down" at bounding box center [173, 113] width 13 height 13
click at [183, 183] on li "Align to End of Previous Day" at bounding box center [174, 183] width 138 height 22
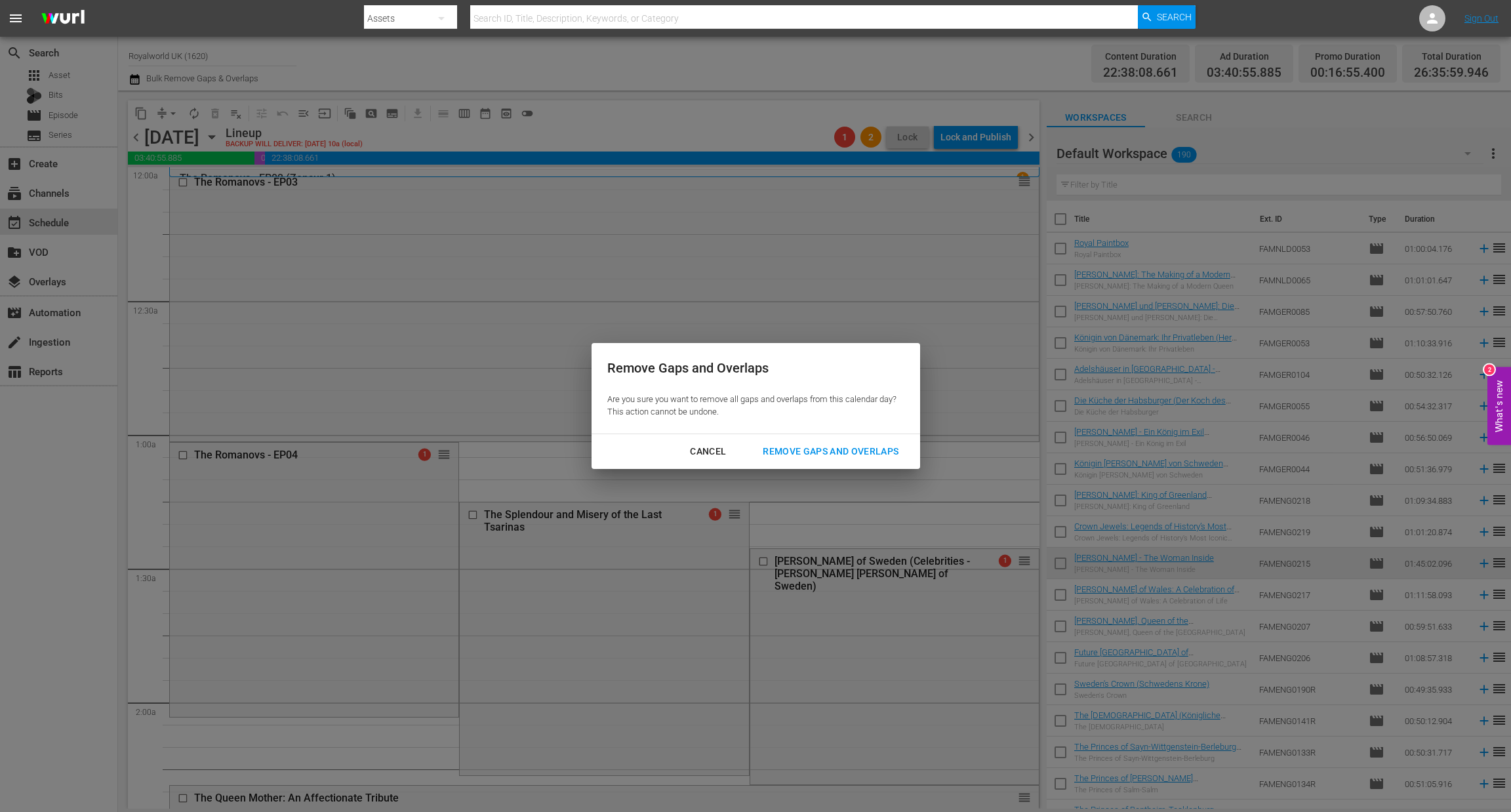
click at [782, 453] on div "Remove Gaps and Overlaps" at bounding box center [831, 451] width 157 height 16
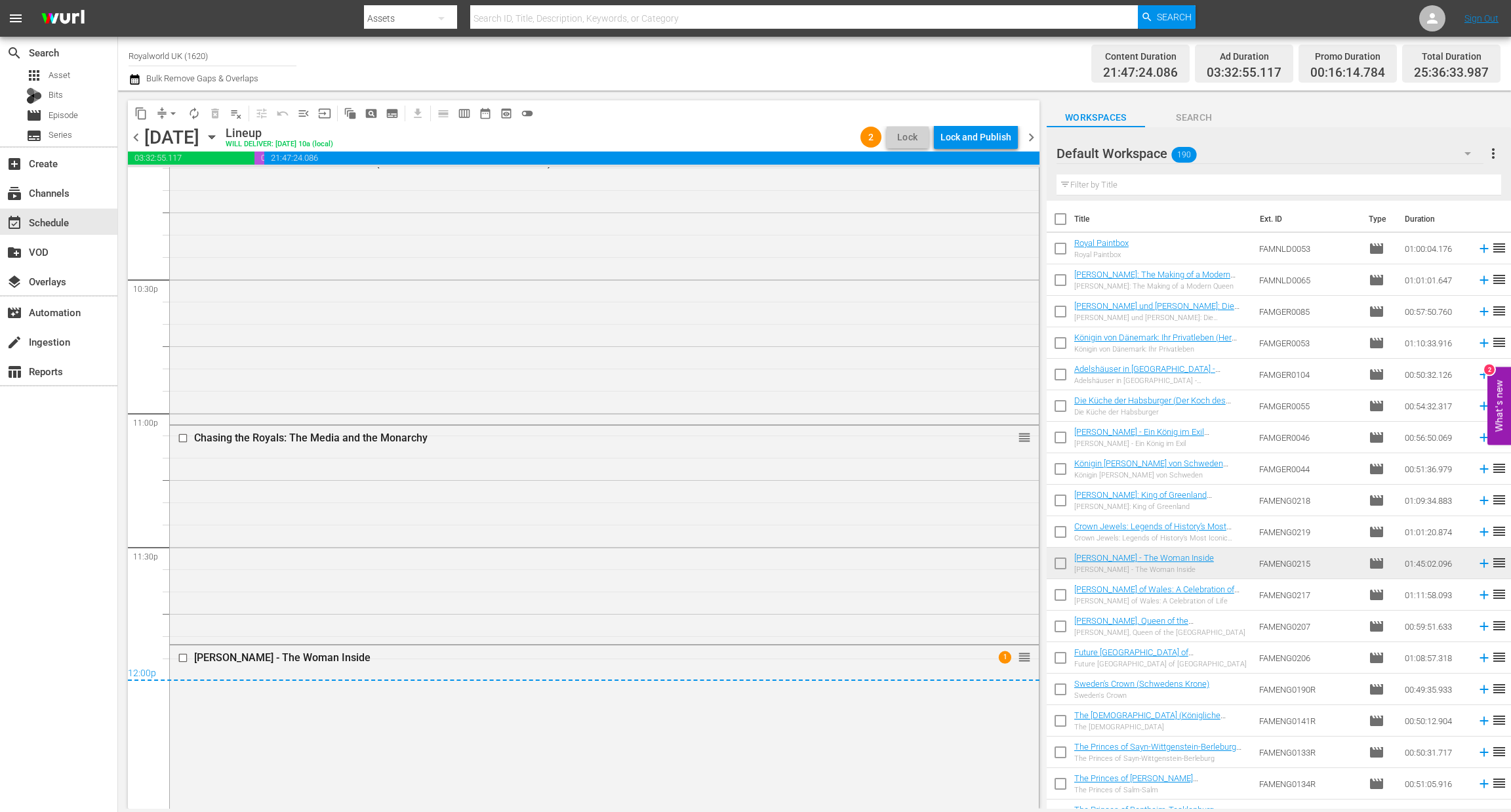
scroll to position [6211, 0]
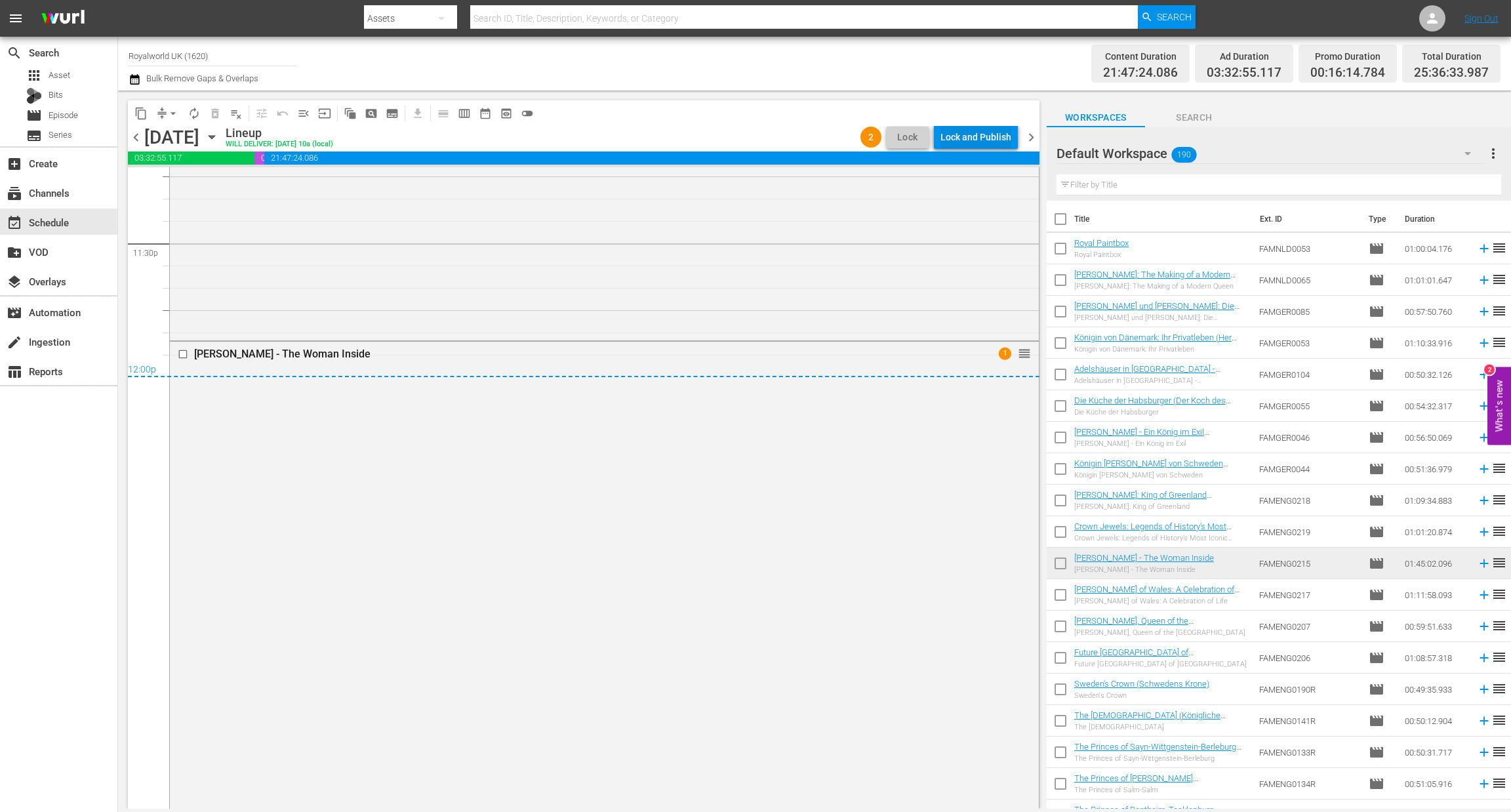
click at [976, 138] on div "Lock and Publish" at bounding box center [976, 137] width 71 height 24
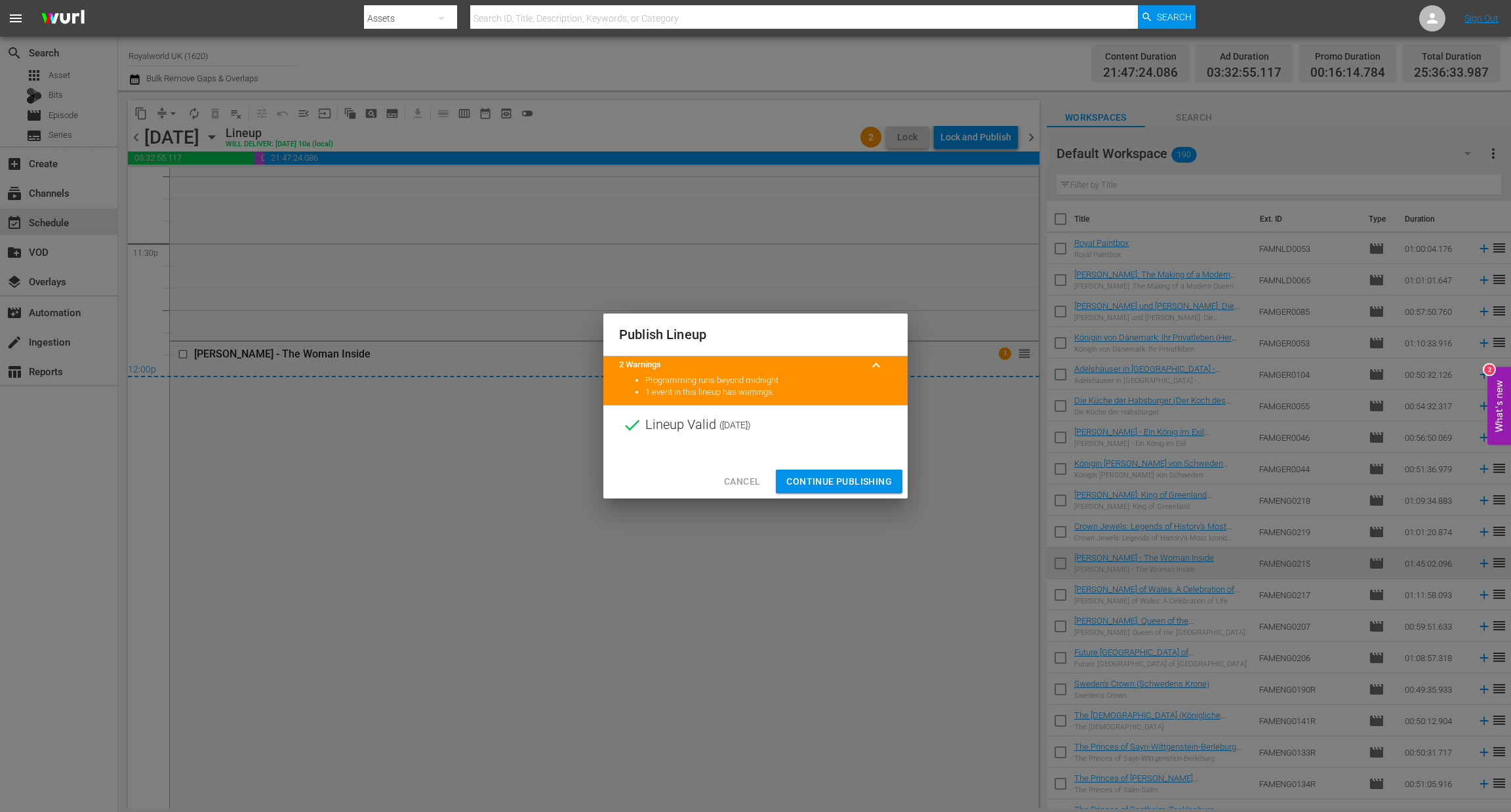
click at [833, 489] on span "Continue Publishing" at bounding box center [839, 481] width 106 height 16
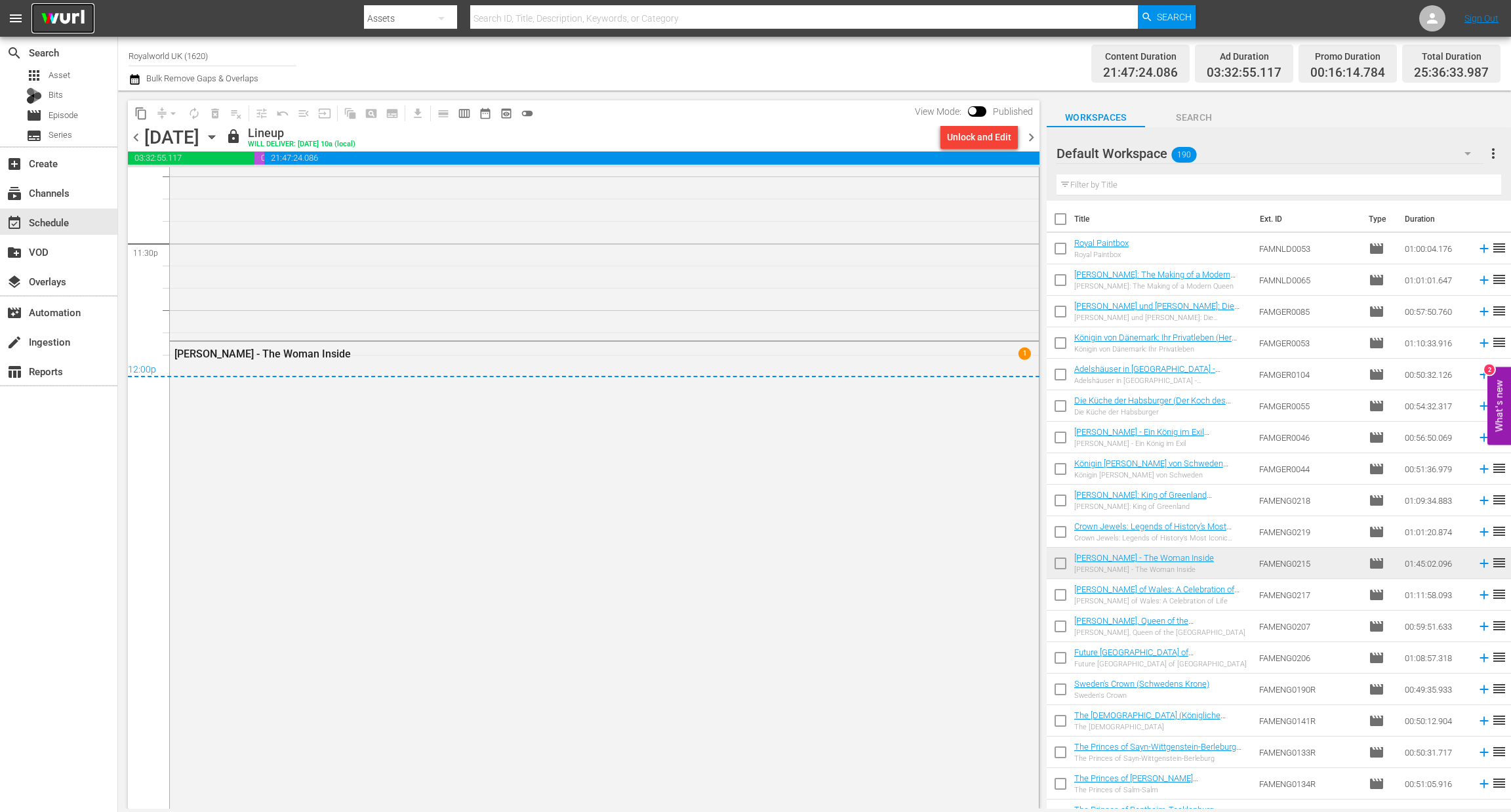
click at [76, 17] on img at bounding box center [63, 18] width 63 height 31
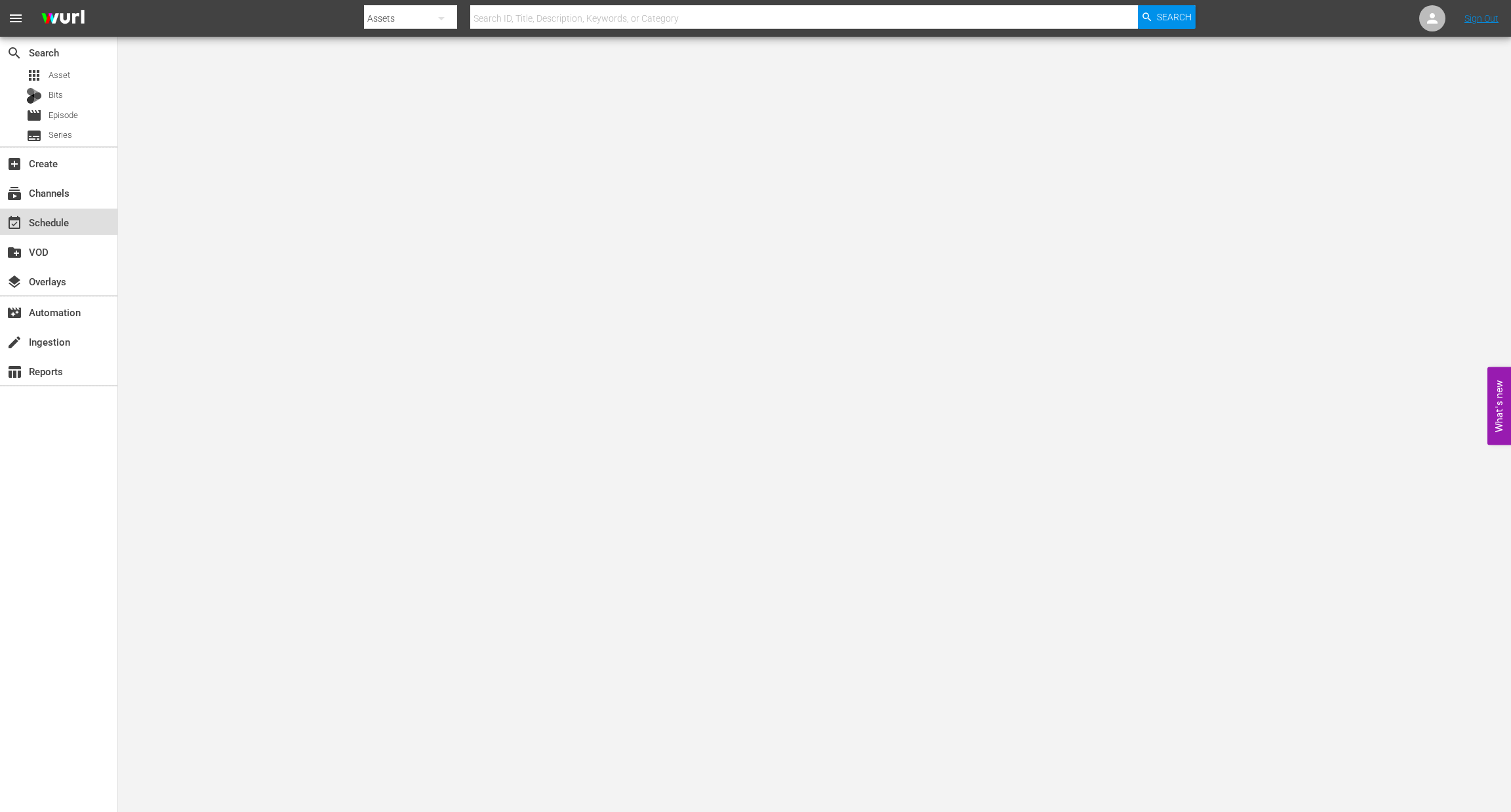
click at [61, 226] on div "event_available Schedule" at bounding box center [37, 220] width 74 height 12
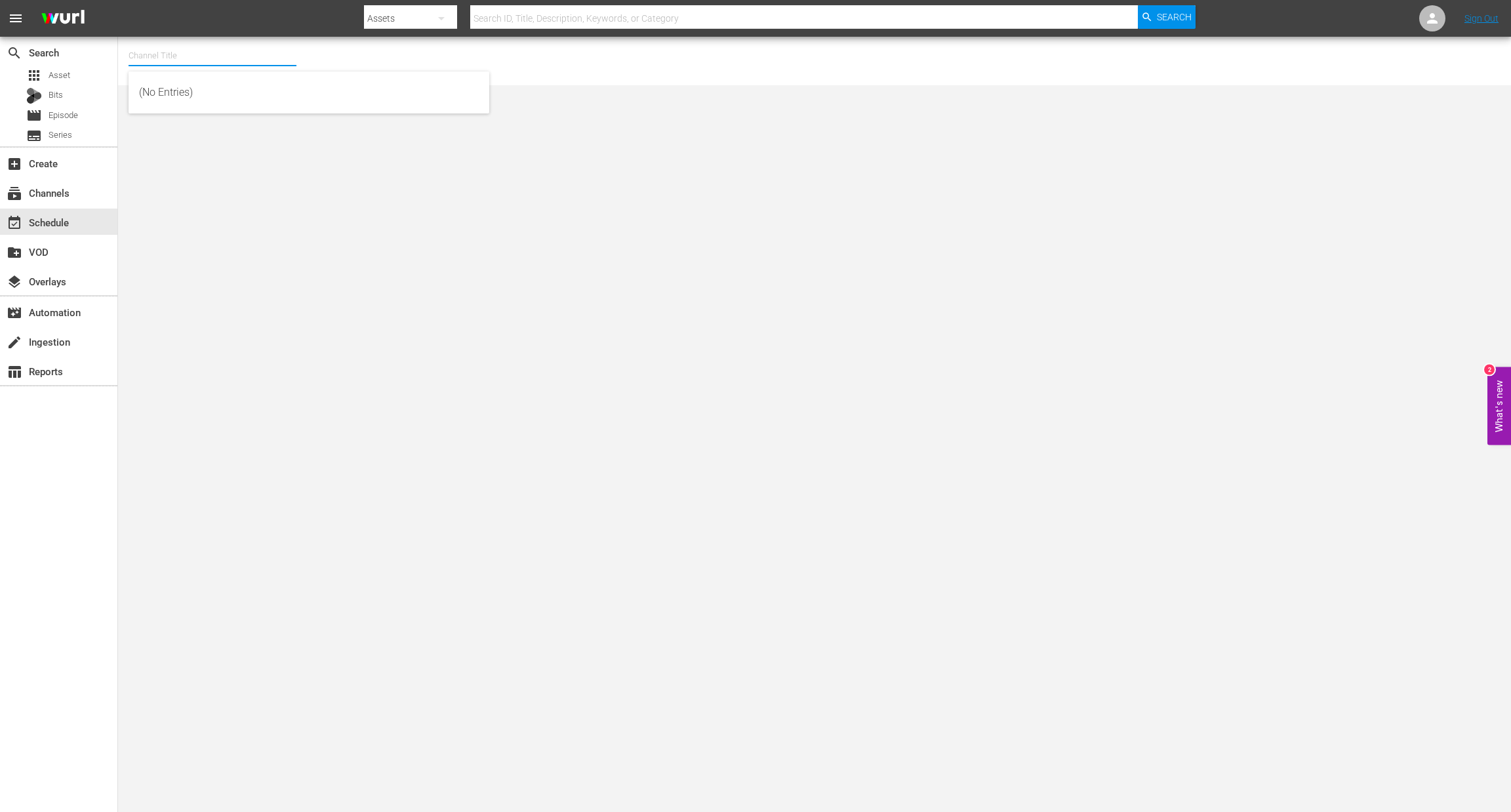
click at [151, 47] on input "text" at bounding box center [213, 56] width 168 height 31
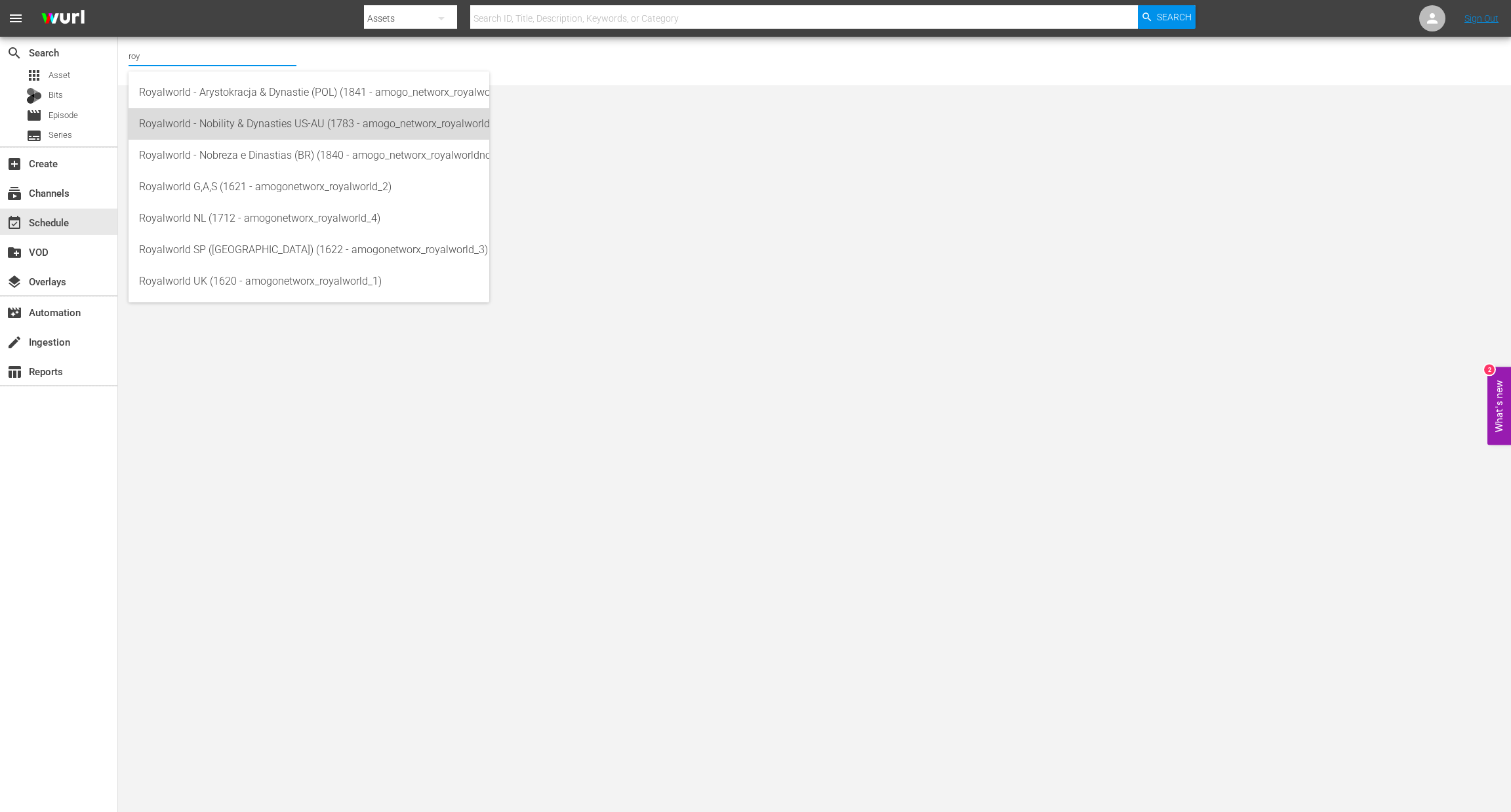
click at [268, 124] on div "Royalworld - Nobility & Dynasties US-AU (1783 - amogo_networx_royalworldnobilit…" at bounding box center [309, 124] width 340 height 31
type input "Royalworld - Nobility & Dynasties US-AU (1783 - amogo_networx_royalworldnobilit…"
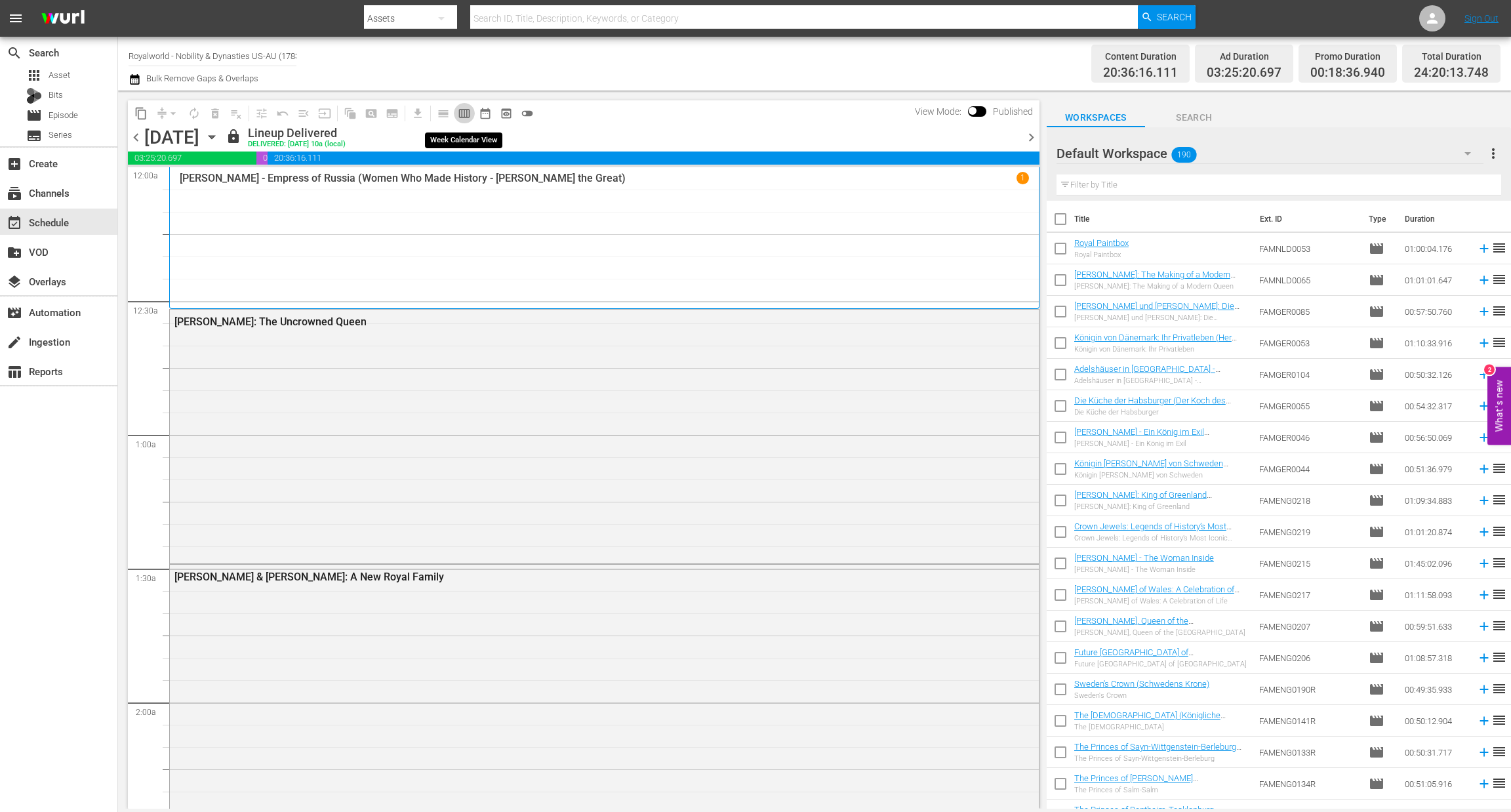
click at [460, 112] on span "calendar_view_week_outlined" at bounding box center [464, 113] width 13 height 13
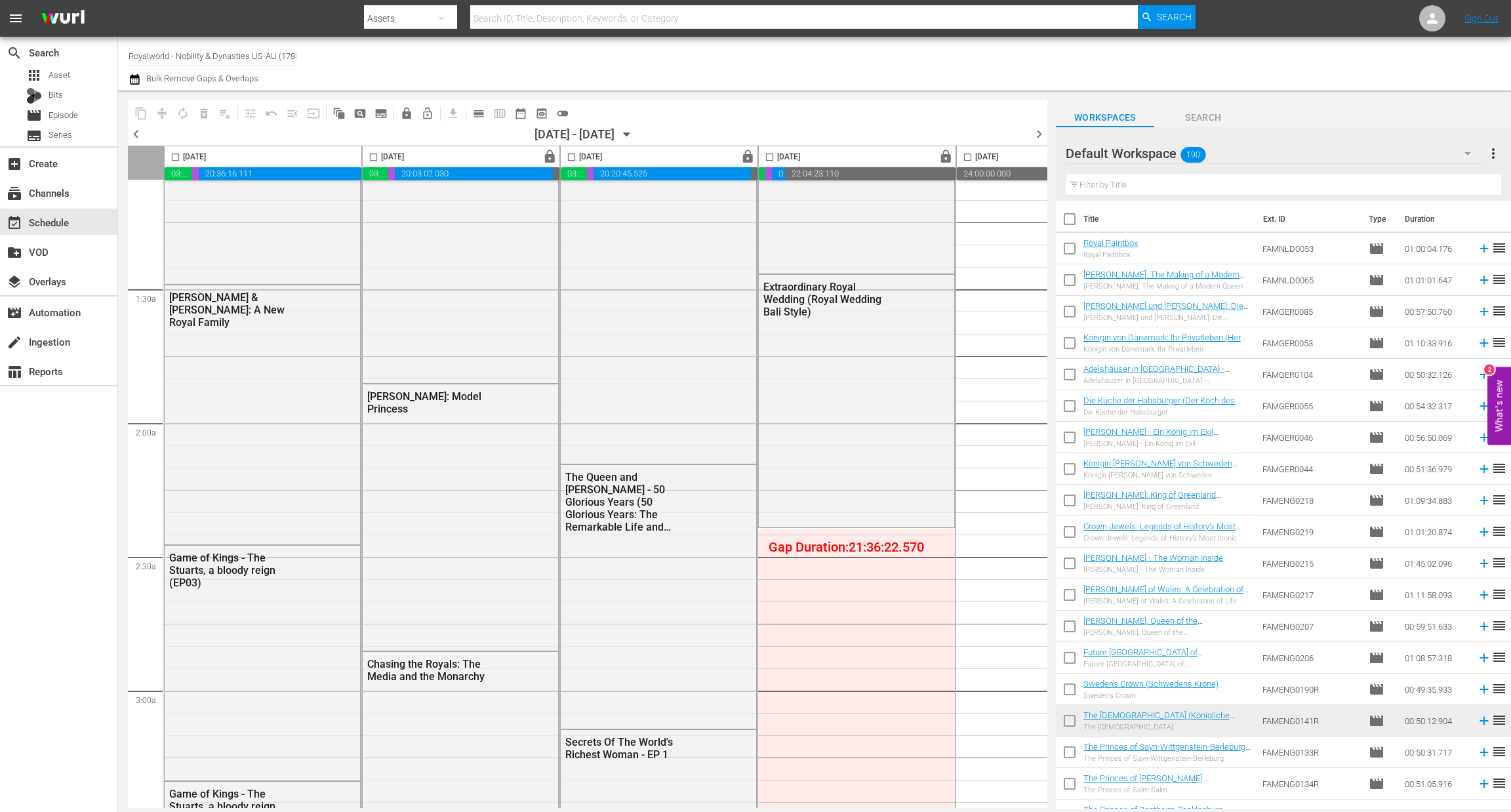
scroll to position [237, 0]
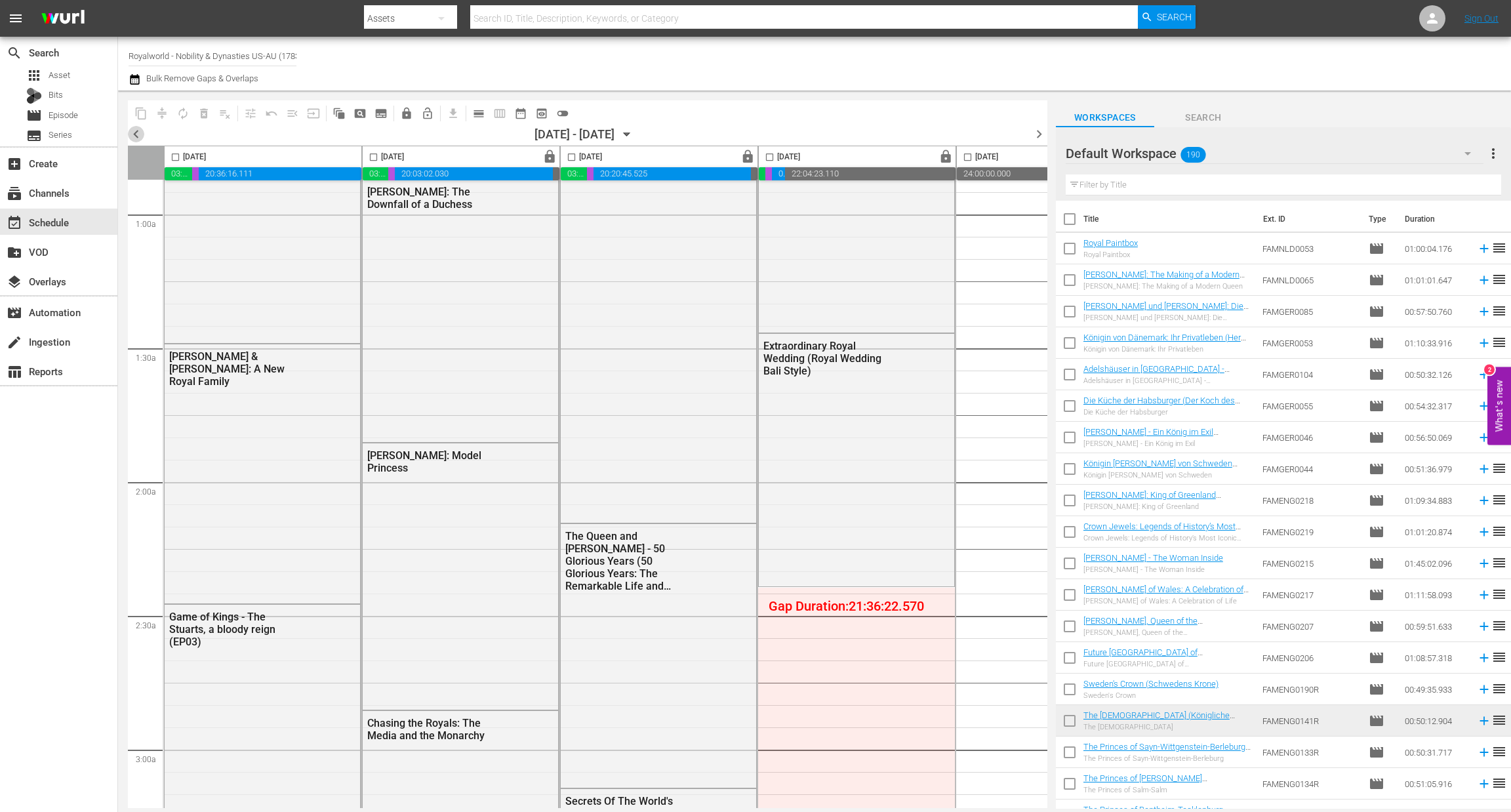
click at [134, 137] on span "chevron_left" at bounding box center [136, 134] width 16 height 16
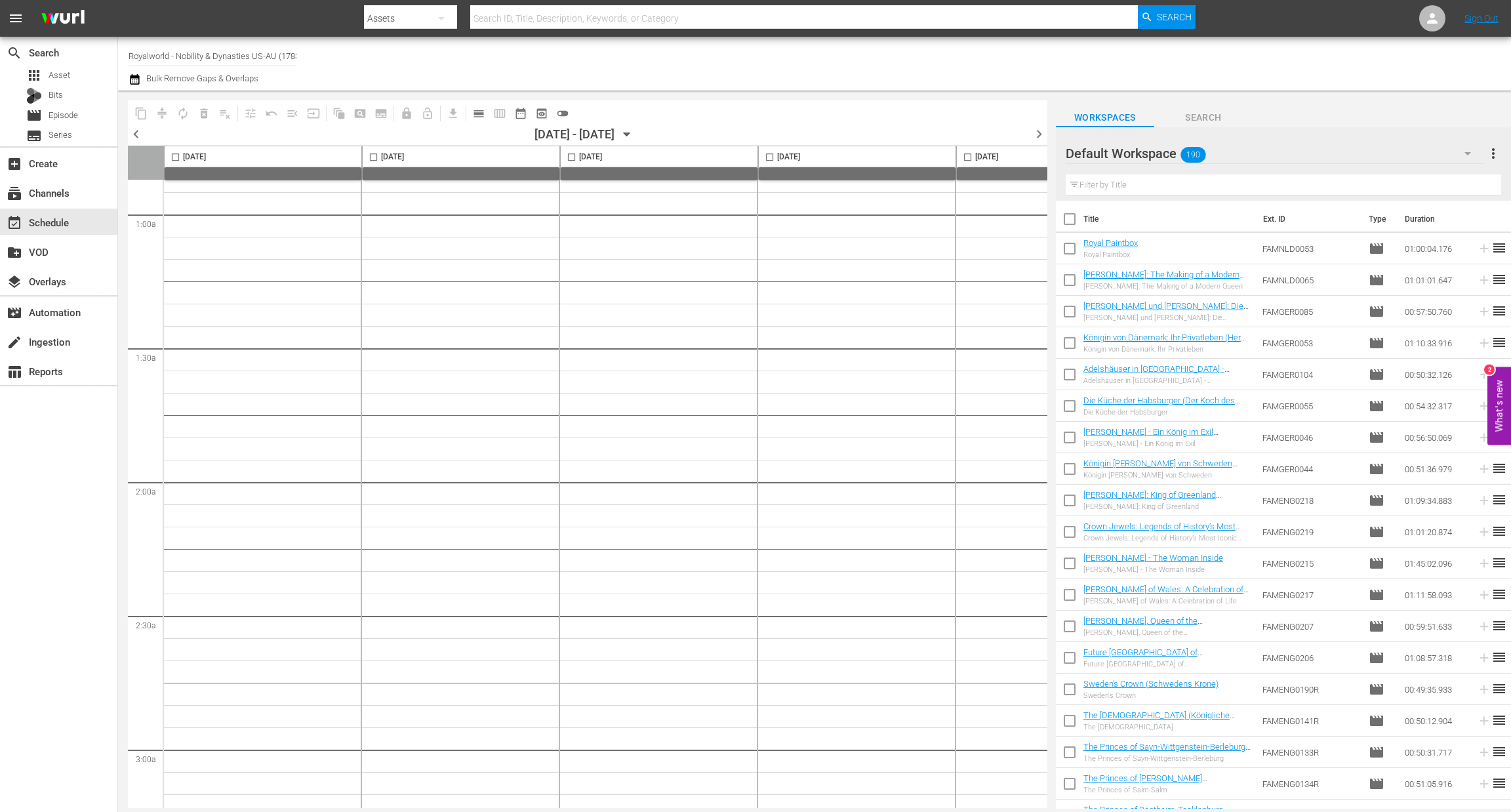
scroll to position [259, 0]
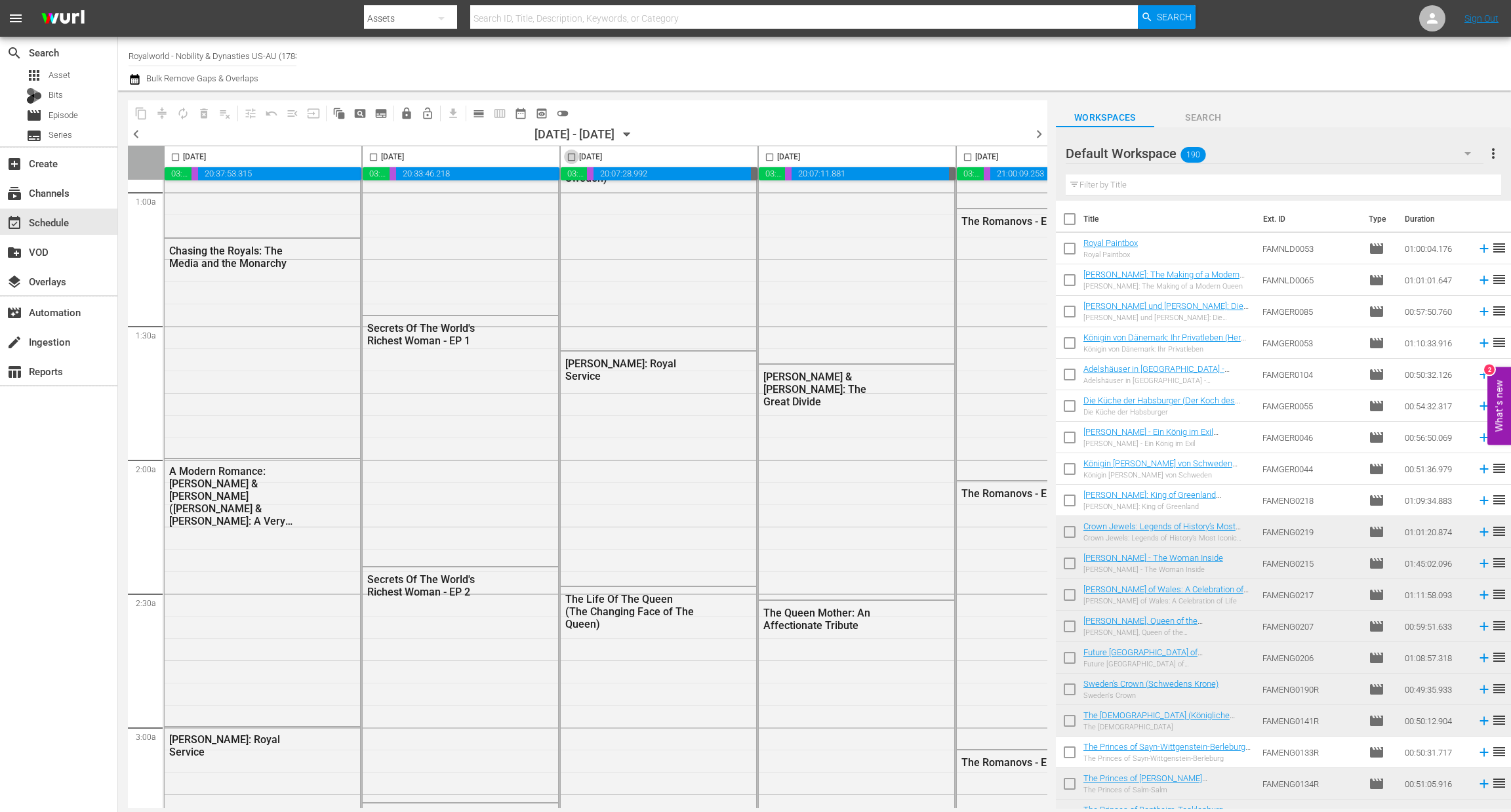
click at [572, 155] on input "checkbox" at bounding box center [571, 160] width 15 height 15
checkbox input "true"
click at [141, 112] on span "content_copy" at bounding box center [140, 113] width 13 height 13
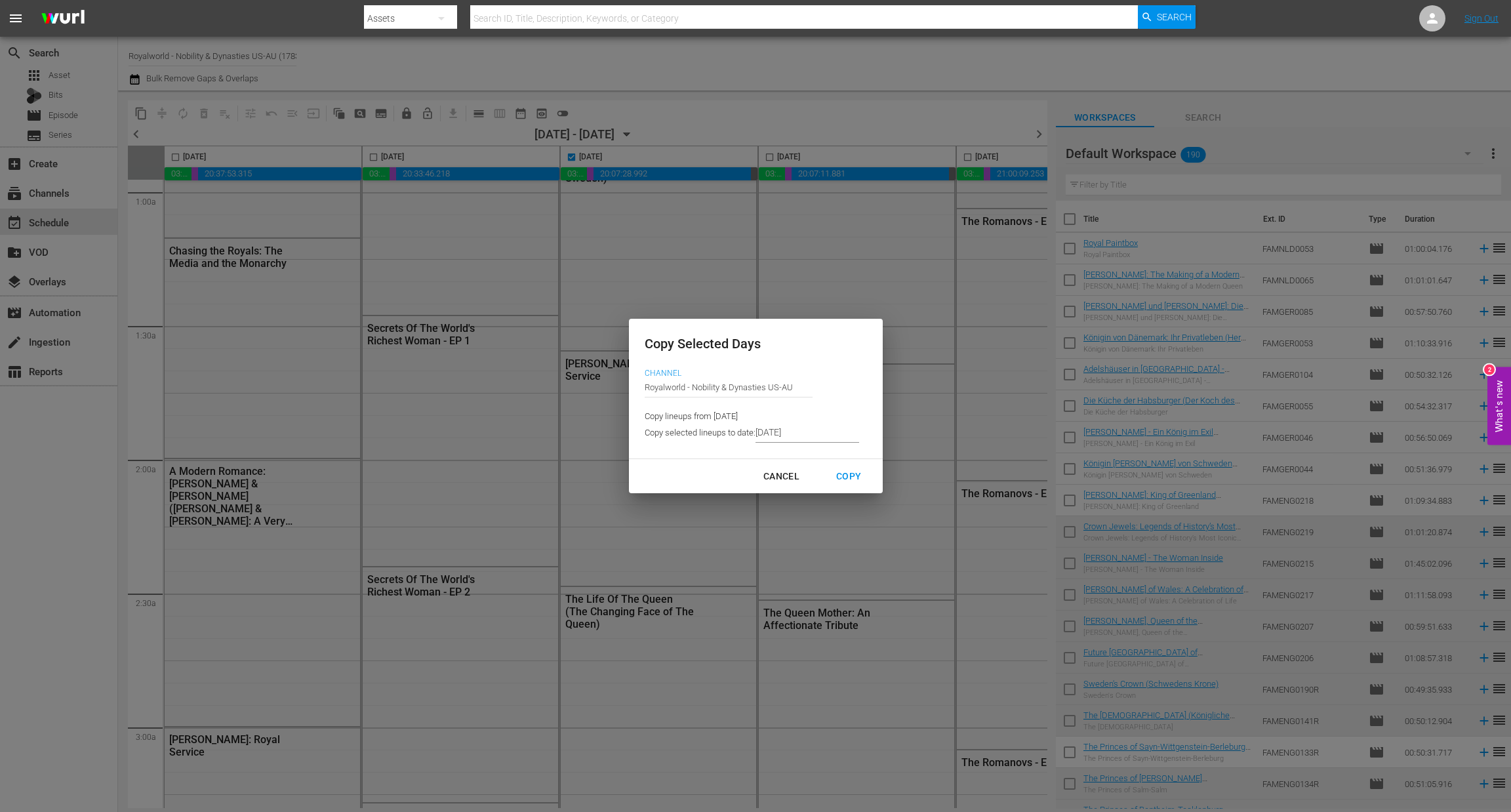
click at [805, 441] on input "8/14/2025" at bounding box center [807, 432] width 104 height 20
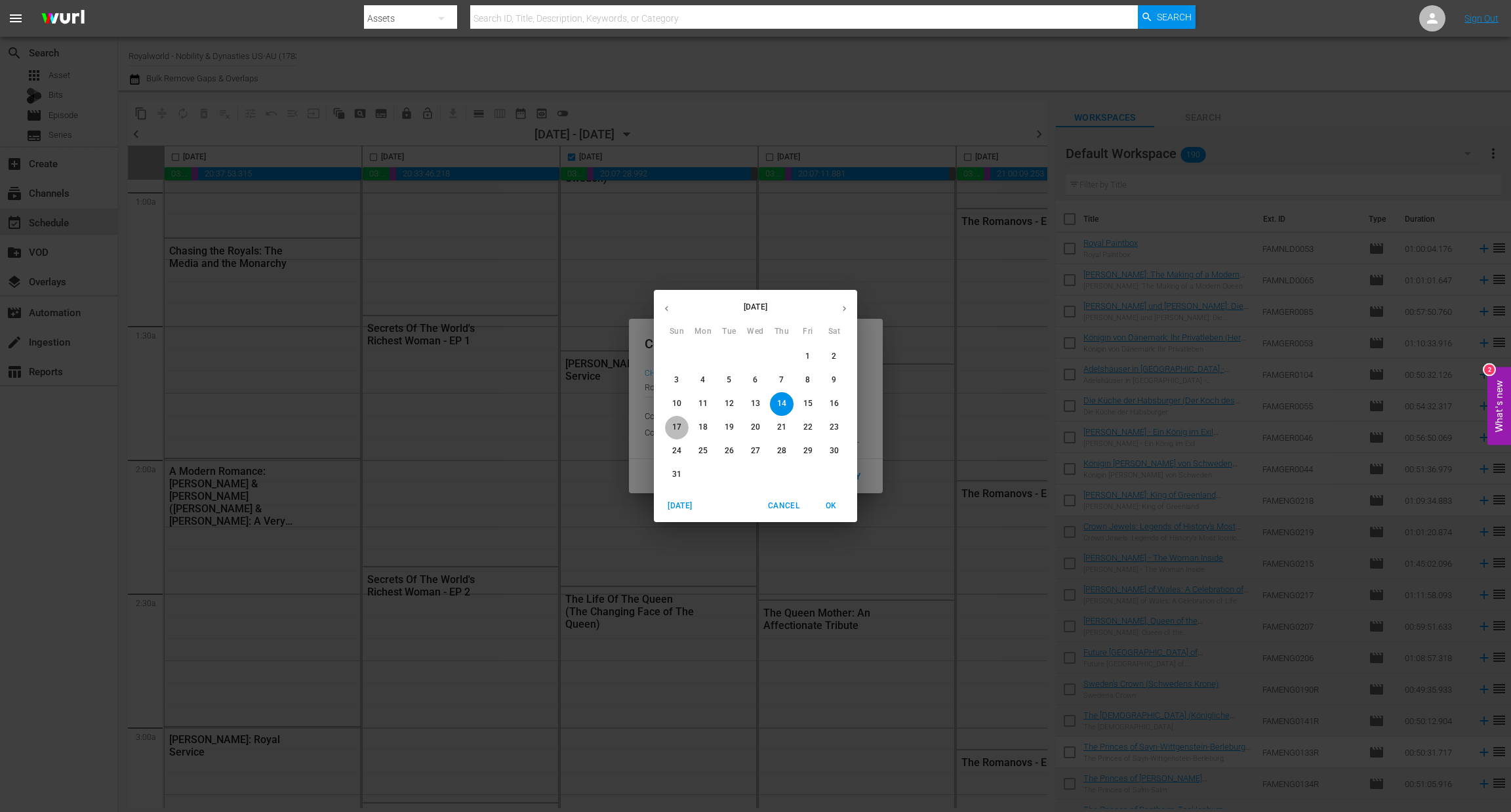
click at [675, 430] on p "17" at bounding box center [676, 427] width 9 height 11
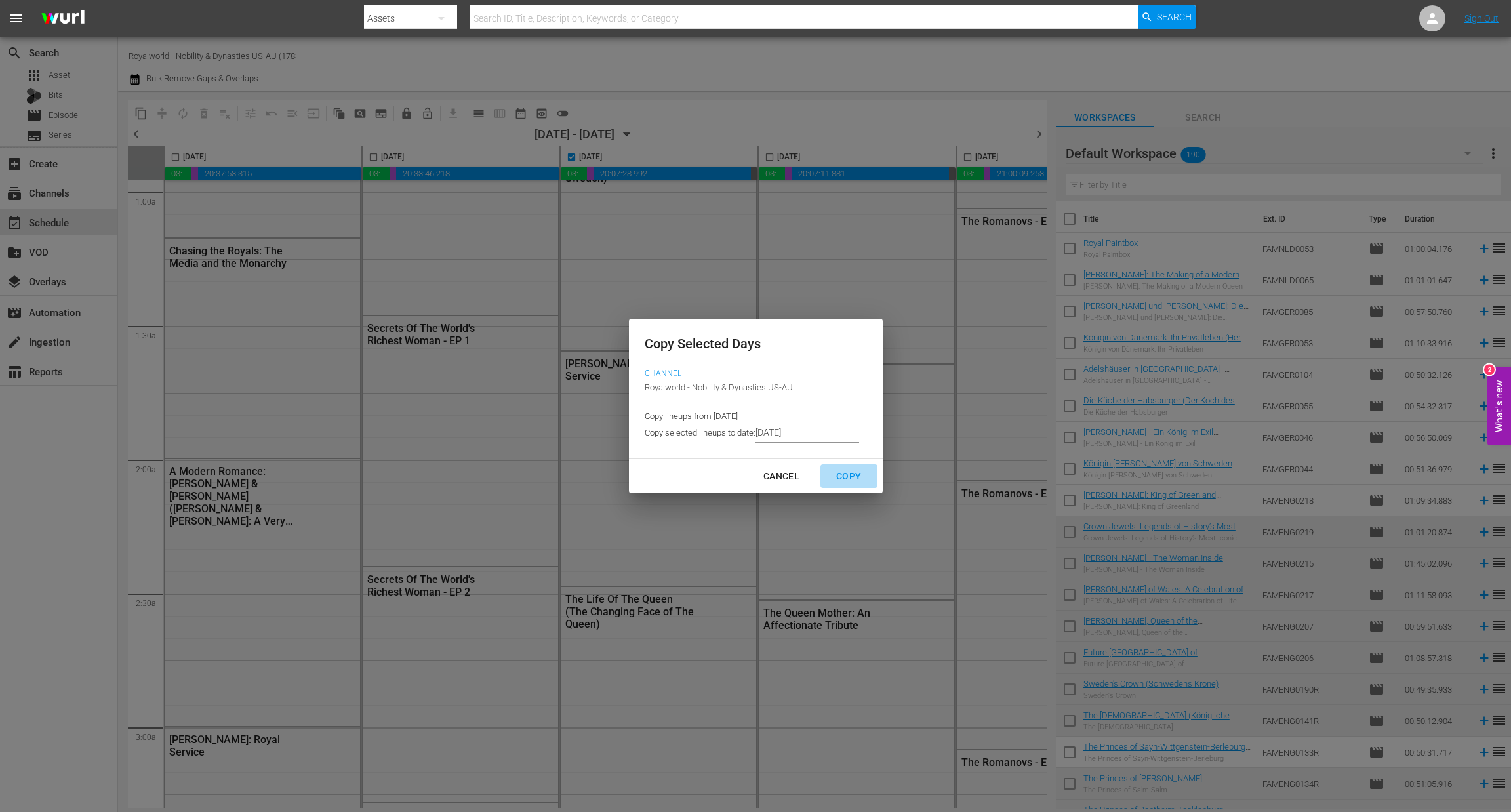
click at [854, 472] on div "Copy" at bounding box center [848, 477] width 46 height 16
type input "8/09/2025"
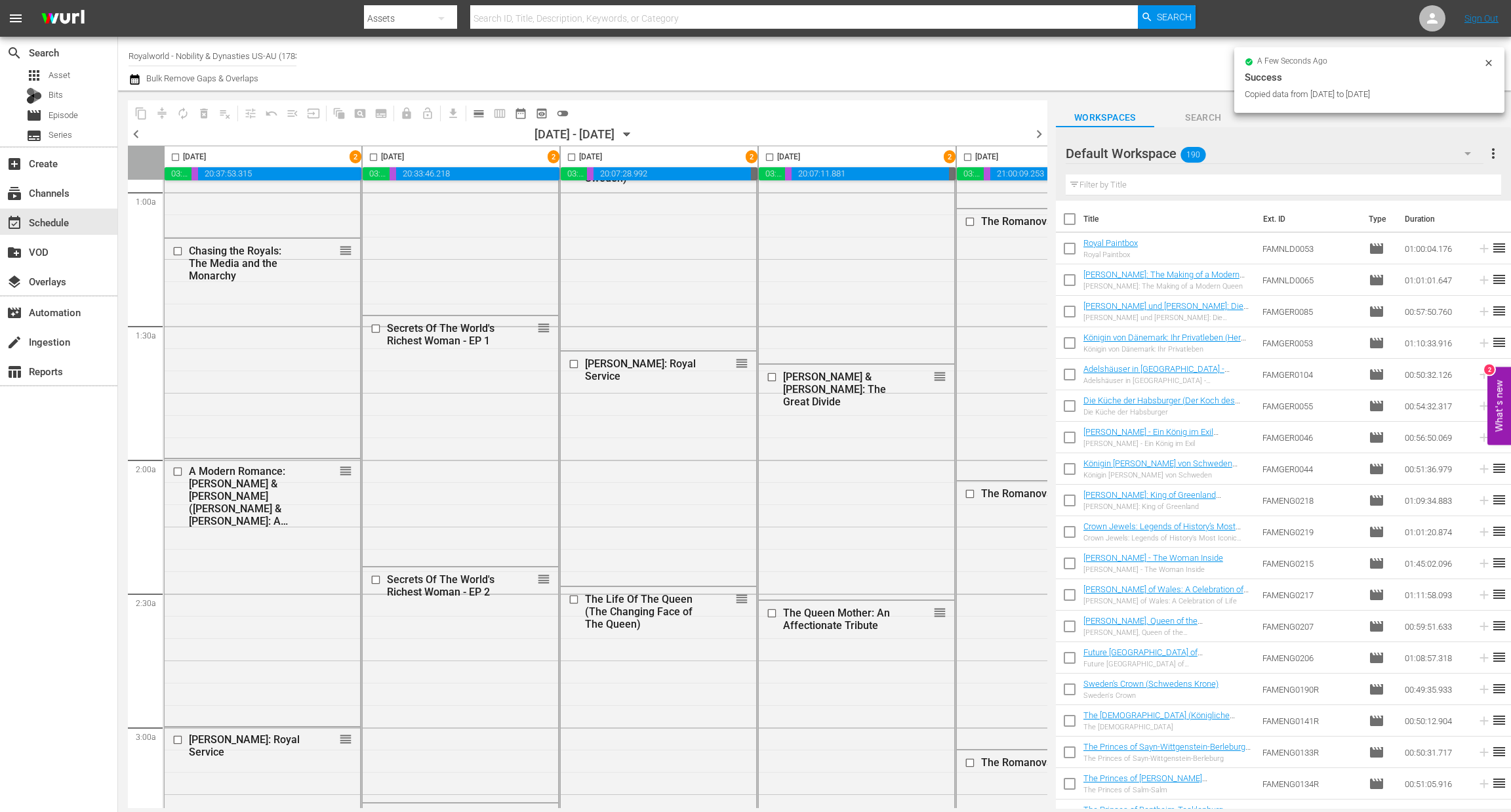
checkbox input "false"
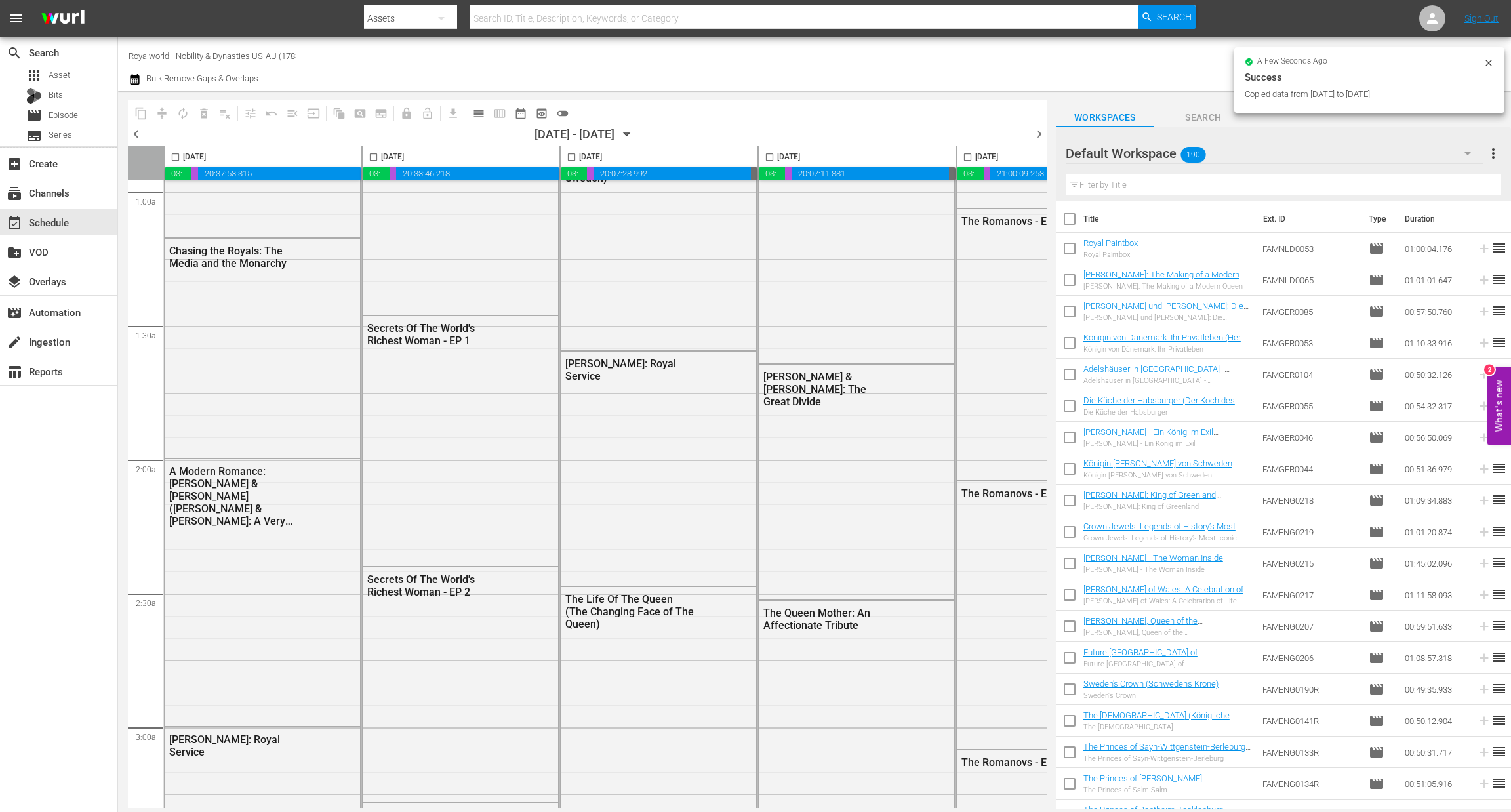
scroll to position [259, 436]
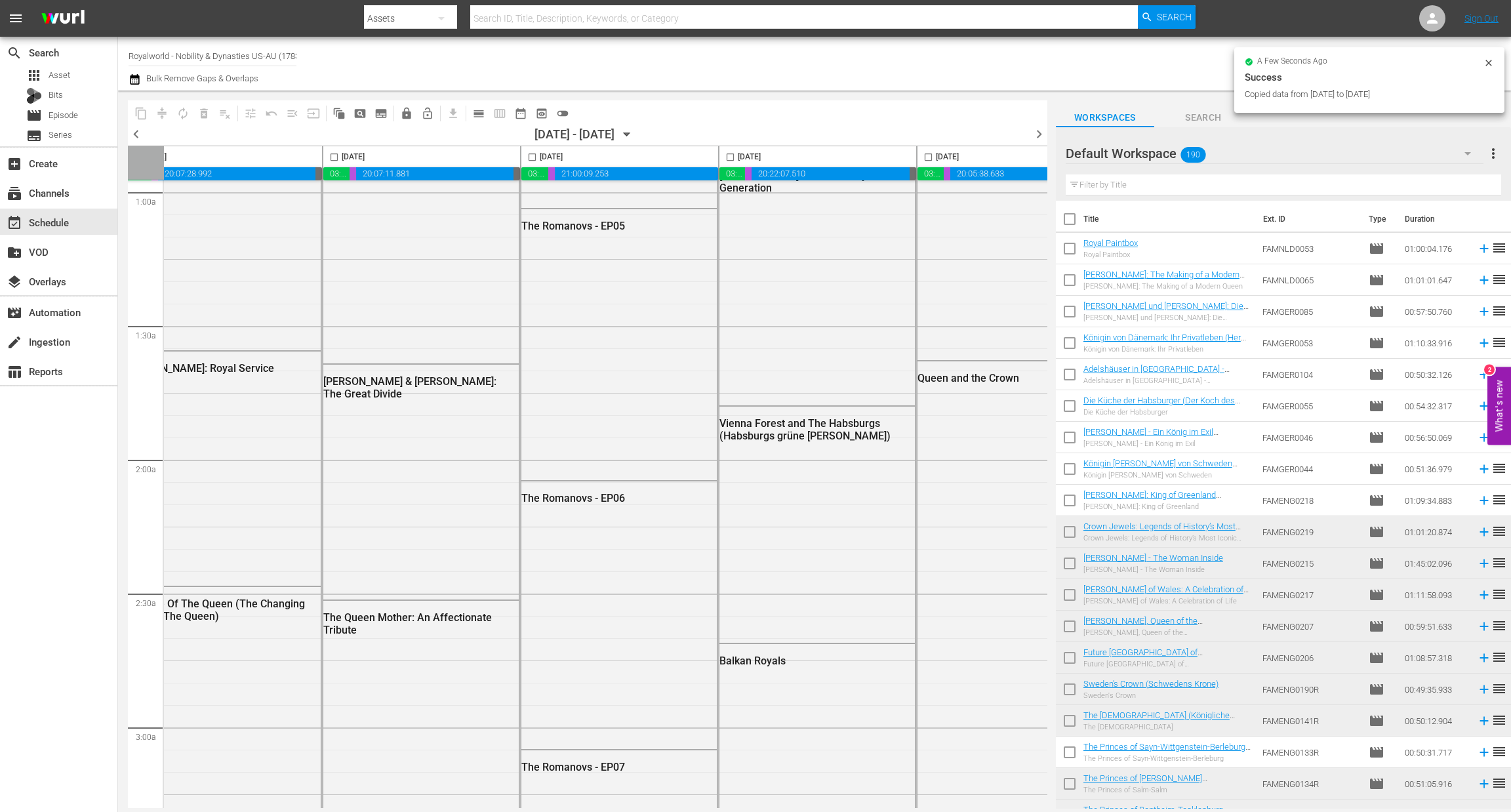
click at [1036, 134] on span "chevron_right" at bounding box center [1039, 134] width 16 height 16
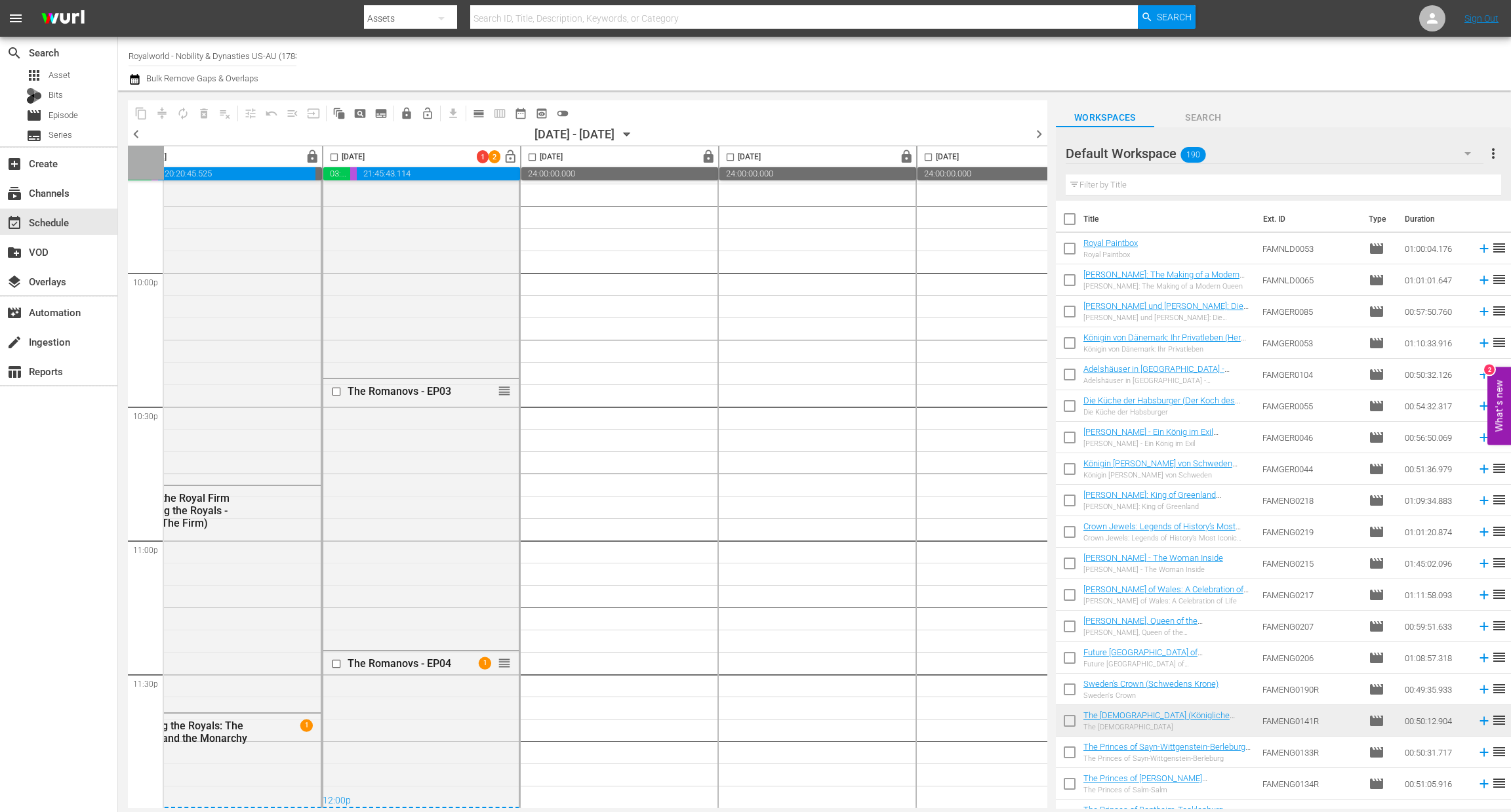
scroll to position [259, 436]
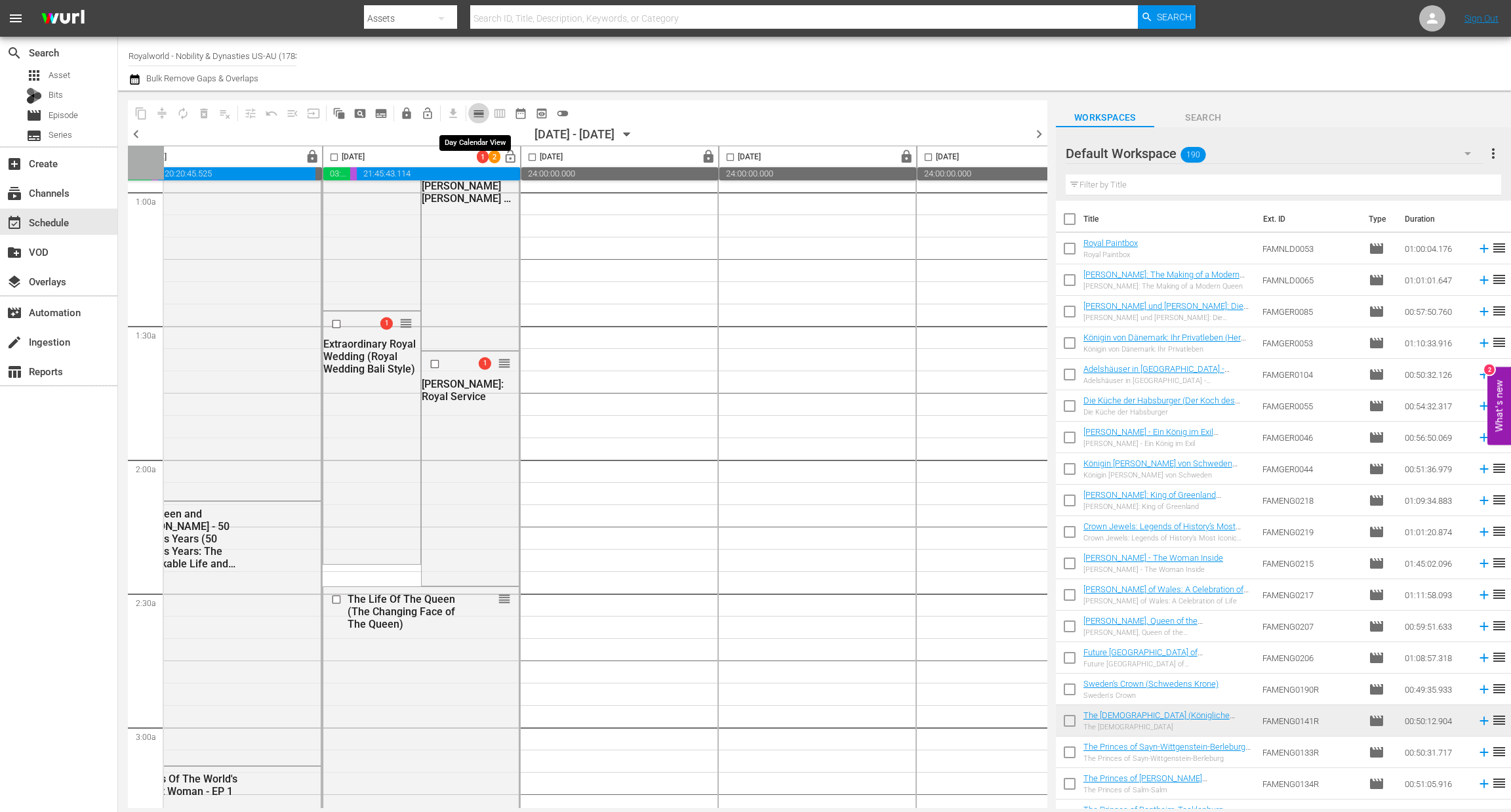
click at [477, 115] on span "calendar_view_day_outlined" at bounding box center [478, 113] width 13 height 13
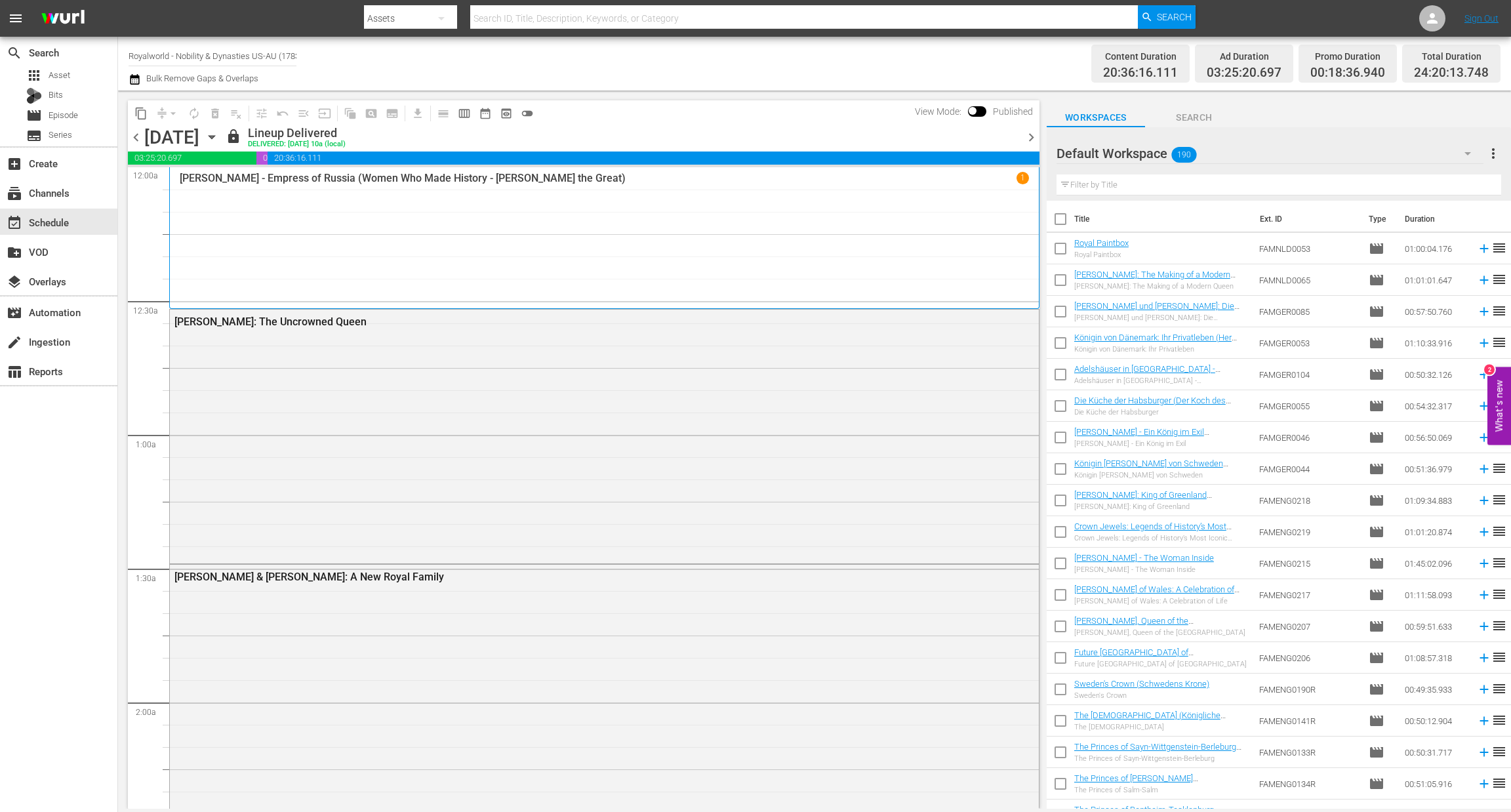
click at [1034, 142] on span "chevron_right" at bounding box center [1031, 137] width 16 height 16
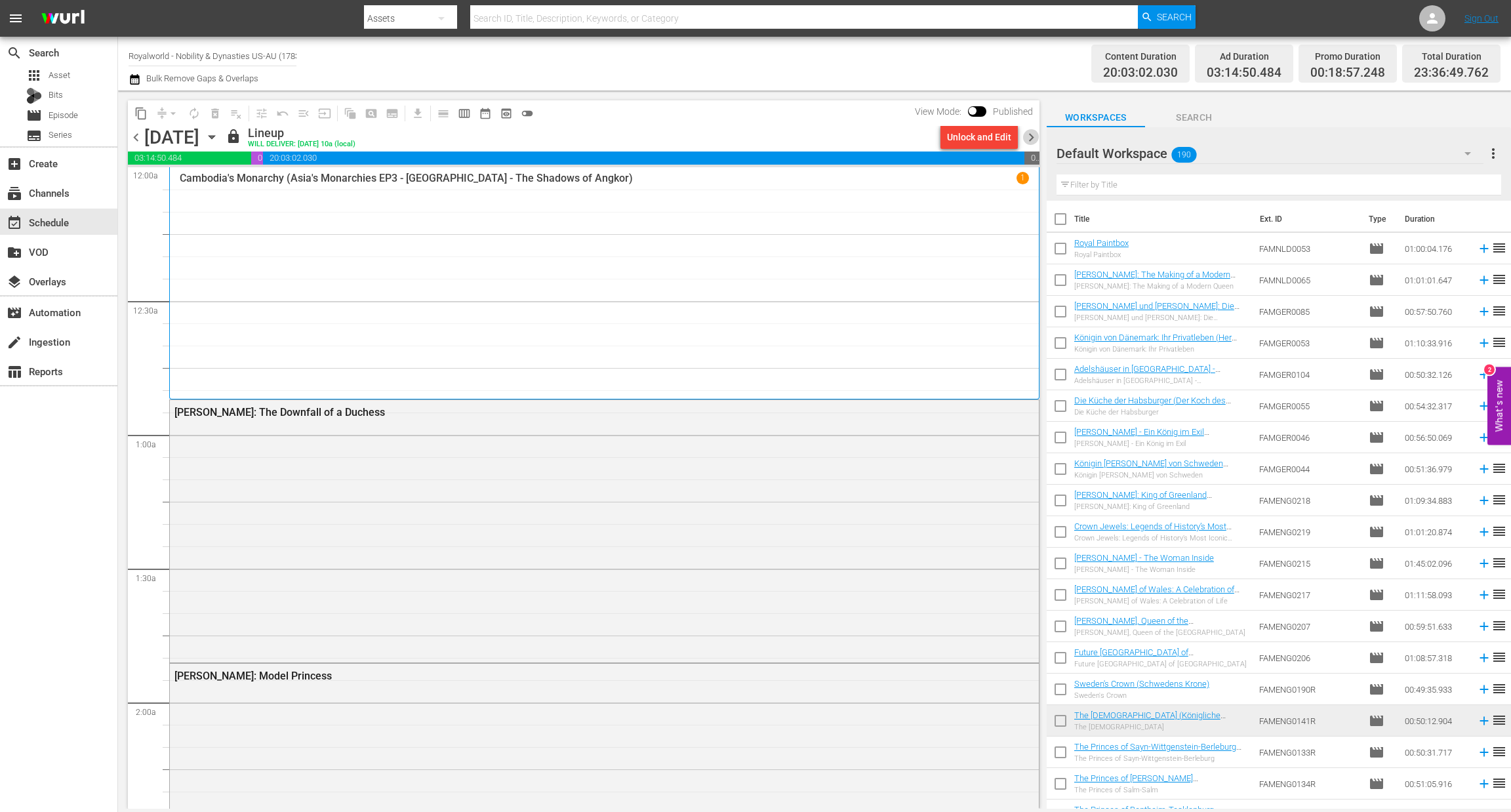
click at [1034, 142] on span "chevron_right" at bounding box center [1031, 137] width 16 height 16
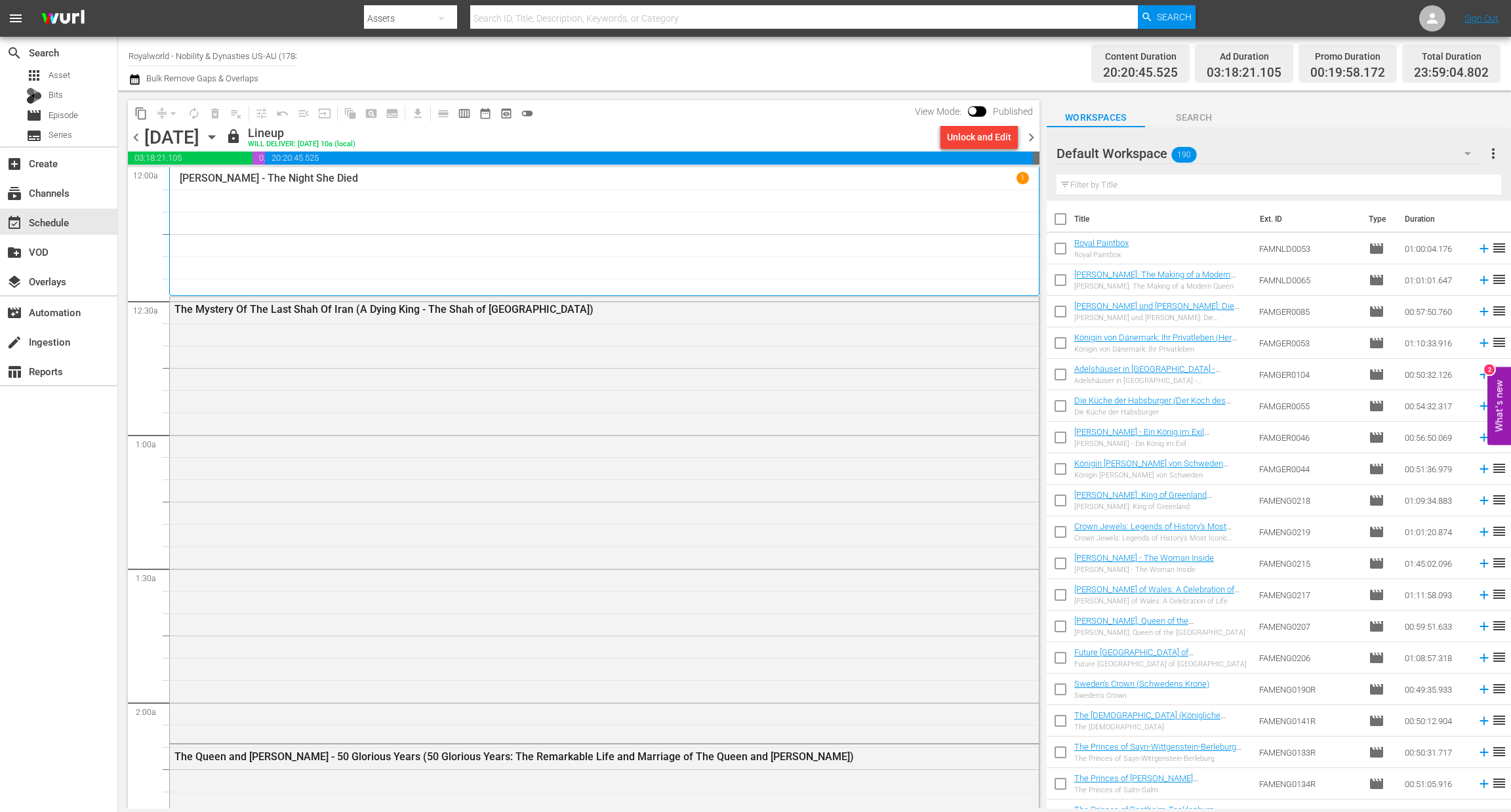
click at [1034, 142] on span "chevron_right" at bounding box center [1031, 137] width 16 height 16
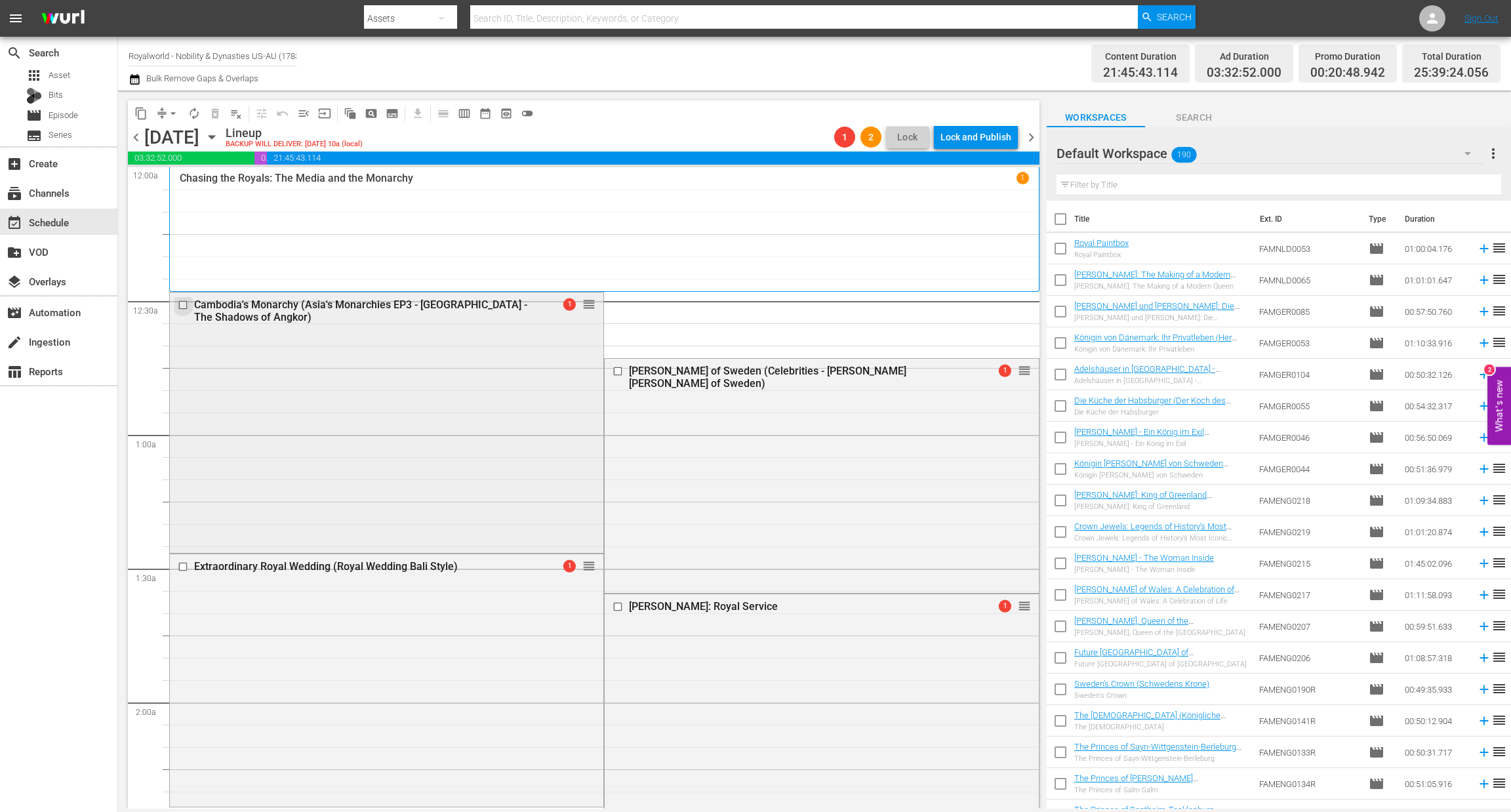
click at [181, 304] on input "checkbox" at bounding box center [185, 305] width 14 height 11
click at [213, 111] on span "delete_forever_outlined" at bounding box center [215, 113] width 13 height 13
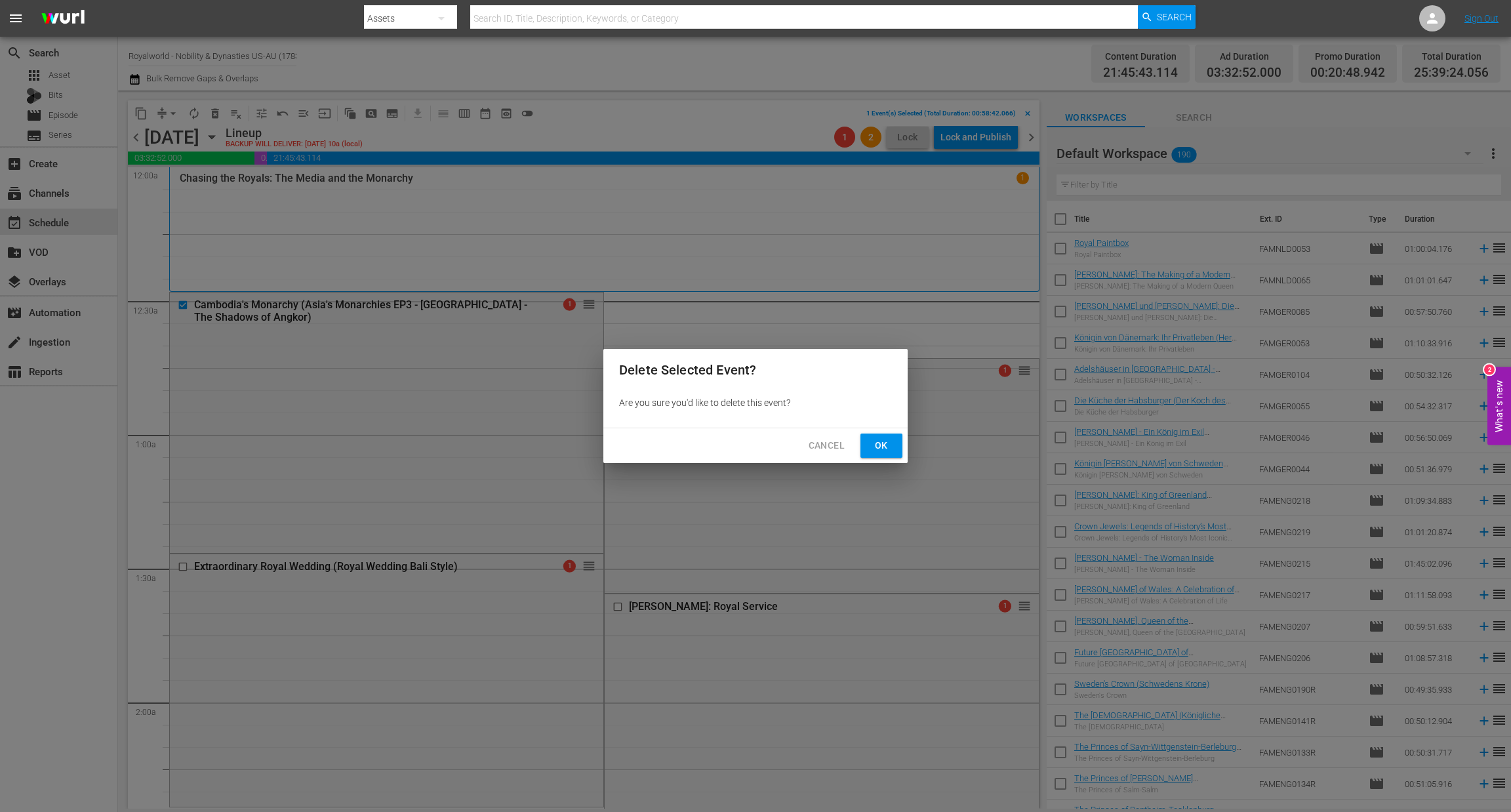
click at [878, 449] on span "Ok" at bounding box center [881, 446] width 21 height 16
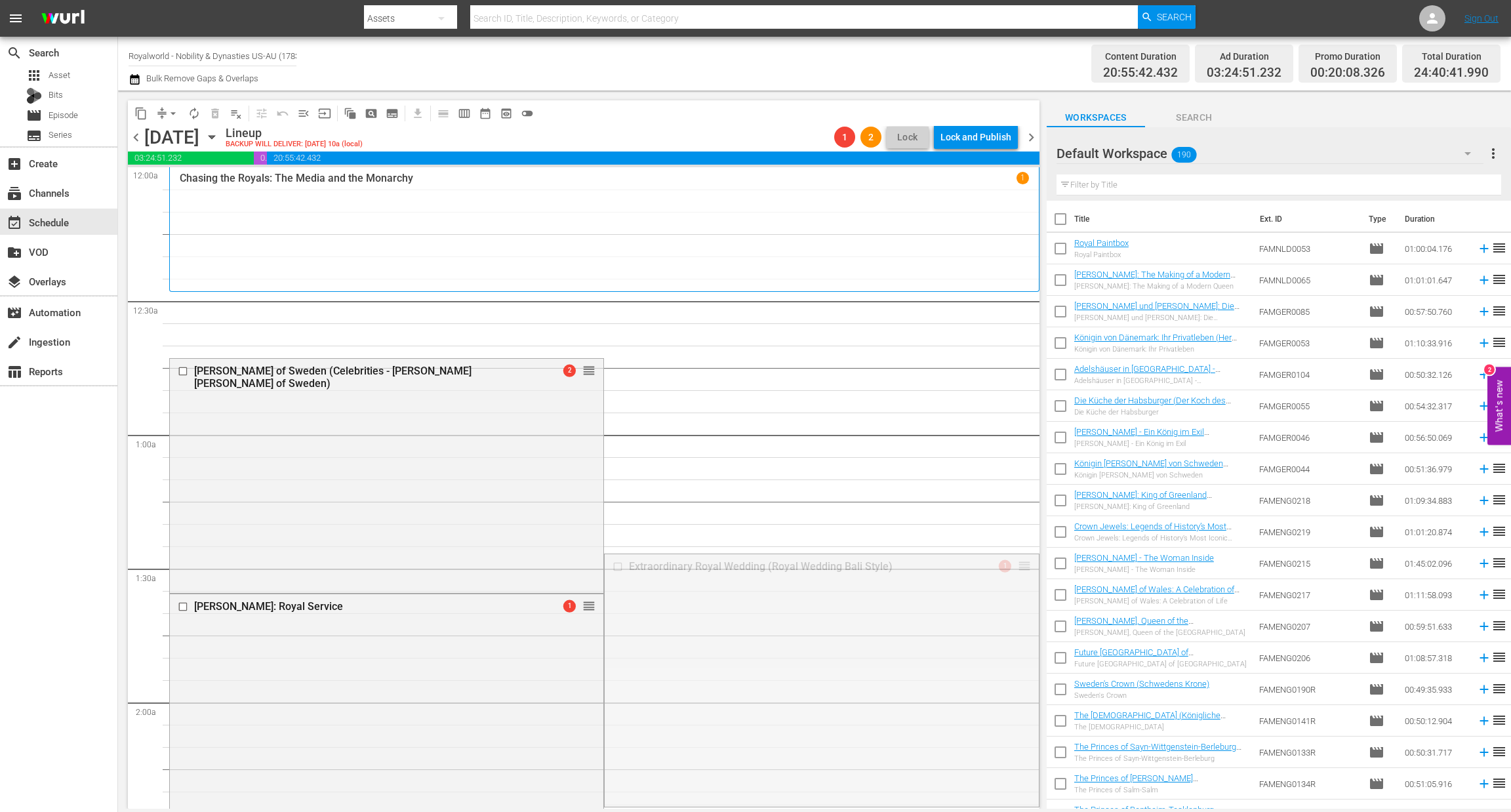
drag, startPoint x: 1006, startPoint y: 567, endPoint x: 930, endPoint y: 299, distance: 278.6
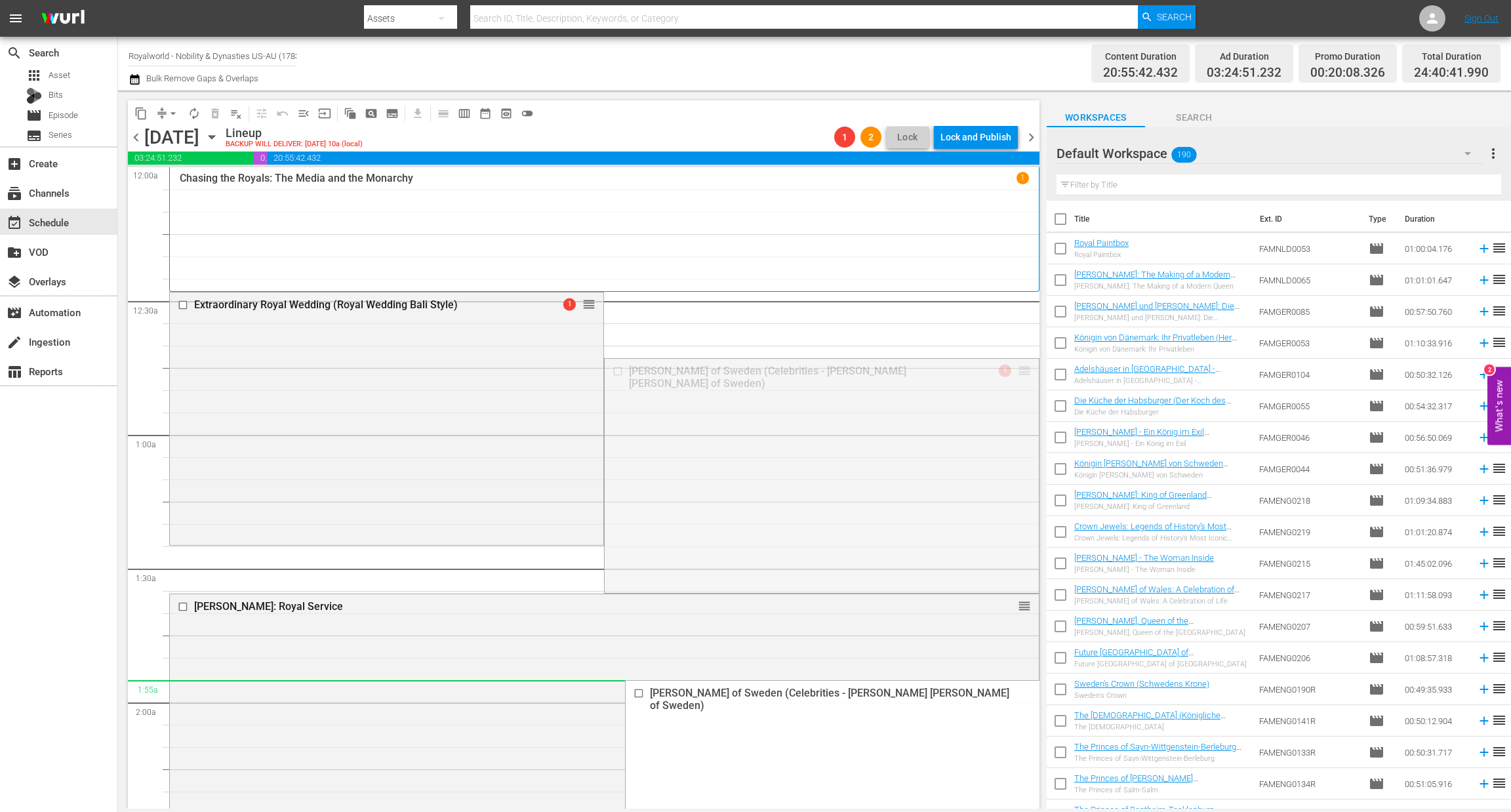
drag, startPoint x: 1005, startPoint y: 371, endPoint x: 879, endPoint y: 686, distance: 339.3
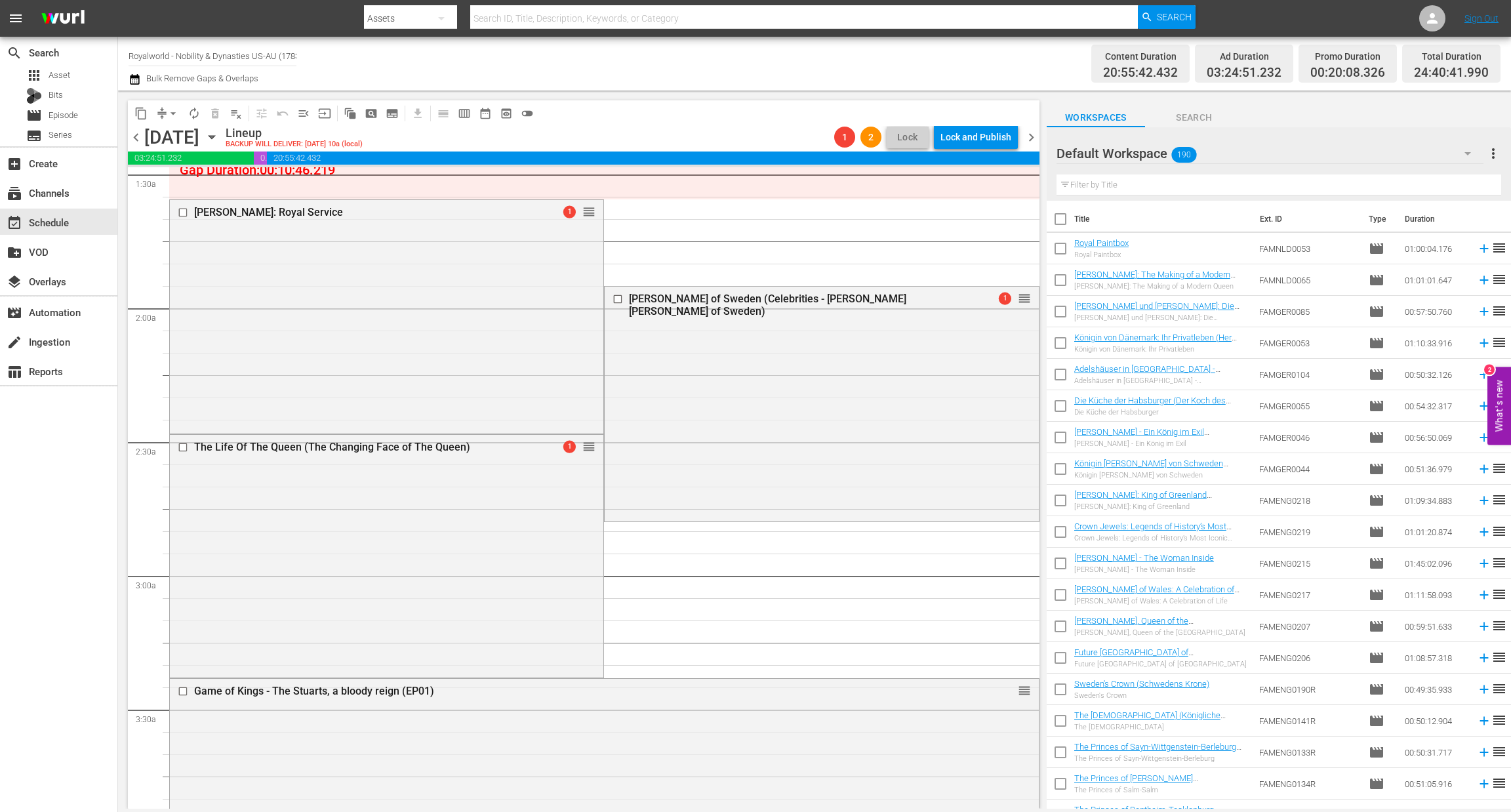
scroll to position [395, 0]
drag, startPoint x: 1009, startPoint y: 296, endPoint x: 848, endPoint y: 545, distance: 296.5
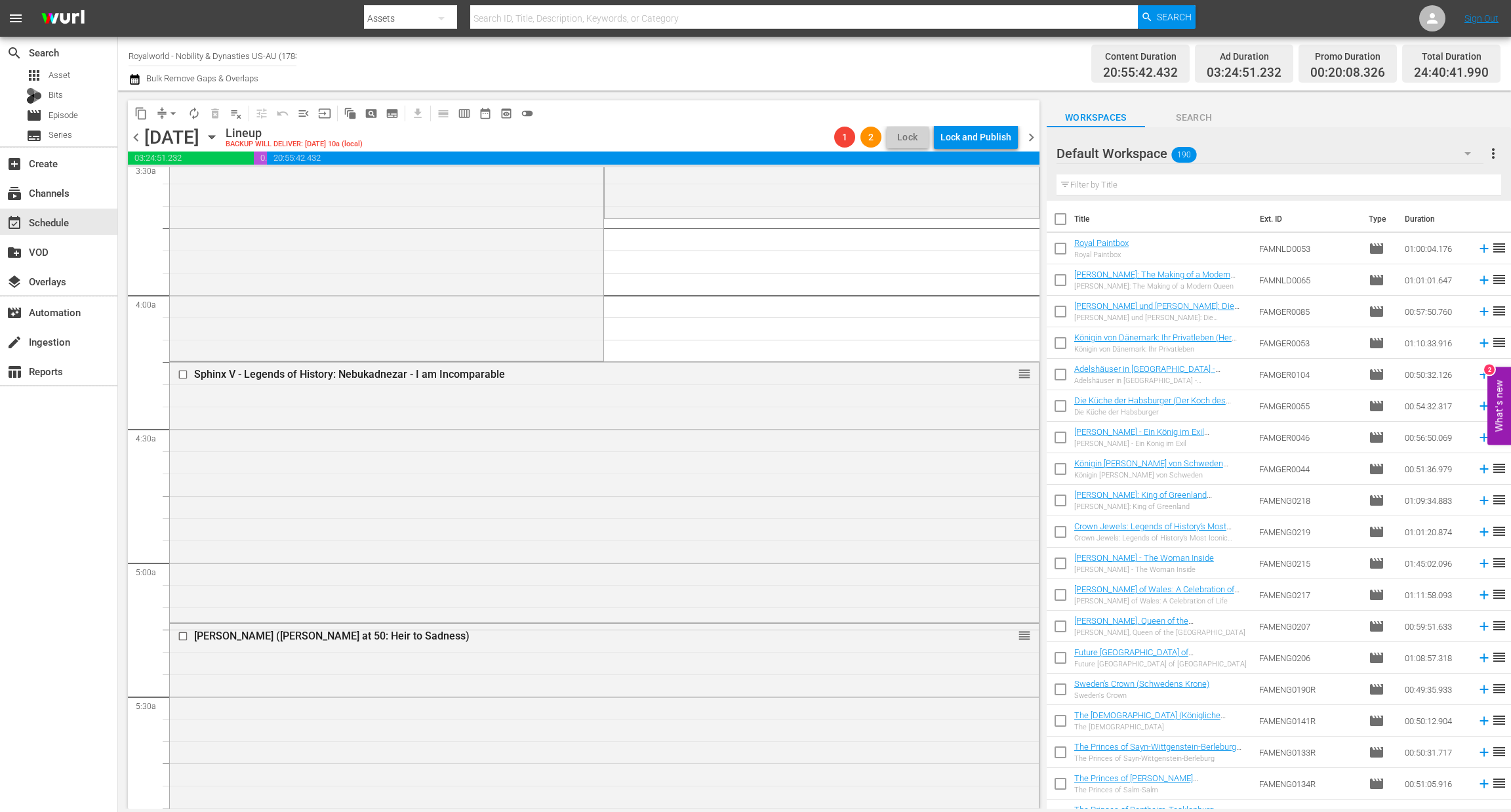
scroll to position [795, 0]
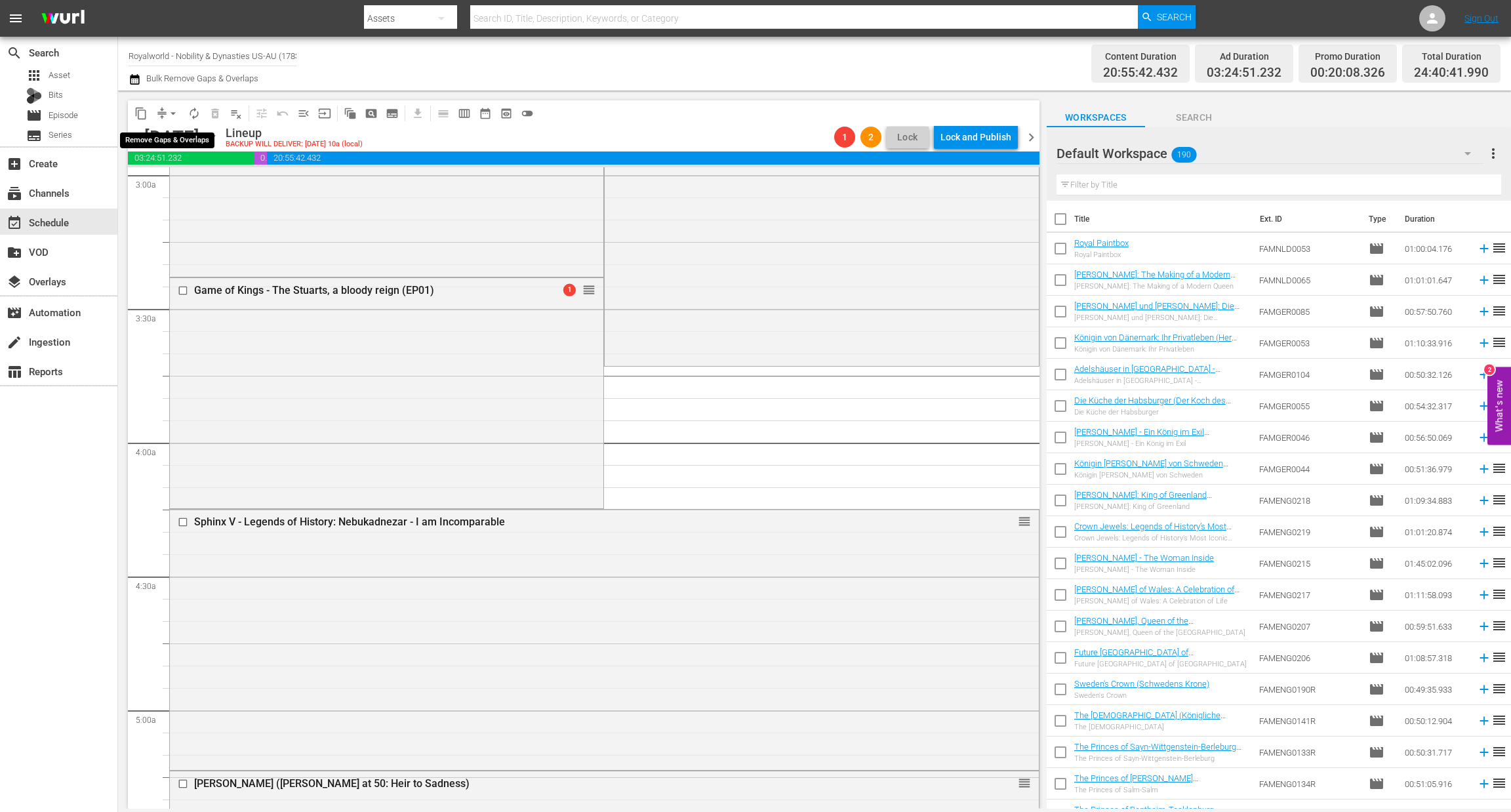
click at [170, 111] on span "arrow_drop_down" at bounding box center [173, 113] width 13 height 13
click at [190, 181] on li "Align to End of Previous Day" at bounding box center [174, 183] width 138 height 22
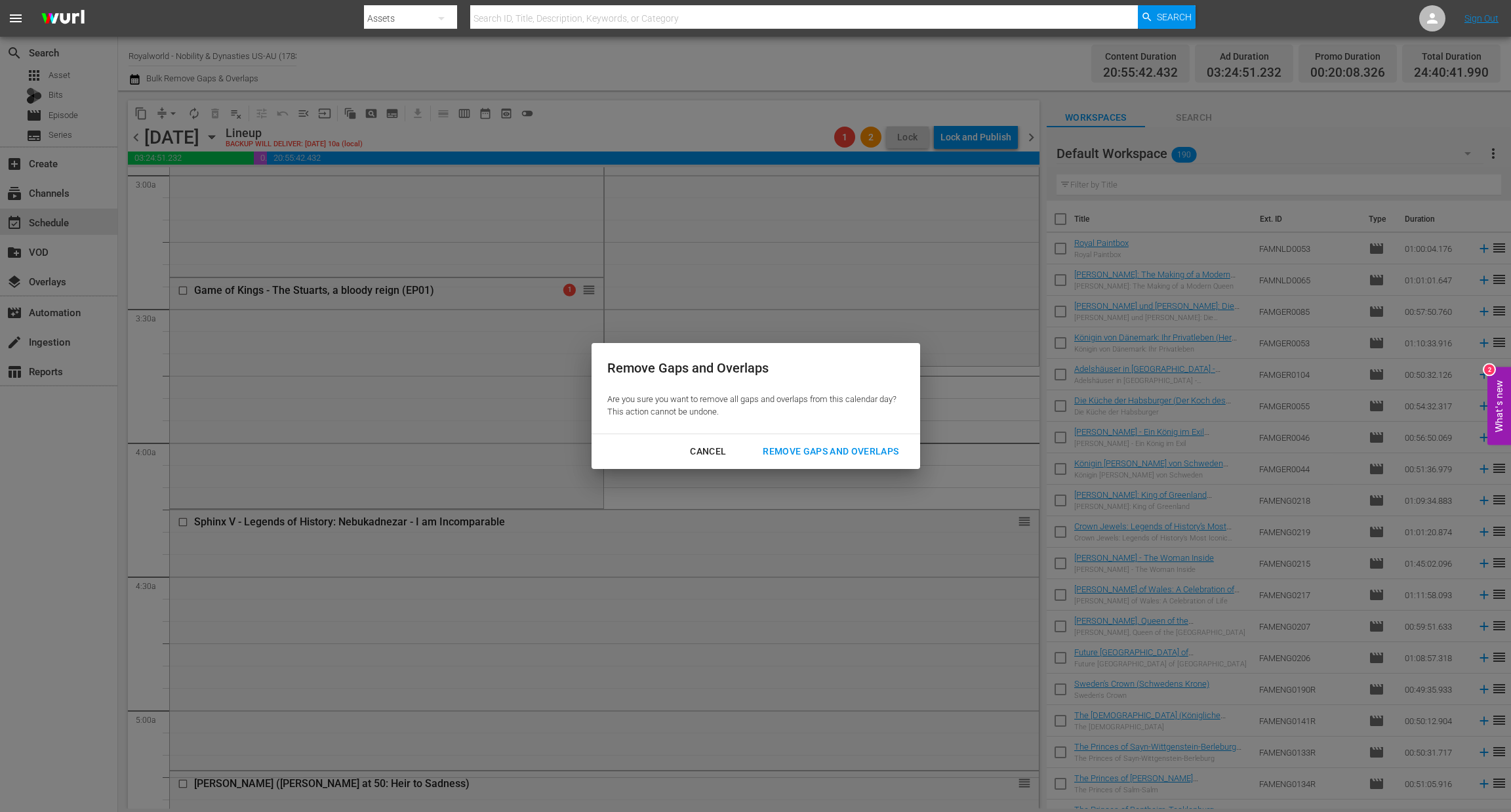
click at [831, 460] on button "Remove Gaps and Overlaps" at bounding box center [830, 451] width 167 height 25
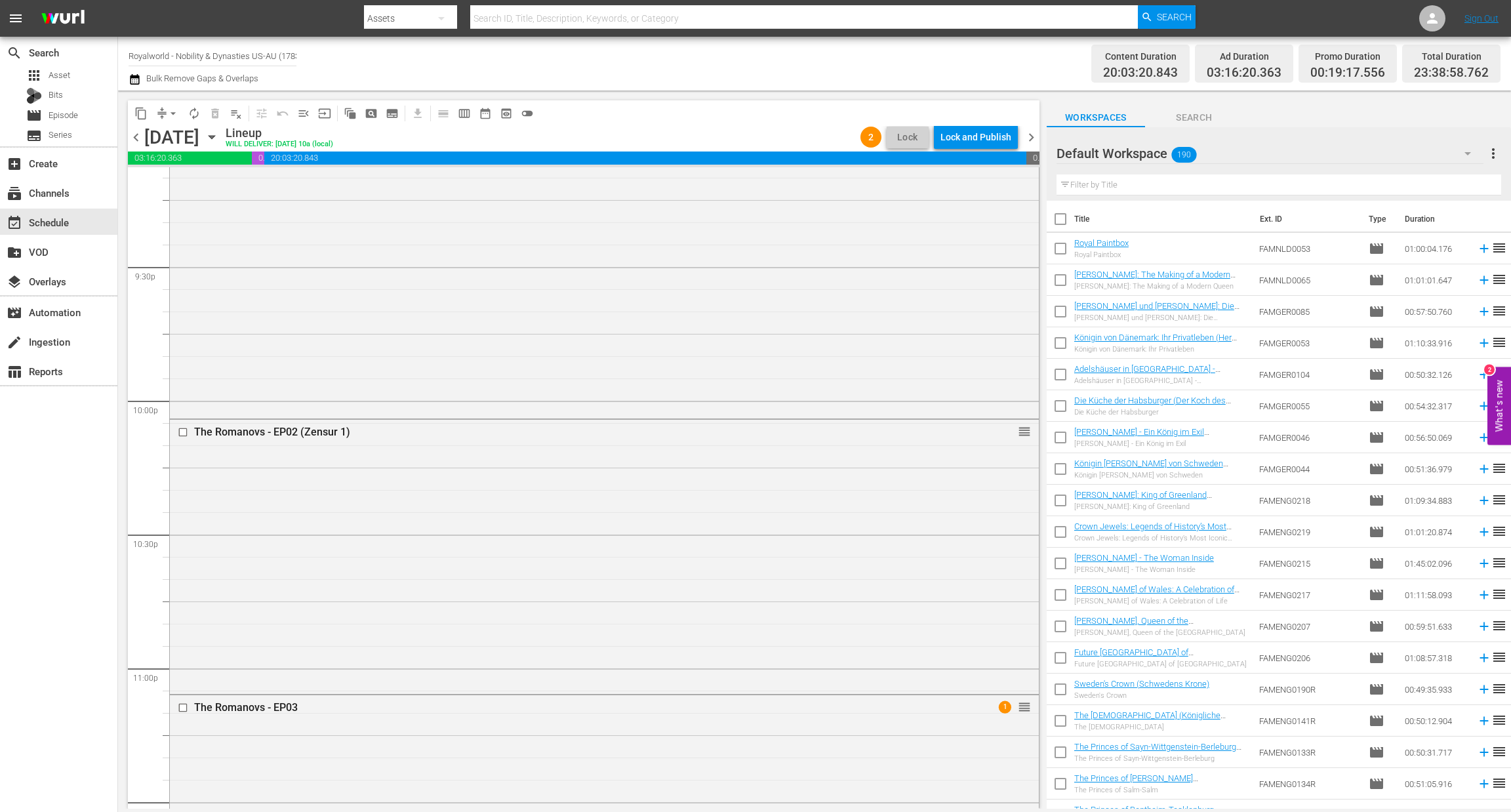
scroll to position [5809, 0]
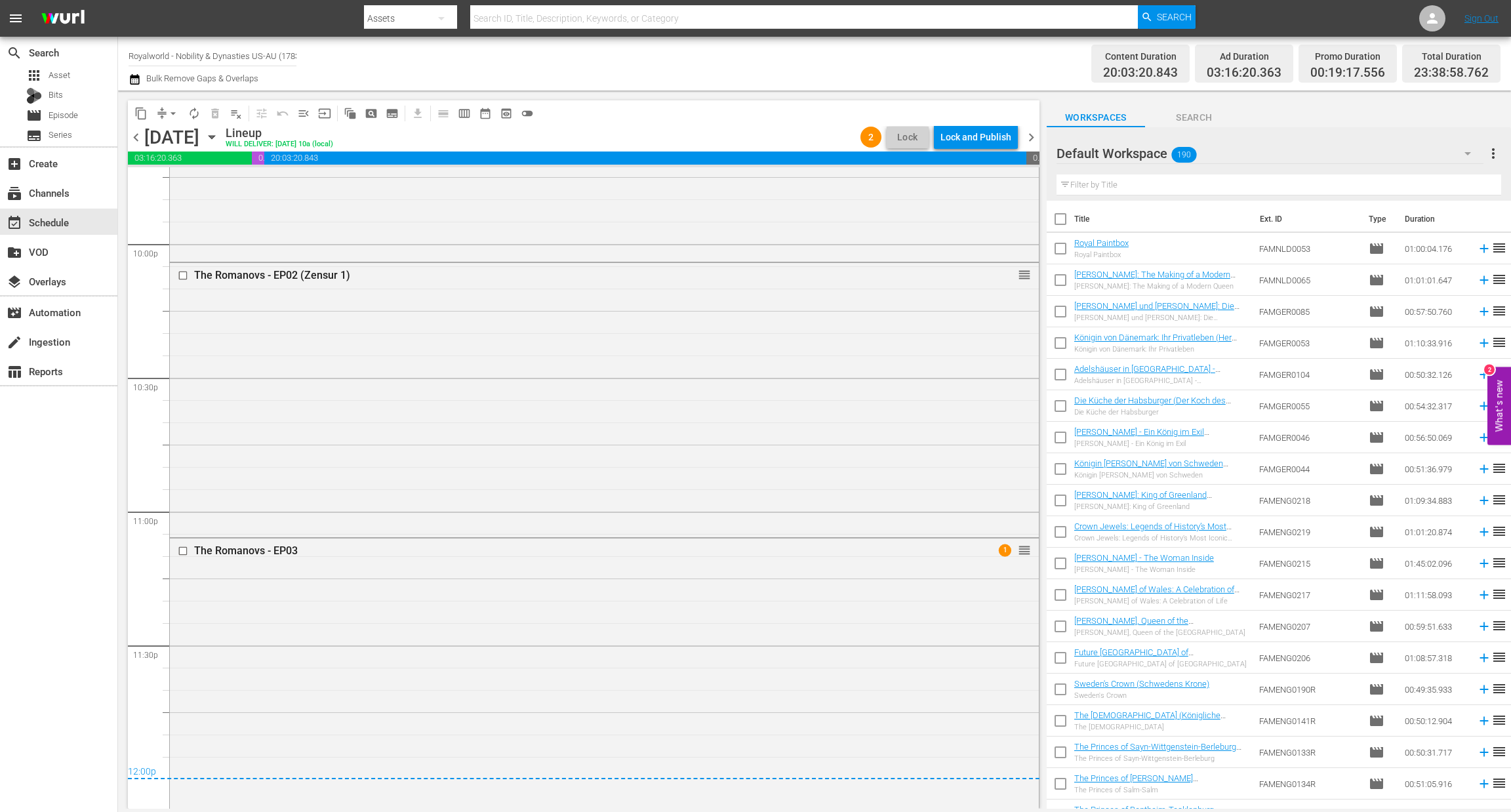
click at [695, 442] on div "The Romanovs - EP02 (Zensur 1) reorder" at bounding box center [604, 398] width 869 height 270
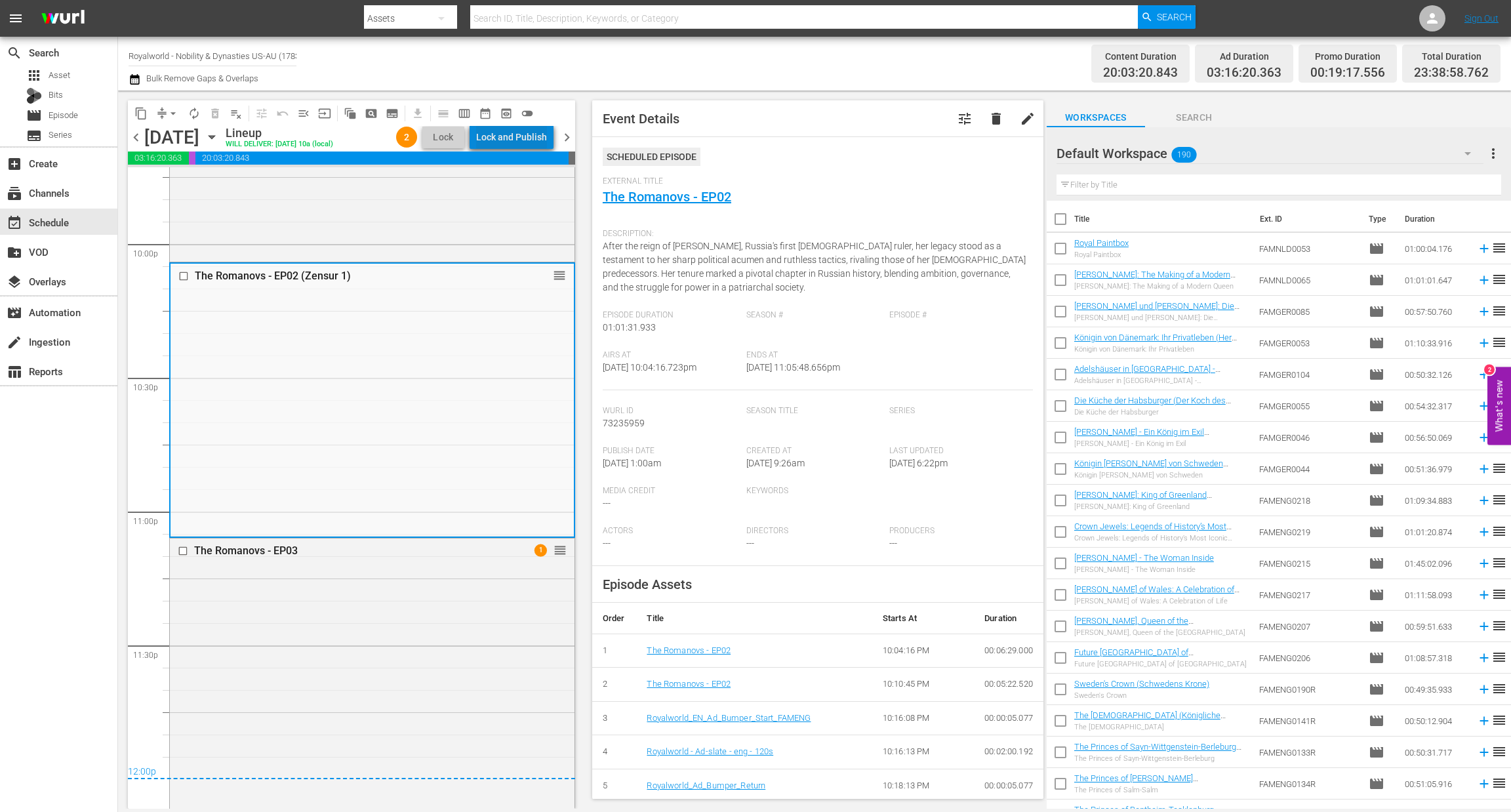
click at [526, 136] on div "Lock and Publish" at bounding box center [511, 137] width 71 height 24
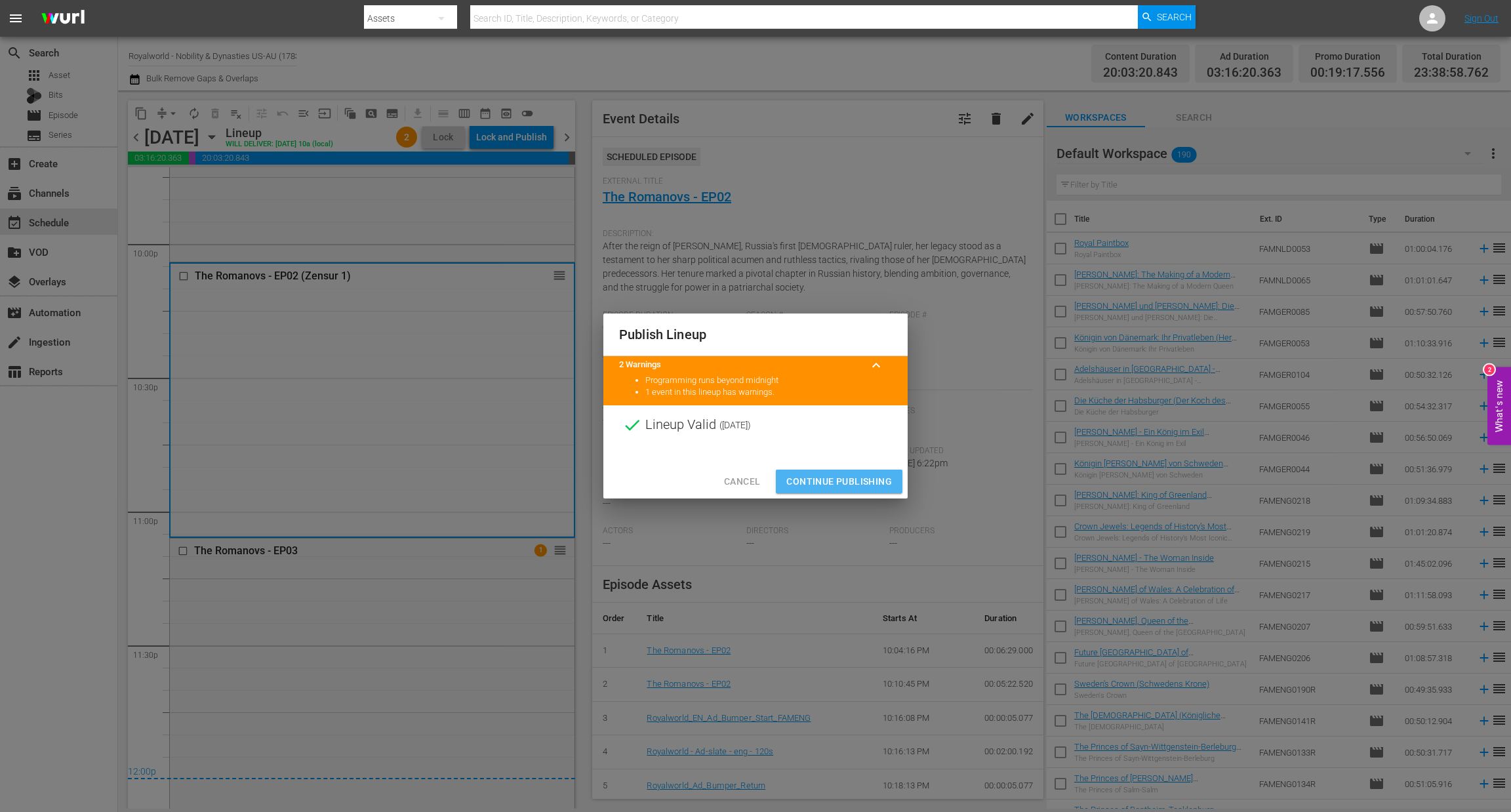
click at [861, 478] on span "Continue Publishing" at bounding box center [839, 481] width 106 height 16
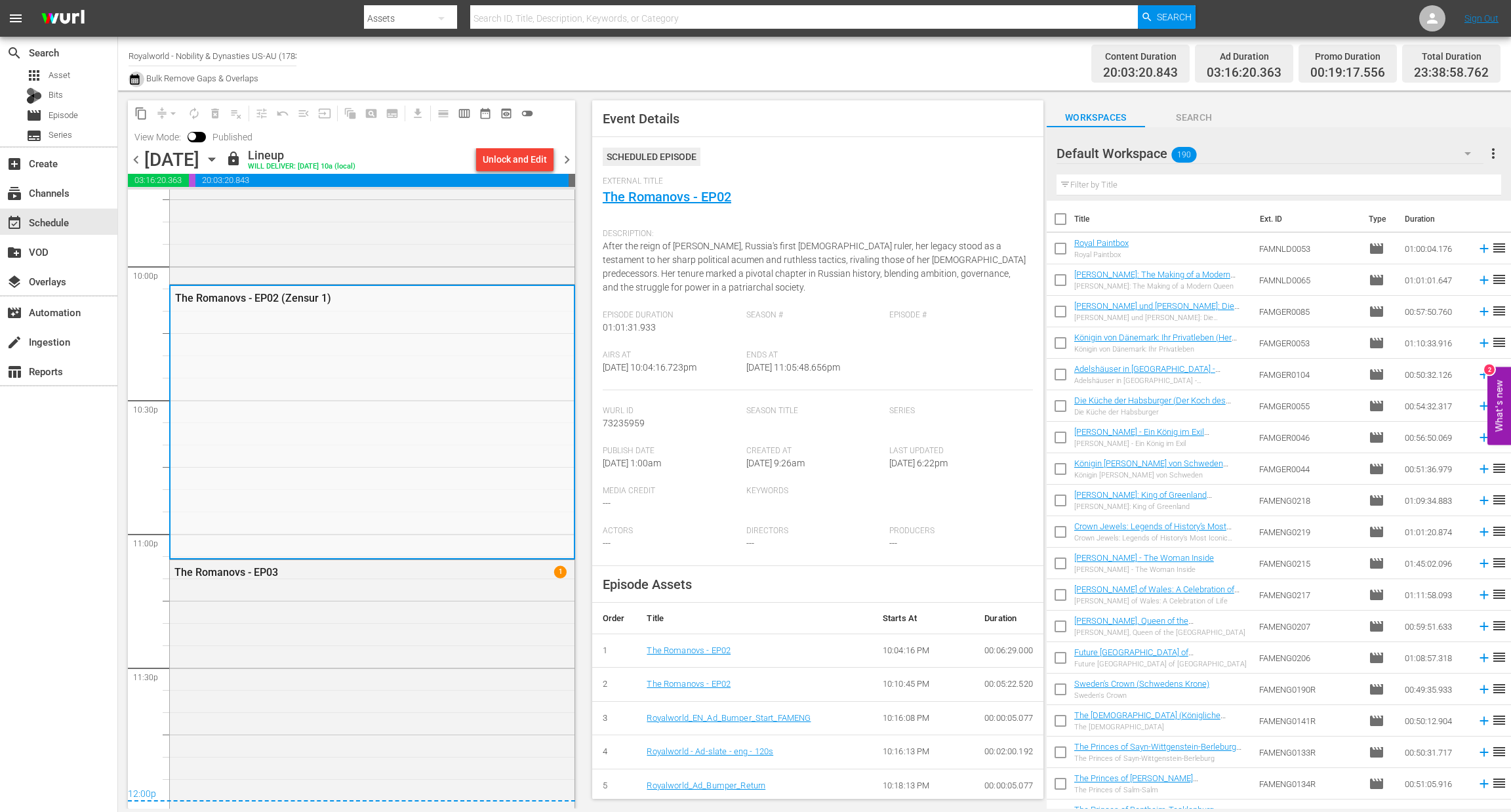
click at [134, 80] on icon "button" at bounding box center [135, 79] width 12 height 16
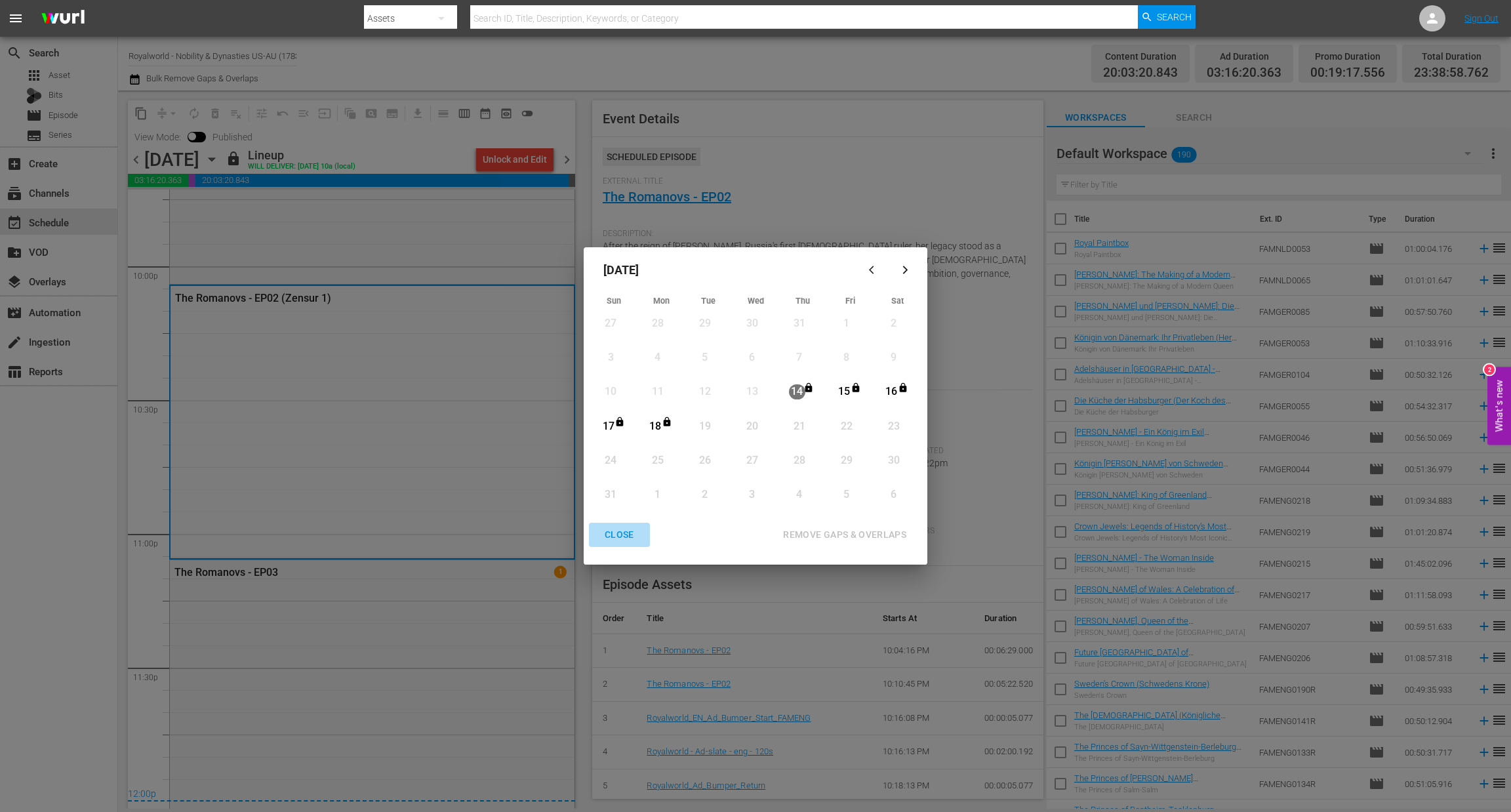
click at [620, 541] on div "CLOSE" at bounding box center [619, 535] width 50 height 16
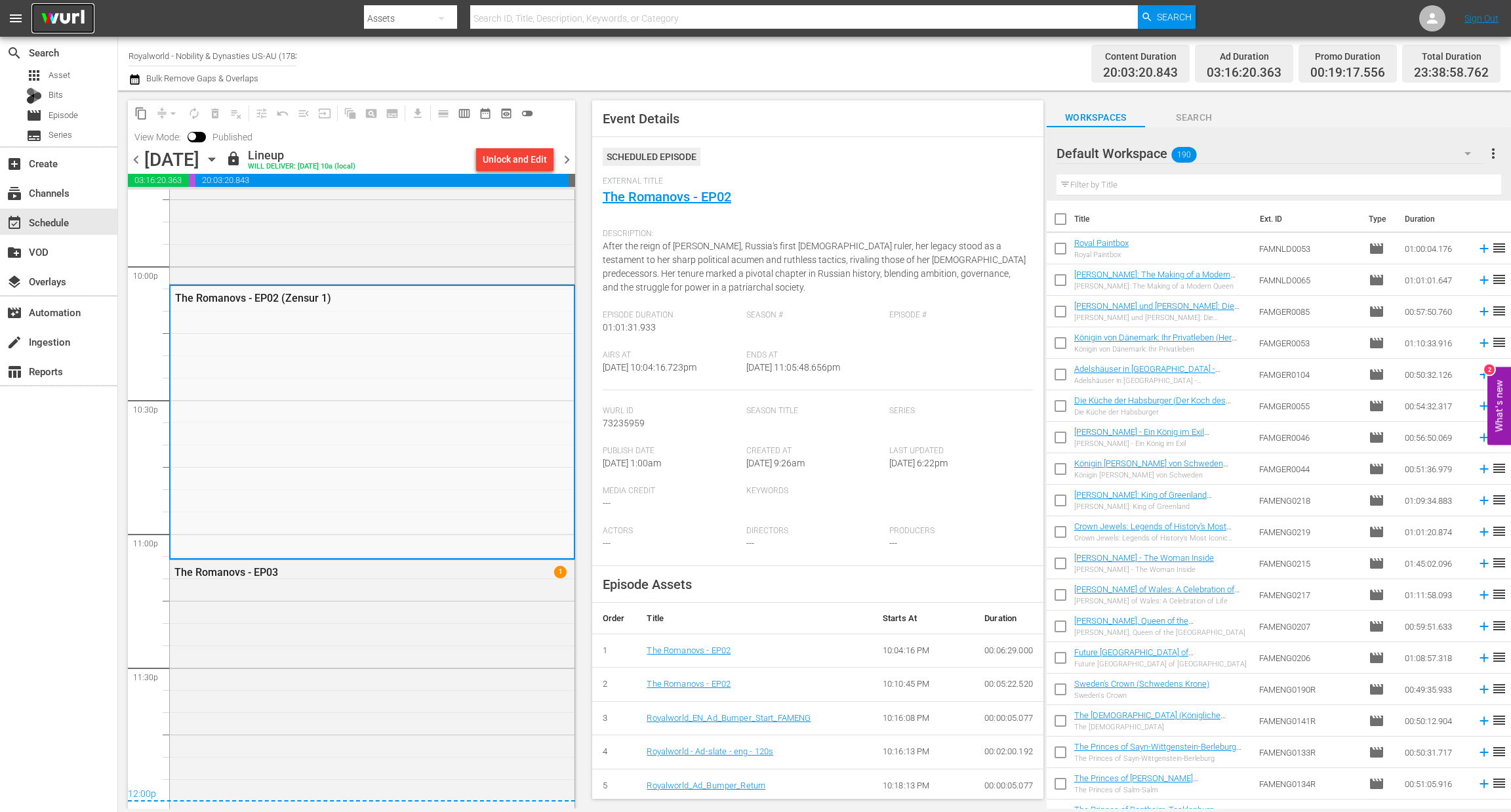
click at [50, 27] on img at bounding box center [63, 18] width 63 height 31
